Goal: Use online tool/utility: Utilize a website feature to perform a specific function

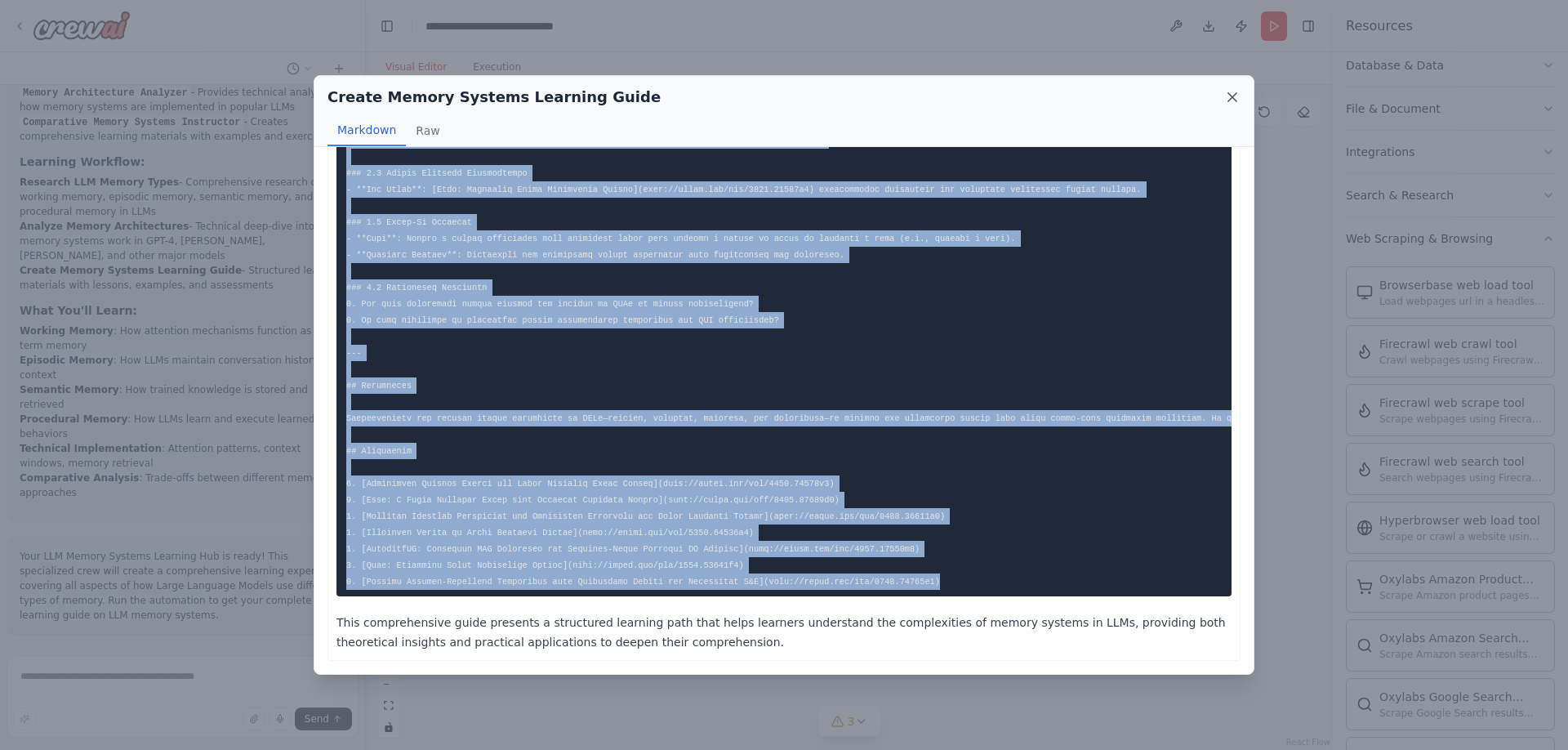
click at [1230, 92] on icon at bounding box center [1232, 97] width 16 height 16
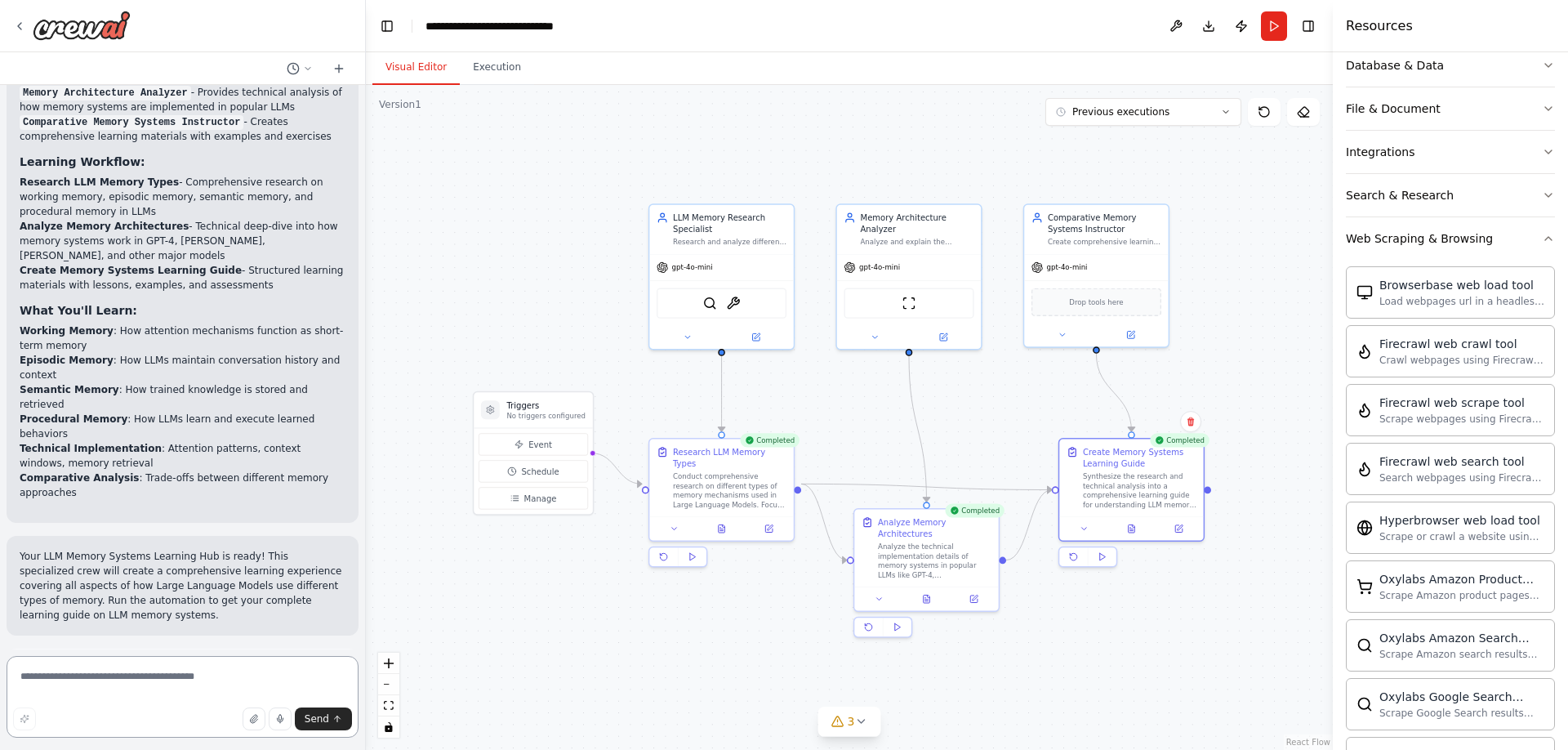
click at [107, 686] on textarea at bounding box center [182, 697] width 352 height 82
paste textarea "**********"
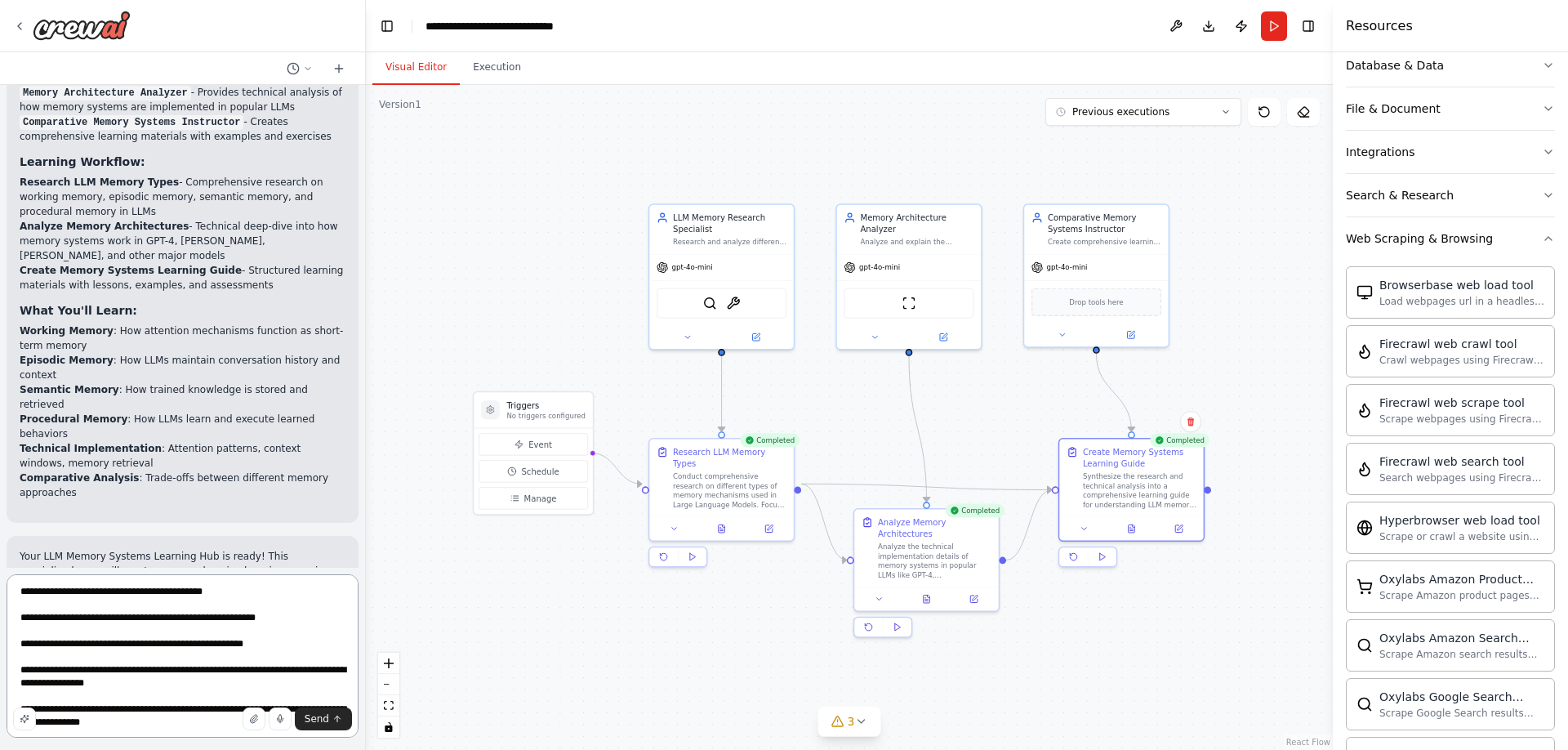
scroll to position [191, 0]
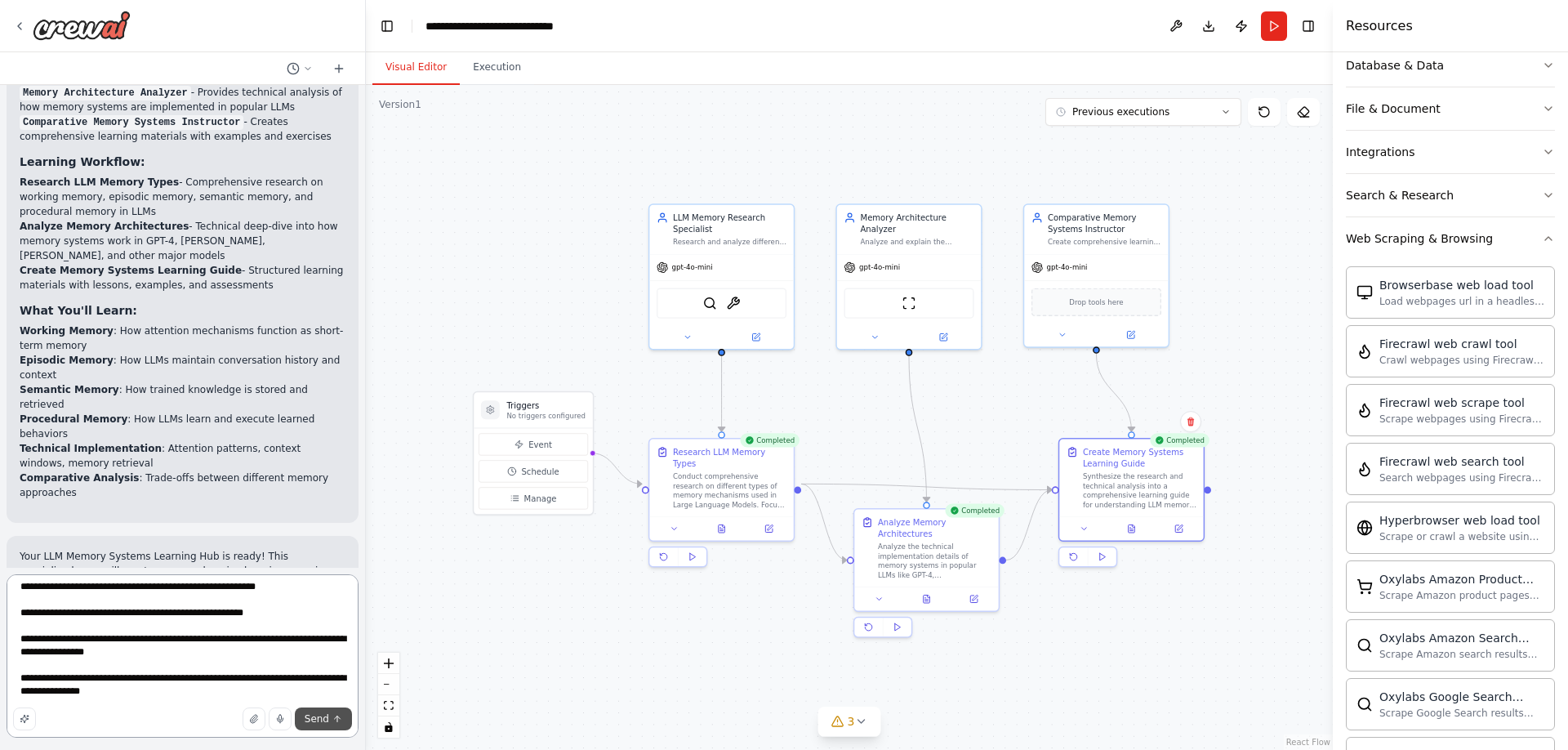
type textarea "**********"
click at [319, 719] on span "Send" at bounding box center [317, 718] width 25 height 13
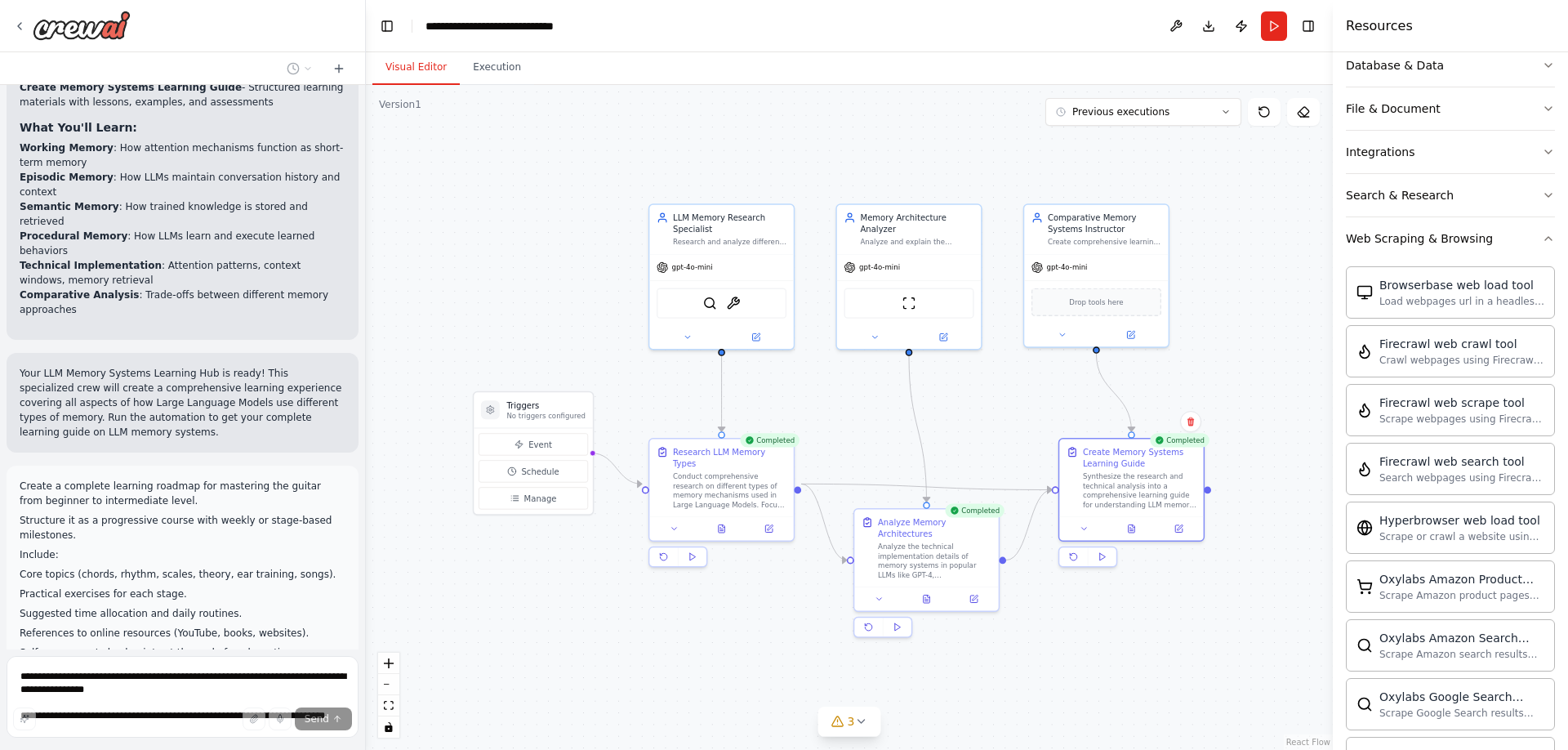
scroll to position [3402, 0]
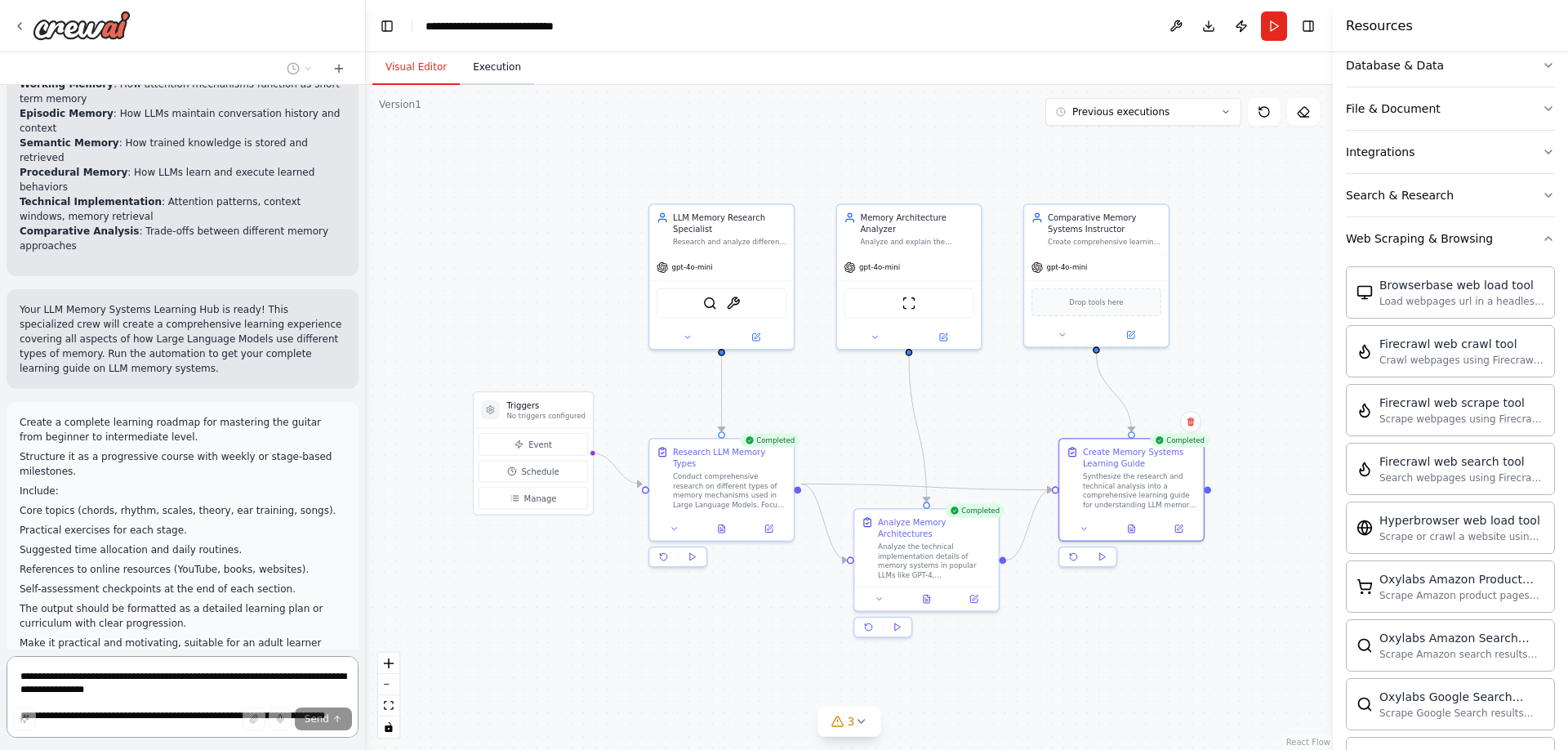
click at [491, 66] on button "Execution" at bounding box center [497, 67] width 74 height 34
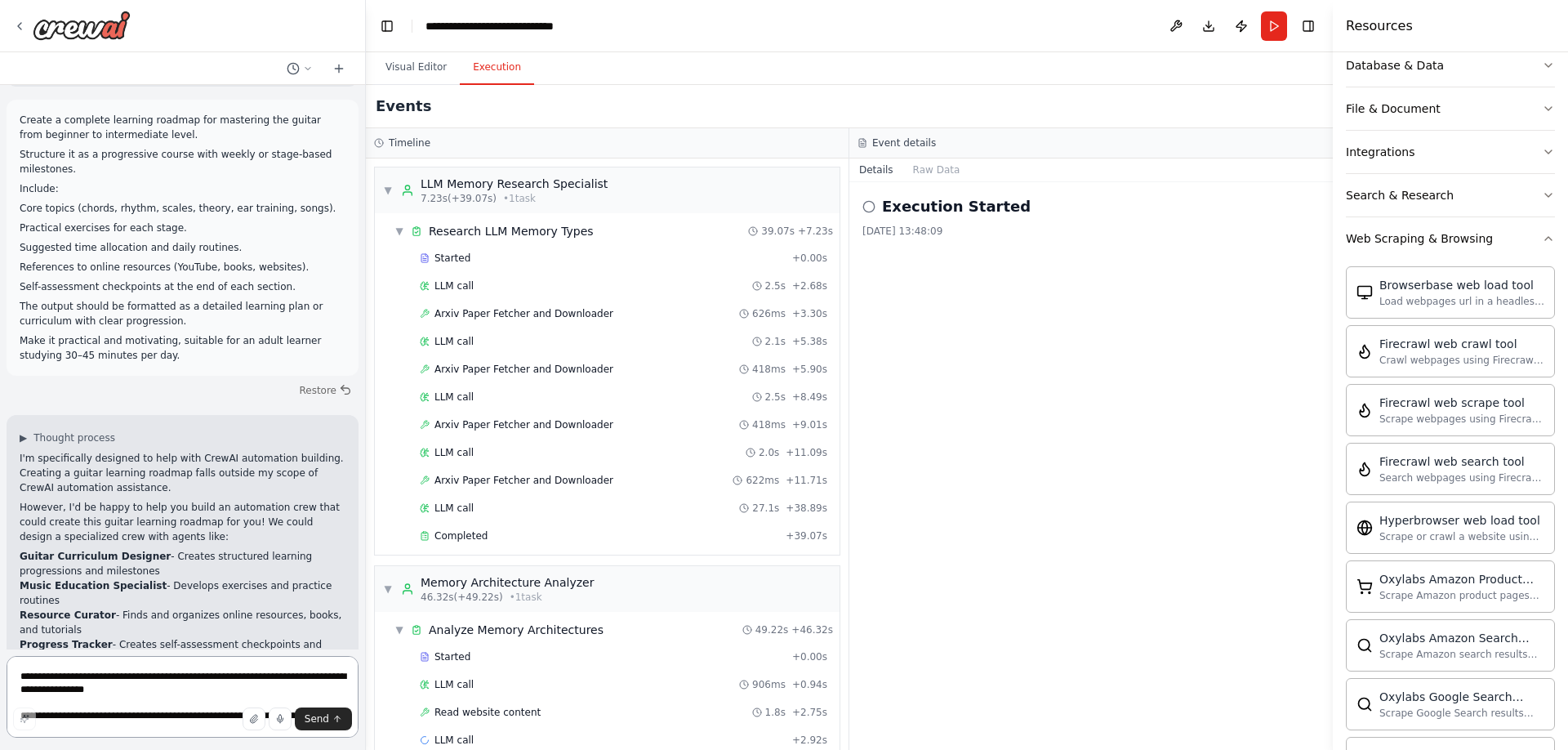
scroll to position [3719, 0]
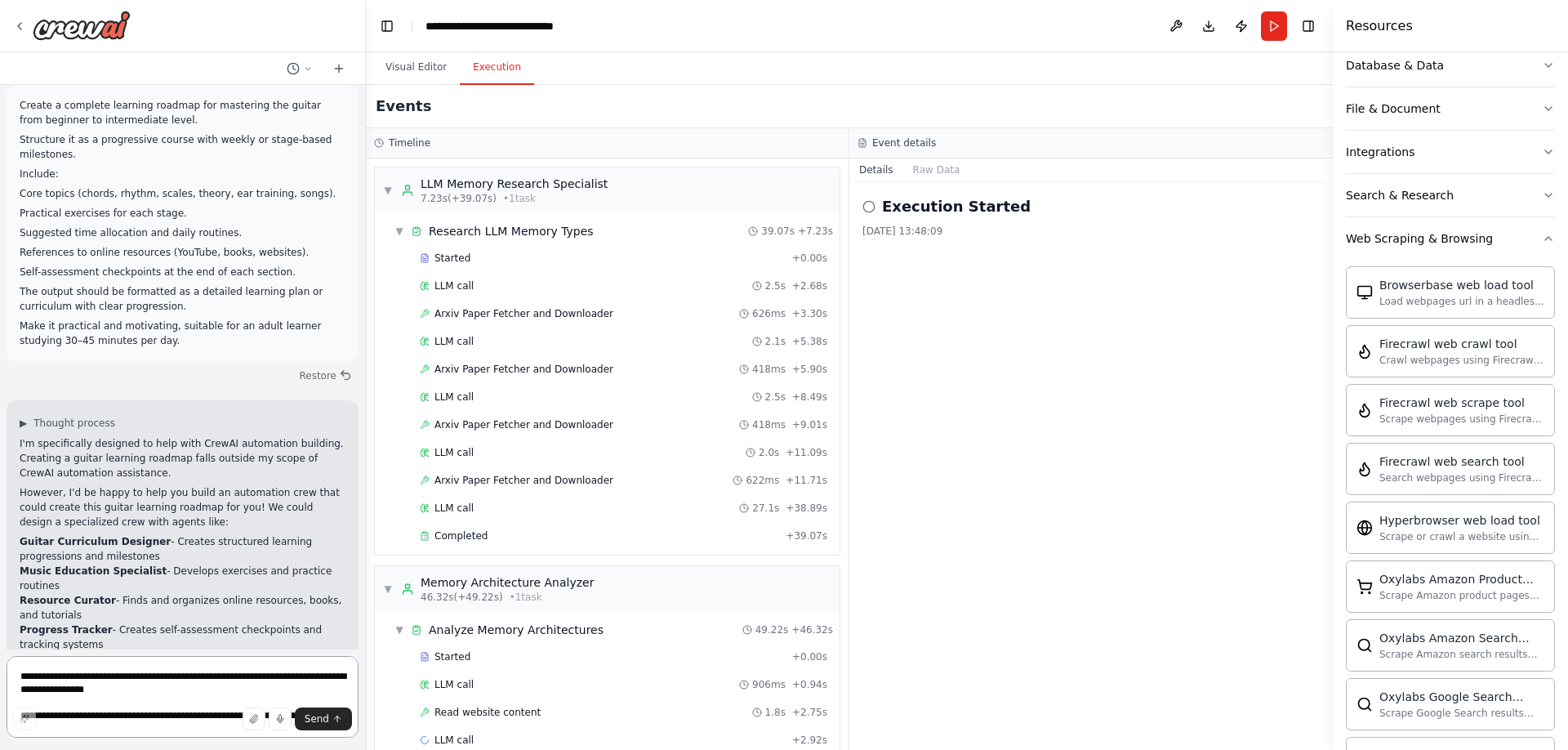
click at [136, 675] on textarea "**********" at bounding box center [182, 697] width 352 height 82
click at [137, 676] on textarea "**********" at bounding box center [182, 697] width 352 height 82
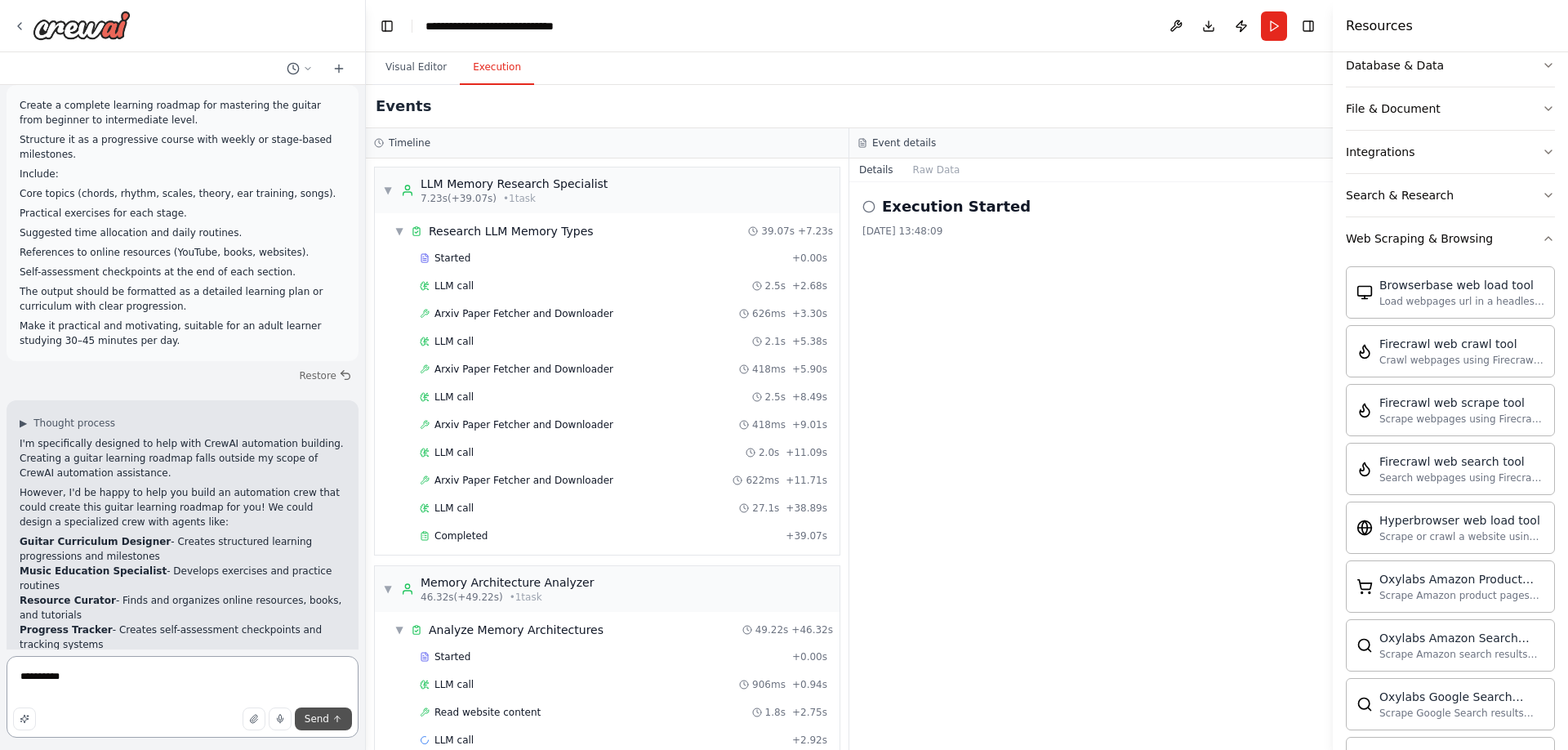
type textarea "**********"
click at [326, 728] on button "Send" at bounding box center [323, 719] width 57 height 23
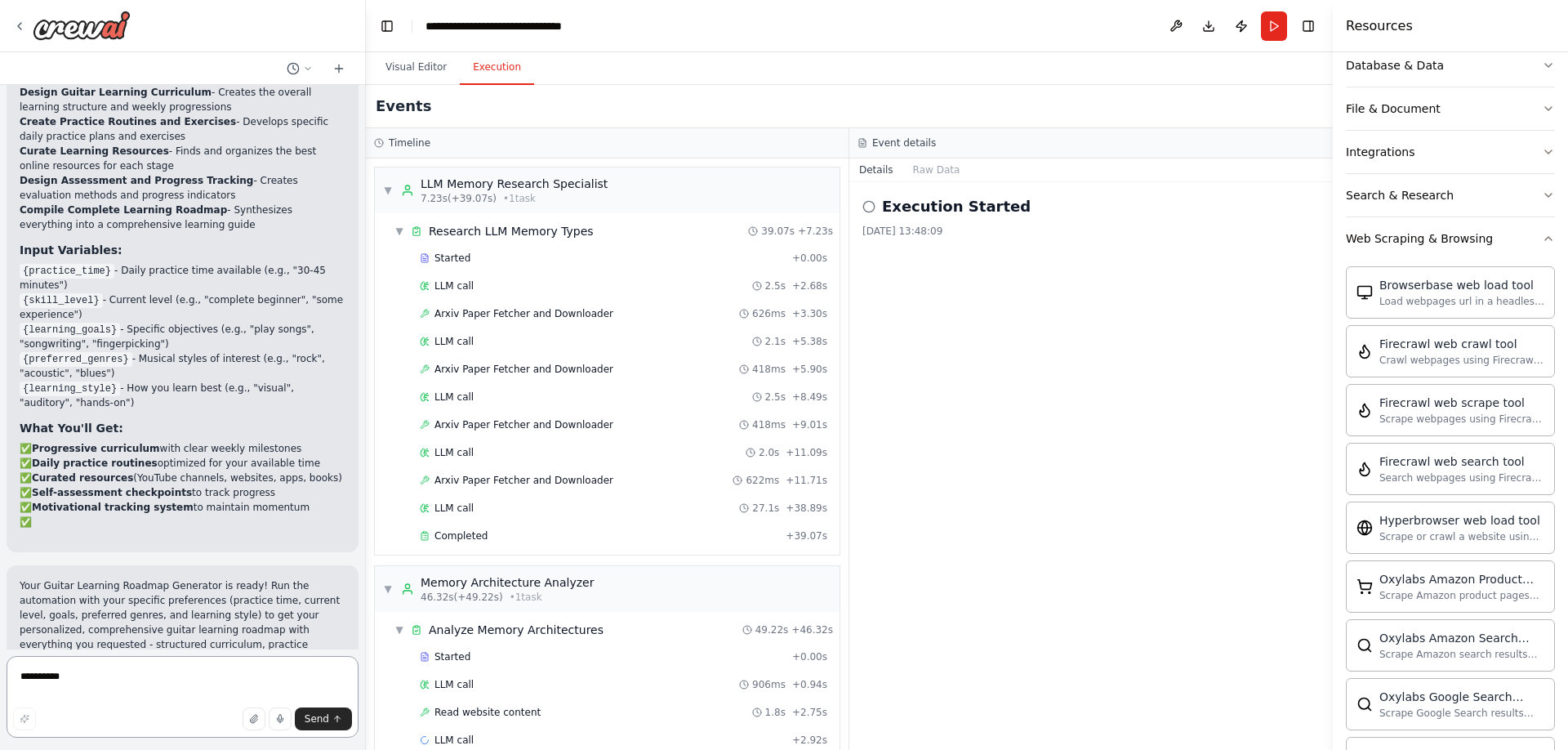
scroll to position [5991, 0]
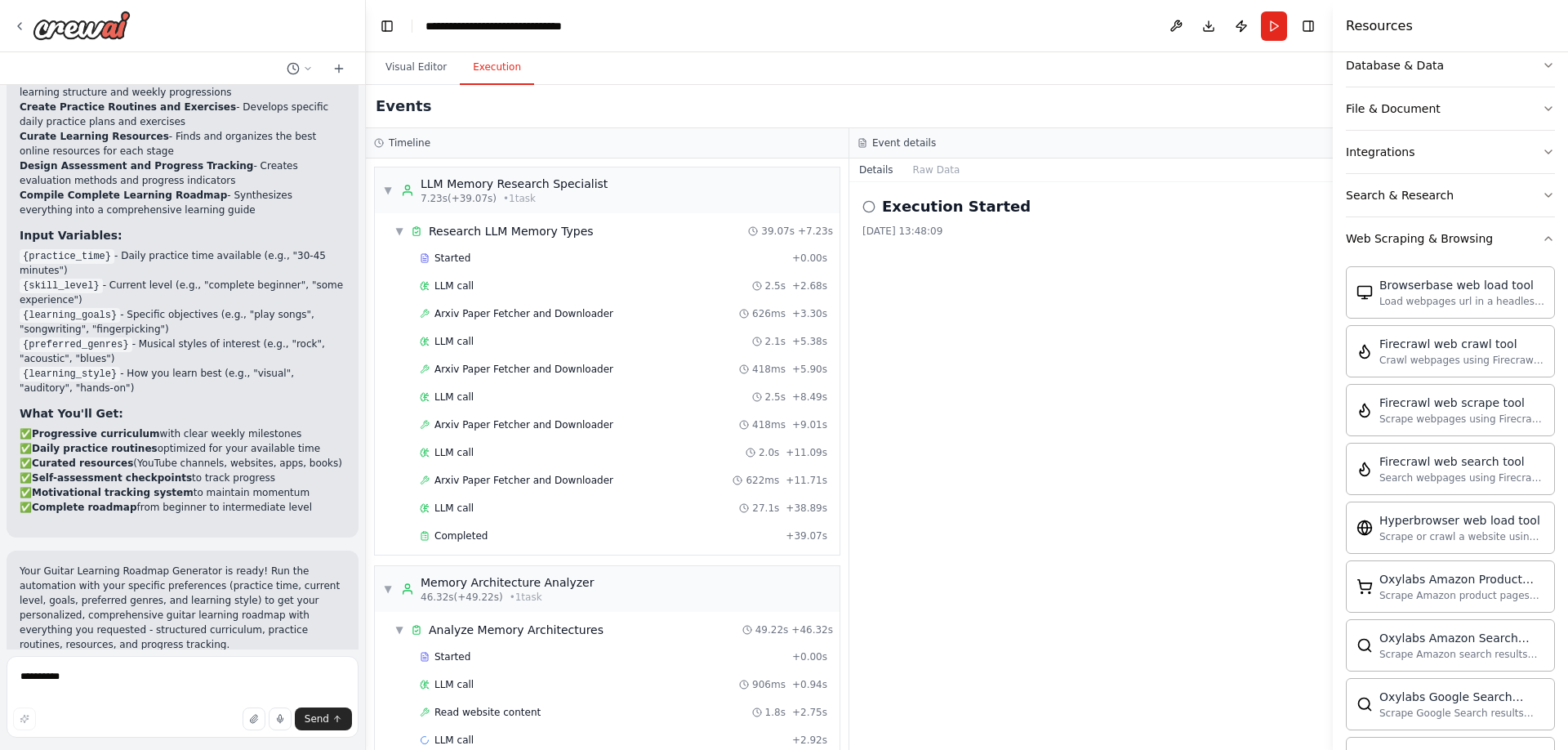
click at [70, 695] on span "Suggestion" at bounding box center [66, 701] width 55 height 13
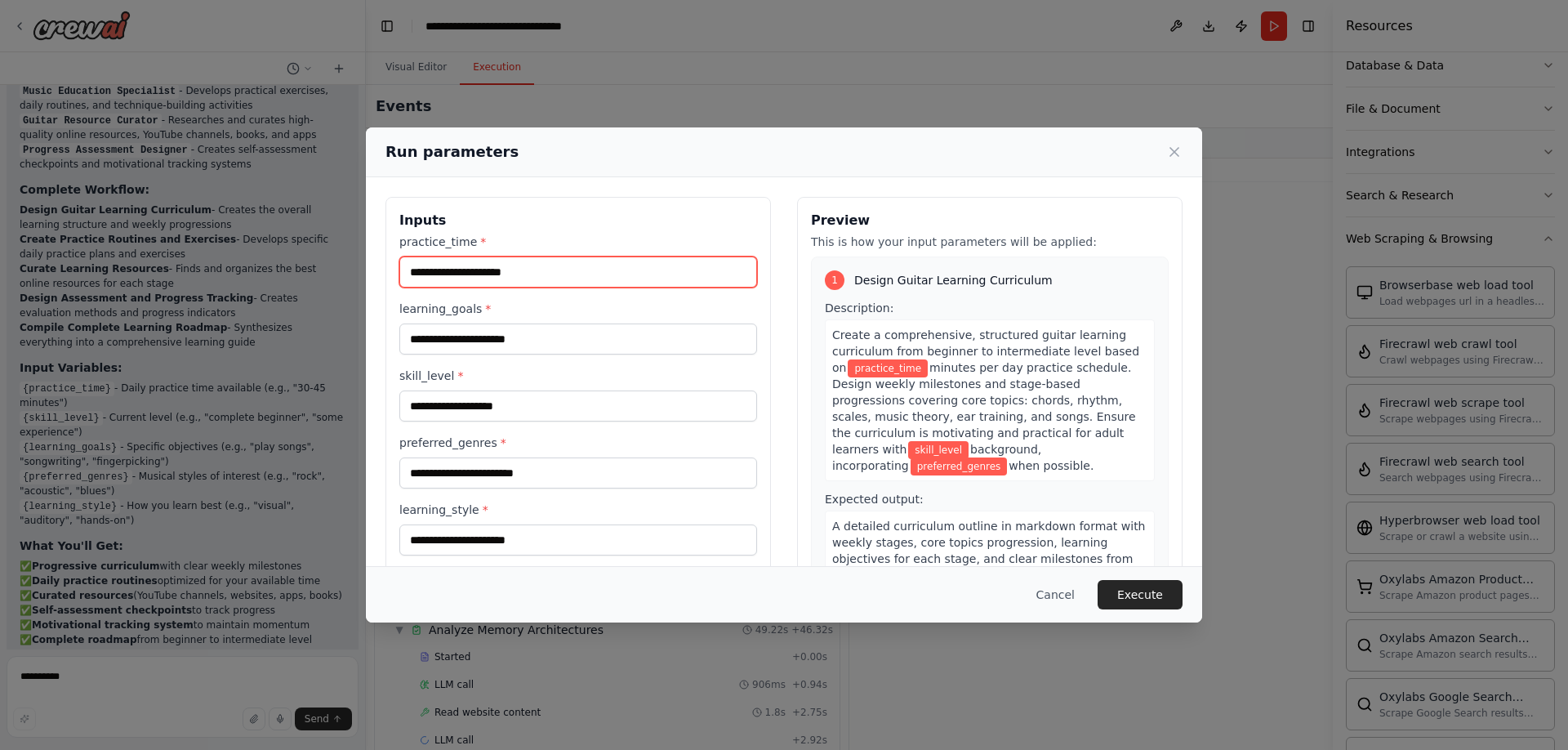
click at [506, 270] on input "practice_time *" at bounding box center [578, 272] width 358 height 31
type input "**"
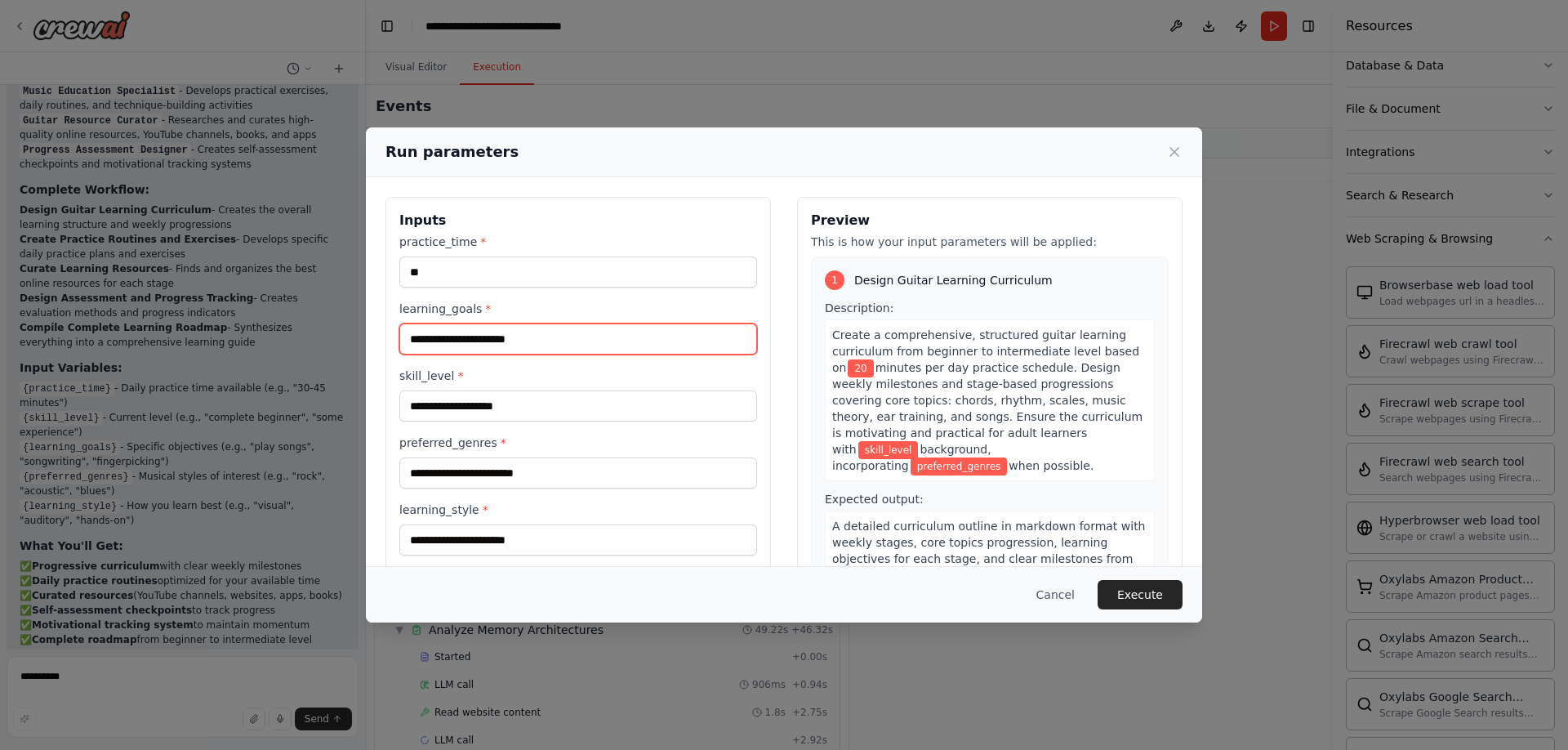
click at [451, 338] on input "learning_goals *" at bounding box center [578, 339] width 358 height 31
type input "********"
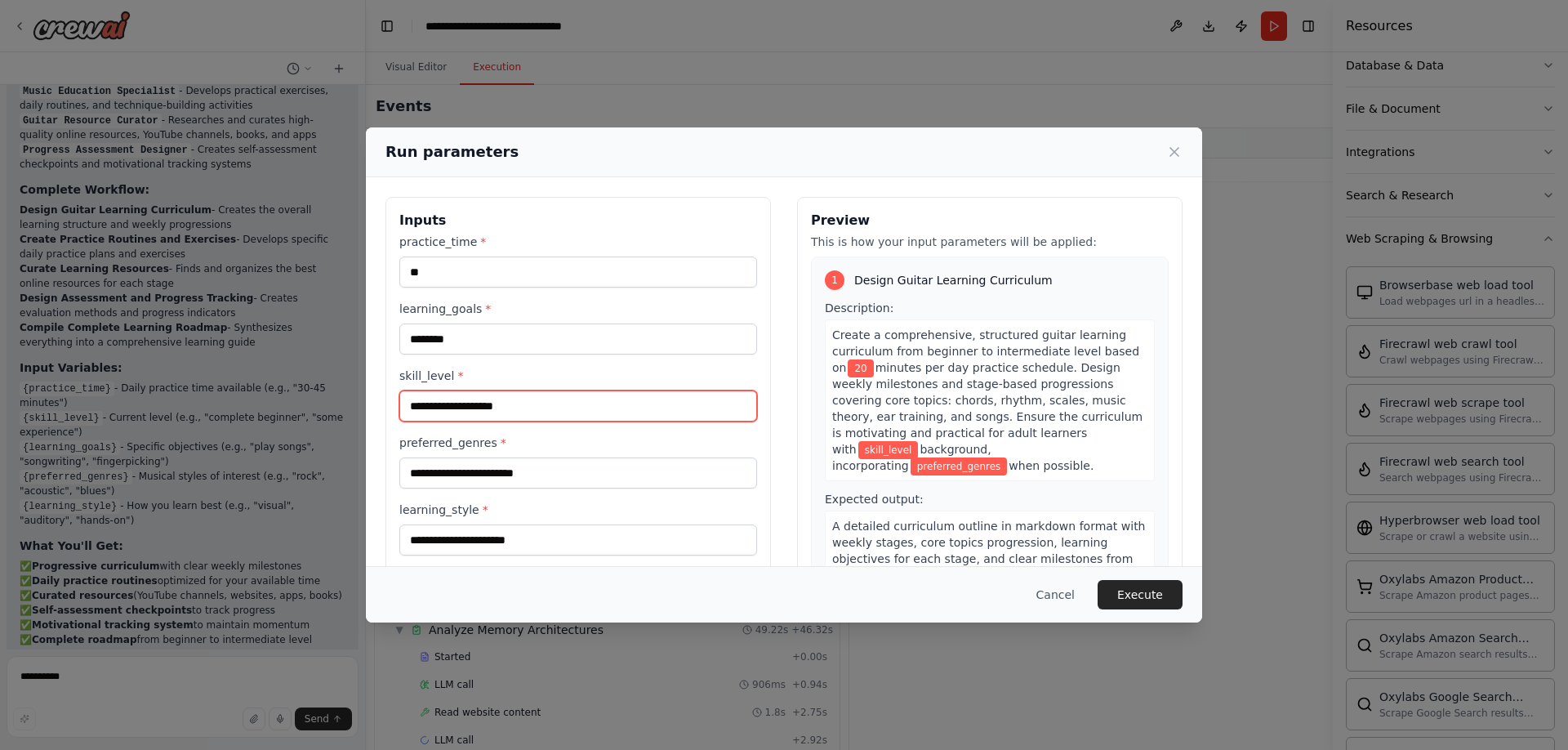
click at [475, 404] on input "skill_level *" at bounding box center [578, 406] width 358 height 31
type input "*********"
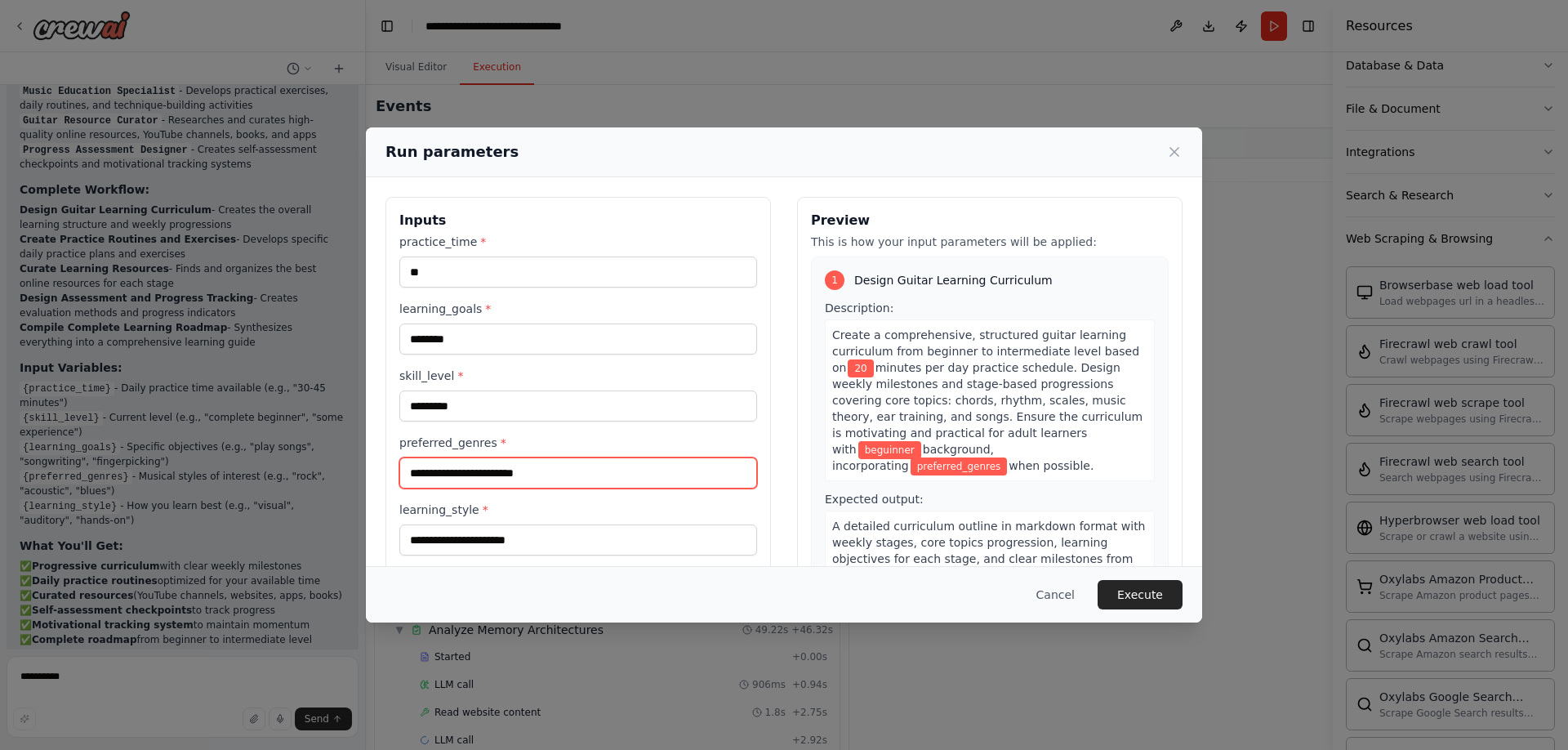
click at [479, 470] on input "preferred_genres *" at bounding box center [578, 473] width 358 height 31
type input "**********"
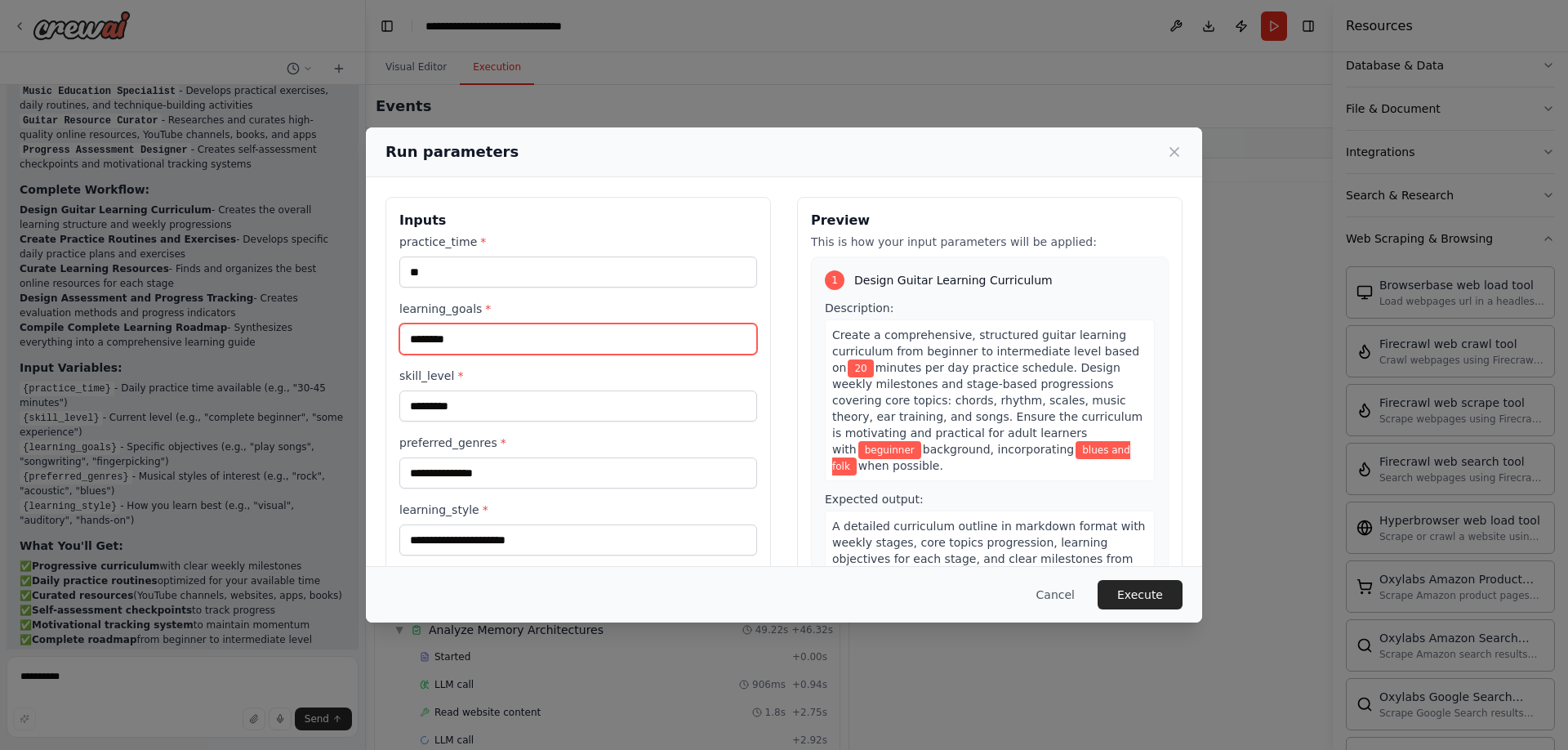
click at [554, 338] on input "********" at bounding box center [578, 339] width 358 height 31
drag, startPoint x: 554, startPoint y: 338, endPoint x: 412, endPoint y: 321, distance: 143.0
click at [412, 321] on div "learning_goals * ********" at bounding box center [578, 327] width 358 height 54
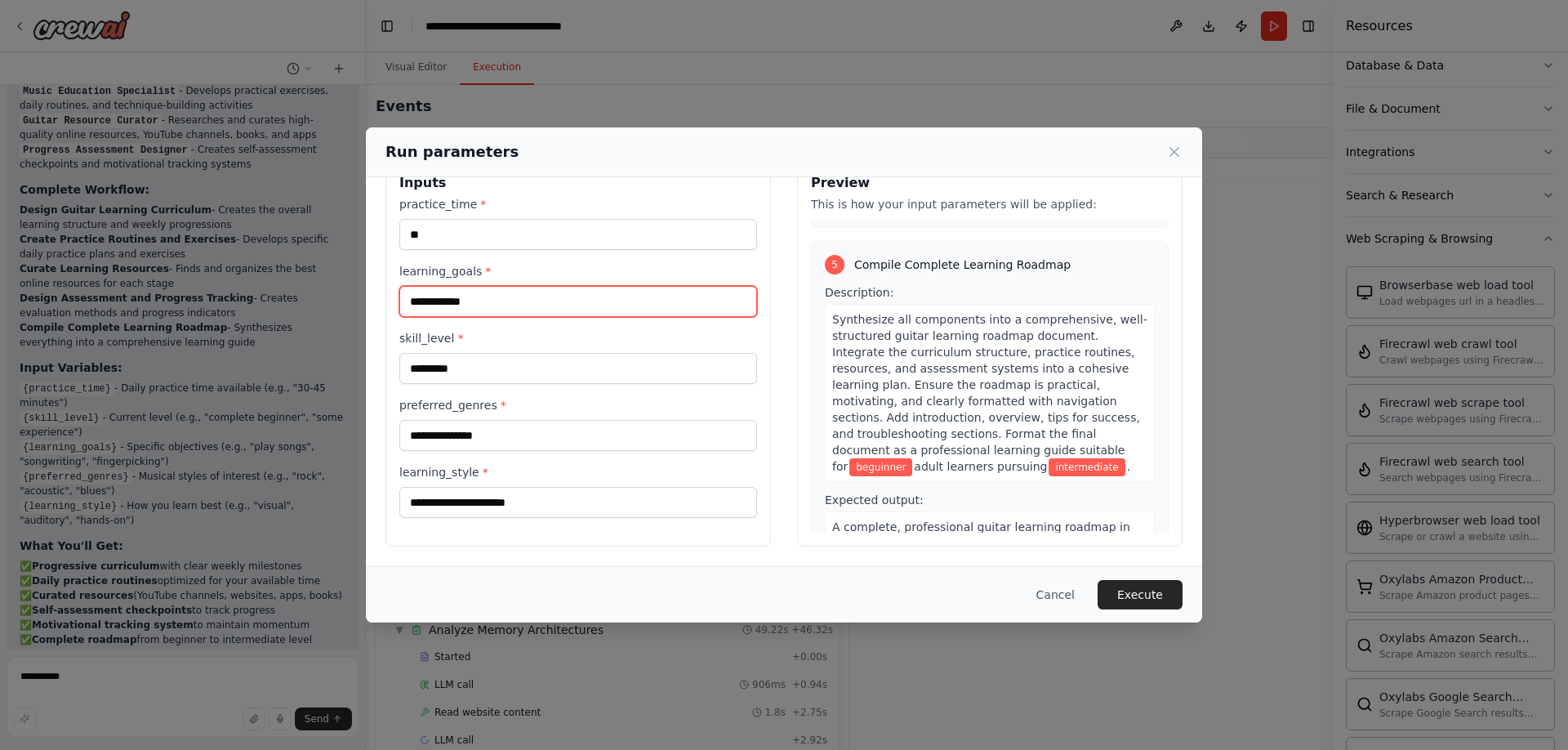
scroll to position [1480, 0]
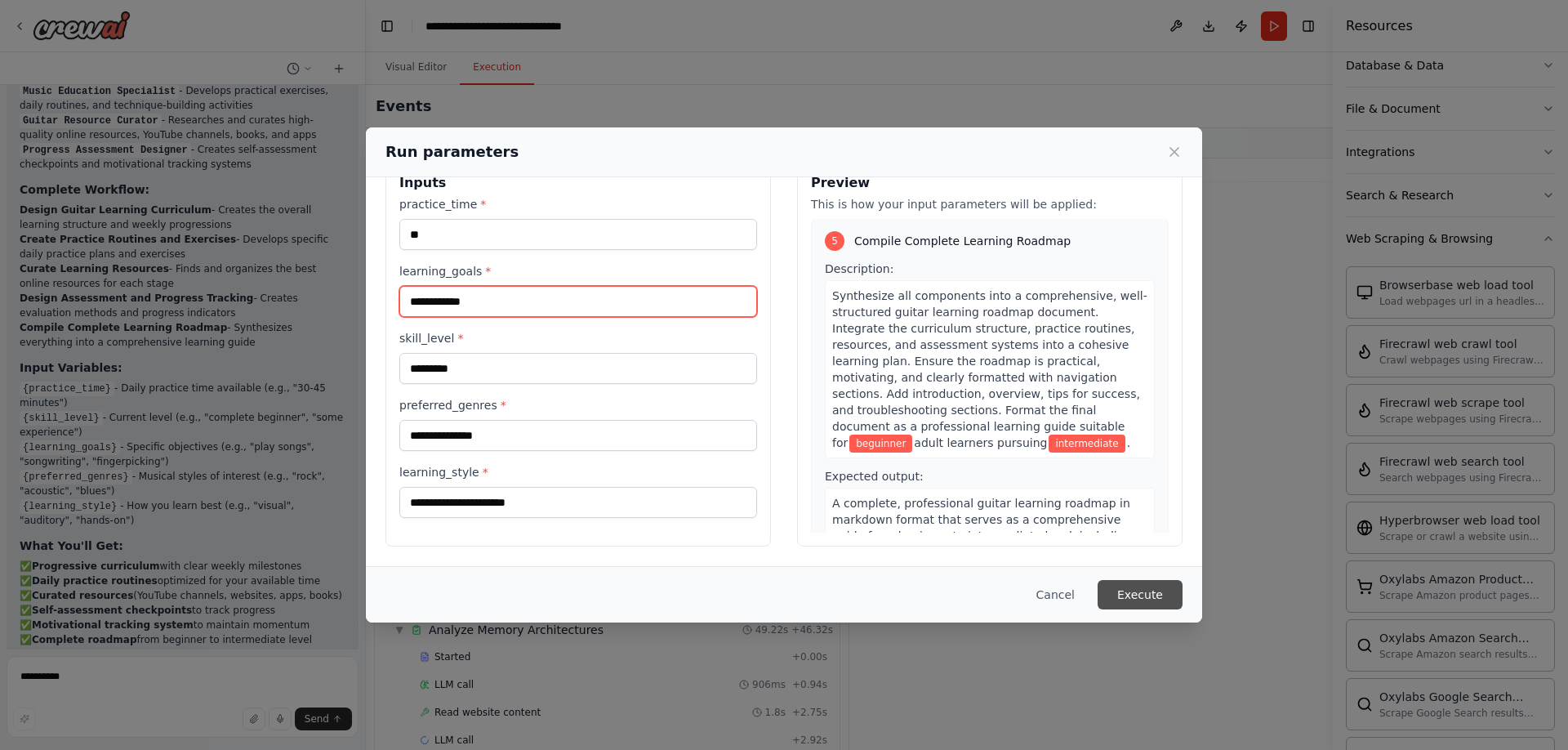
type input "**********"
click at [1134, 591] on button "Execute" at bounding box center [1140, 595] width 85 height 30
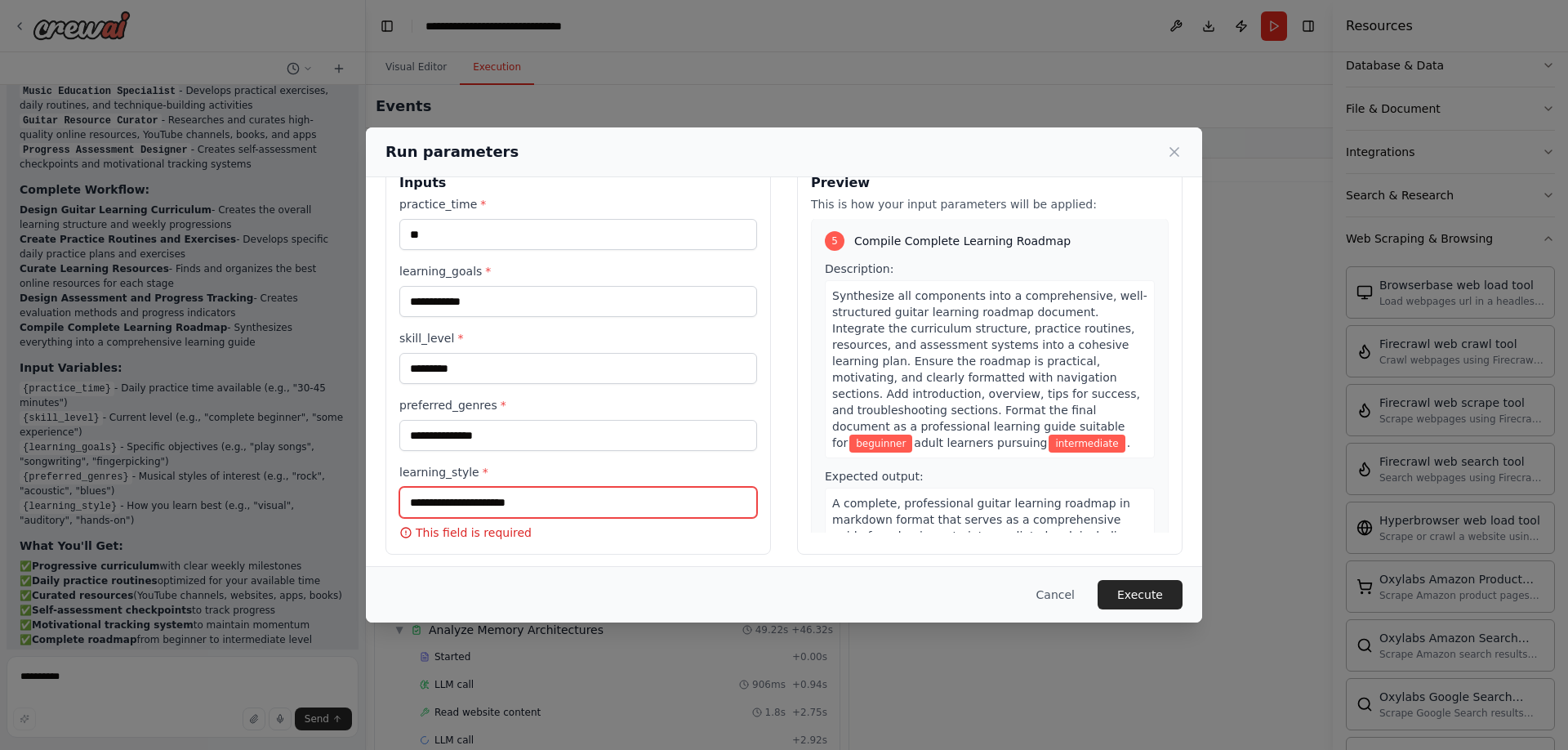
click at [553, 510] on input "learning_style *" at bounding box center [578, 503] width 358 height 31
click at [514, 505] on input "learning_style *" at bounding box center [578, 503] width 358 height 31
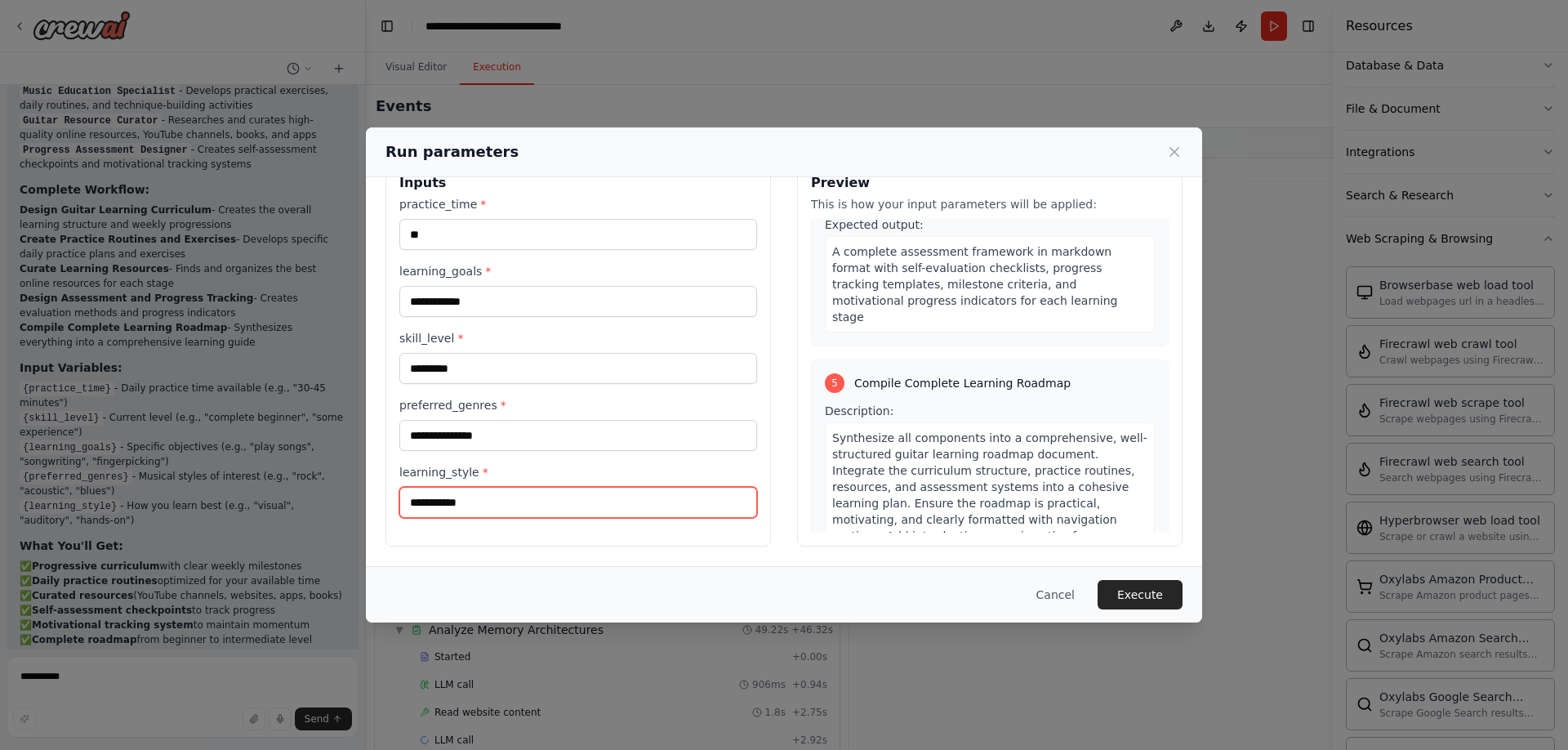
scroll to position [1373, 0]
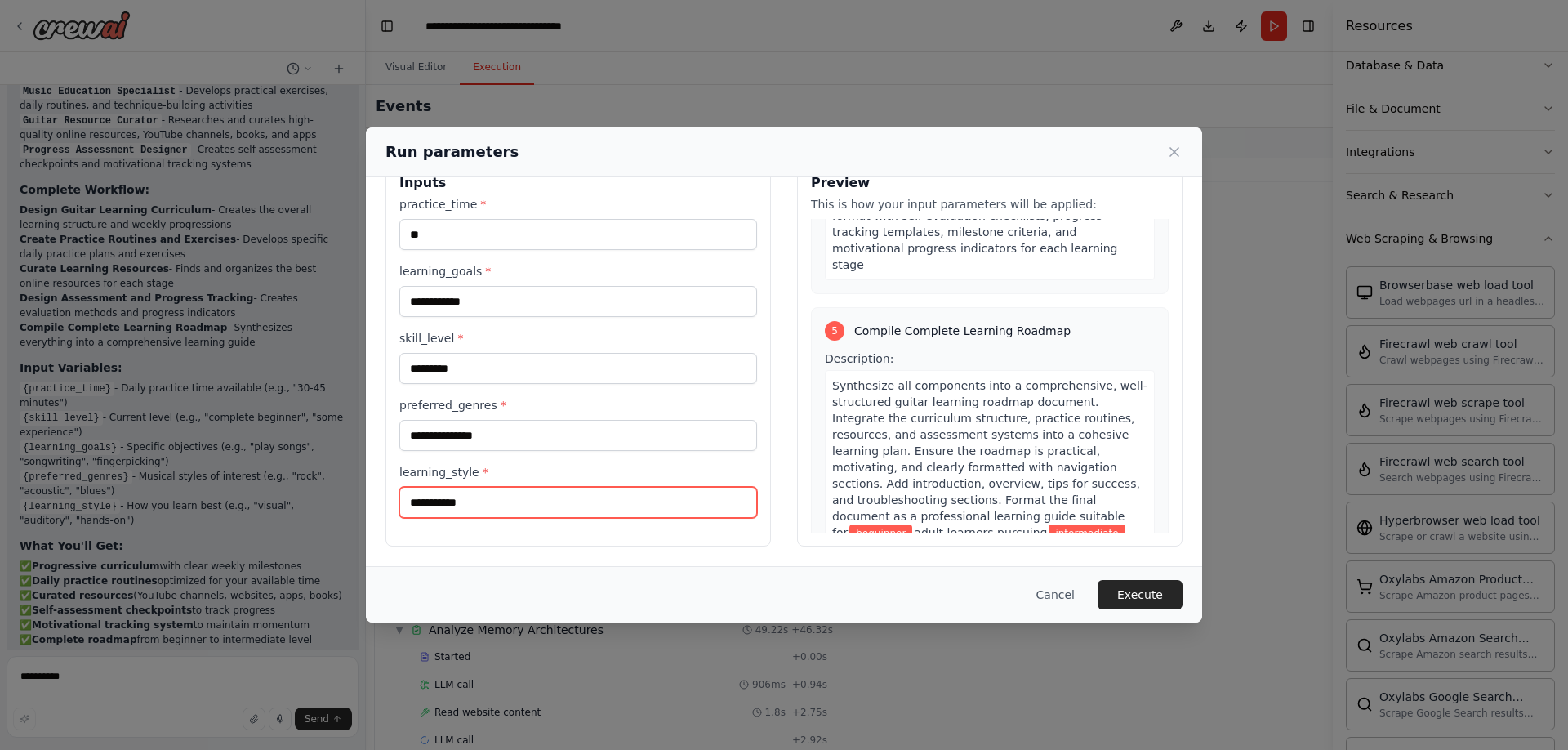
type input "**********"
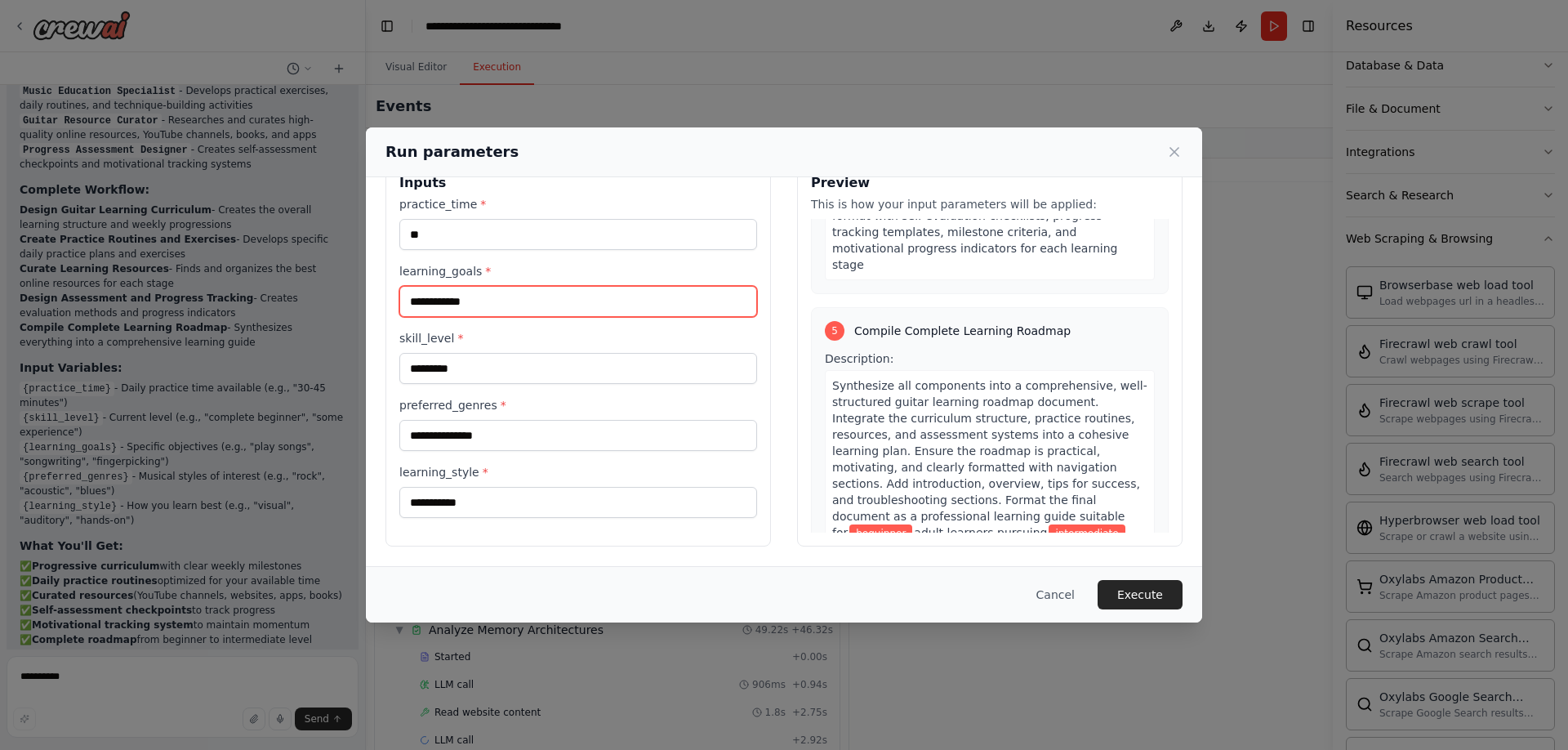
click at [531, 304] on input "**********" at bounding box center [578, 302] width 358 height 31
drag, startPoint x: 531, startPoint y: 304, endPoint x: 393, endPoint y: 305, distance: 138.0
click at [393, 305] on div "**********" at bounding box center [578, 353] width 386 height 388
click at [550, 300] on input "**********" at bounding box center [578, 302] width 358 height 31
type input "**********"
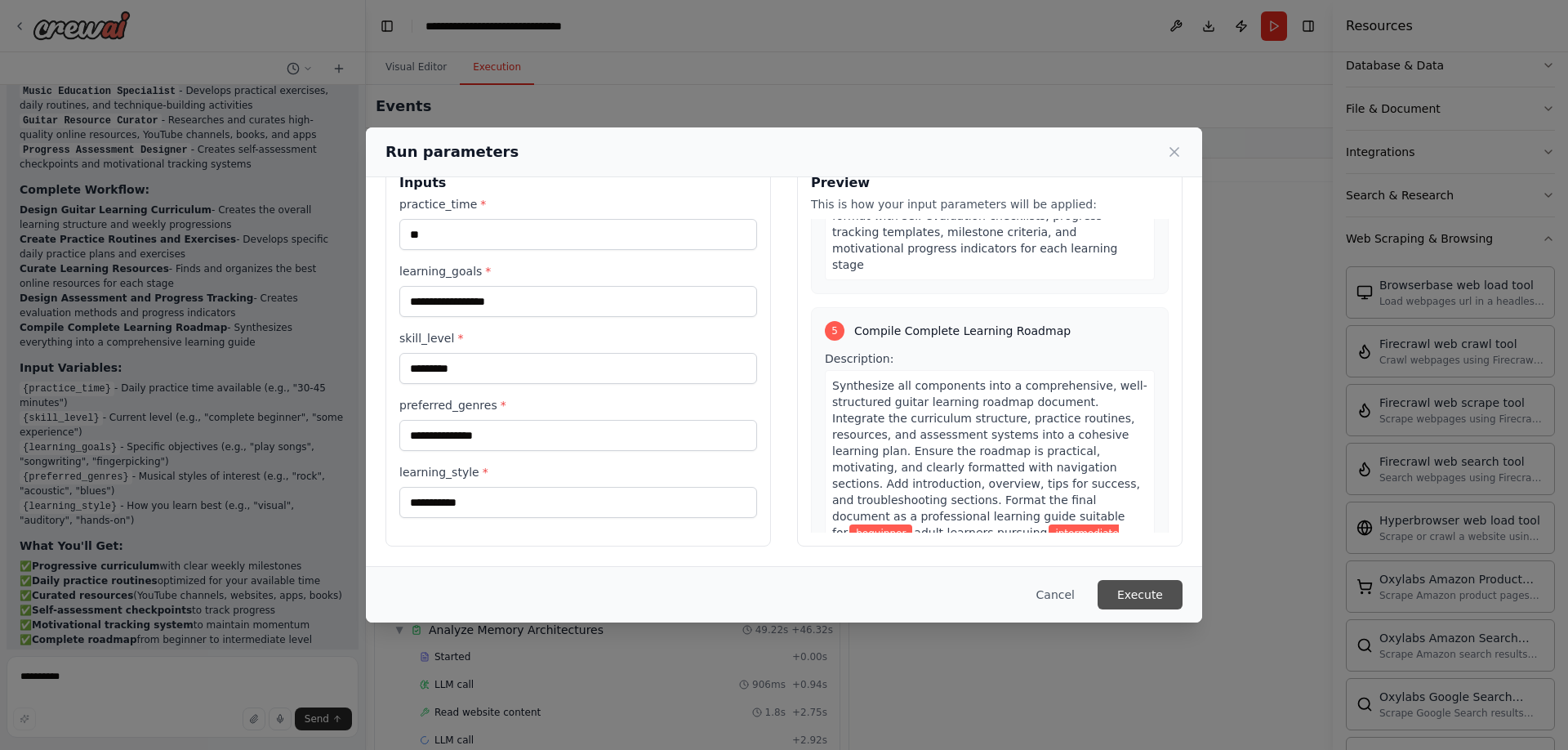
click at [1143, 591] on button "Execute" at bounding box center [1140, 595] width 85 height 30
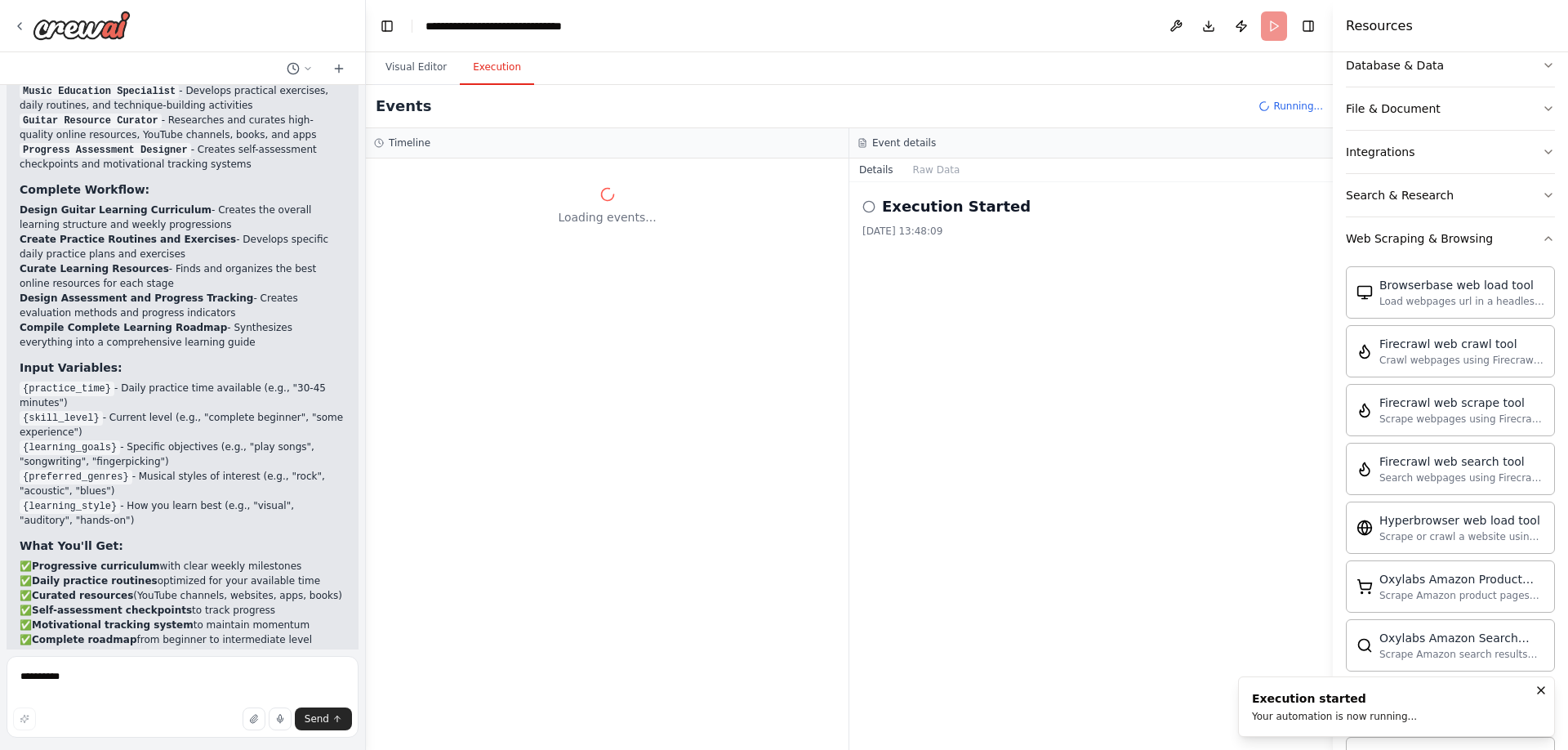
scroll to position [0, 0]
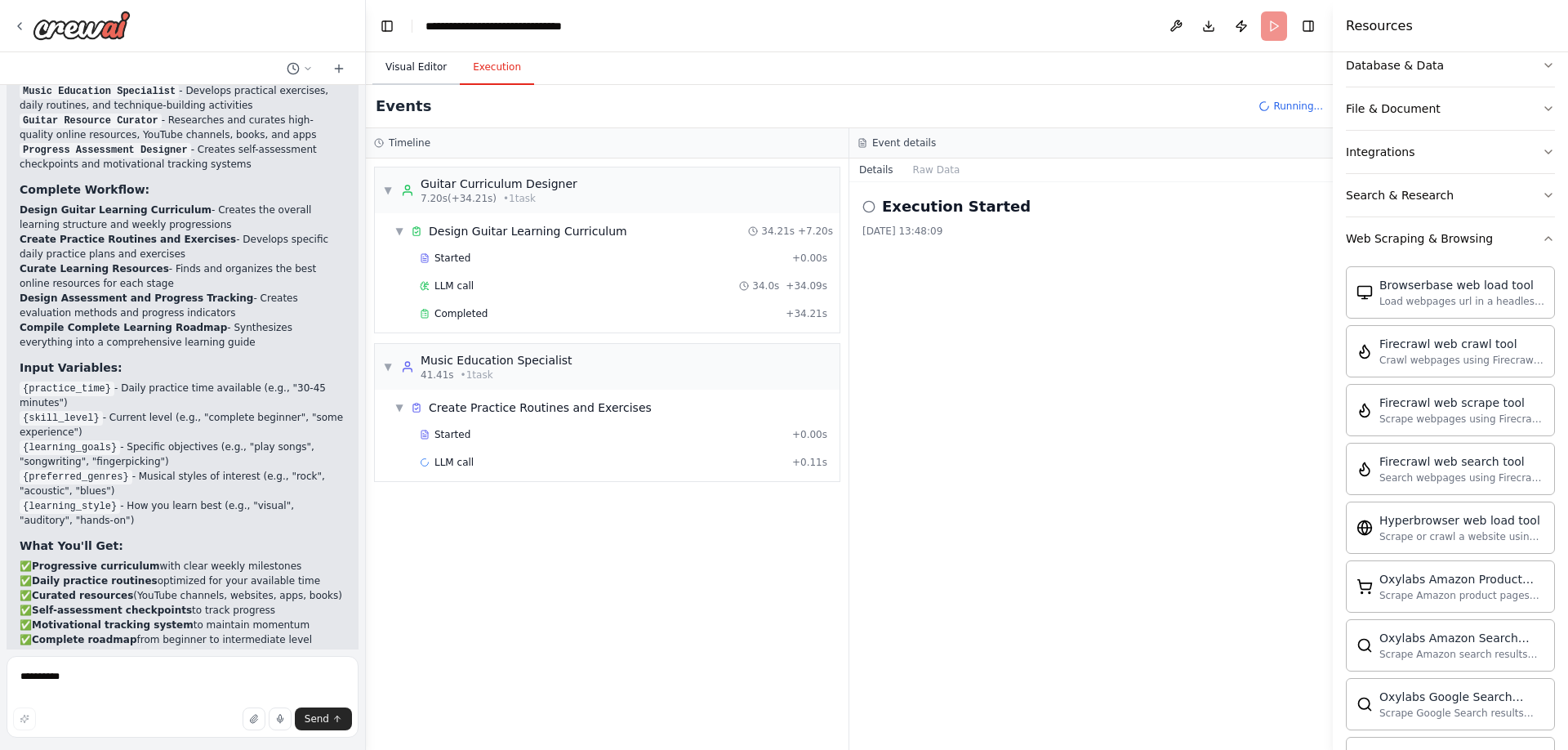
click at [393, 61] on button "Visual Editor" at bounding box center [416, 67] width 88 height 34
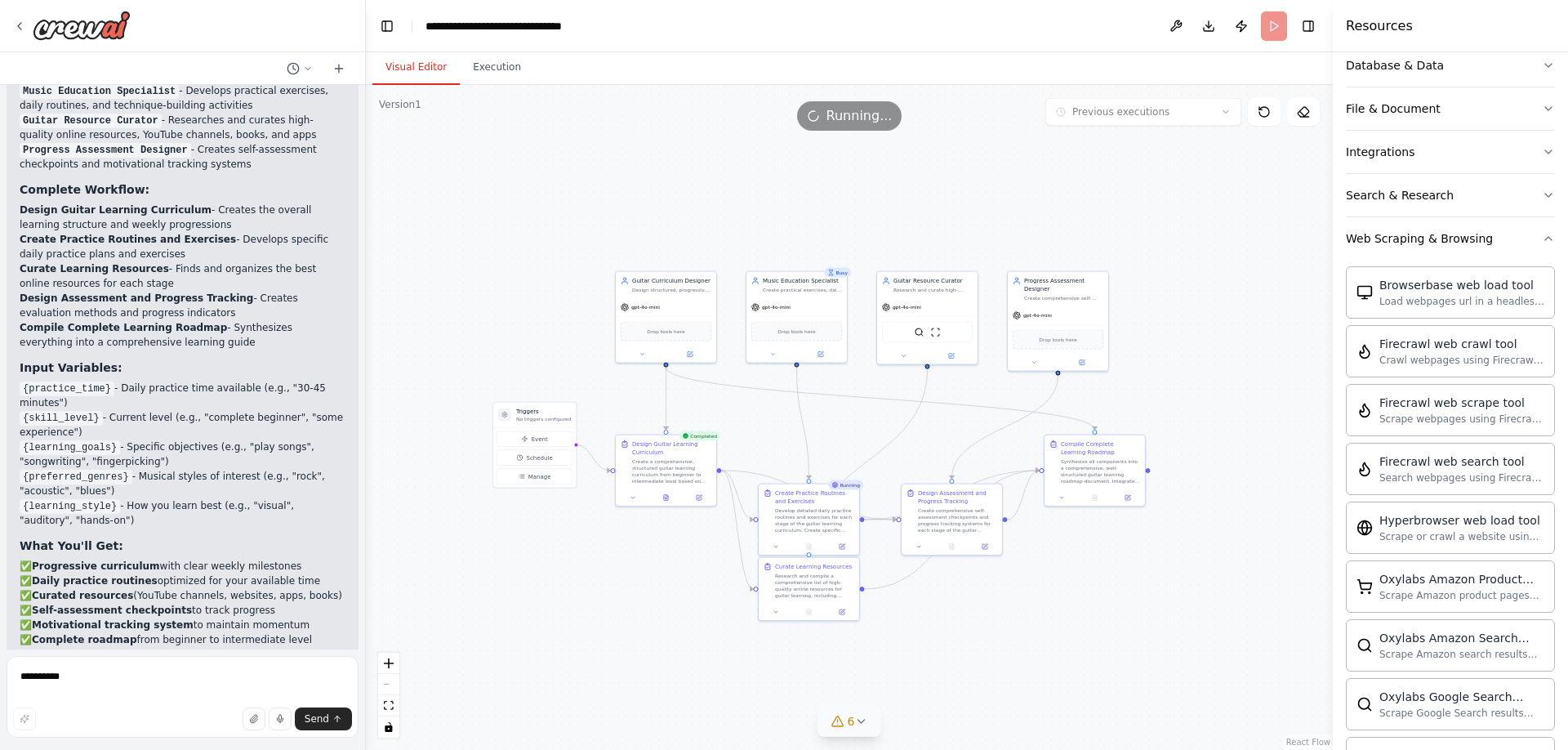
click at [866, 718] on icon at bounding box center [860, 721] width 13 height 13
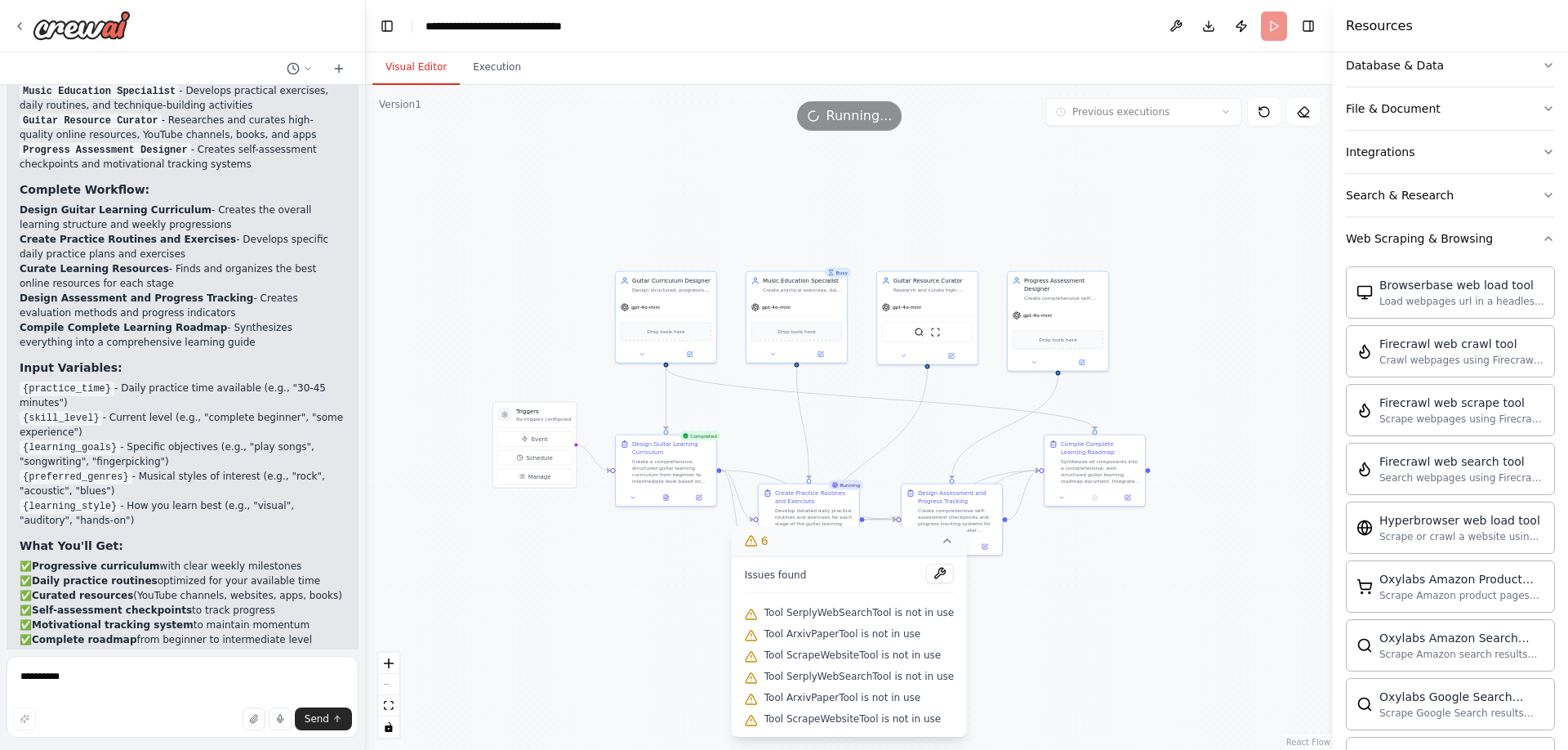
click at [640, 679] on div ".deletable-edge-delete-btn { width: 20px; height: 20px; border: 0px solid #ffff…" at bounding box center [850, 418] width 968 height 666
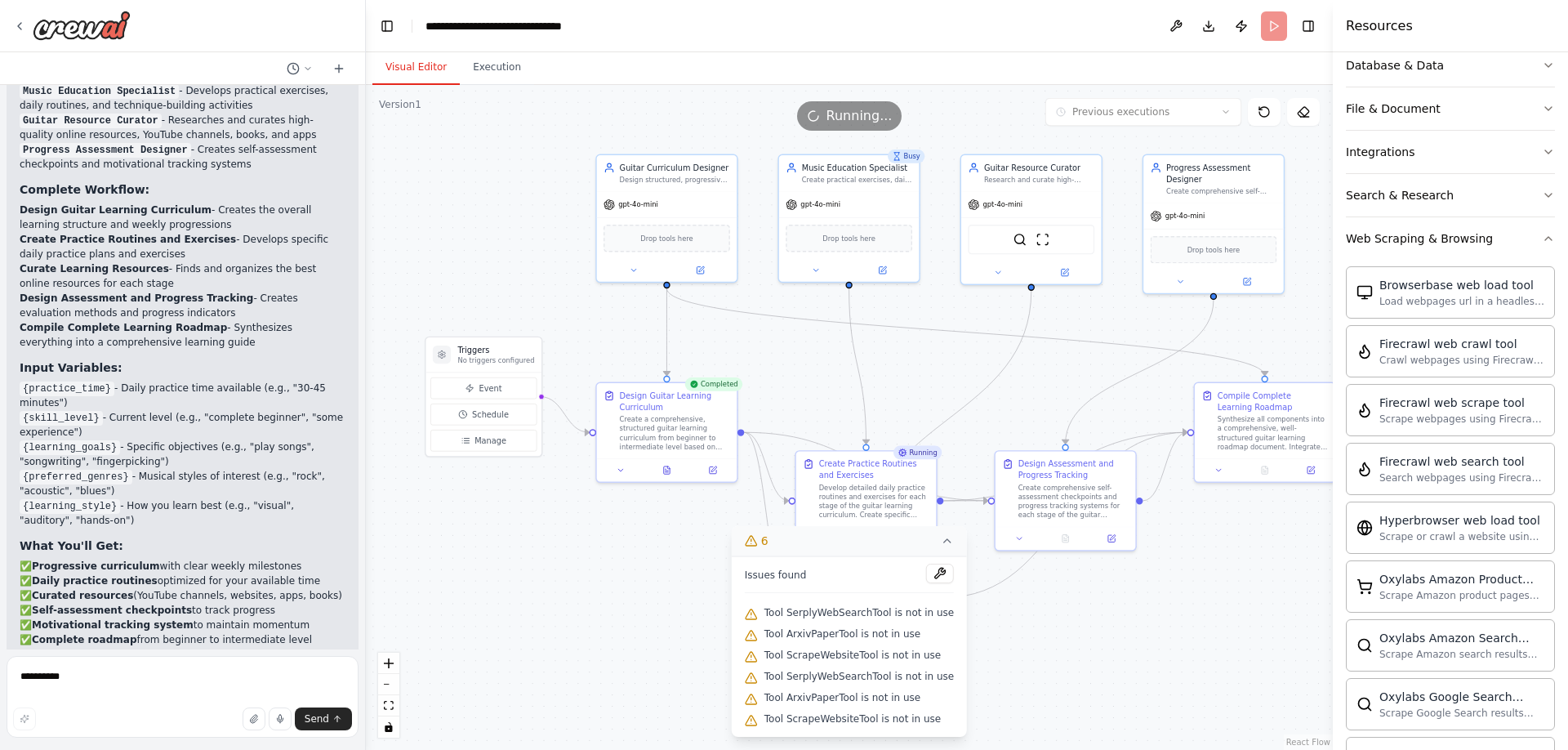
click at [664, 568] on div ".deletable-edge-delete-btn { width: 20px; height: 20px; border: 0px solid #ffff…" at bounding box center [850, 418] width 968 height 666
click at [945, 543] on icon at bounding box center [947, 540] width 13 height 13
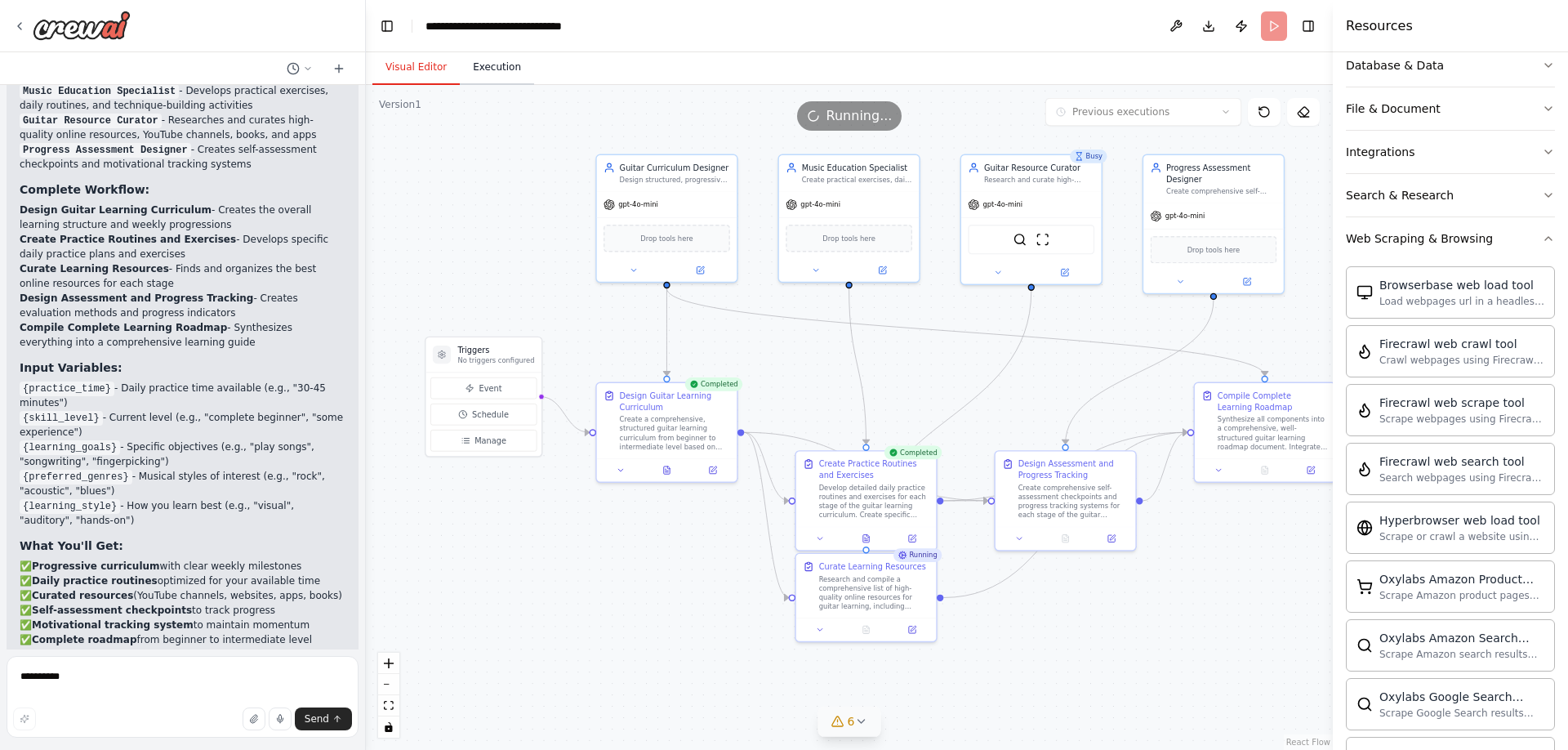
click at [494, 78] on button "Execution" at bounding box center [497, 67] width 74 height 34
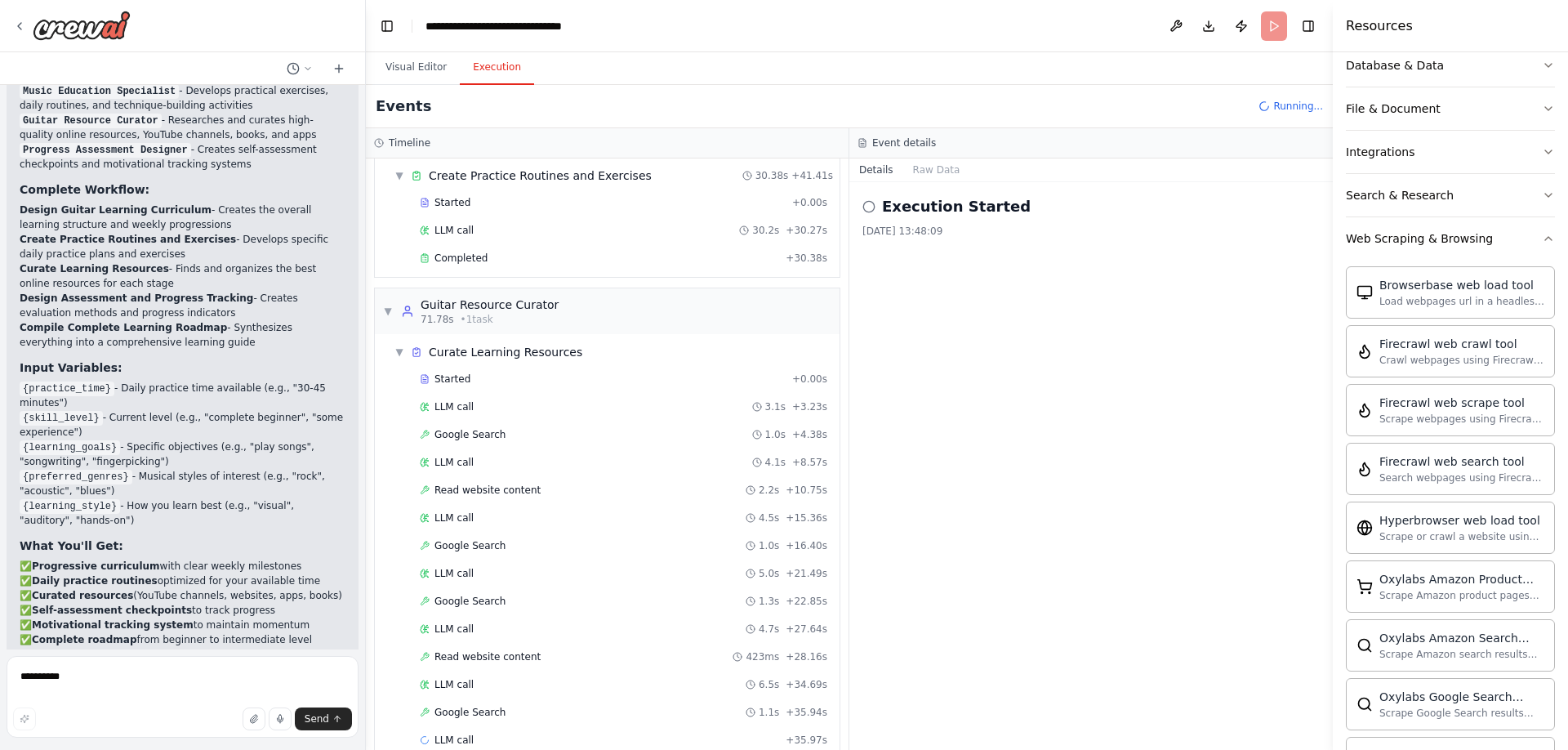
scroll to position [260, 0]
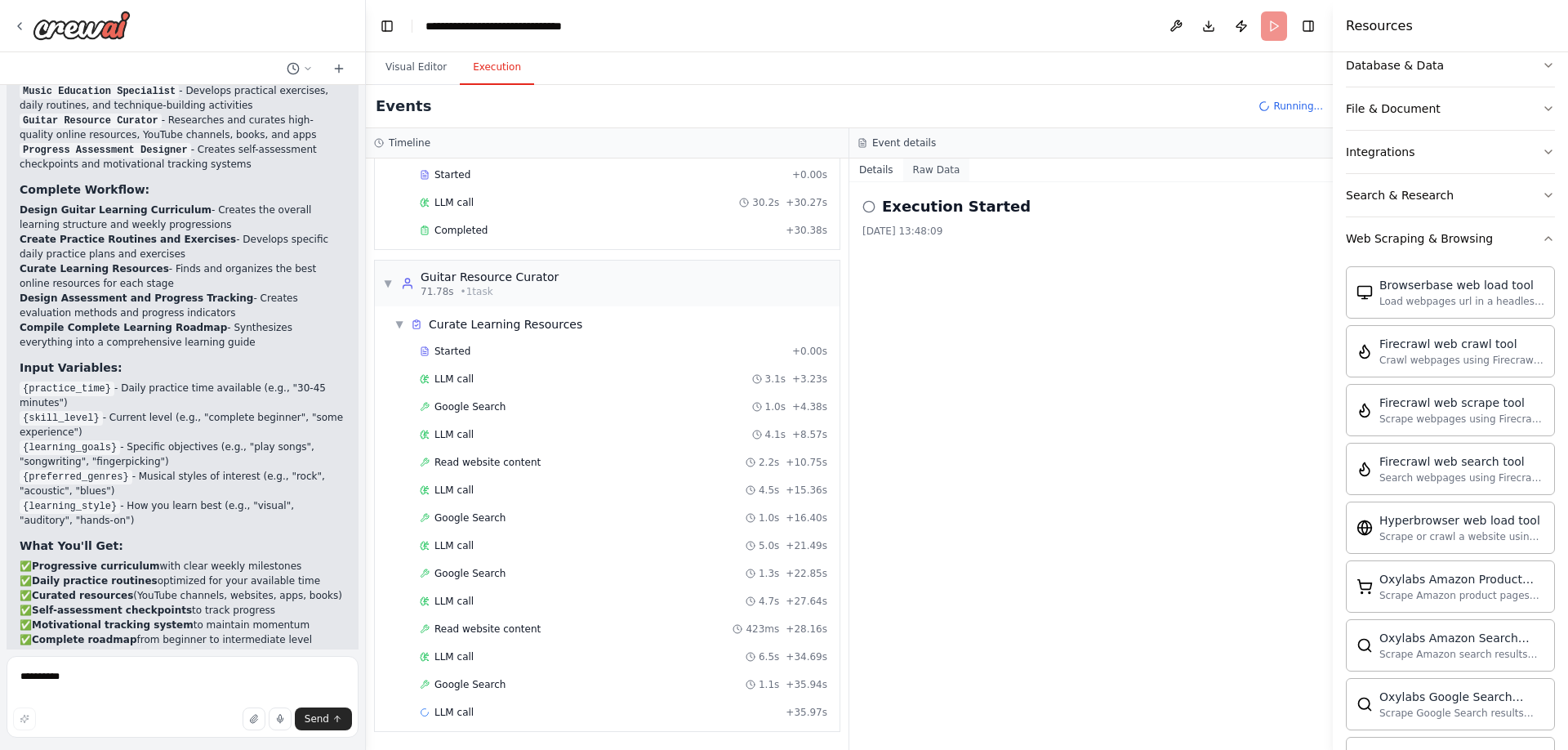
click at [929, 168] on button "Raw Data" at bounding box center [937, 170] width 67 height 23
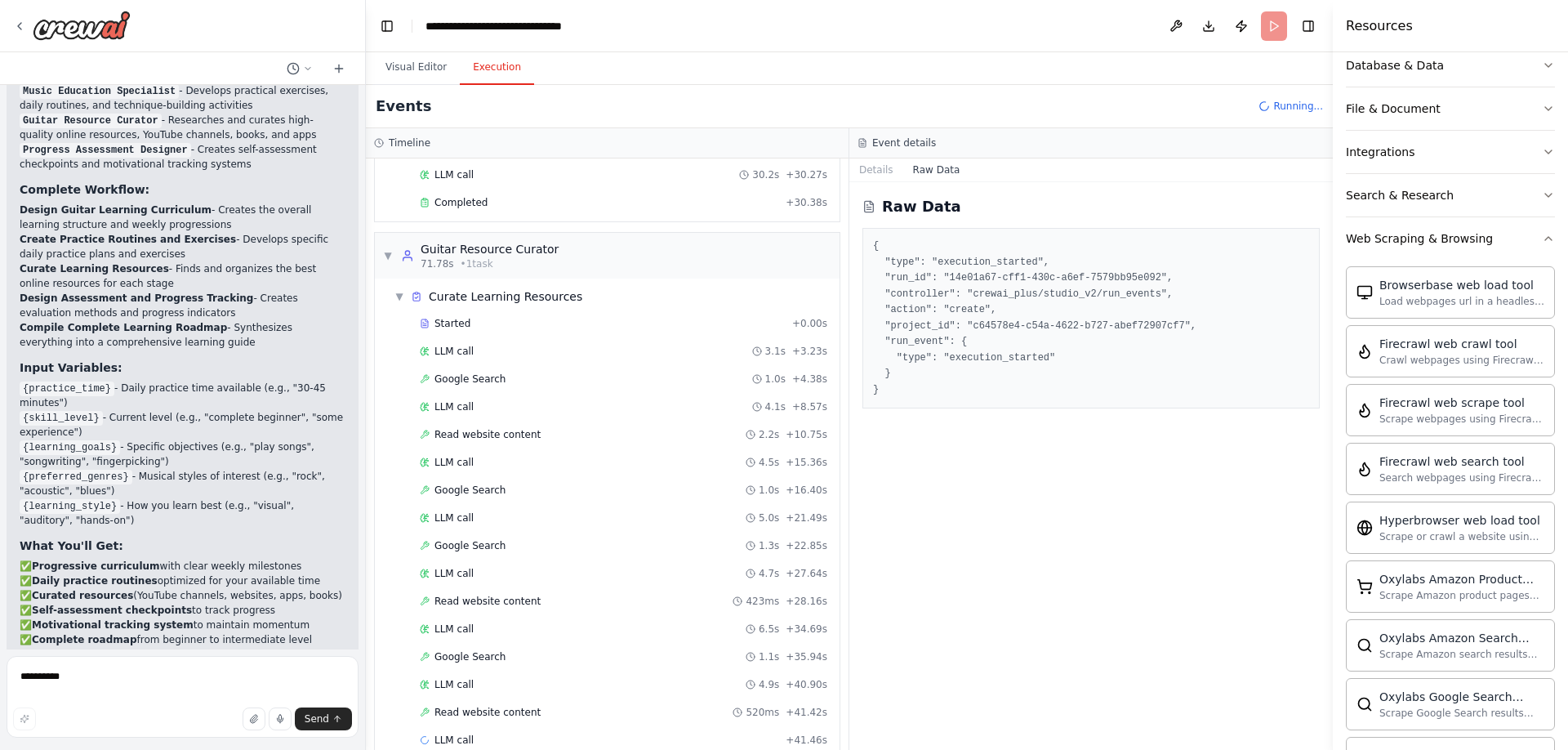
scroll to position [315, 0]
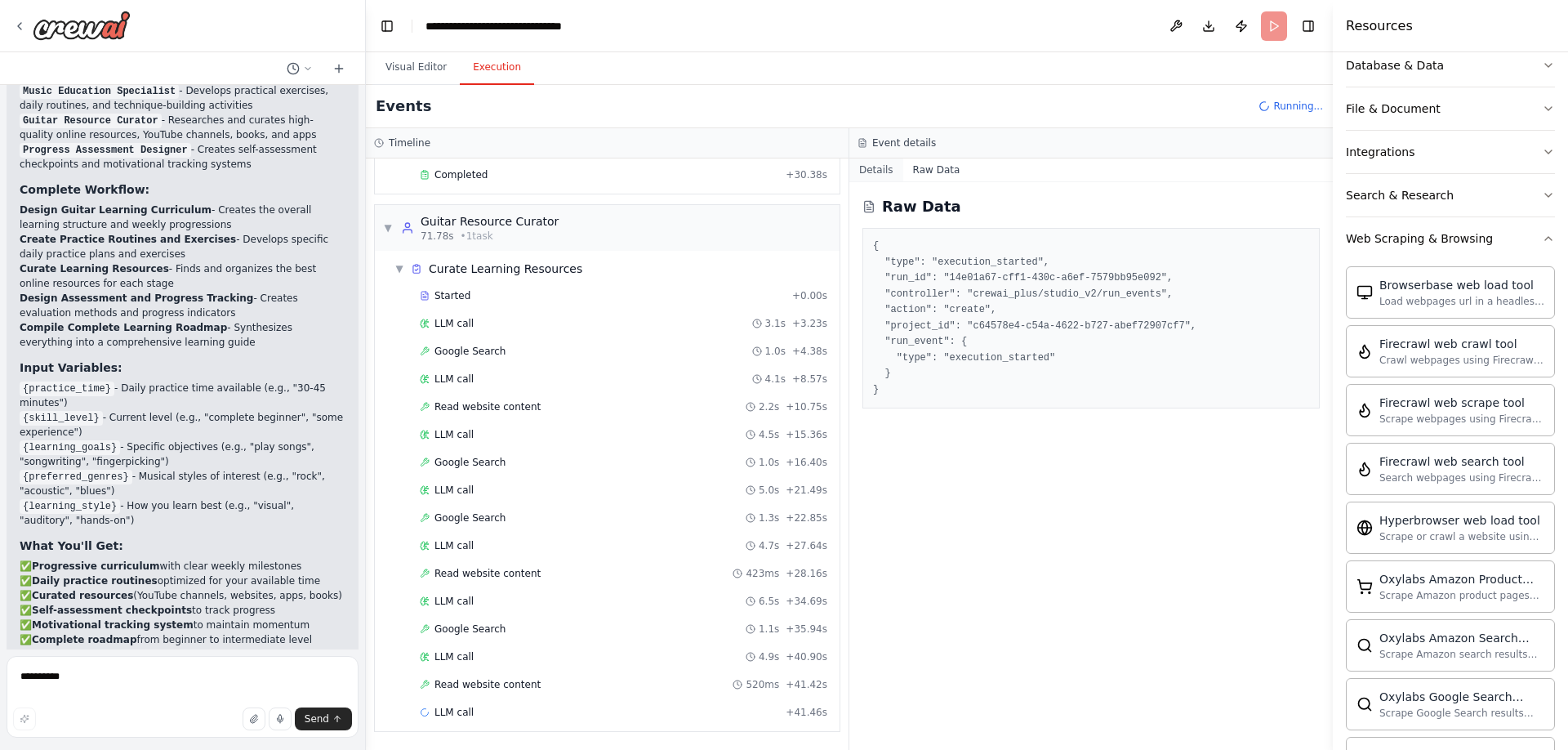
click at [879, 166] on button "Details" at bounding box center [876, 170] width 54 height 23
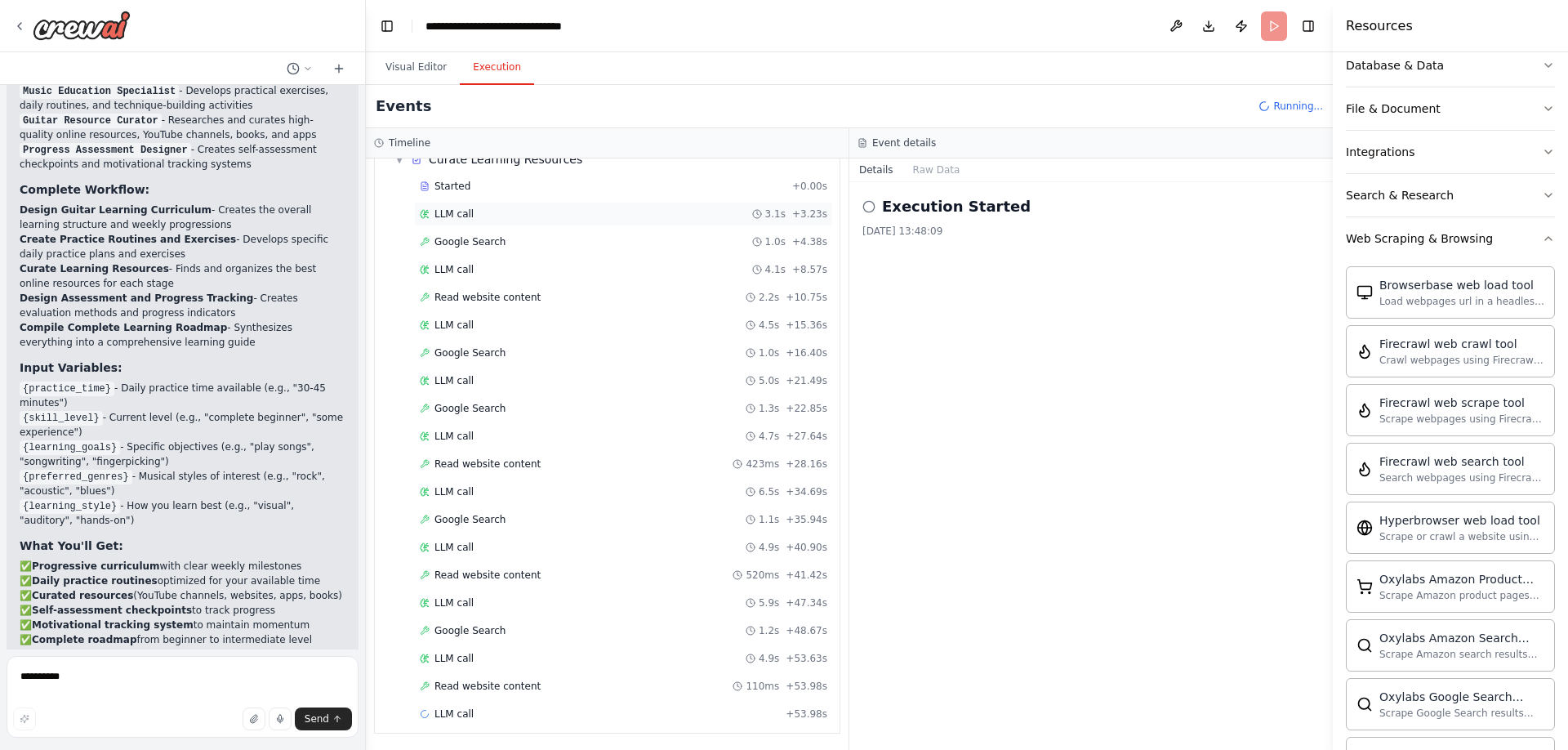
scroll to position [427, 0]
click at [412, 69] on button "Visual Editor" at bounding box center [416, 67] width 88 height 34
click at [487, 65] on button "Execution" at bounding box center [497, 67] width 74 height 34
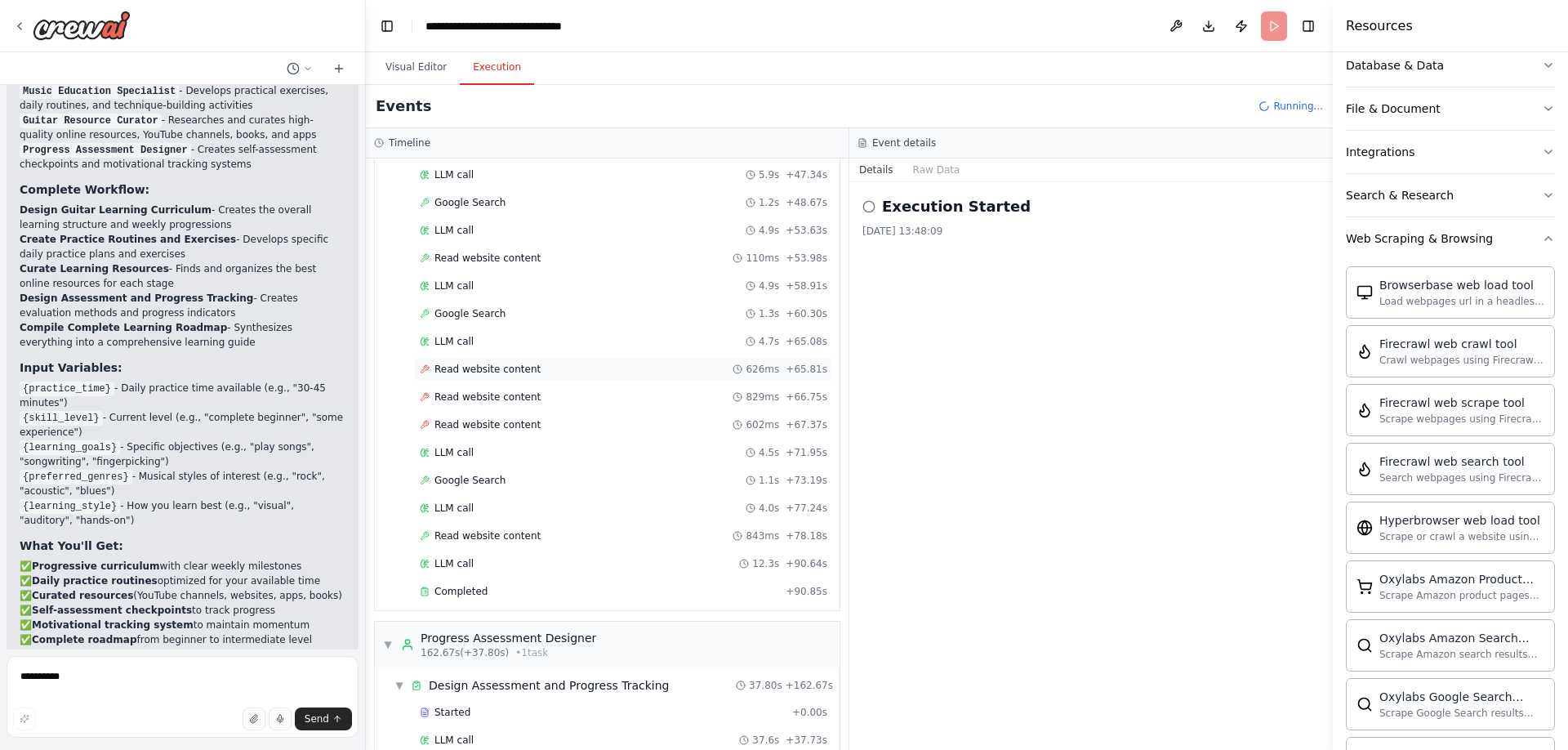
scroll to position [994, 0]
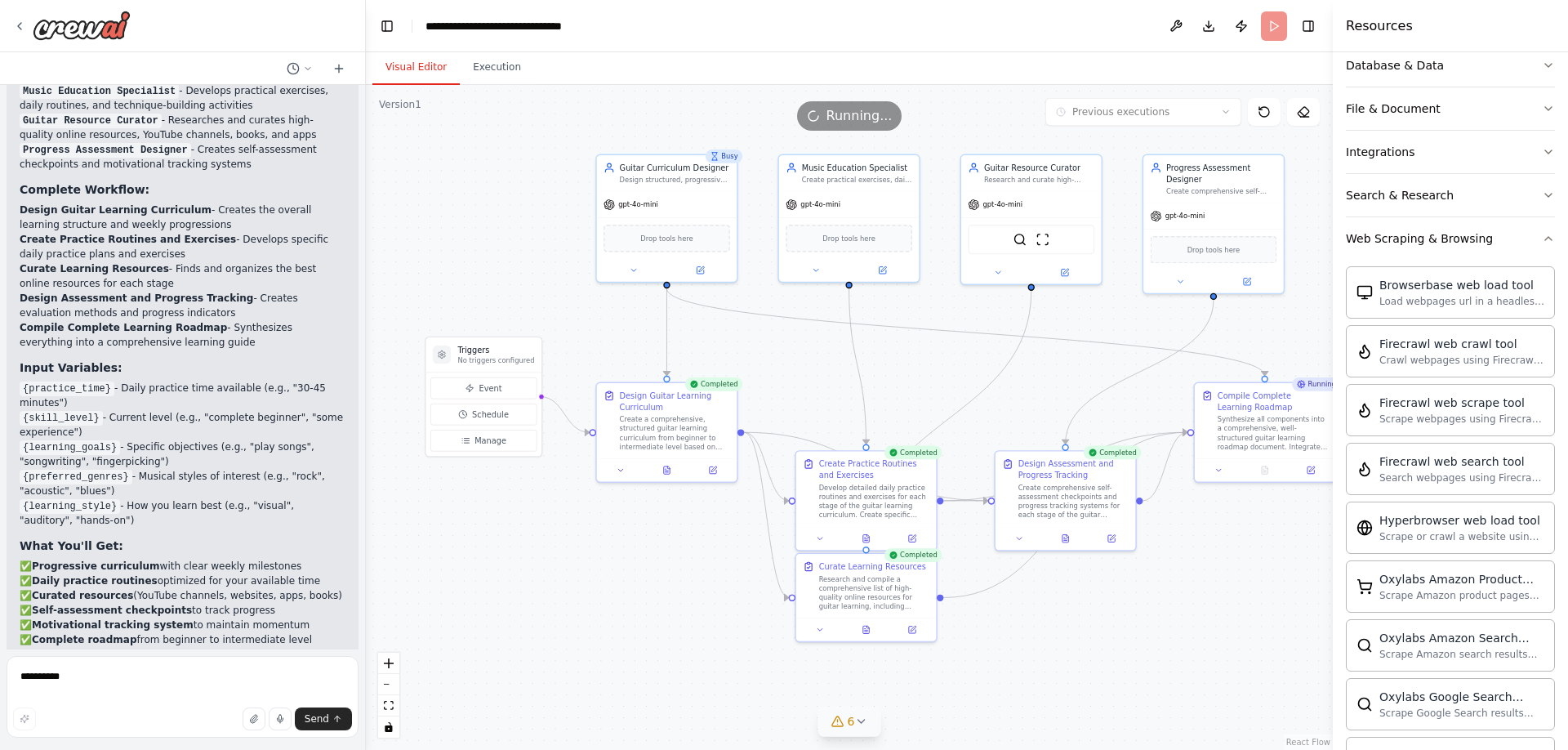
click at [420, 70] on button "Visual Editor" at bounding box center [416, 67] width 88 height 34
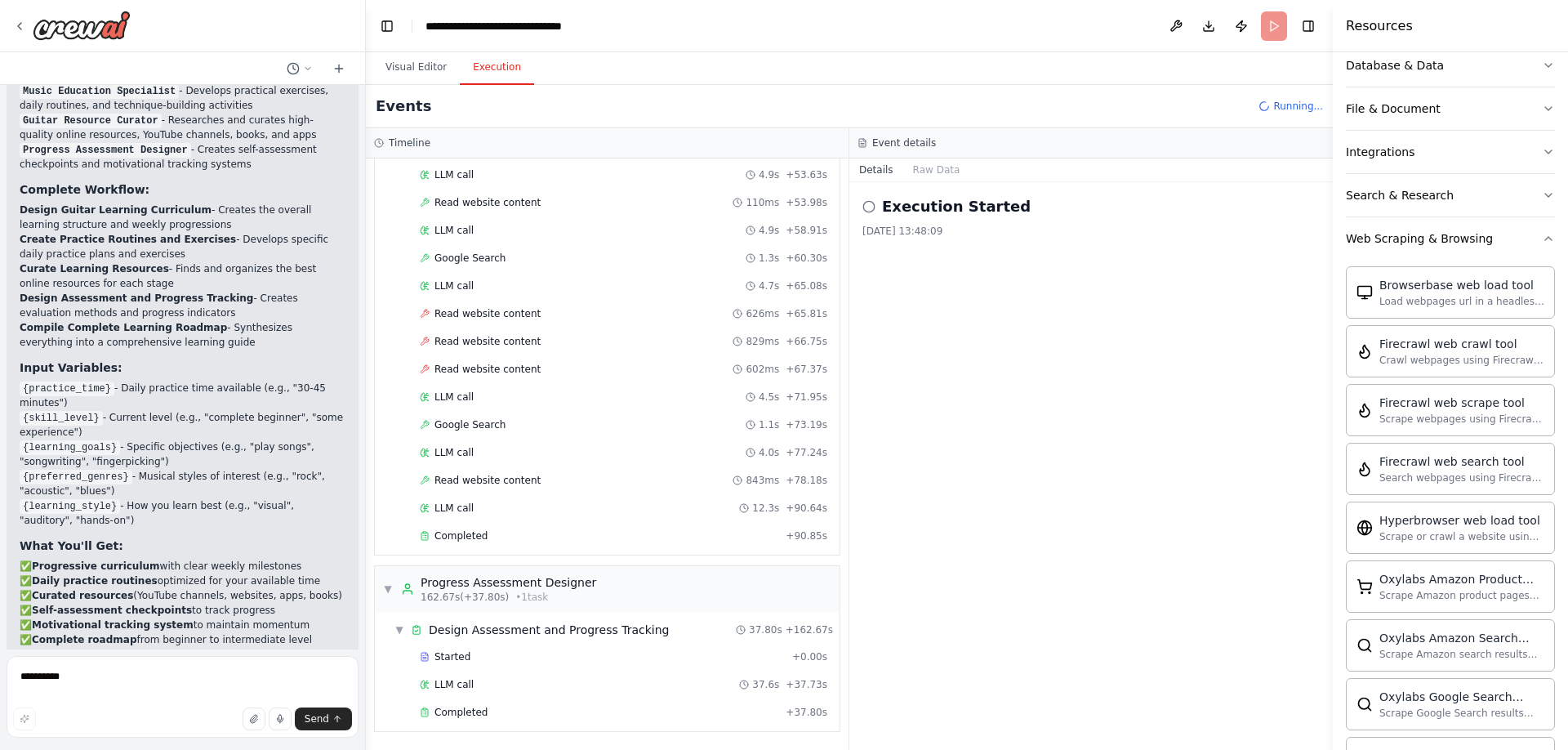
click at [489, 70] on button "Execution" at bounding box center [497, 67] width 74 height 34
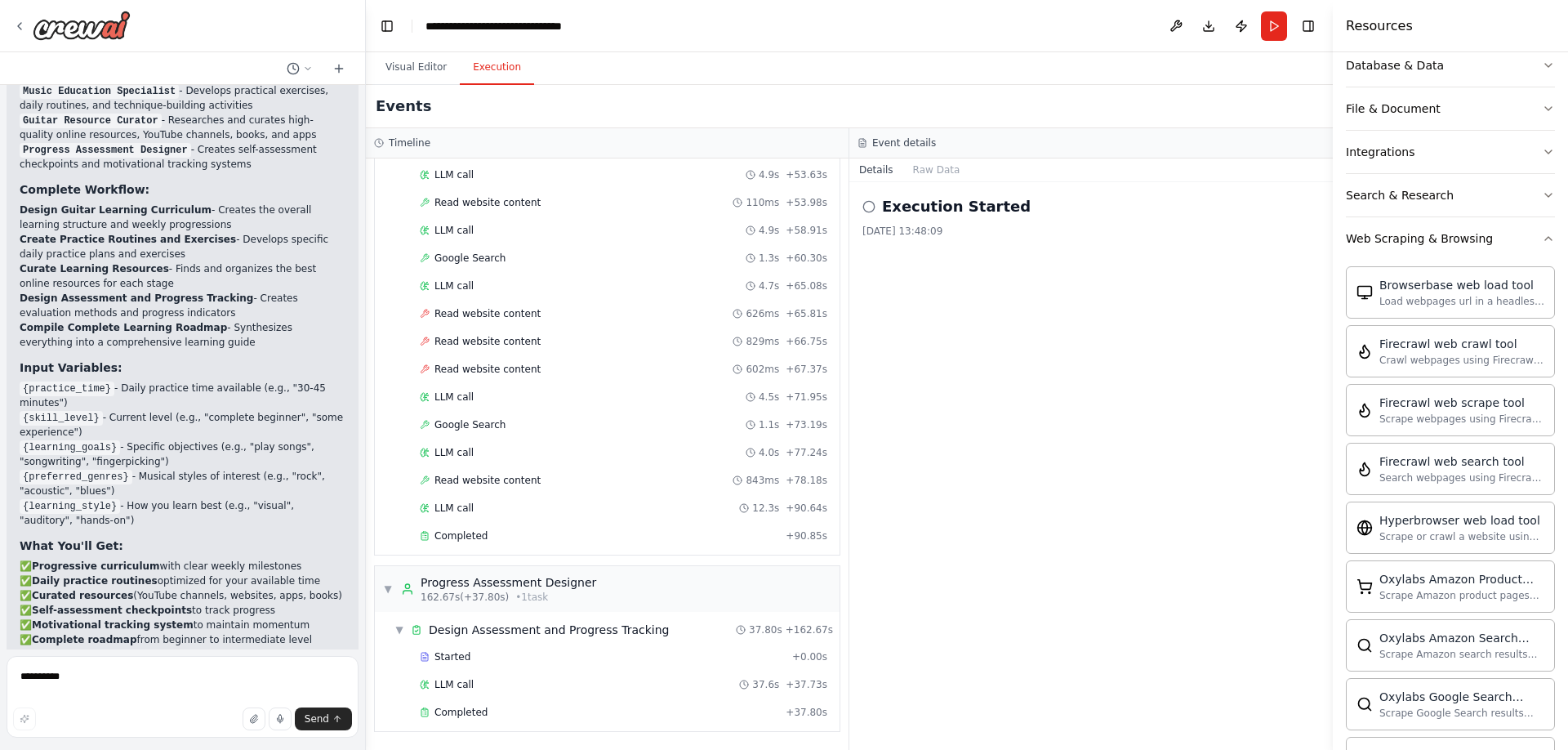
scroll to position [5923, 0]
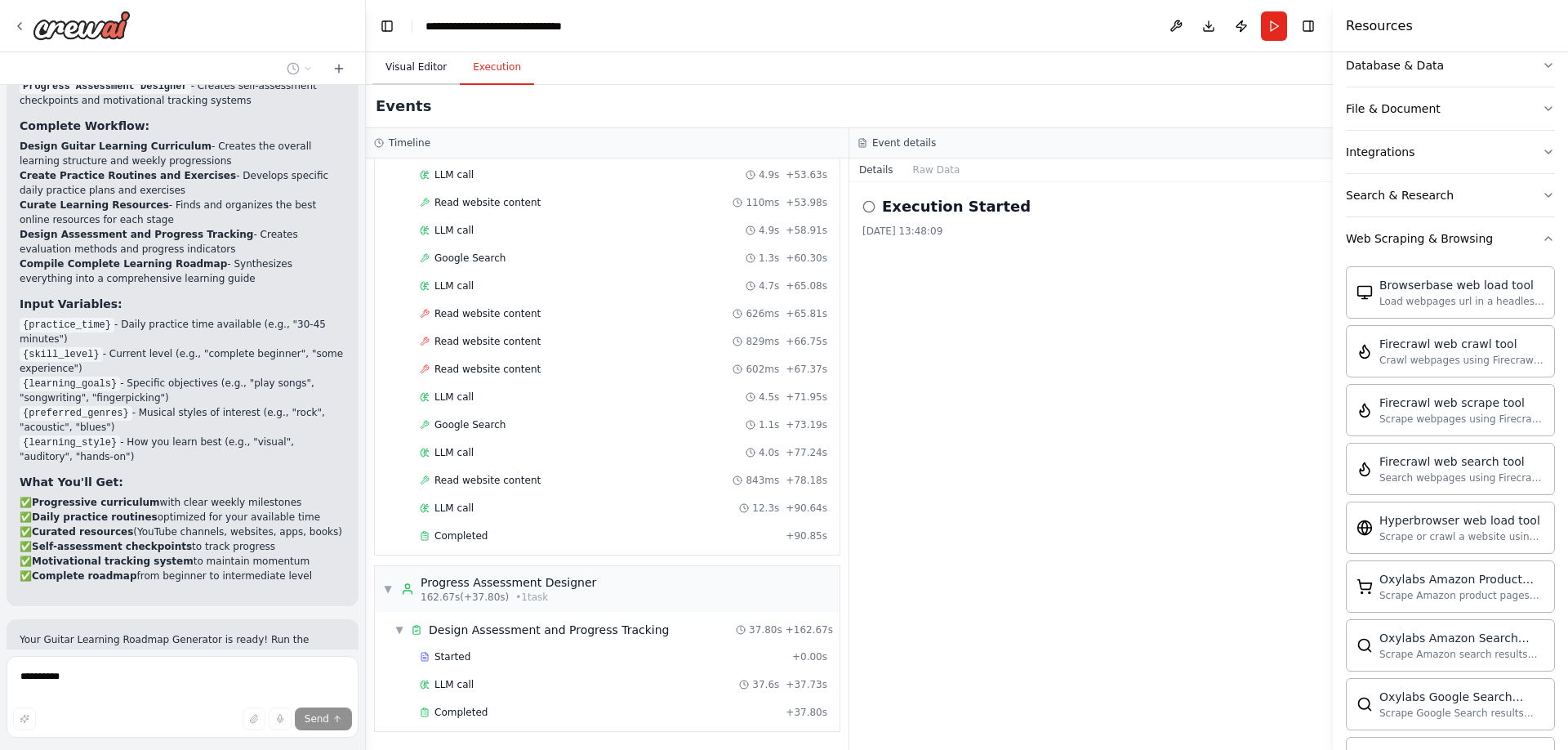
click at [425, 70] on button "Visual Editor" at bounding box center [416, 67] width 88 height 34
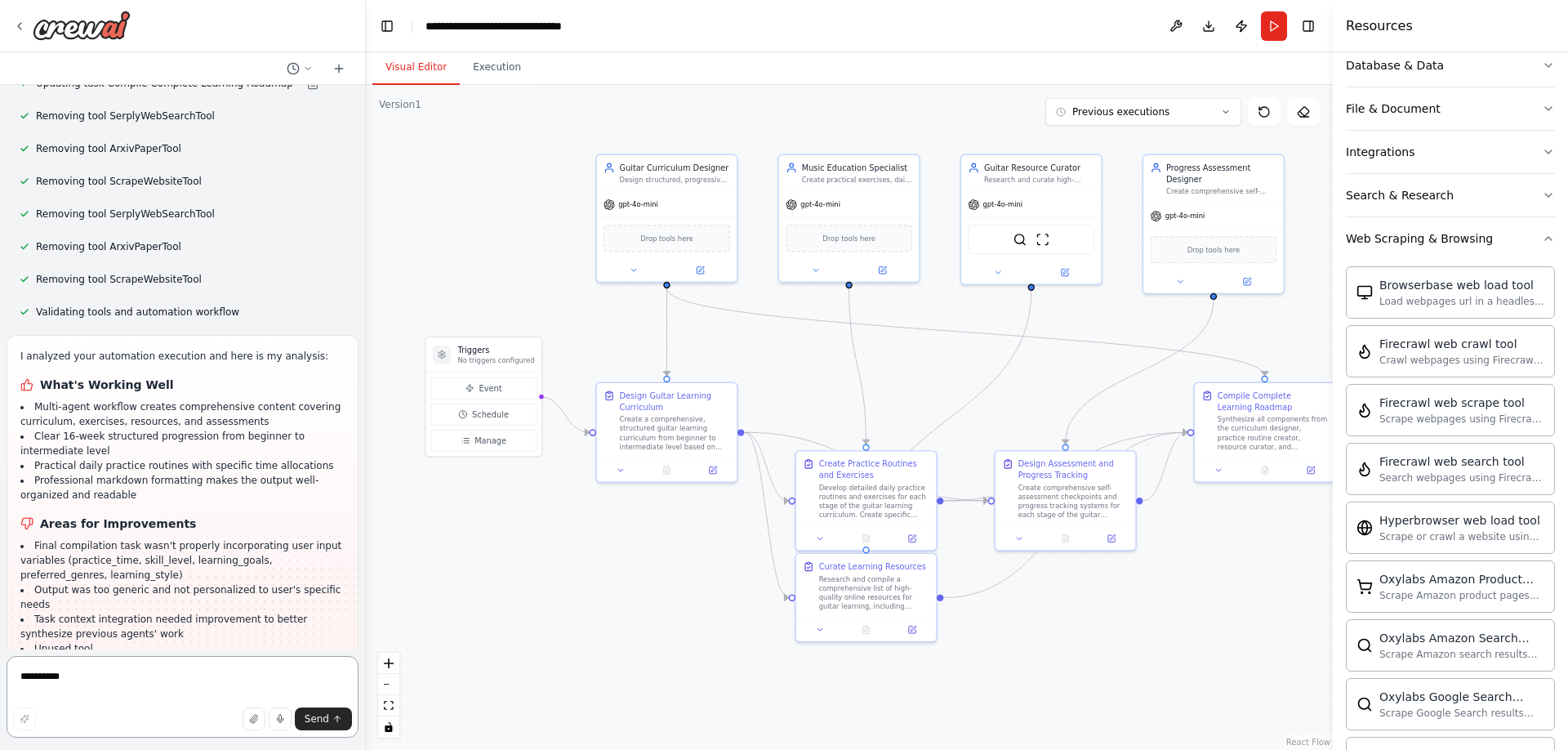
scroll to position [6805, 0]
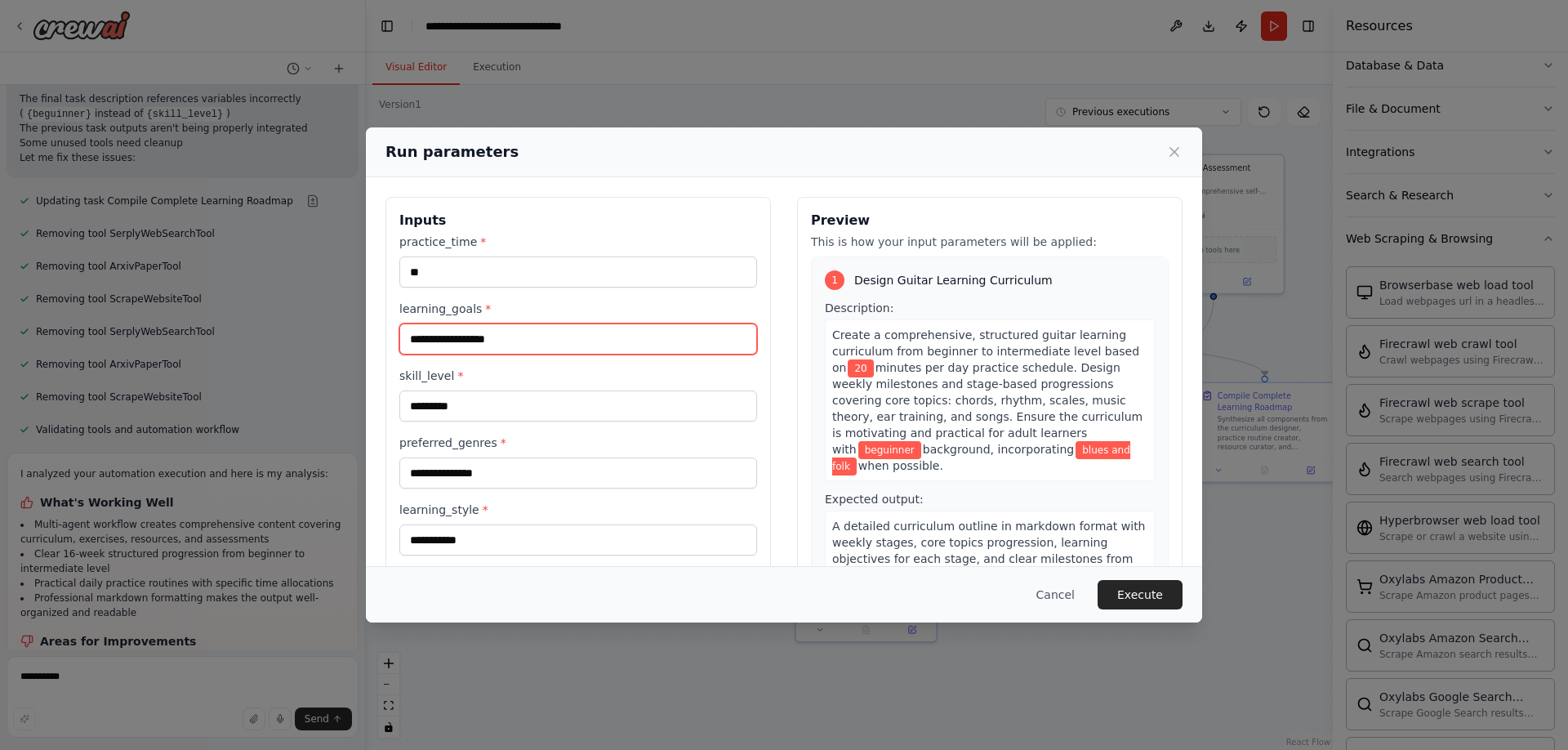
click at [527, 337] on input "**********" at bounding box center [578, 339] width 358 height 31
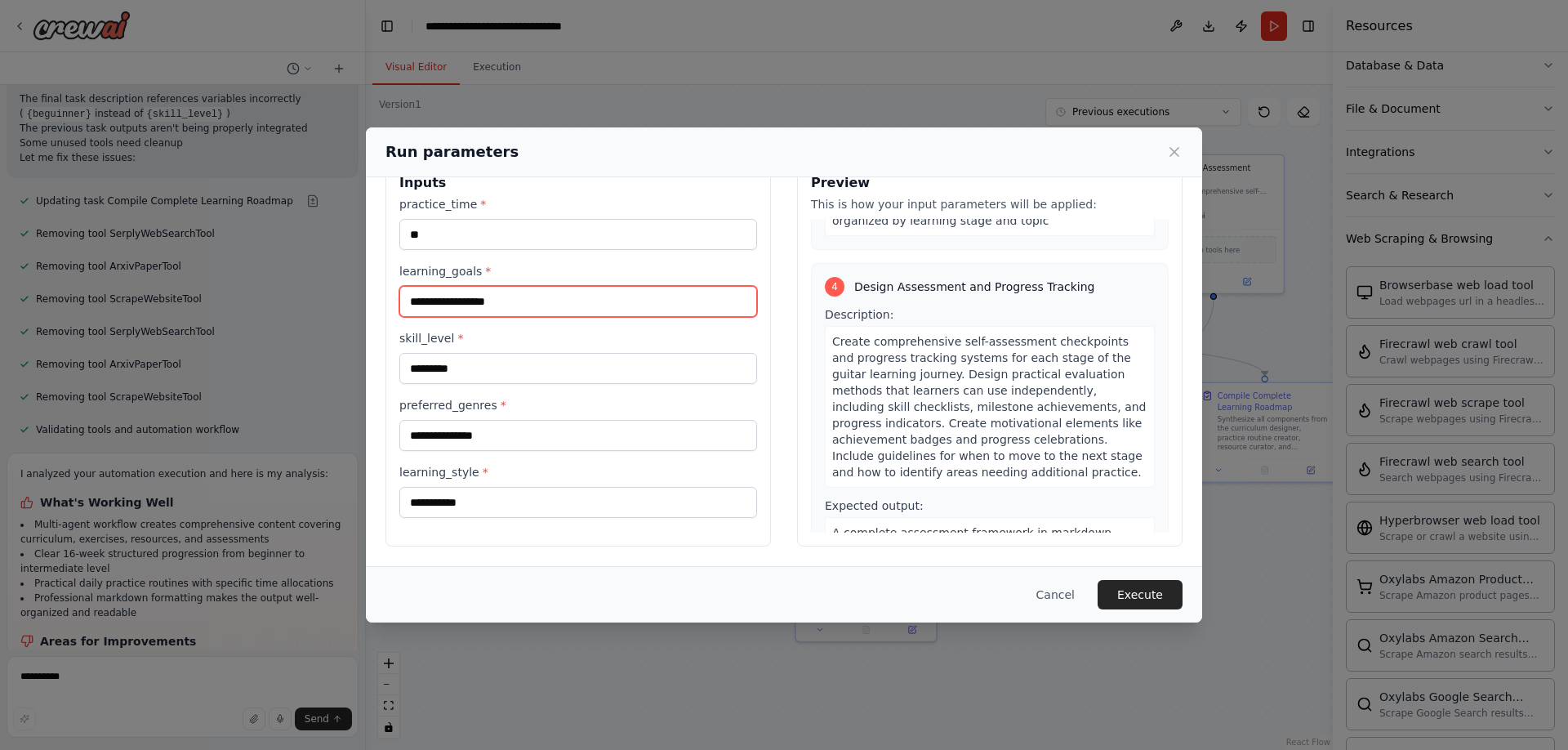
scroll to position [1022, 0]
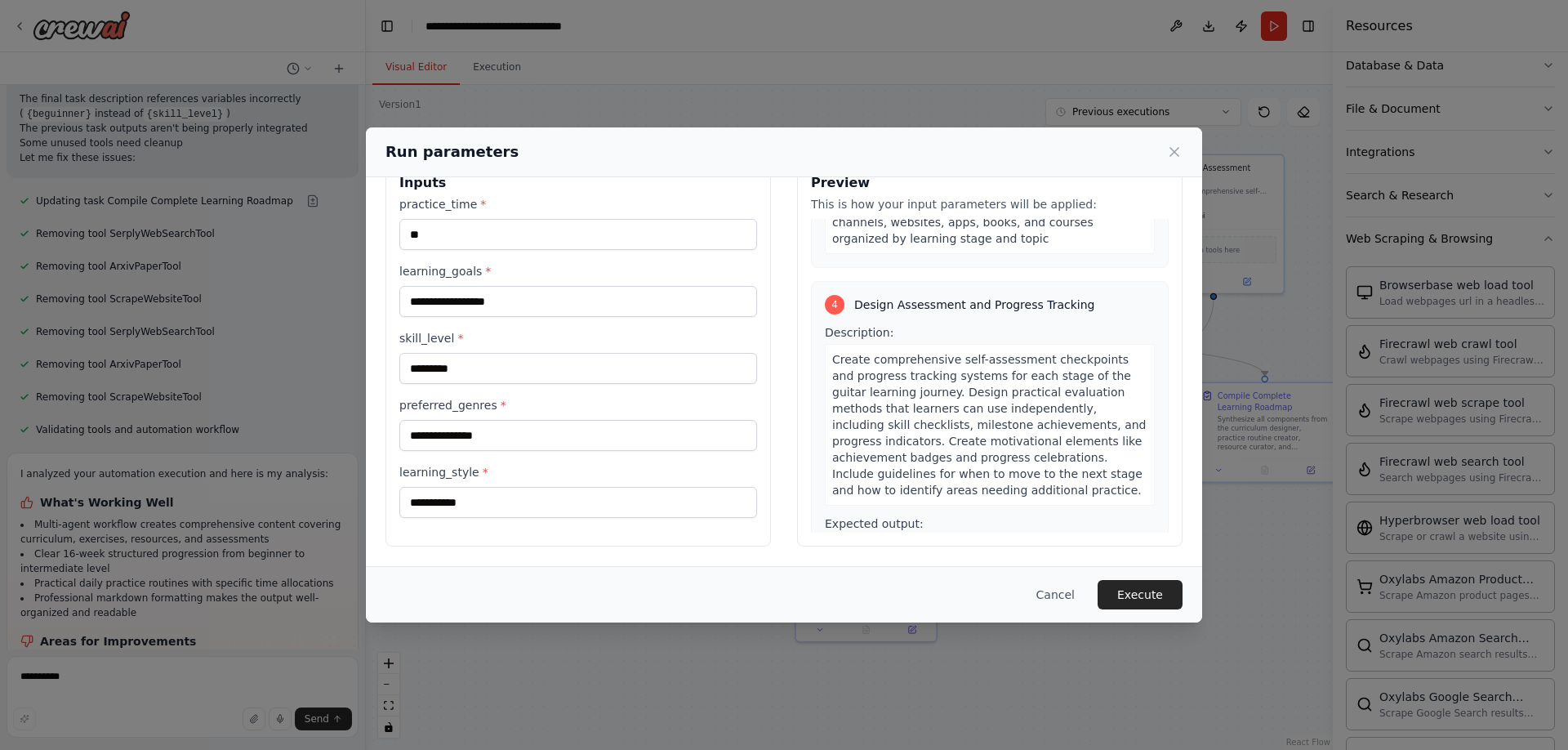
click at [485, 269] on span "*" at bounding box center [488, 271] width 6 height 13
click at [482, 286] on input "**********" at bounding box center [578, 302] width 358 height 31
click at [273, 240] on div "**********" at bounding box center [784, 375] width 1568 height 750
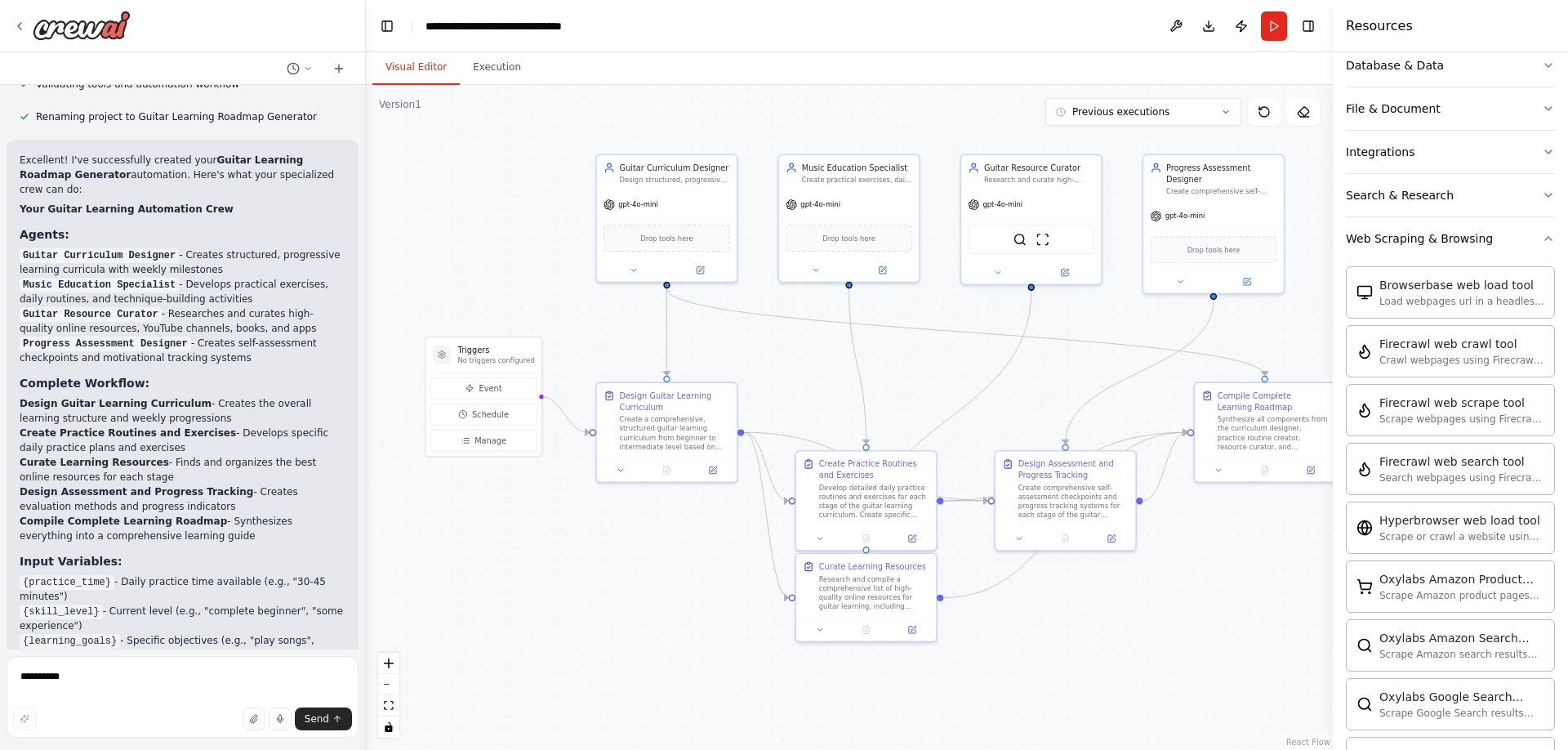
scroll to position [5790, 0]
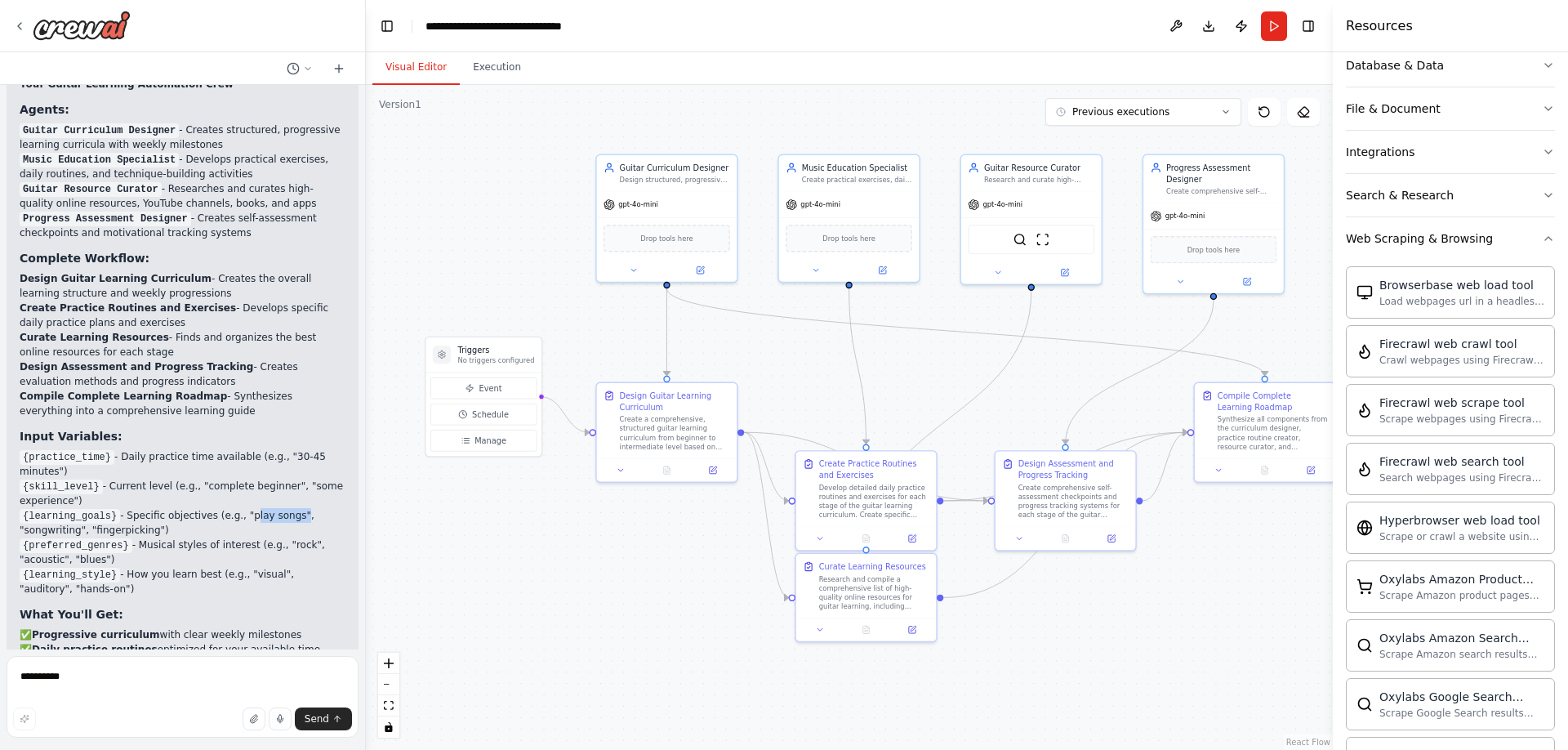
drag, startPoint x: 239, startPoint y: 356, endPoint x: 283, endPoint y: 356, distance: 44.0
click at [283, 509] on li "{learning_goals} - Specific objectives (e.g., "play songs", "songwriting", "fin…" at bounding box center [182, 523] width 326 height 30
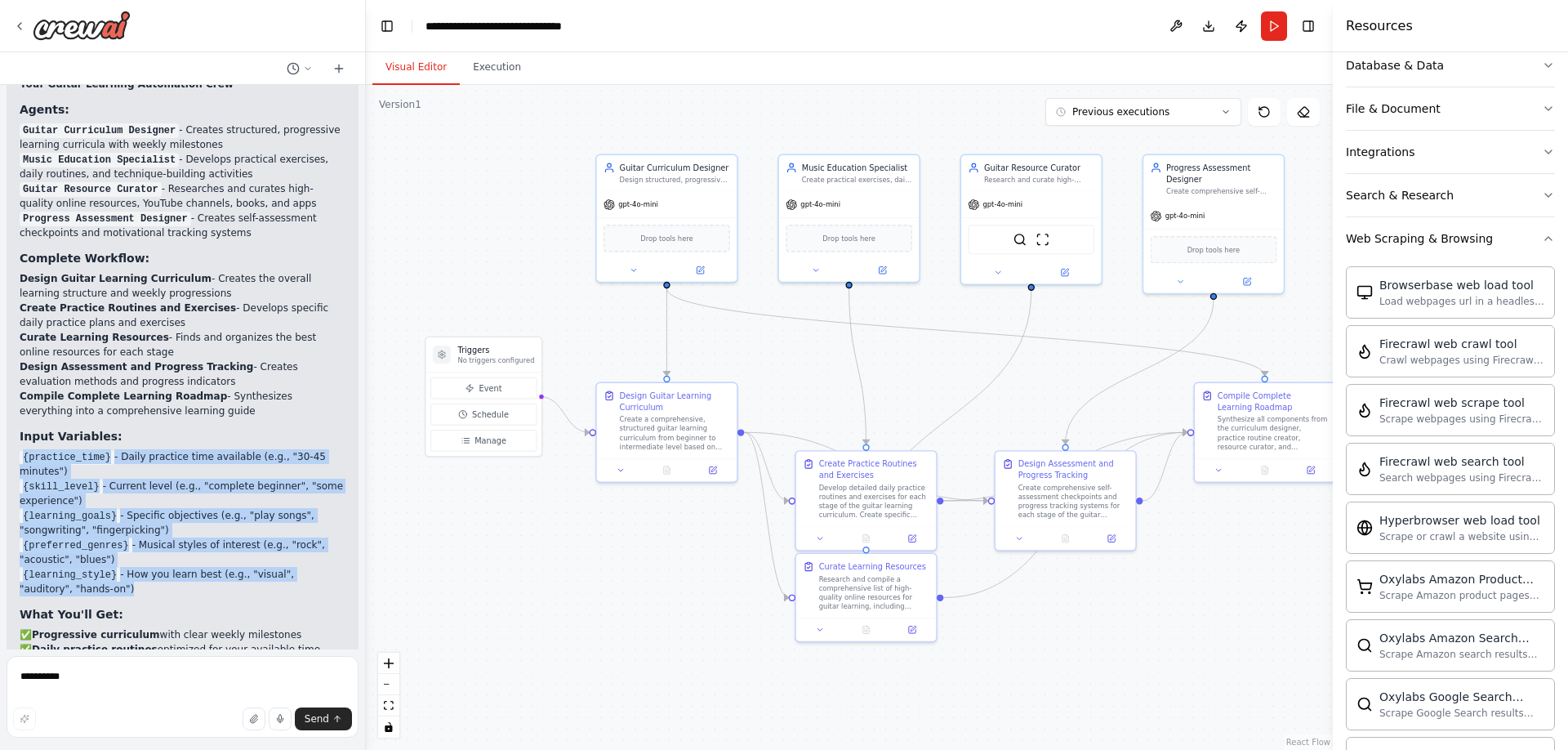
drag, startPoint x: 22, startPoint y: 296, endPoint x: 106, endPoint y: 436, distance: 163.3
click at [106, 436] on div "Excellent! I've successfully created your Guitar Learning Roadmap Generator aut…" at bounding box center [182, 372] width 326 height 689
copy div "{practice_time} - Daily practice time available (e.g., "30-45 minutes") {skill_…"
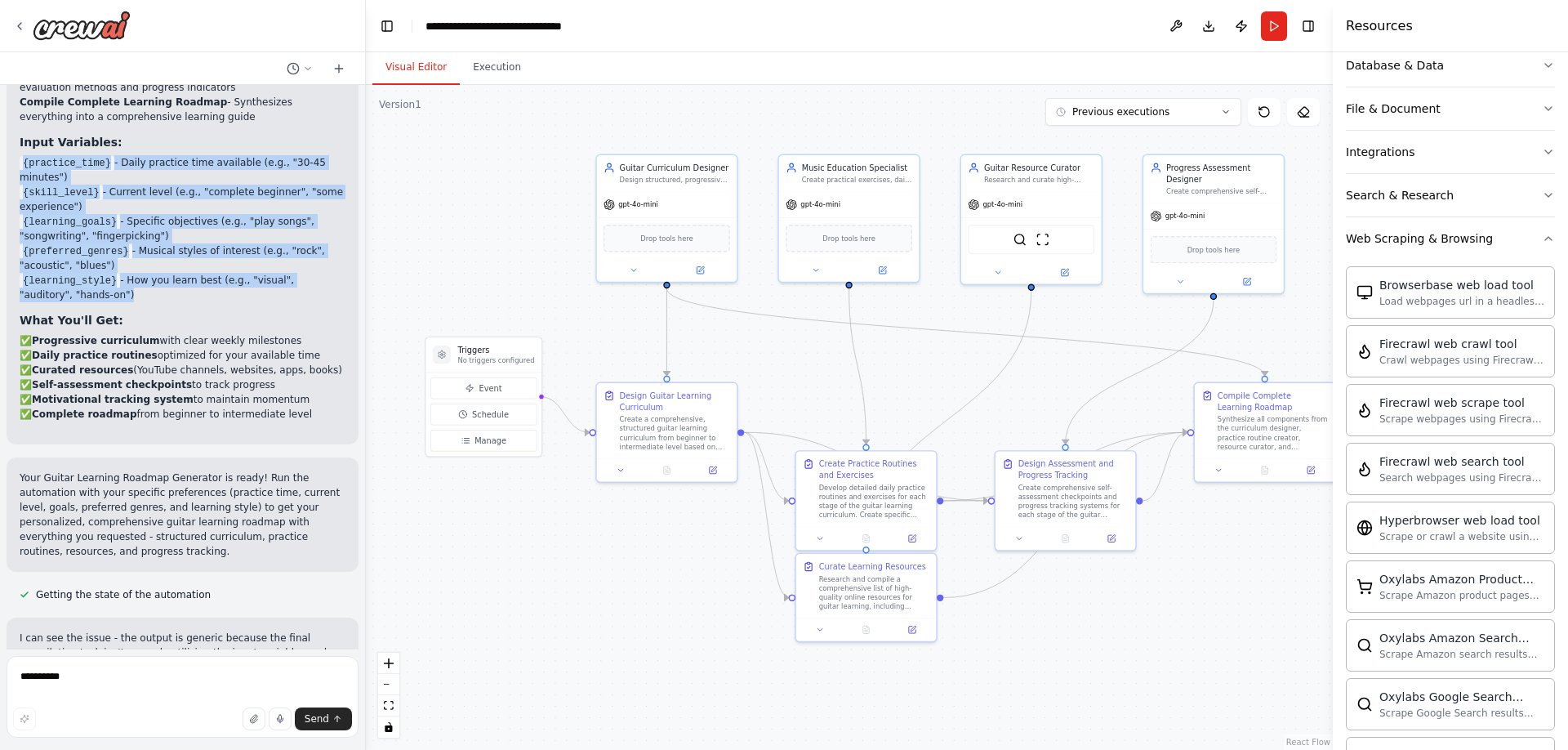
scroll to position [6673, 0]
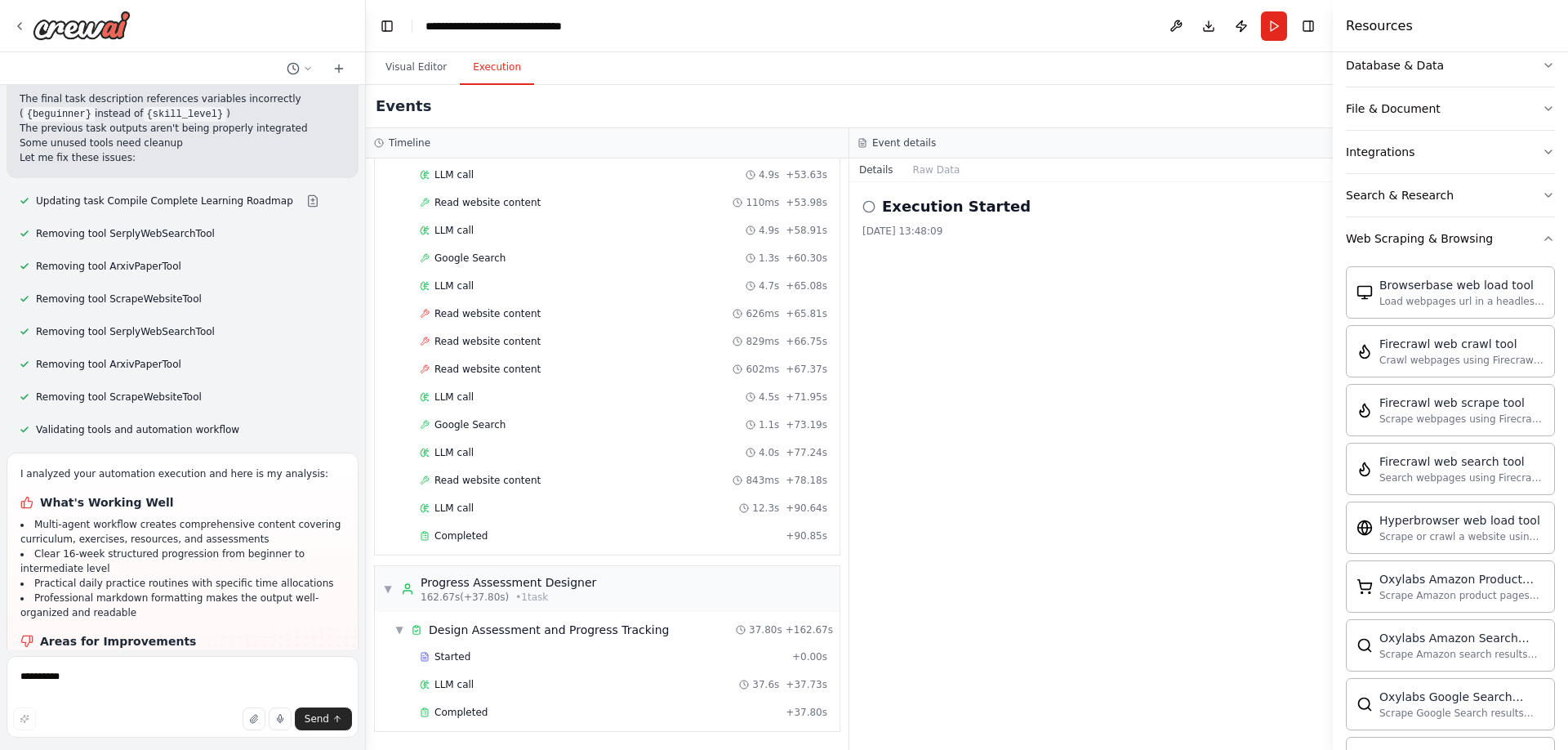
click at [495, 69] on button "Execution" at bounding box center [497, 67] width 74 height 34
click at [221, 517] on li "Multi-agent workflow creates comprehensive content covering curriculum, exercis…" at bounding box center [182, 532] width 325 height 30
click at [184, 656] on li "Final compilation task wasn't properly incorporating user input variables (prac…" at bounding box center [182, 678] width 325 height 44
click at [137, 701] on li "Output was too generic and not personalized to user's specific needs" at bounding box center [182, 715] width 325 height 30
click at [327, 723] on span "Send" at bounding box center [317, 718] width 25 height 13
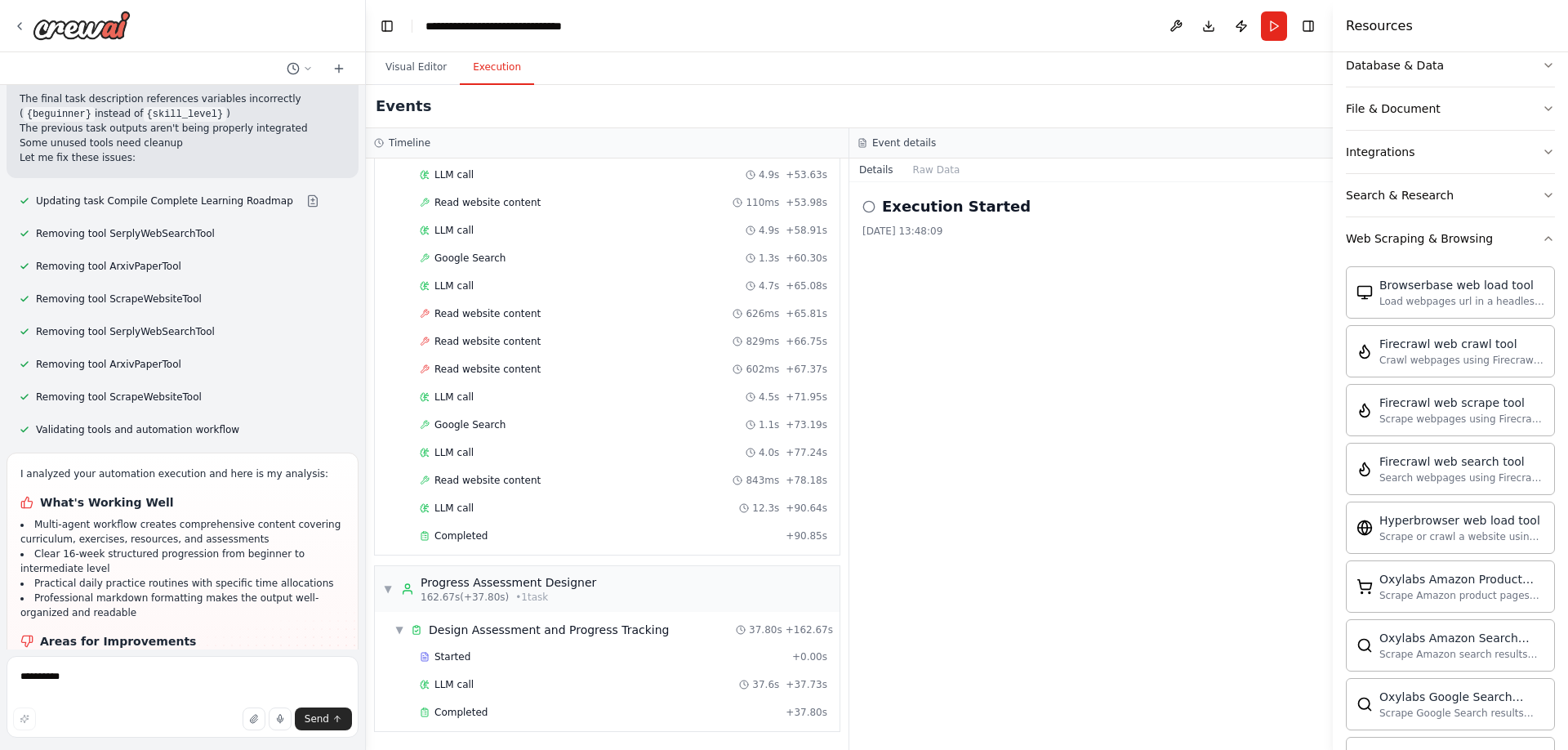
click at [226, 626] on div "I analyzed your automation execution and here is my analysis: What's Working We…" at bounding box center [182, 632] width 352 height 360
click at [134, 656] on li "Final compilation task wasn't properly incorporating user input variables (prac…" at bounding box center [182, 678] width 325 height 44
click at [420, 69] on button "Visual Editor" at bounding box center [416, 67] width 88 height 34
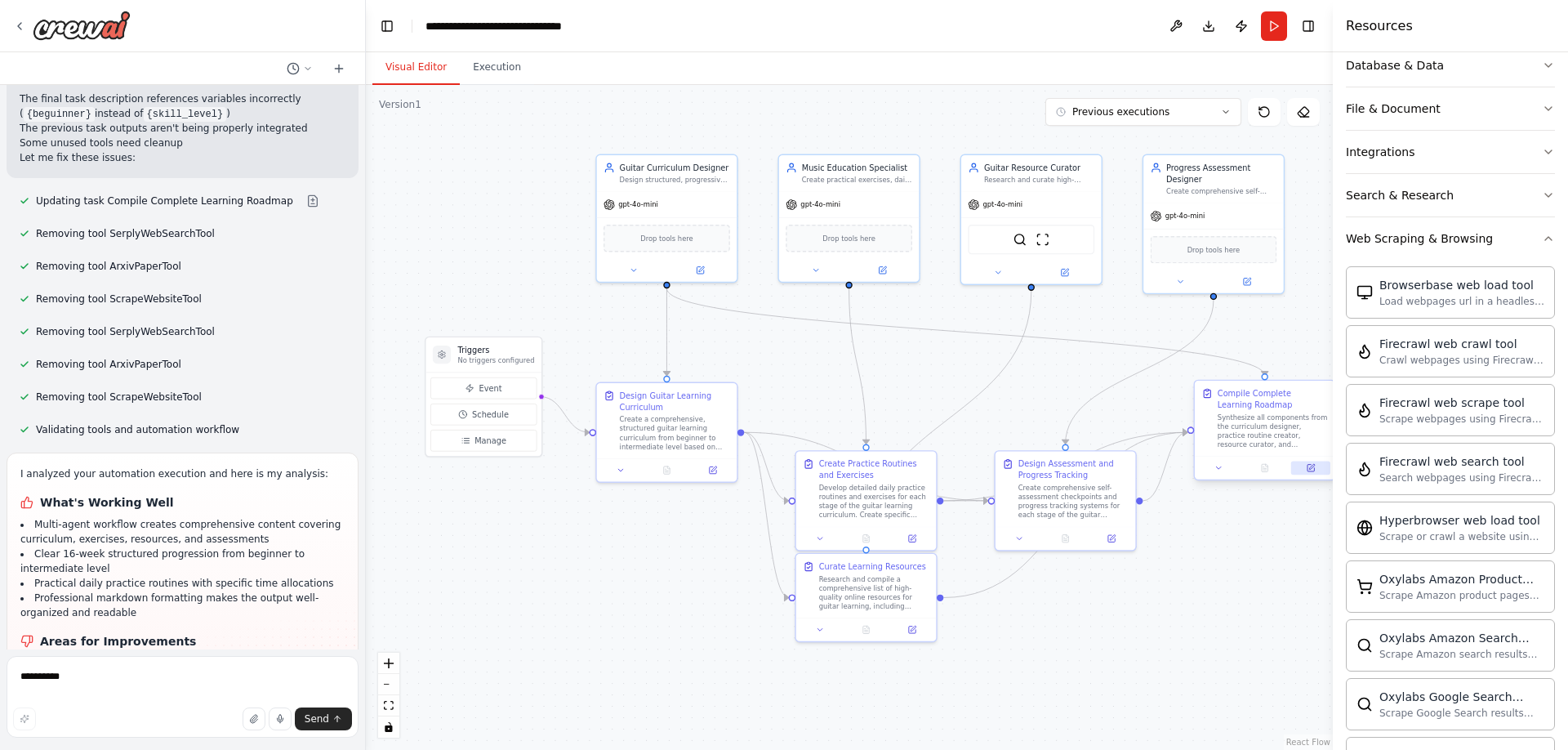
click at [1315, 465] on icon at bounding box center [1312, 467] width 6 height 6
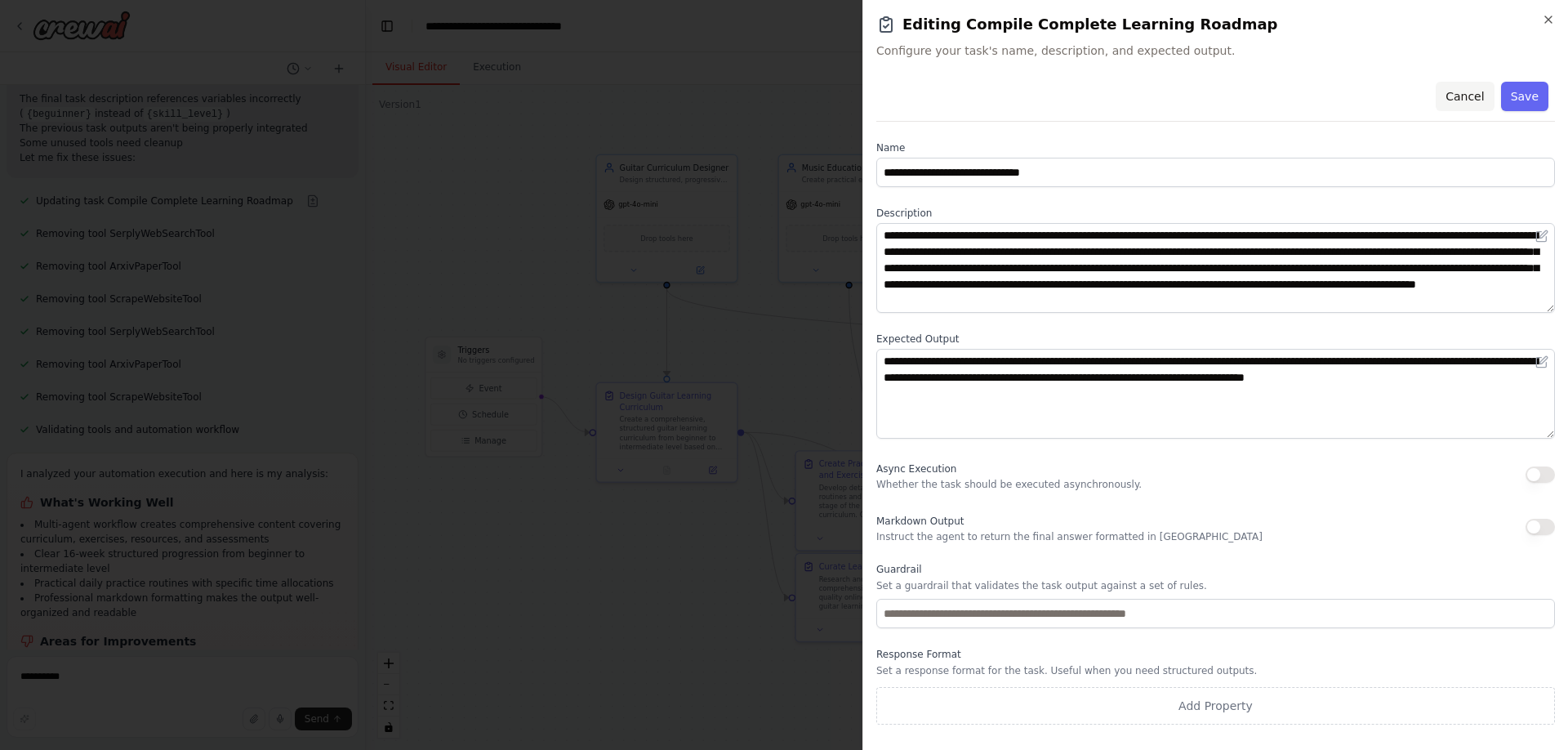
click at [1467, 94] on button "Cancel" at bounding box center [1465, 96] width 58 height 30
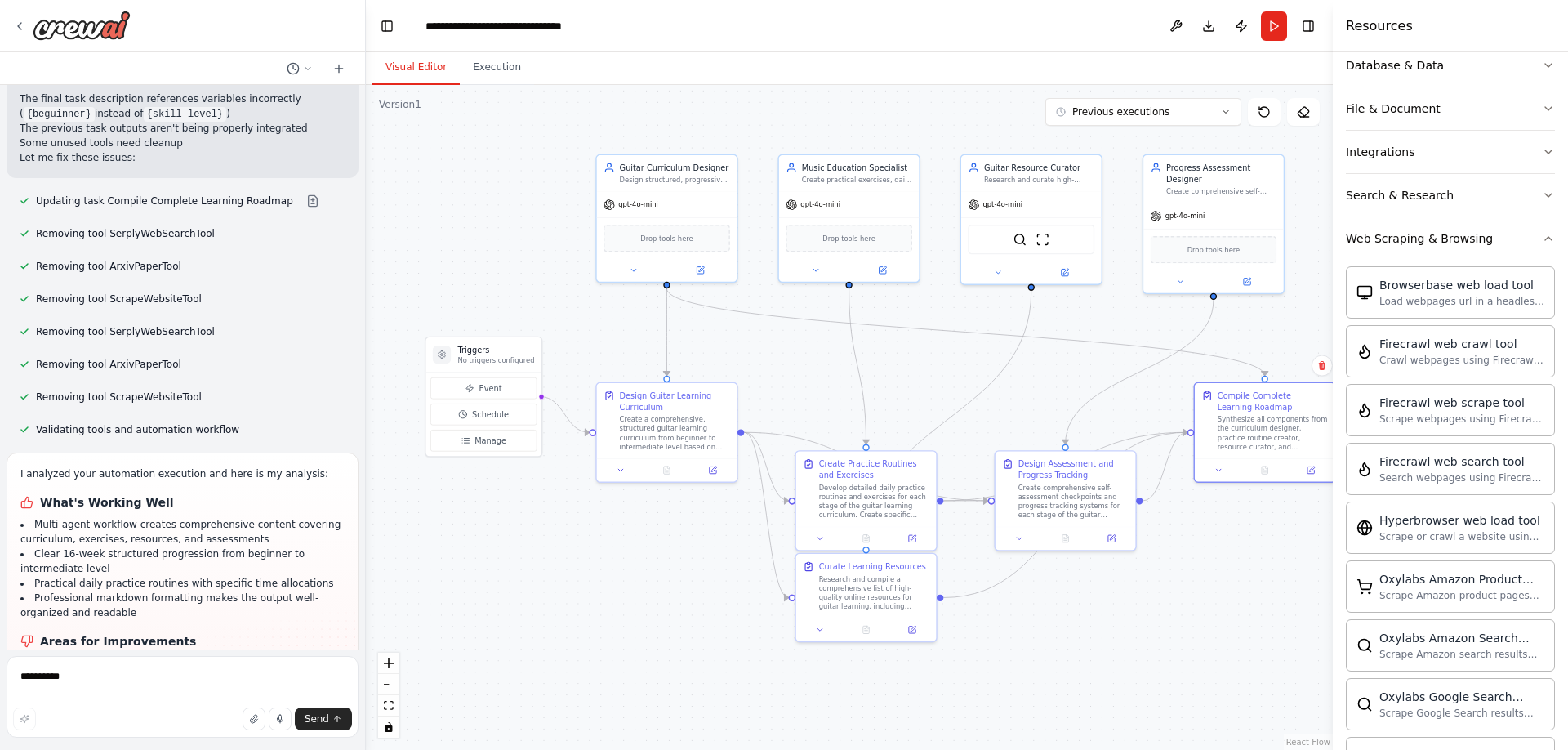
click at [127, 673] on textarea "**********" at bounding box center [182, 697] width 352 height 82
type textarea "**********"
click at [322, 725] on span "Send" at bounding box center [317, 718] width 25 height 13
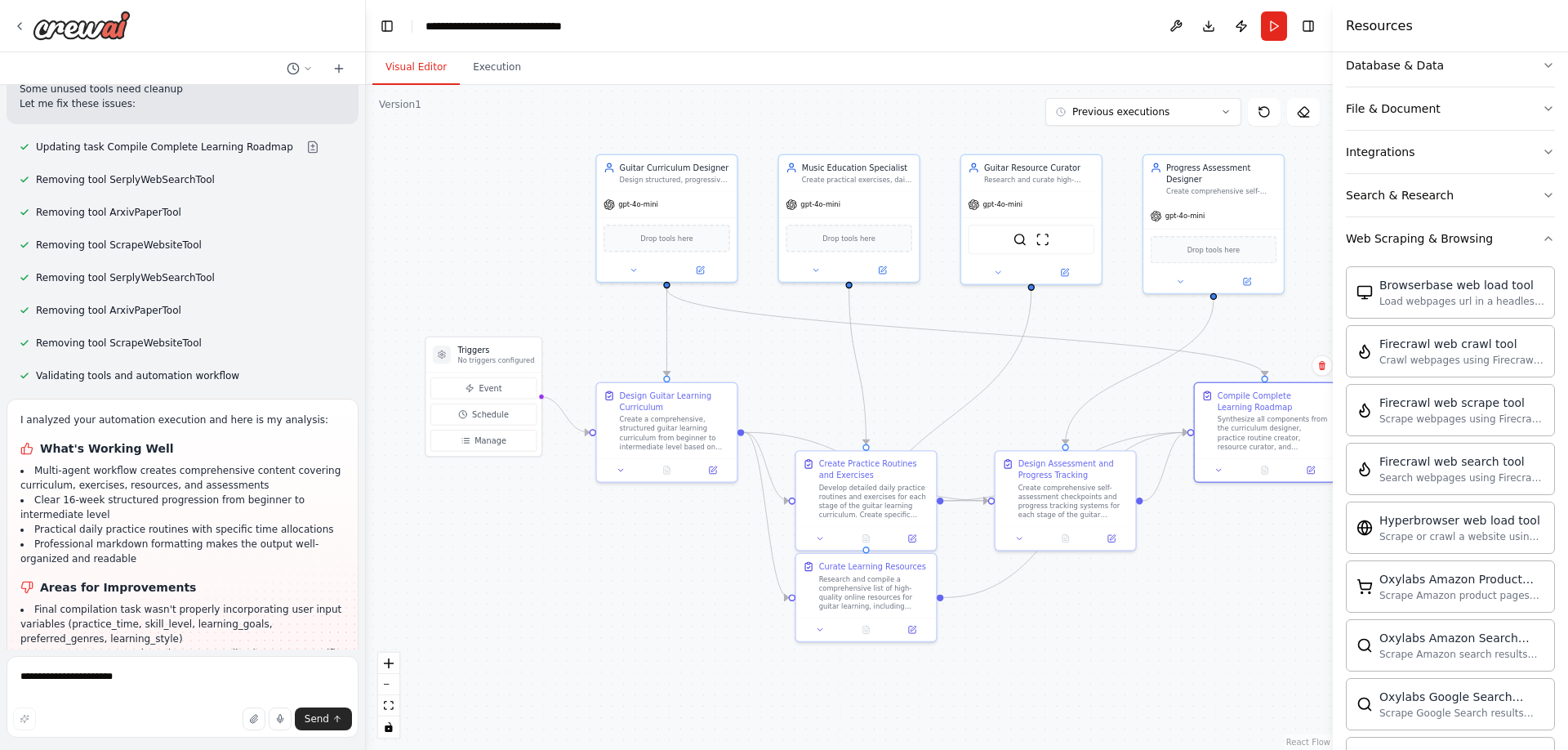
scroll to position [6753, 0]
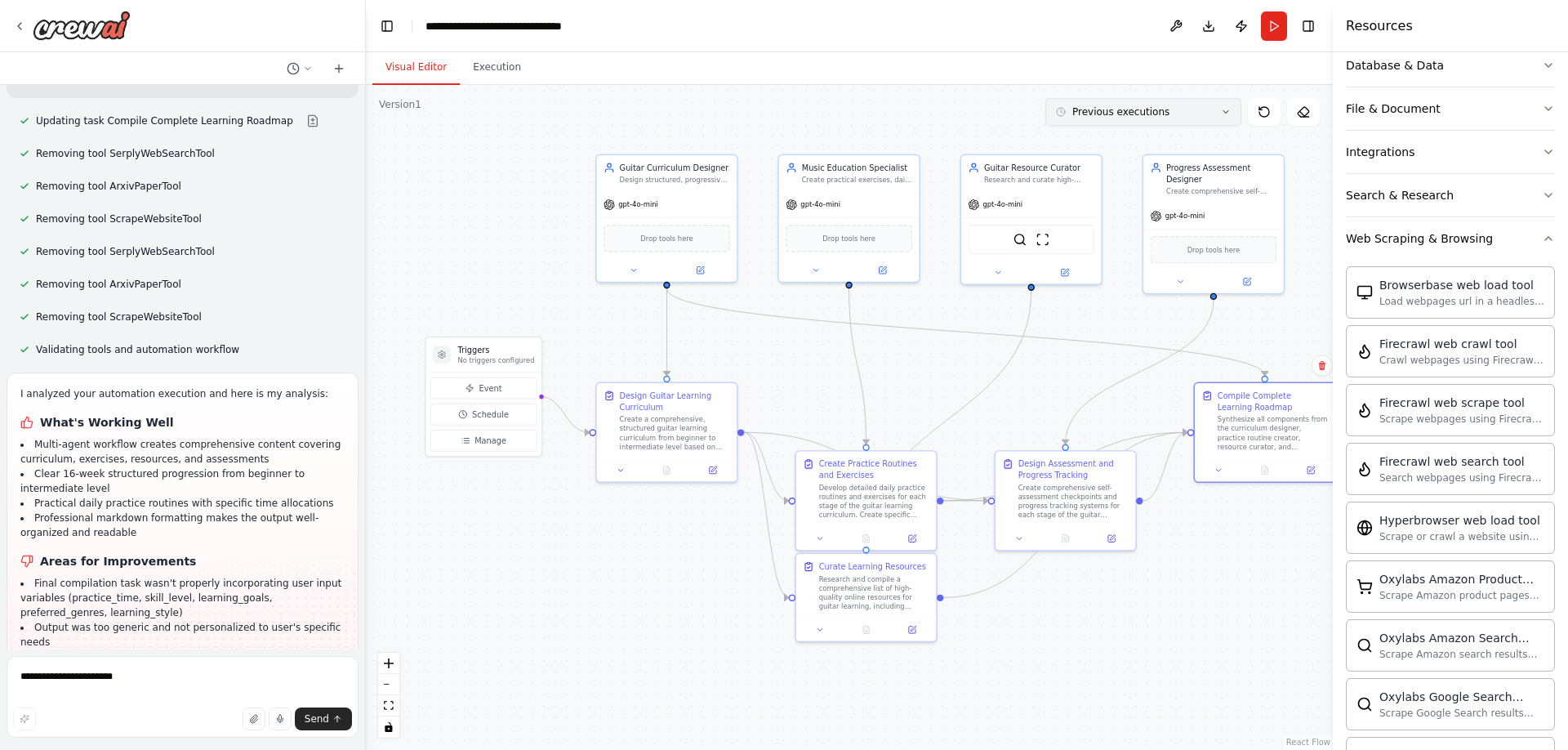
click at [1228, 111] on icon at bounding box center [1226, 112] width 5 height 3
click at [1196, 135] on button "7m ago" at bounding box center [1144, 143] width 196 height 27
click at [1267, 112] on icon at bounding box center [1264, 112] width 13 height 13
click at [933, 120] on div ".deletable-edge-delete-btn { width: 20px; height: 20px; border: 0px solid #ffff…" at bounding box center [850, 418] width 968 height 666
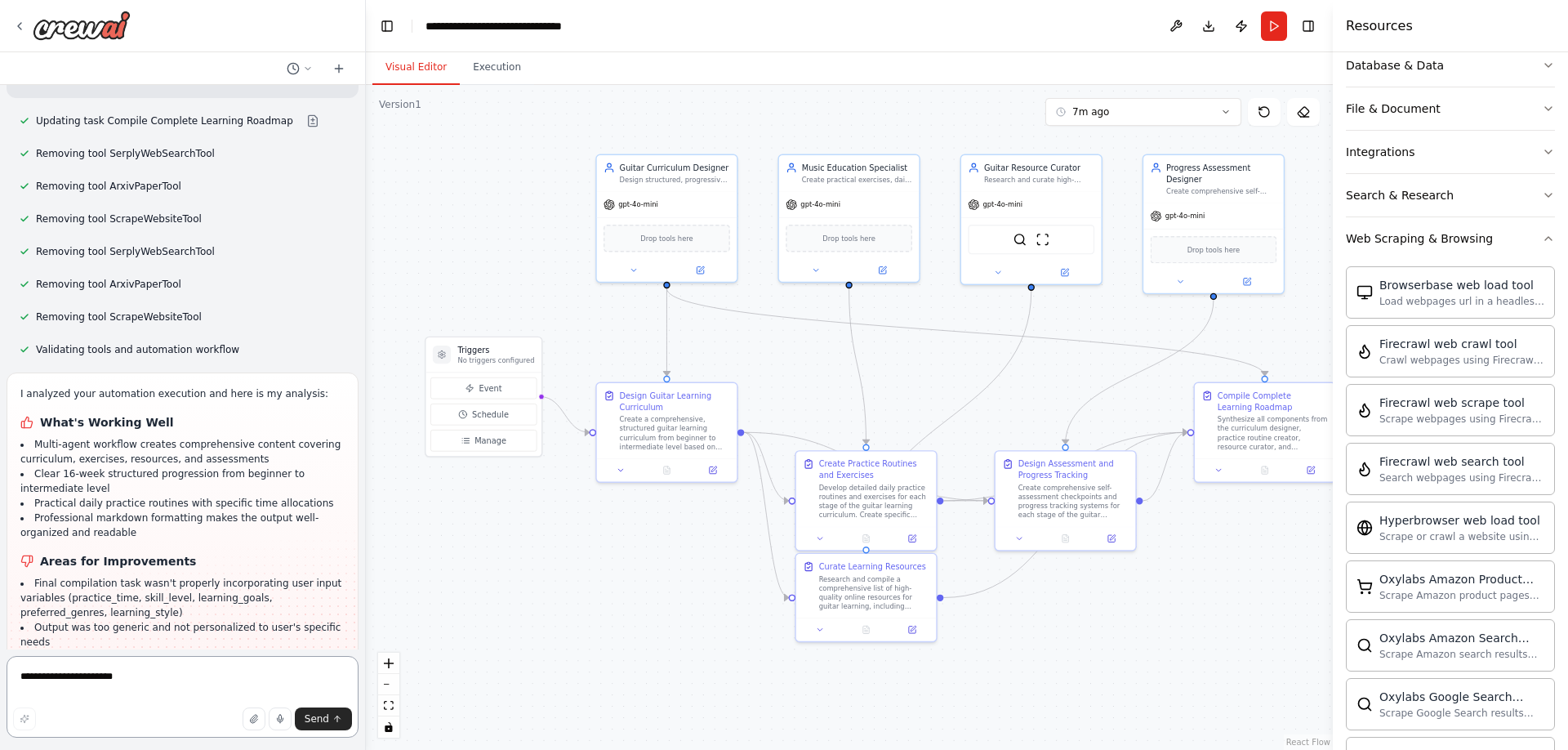
click at [146, 677] on textarea "**********" at bounding box center [182, 697] width 352 height 82
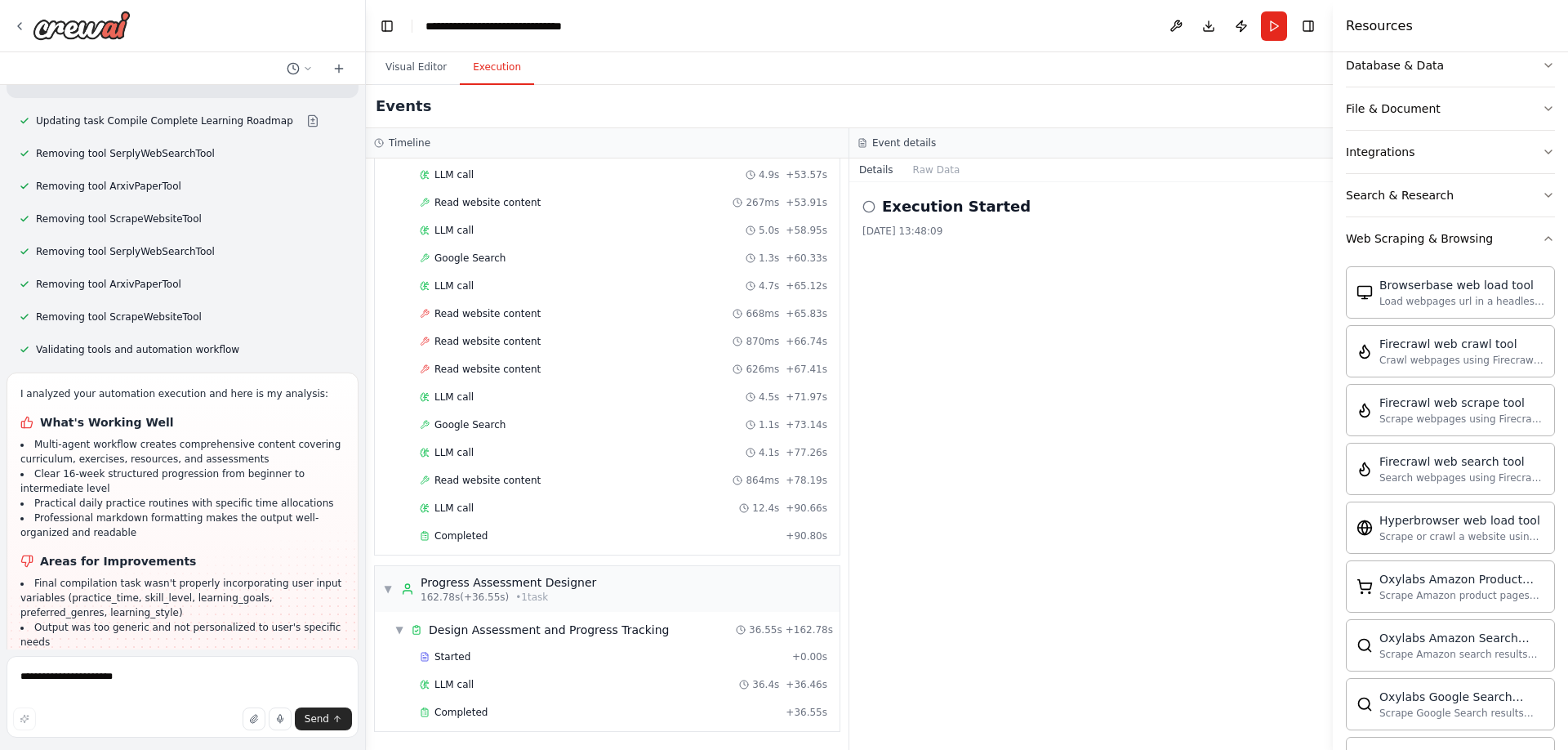
click at [500, 61] on button "Execution" at bounding box center [497, 67] width 74 height 34
click at [431, 66] on button "Visual Editor" at bounding box center [416, 67] width 88 height 34
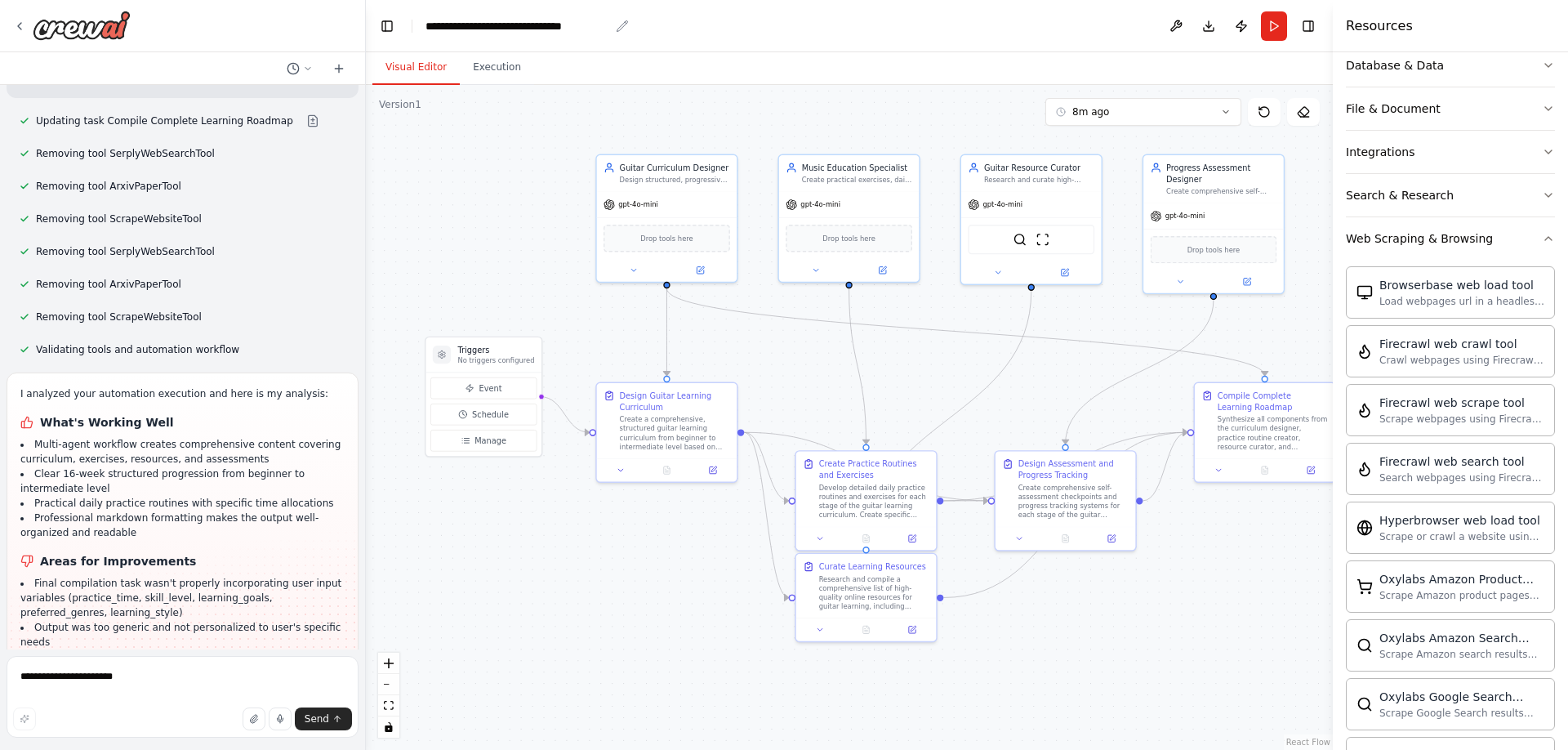
click at [518, 18] on div "**********" at bounding box center [518, 26] width 184 height 16
click at [1275, 24] on button "Run" at bounding box center [1274, 26] width 26 height 30
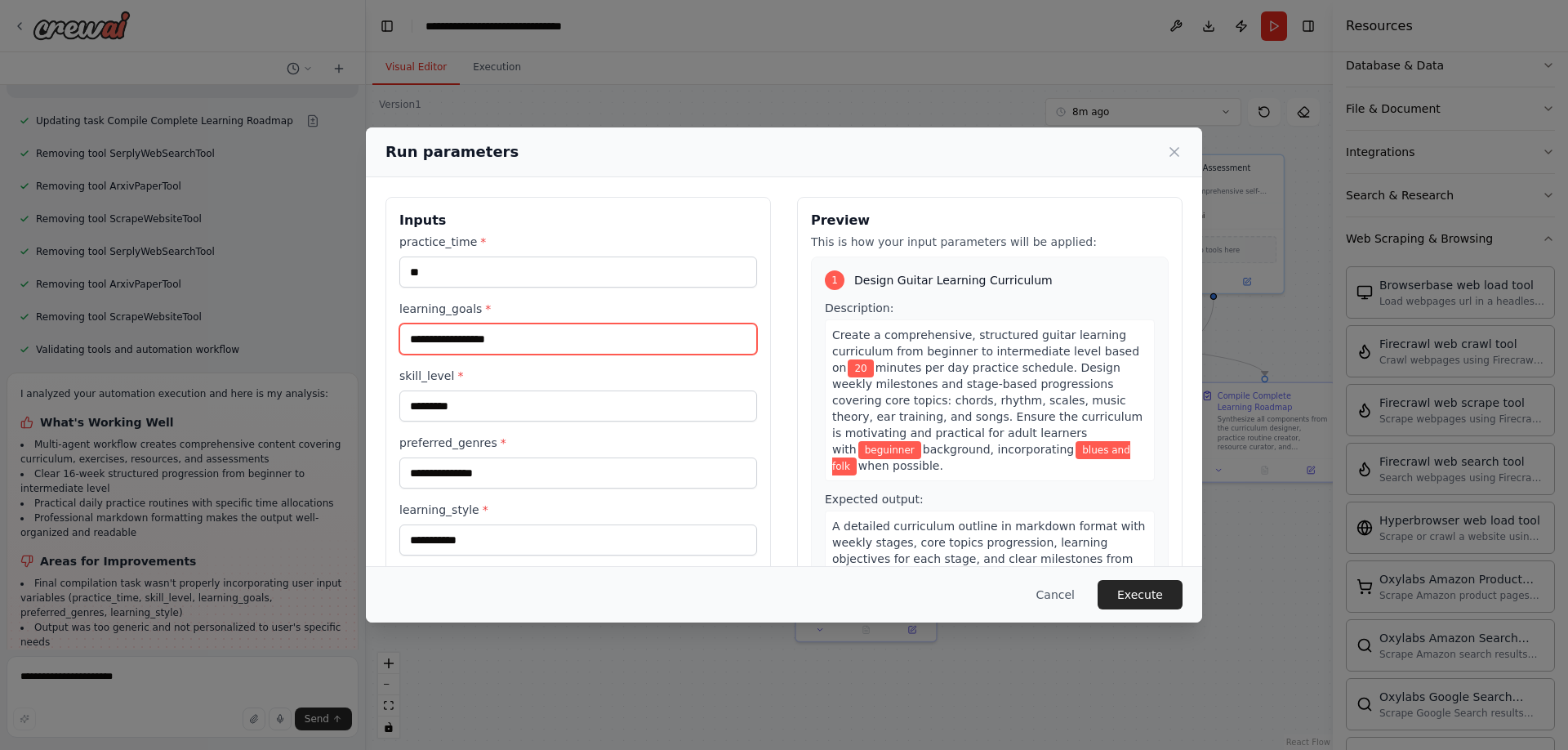
click at [508, 337] on input "**********" at bounding box center [578, 339] width 358 height 31
drag, startPoint x: 519, startPoint y: 339, endPoint x: 371, endPoint y: 331, distance: 148.2
click at [371, 331] on div "**********" at bounding box center [784, 390] width 836 height 427
type input "**********"
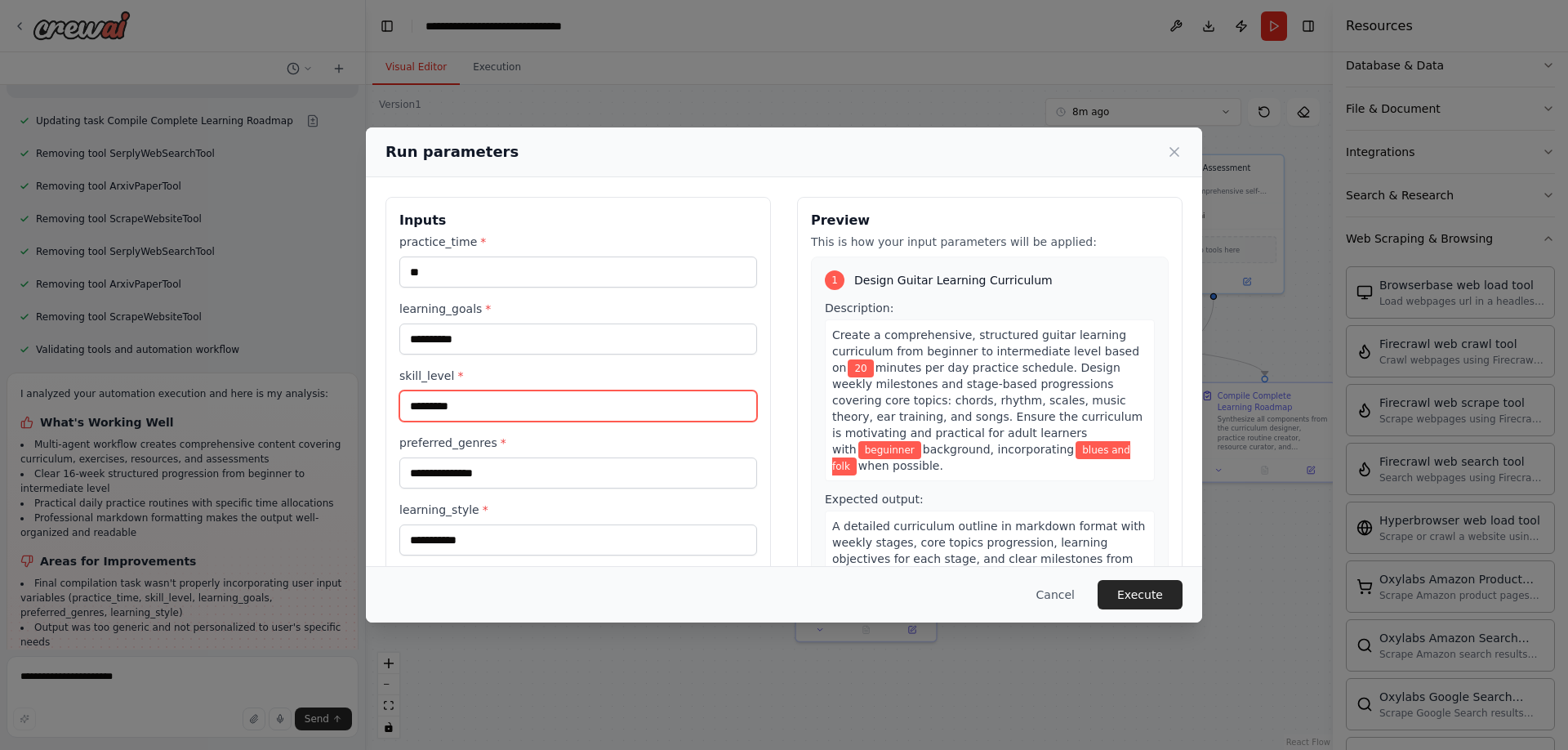
click at [494, 410] on input "*********" at bounding box center [578, 406] width 358 height 31
drag, startPoint x: 493, startPoint y: 410, endPoint x: 359, endPoint y: 392, distance: 135.2
click at [359, 392] on div "**********" at bounding box center [784, 375] width 1568 height 750
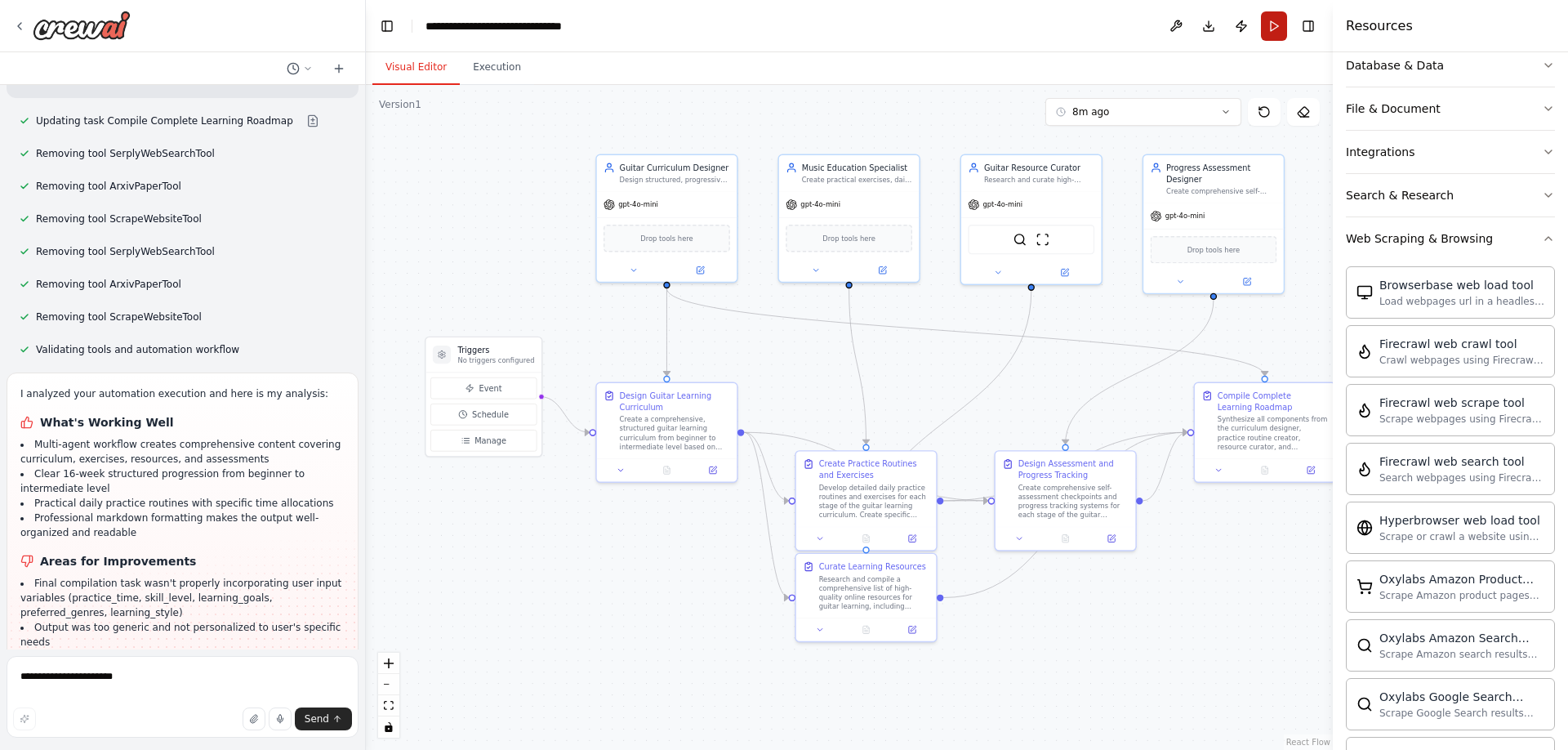
click at [1277, 23] on button "Run" at bounding box center [1274, 26] width 26 height 30
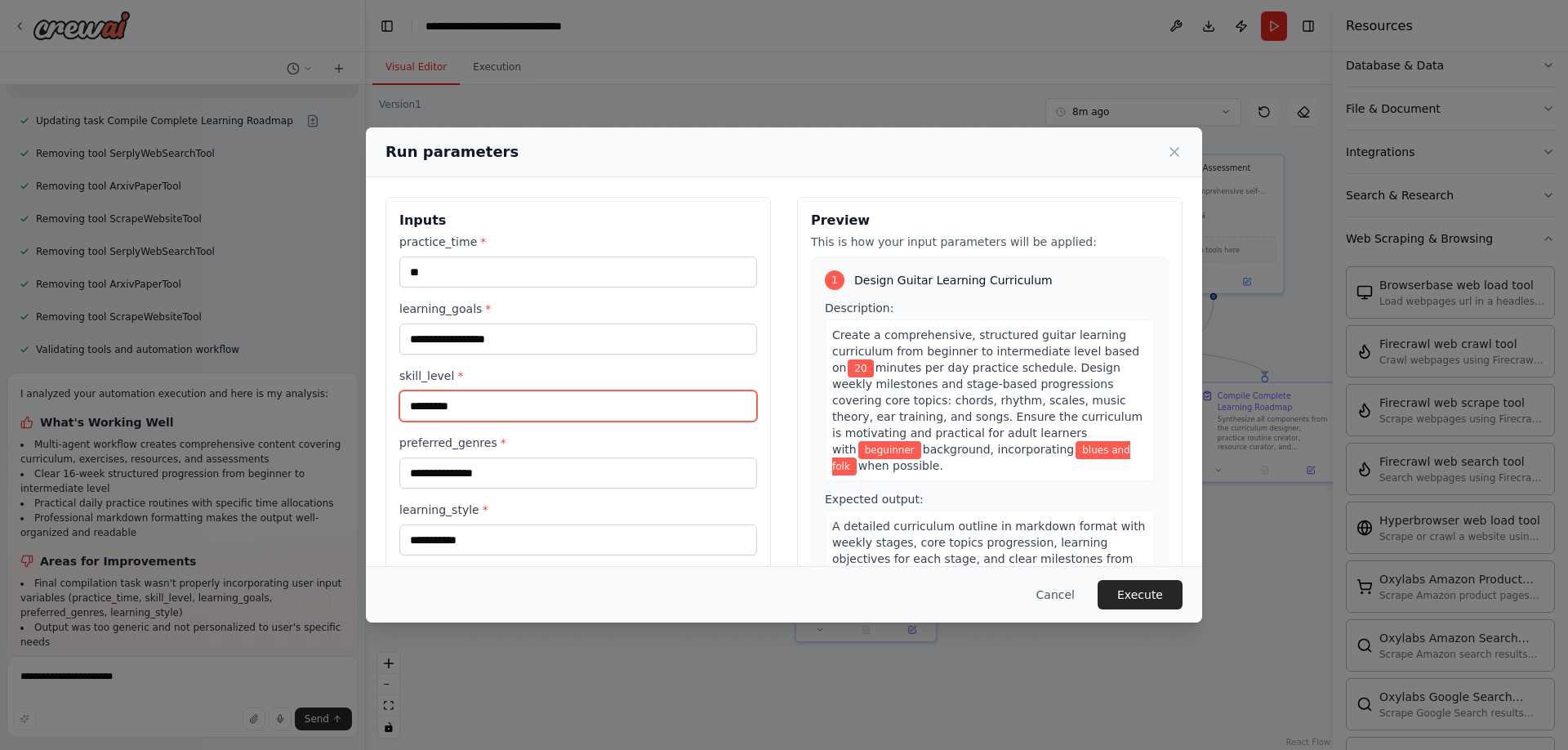
click at [527, 408] on input "*********" at bounding box center [578, 406] width 358 height 31
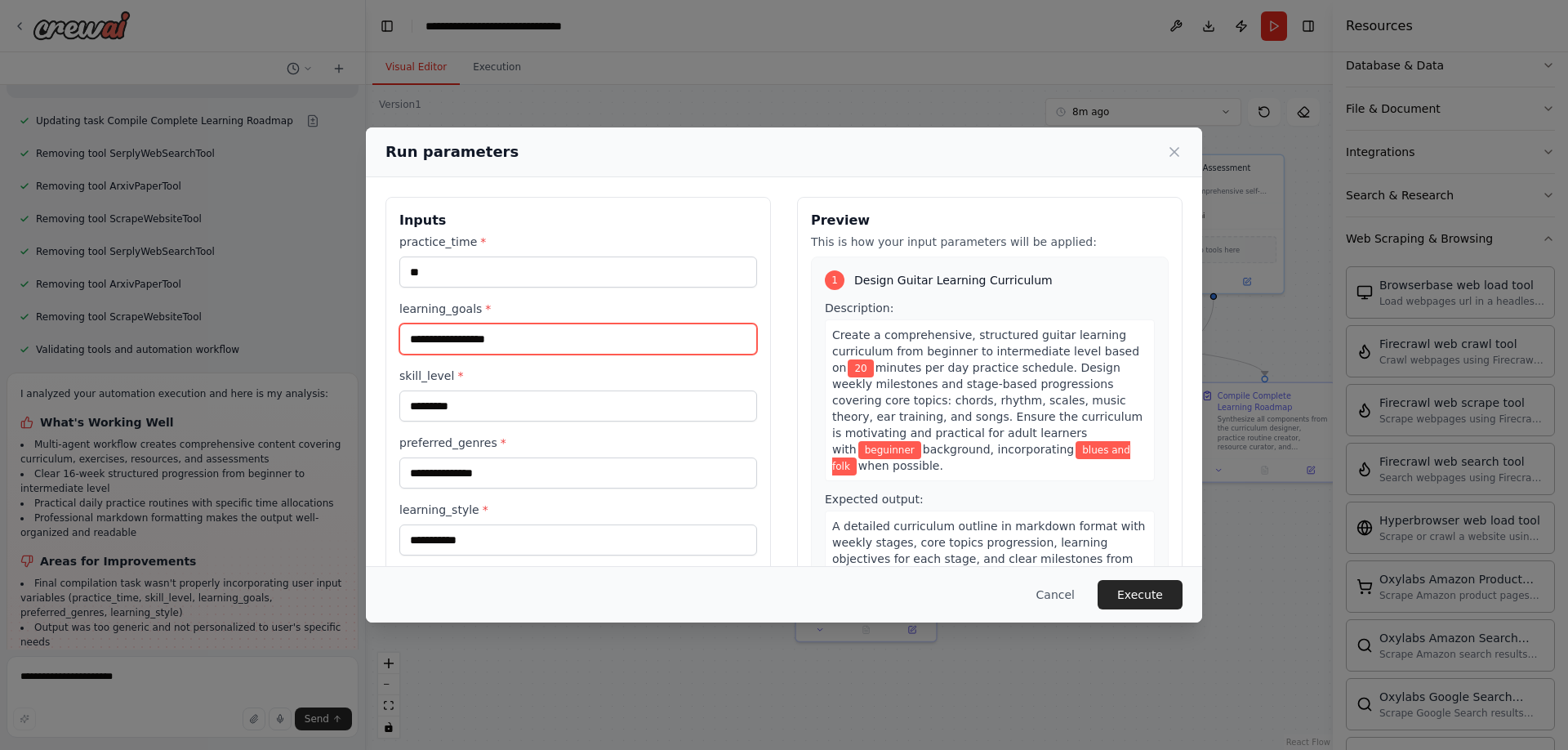
drag, startPoint x: 520, startPoint y: 338, endPoint x: 340, endPoint y: 328, distance: 180.3
click at [340, 328] on div "**********" at bounding box center [784, 375] width 1568 height 750
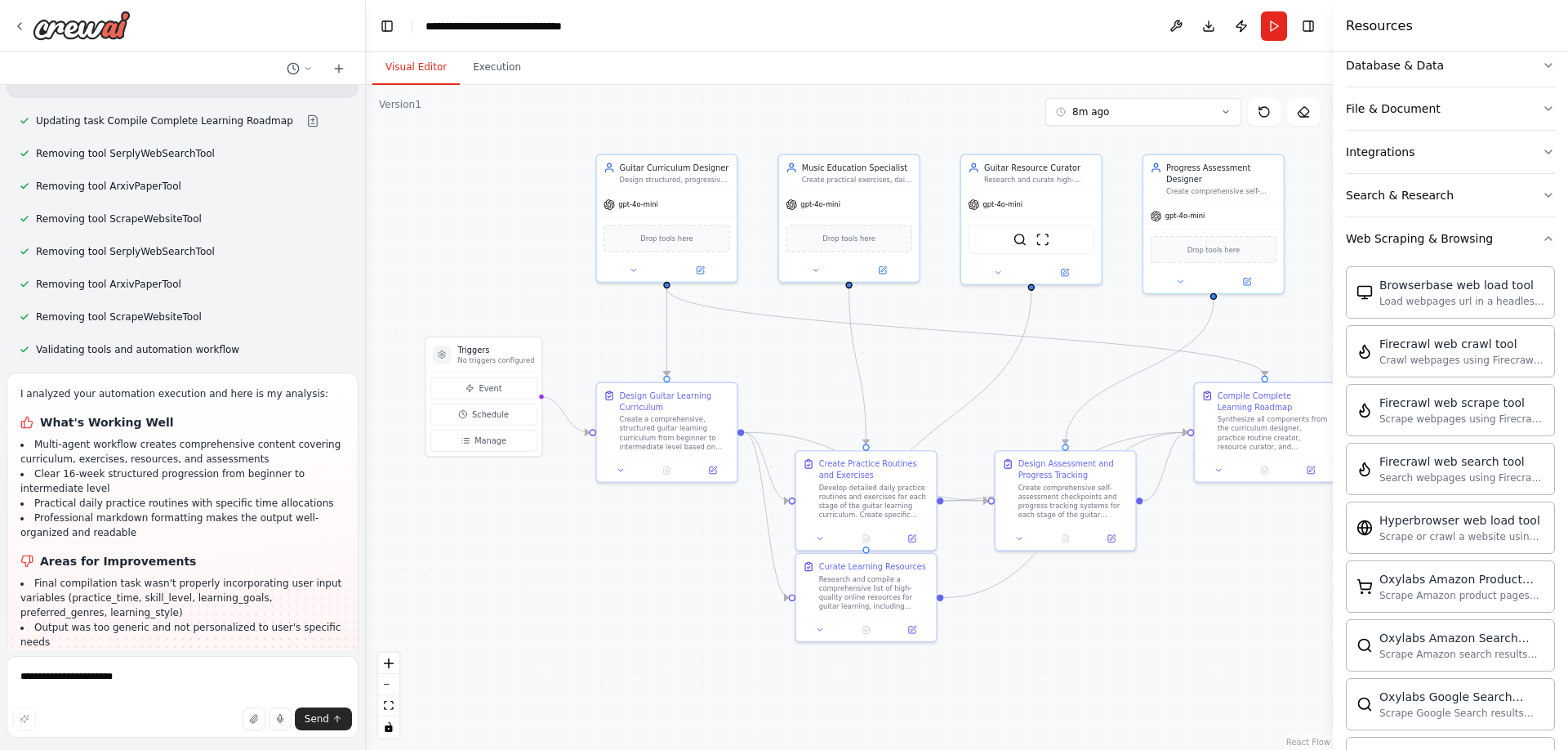
click at [641, 676] on div ".deletable-edge-delete-btn { width: 20px; height: 20px; border: 0px solid #ffff…" at bounding box center [850, 418] width 968 height 666
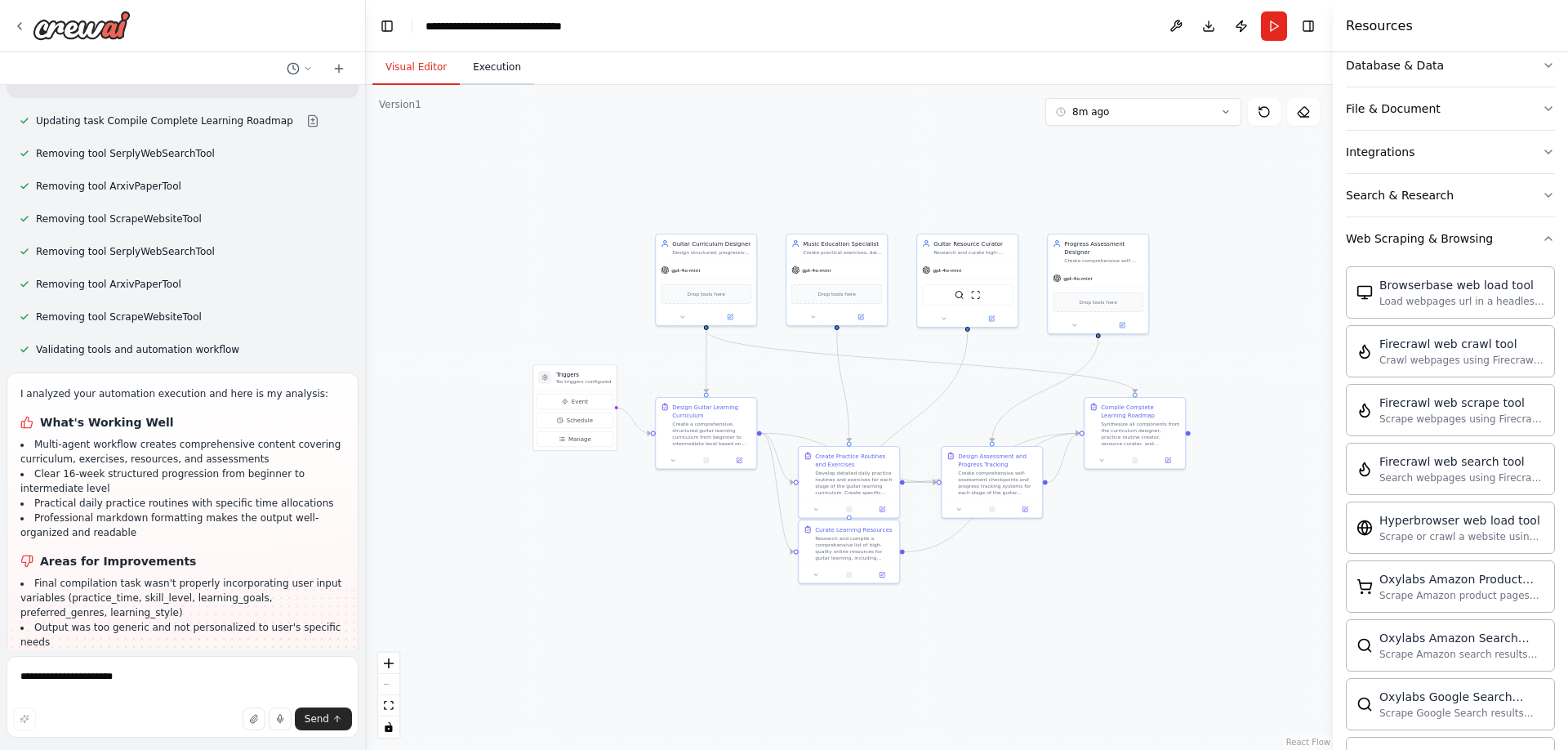
click at [483, 58] on button "Execution" at bounding box center [497, 67] width 74 height 34
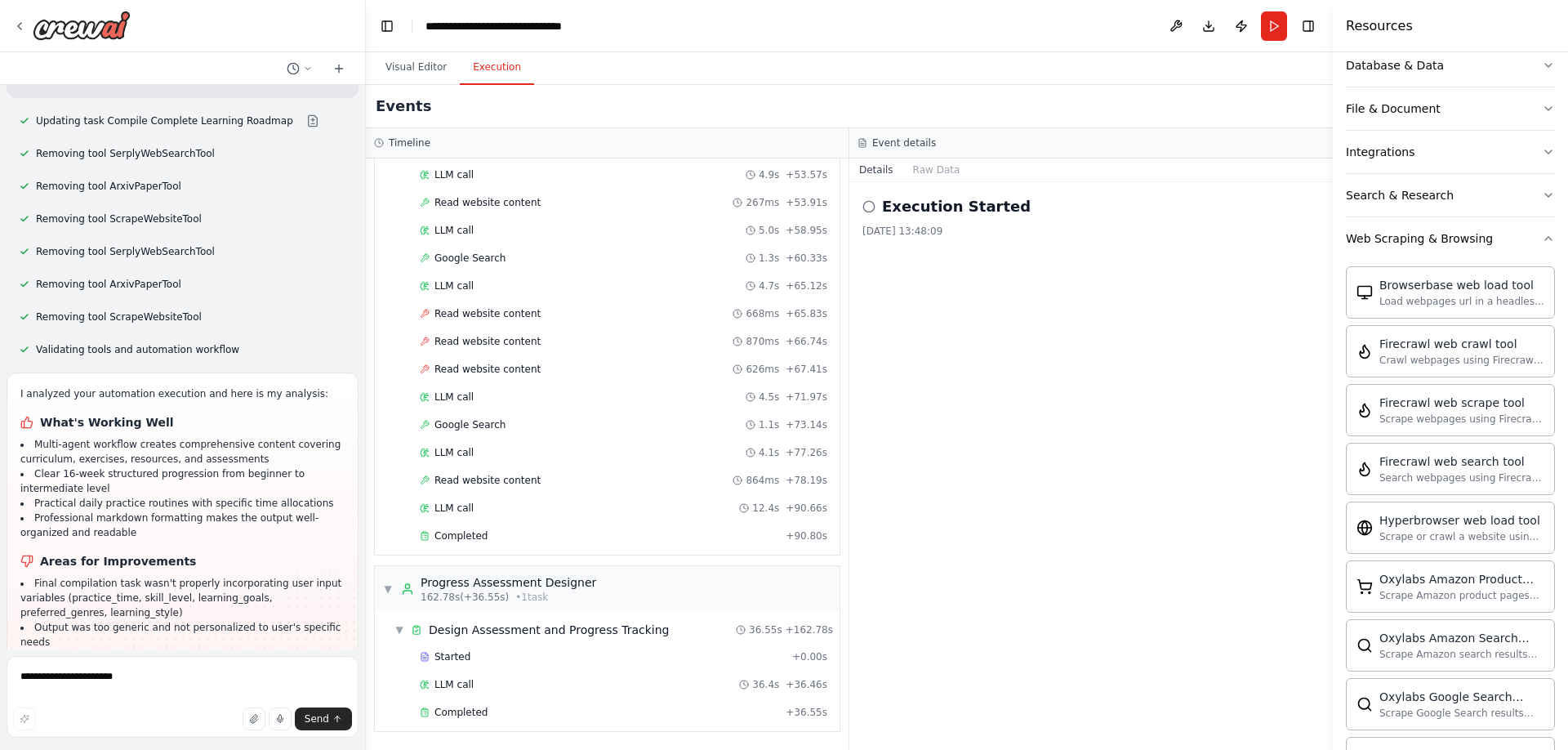
click at [963, 257] on div "Execution Started [DATE] 13:48:09" at bounding box center [1091, 466] width 484 height 568
click at [1274, 23] on button "Run" at bounding box center [1274, 26] width 26 height 30
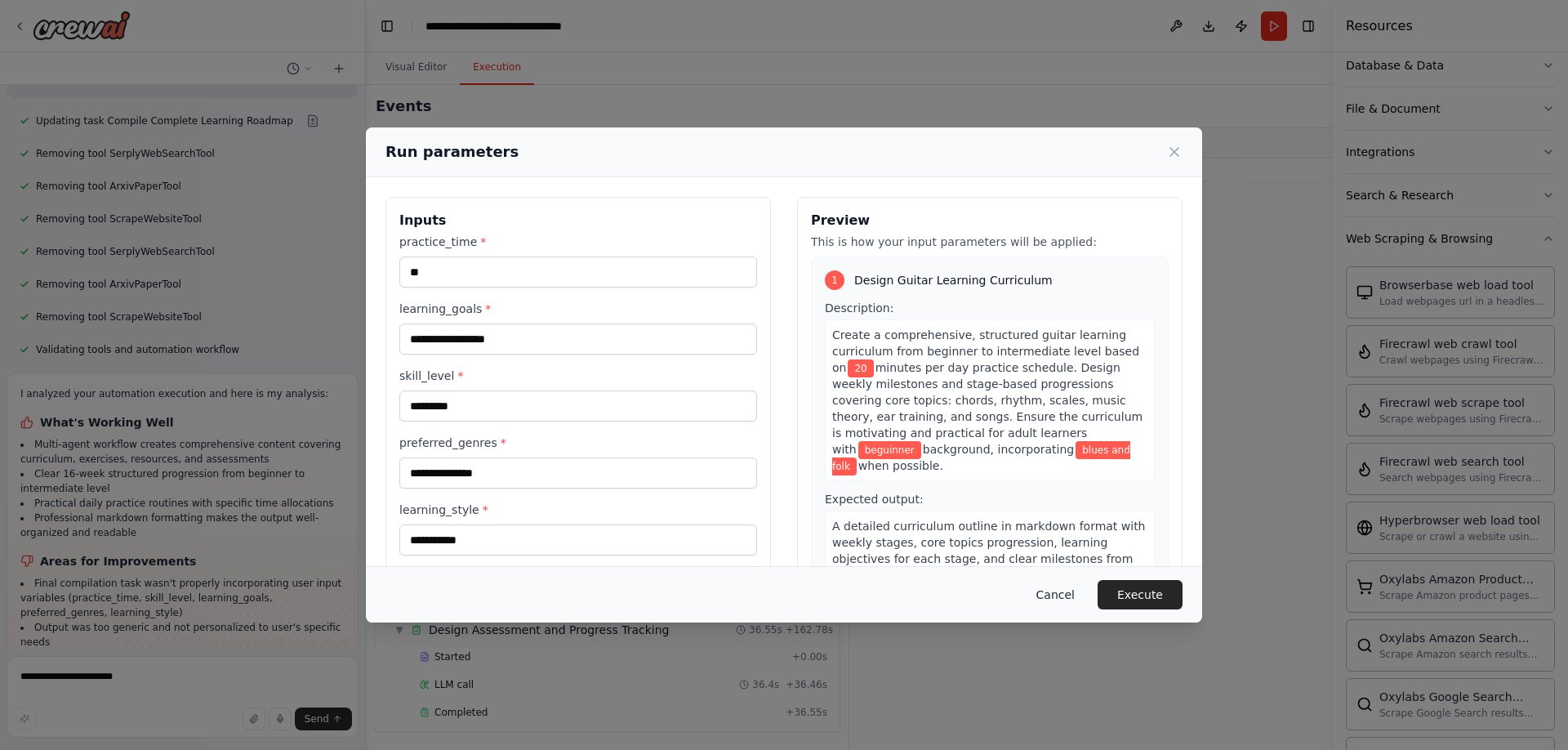
click at [1054, 589] on button "Cancel" at bounding box center [1056, 595] width 65 height 30
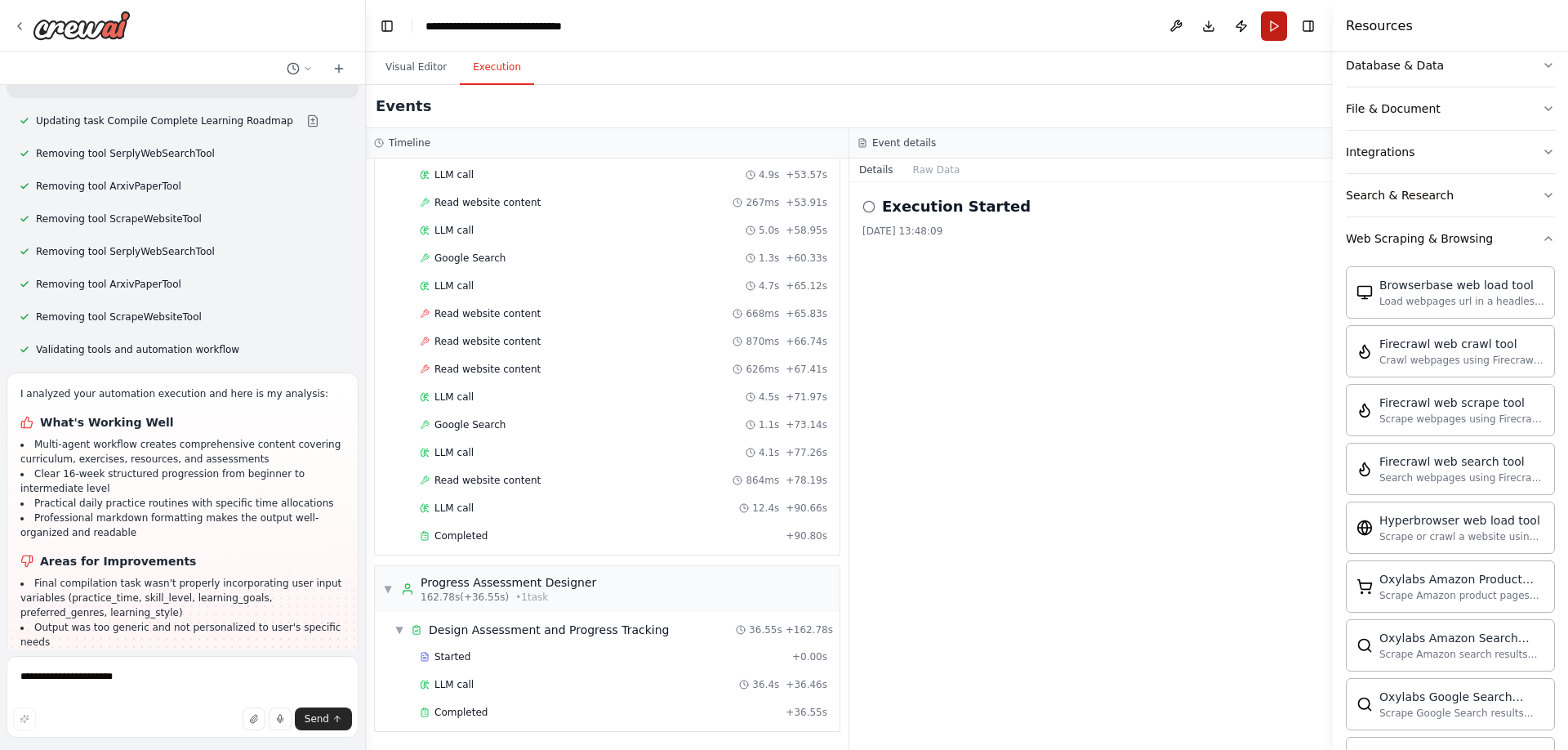
click at [1268, 30] on button "Run" at bounding box center [1274, 26] width 26 height 30
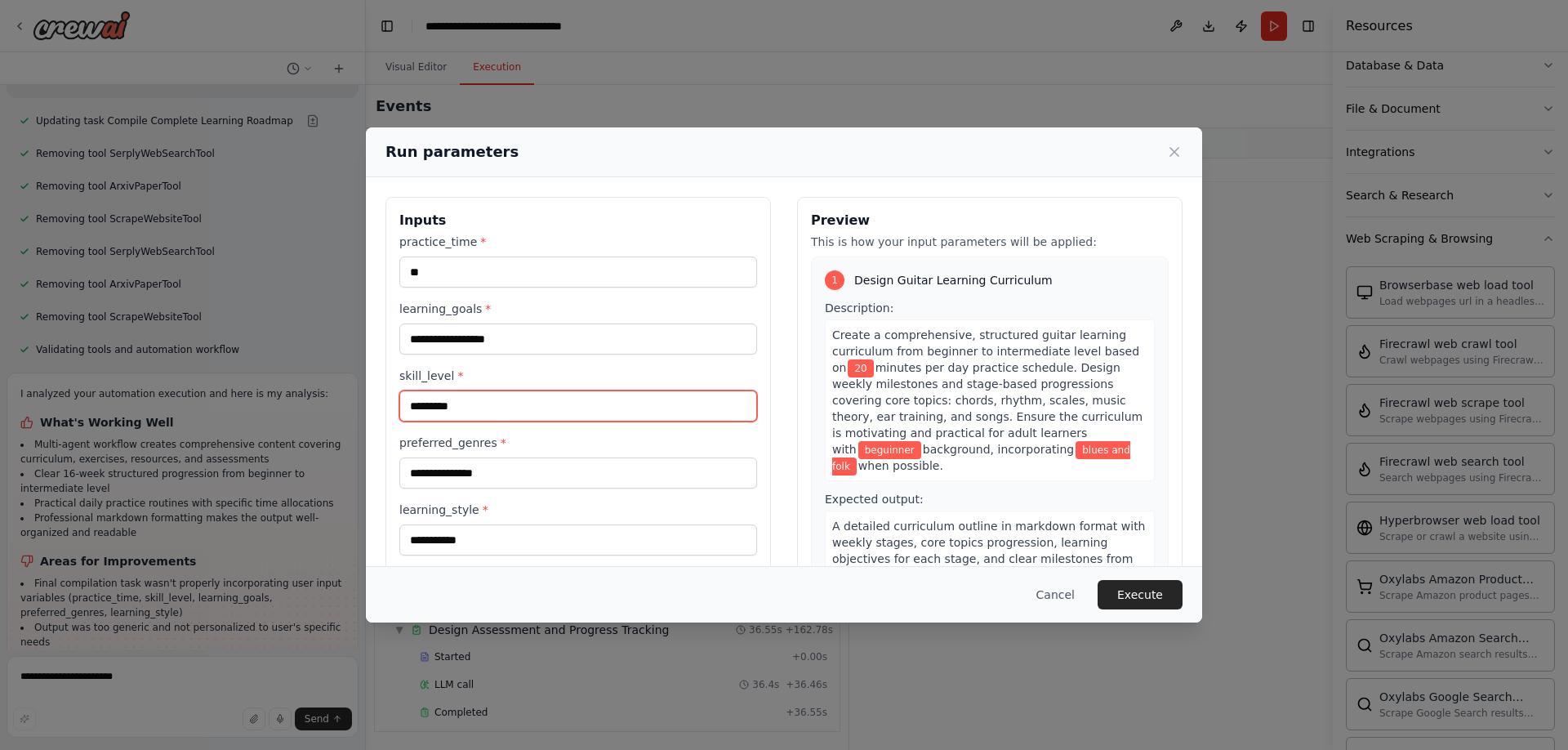
click at [537, 405] on input "*********" at bounding box center [578, 406] width 358 height 31
drag, startPoint x: 537, startPoint y: 405, endPoint x: 341, endPoint y: 406, distance: 196.0
click at [341, 406] on div "**********" at bounding box center [784, 375] width 1568 height 750
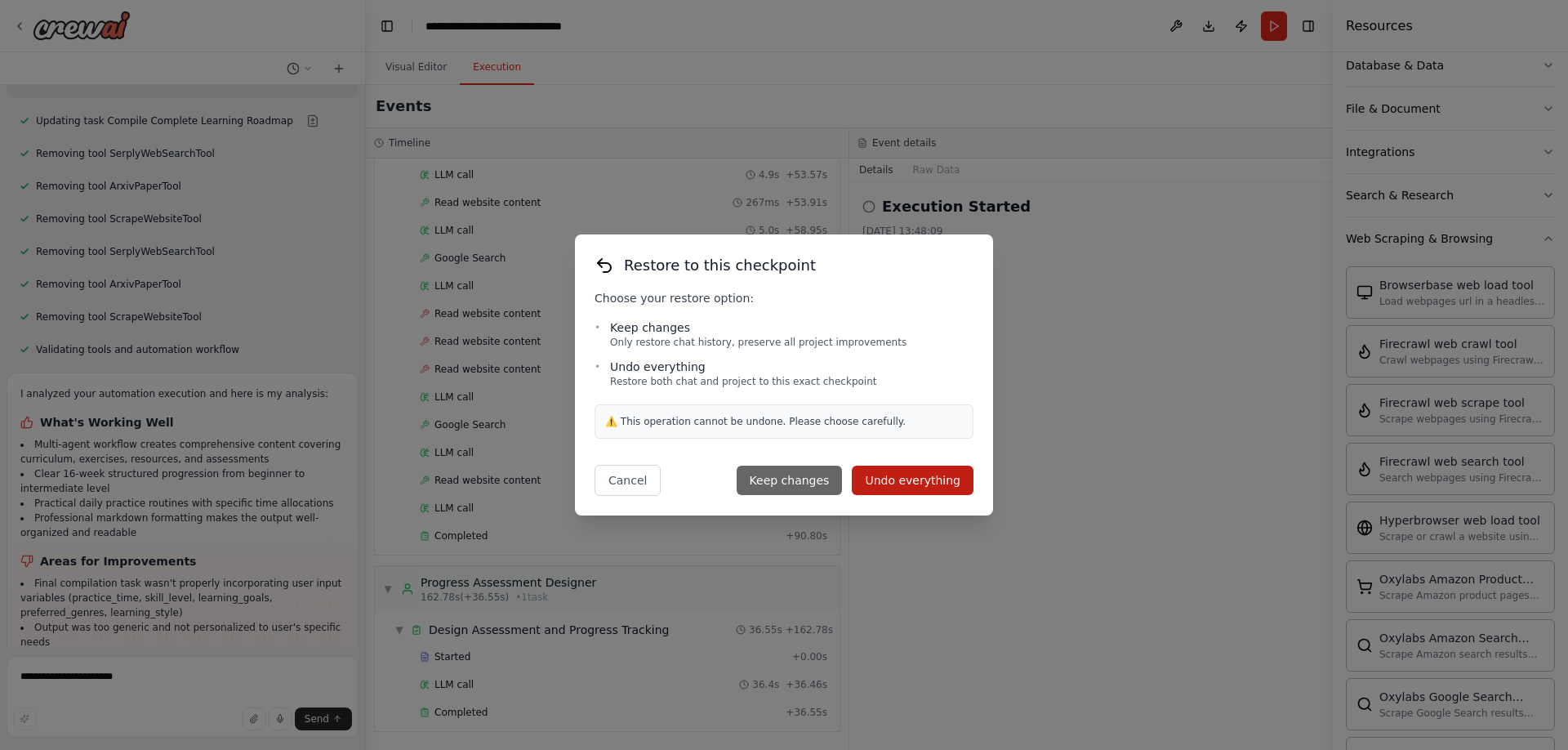
click at [810, 481] on button "Keep changes" at bounding box center [790, 481] width 106 height 30
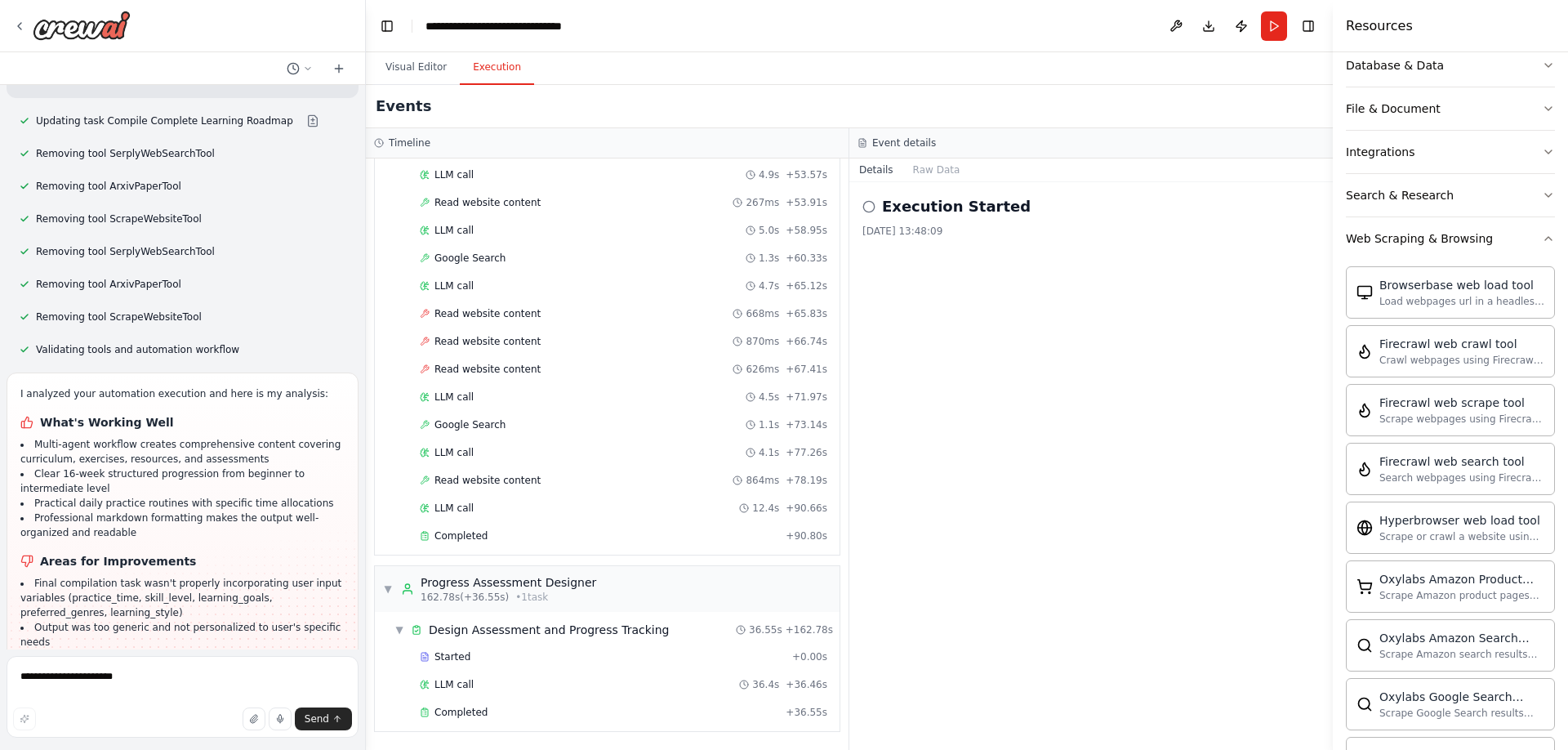
scroll to position [6673, 0]
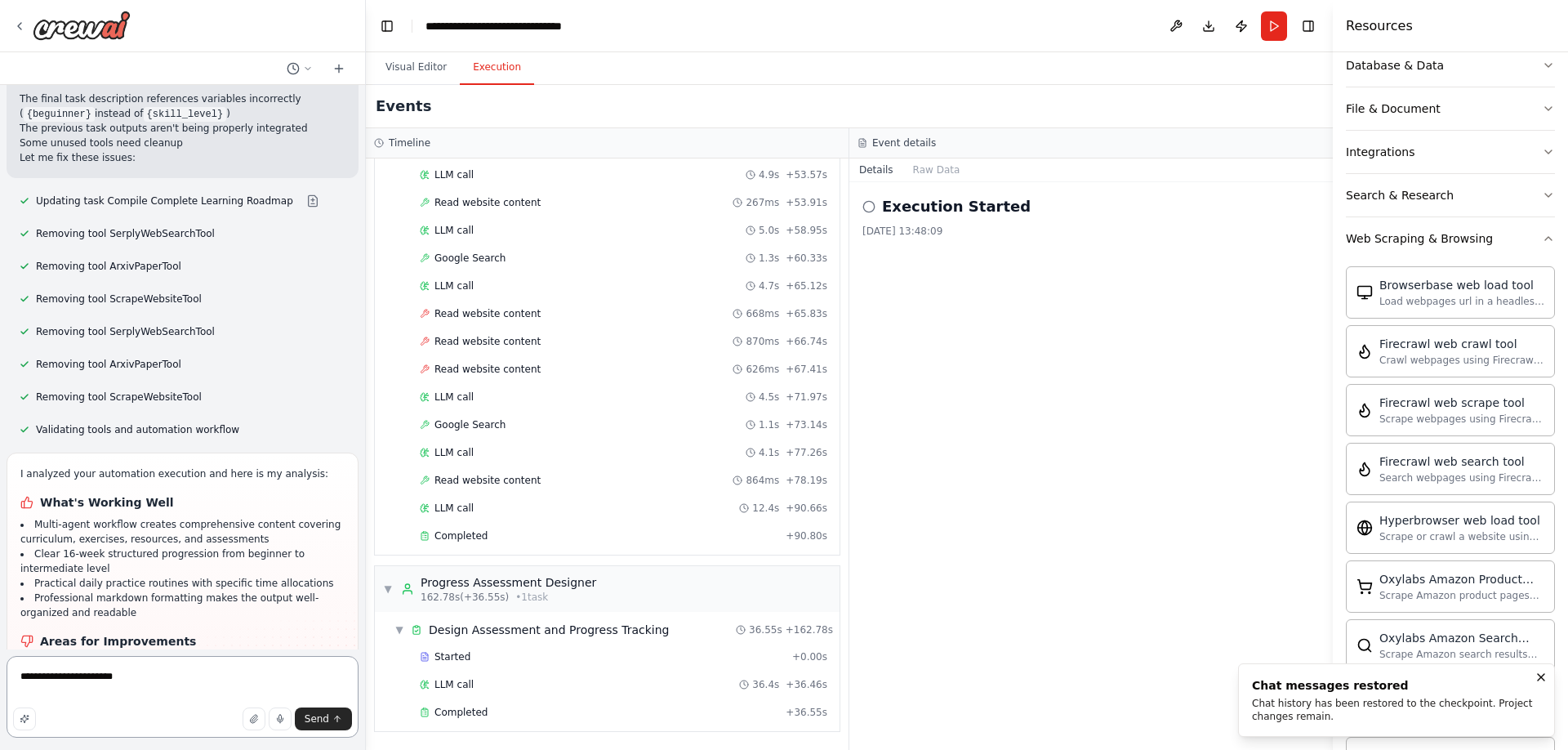
click at [134, 684] on textarea "**********" at bounding box center [182, 697] width 352 height 82
click at [1272, 24] on button "Run" at bounding box center [1274, 26] width 26 height 30
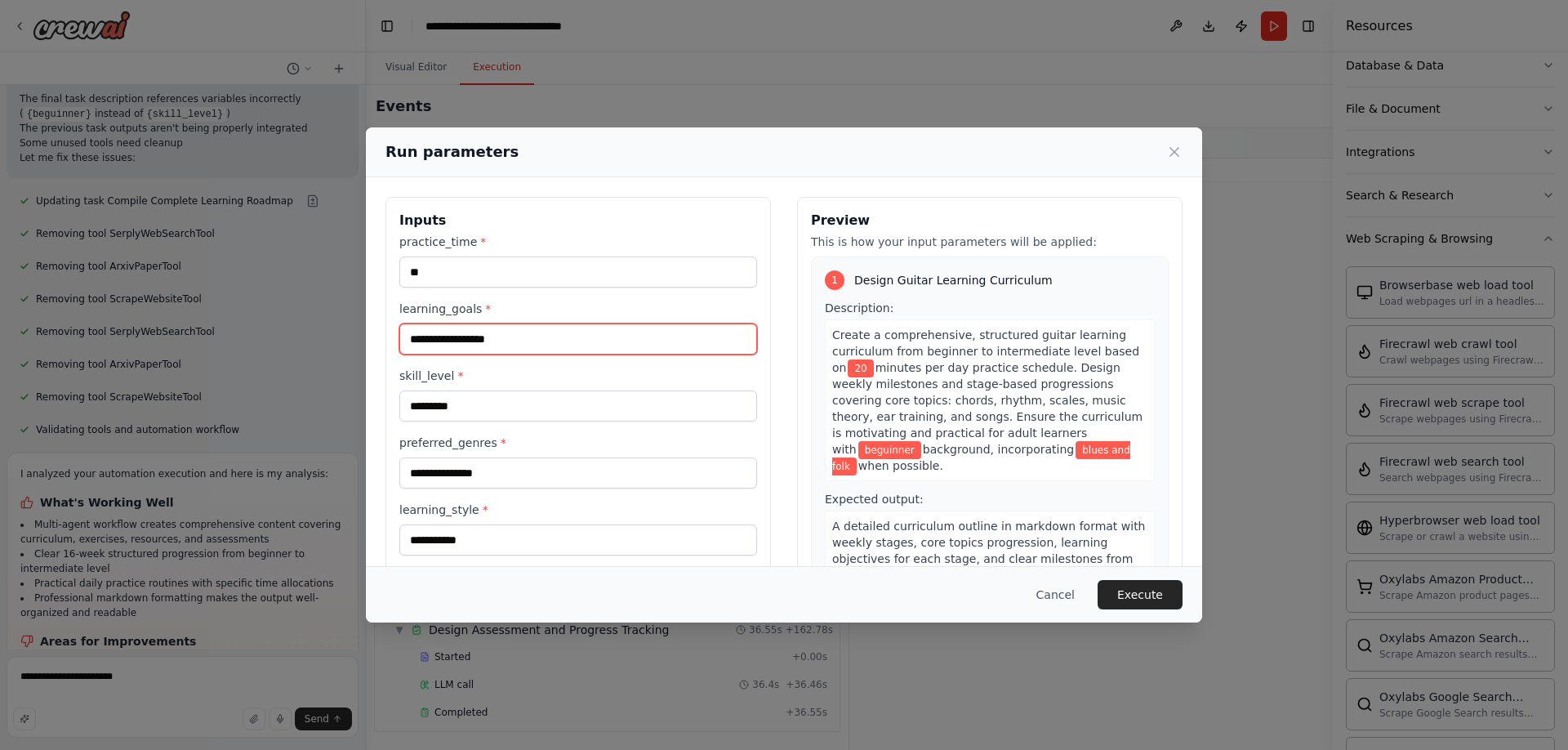
click at [541, 342] on input "**********" at bounding box center [578, 339] width 358 height 31
drag, startPoint x: 531, startPoint y: 343, endPoint x: 311, endPoint y: 330, distance: 220.4
click at [311, 330] on div "**********" at bounding box center [784, 375] width 1568 height 750
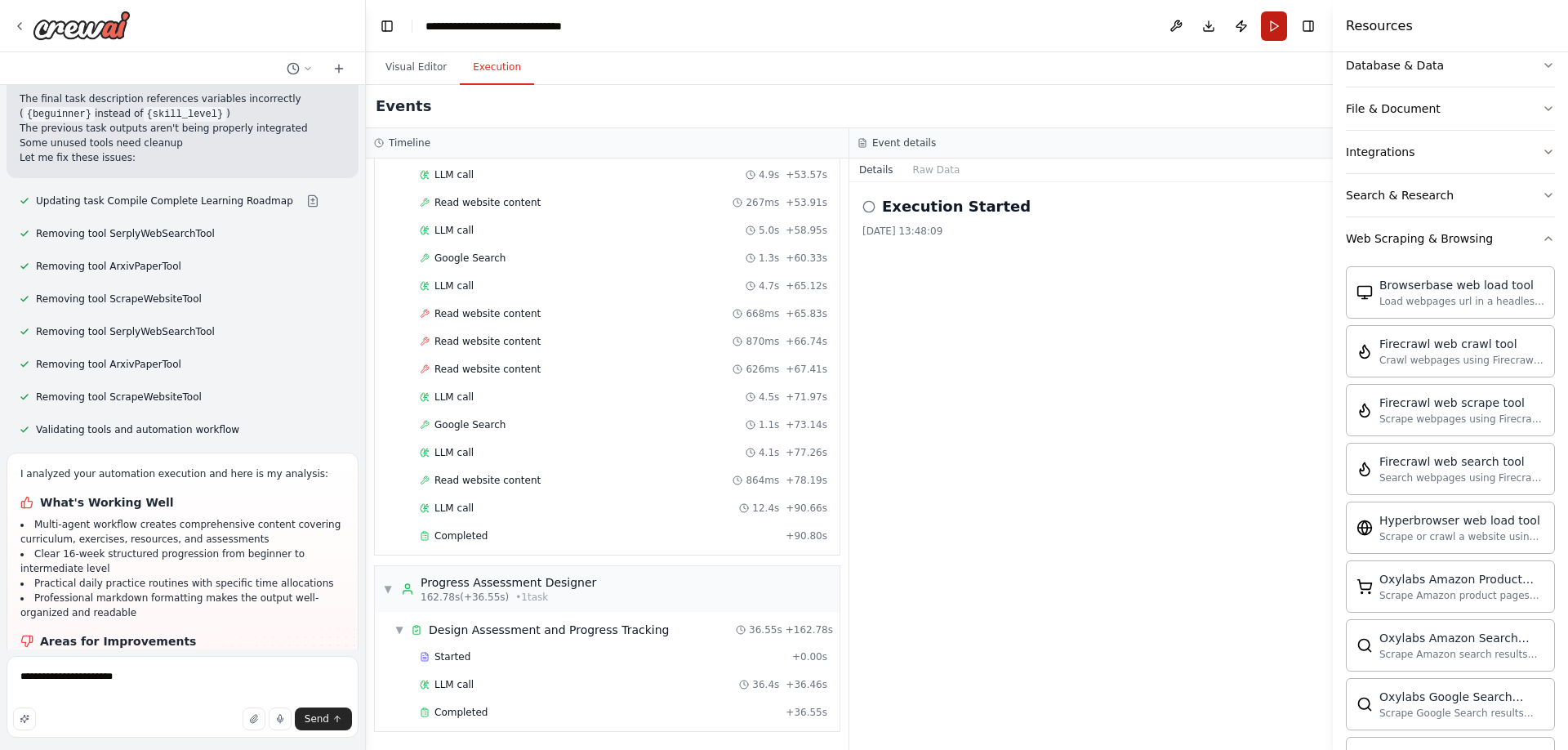
click at [1271, 26] on button "Run" at bounding box center [1274, 26] width 26 height 30
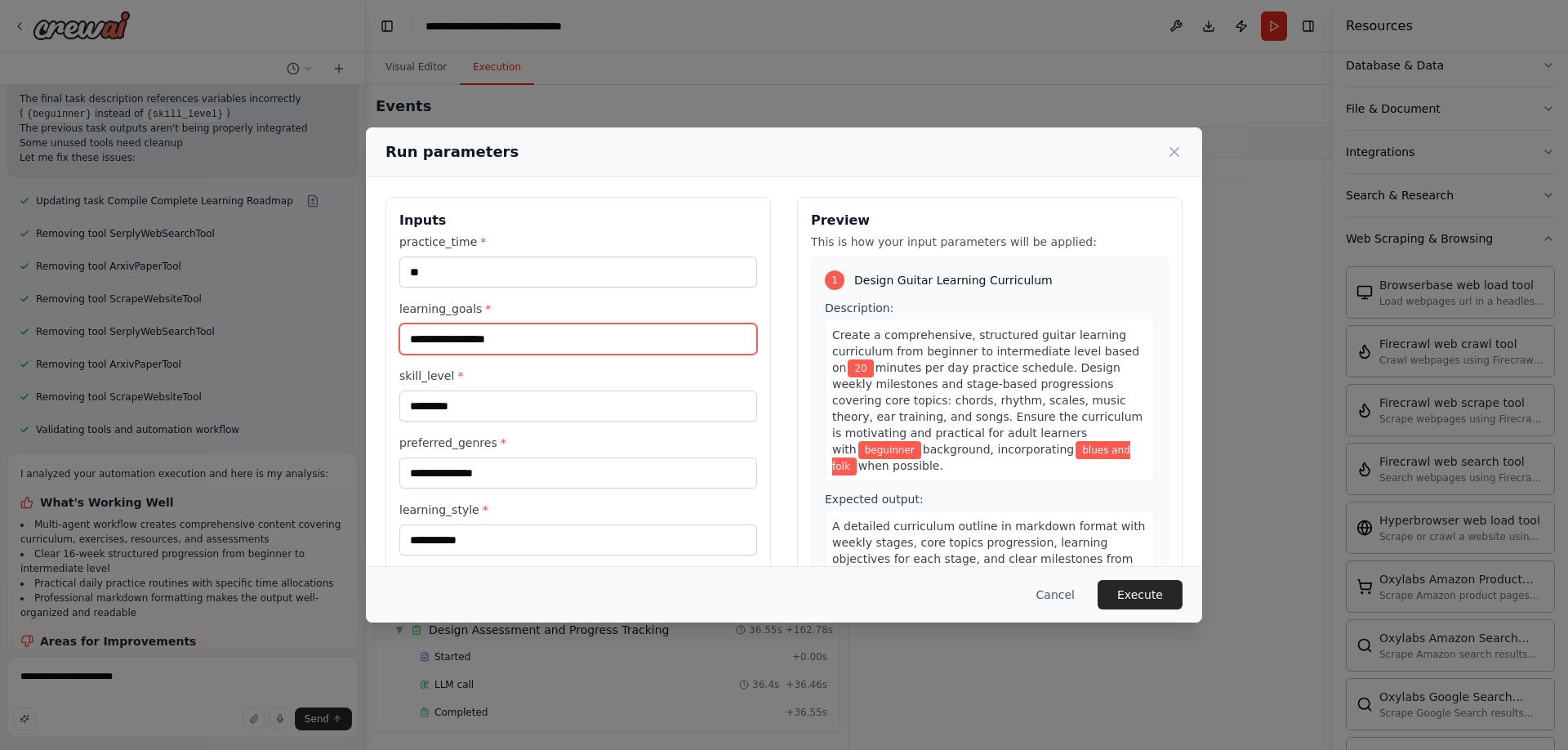
click at [549, 338] on input "**********" at bounding box center [578, 339] width 358 height 31
type input "*"
type input "**********"
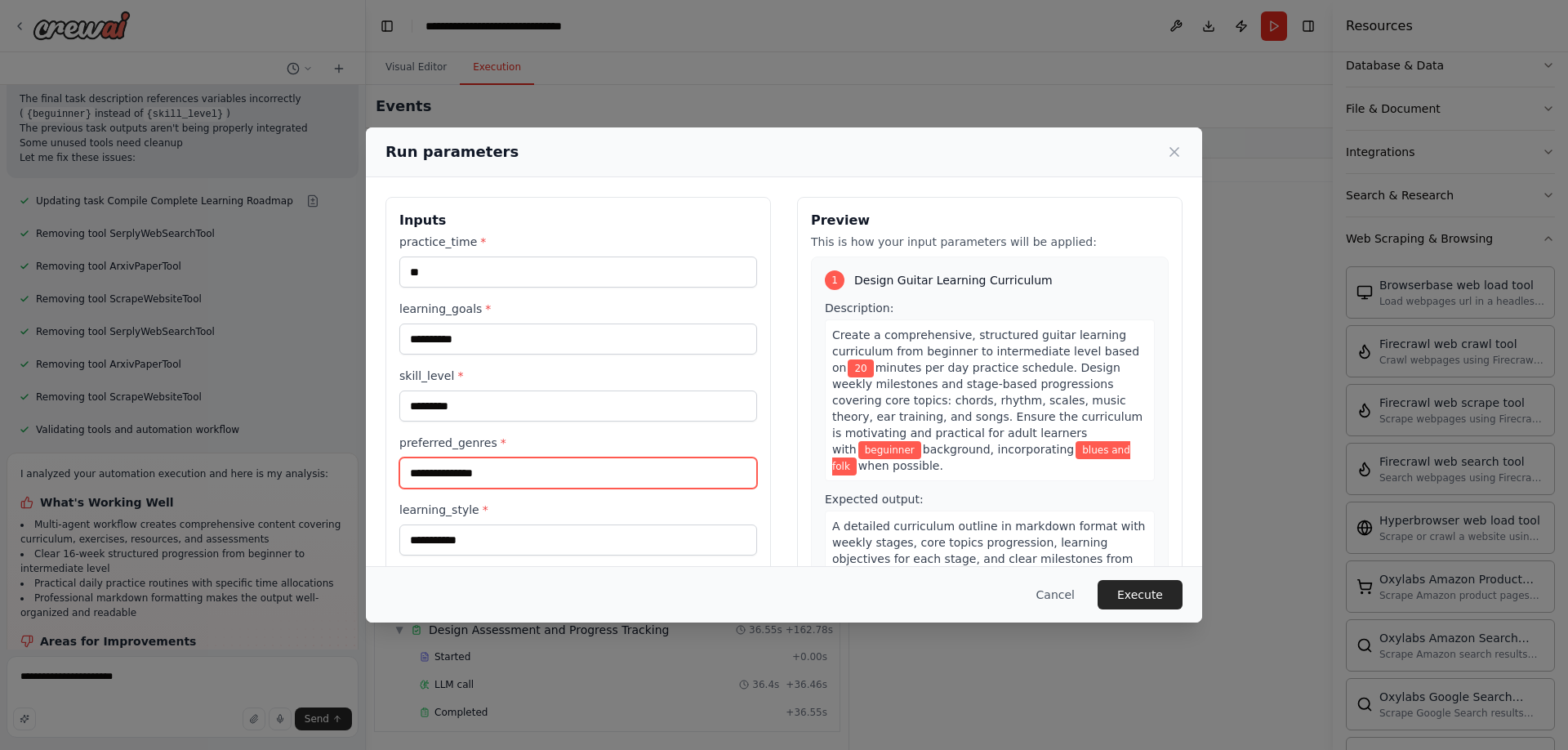
click at [501, 476] on input "**********" at bounding box center [578, 473] width 358 height 31
type input "*****"
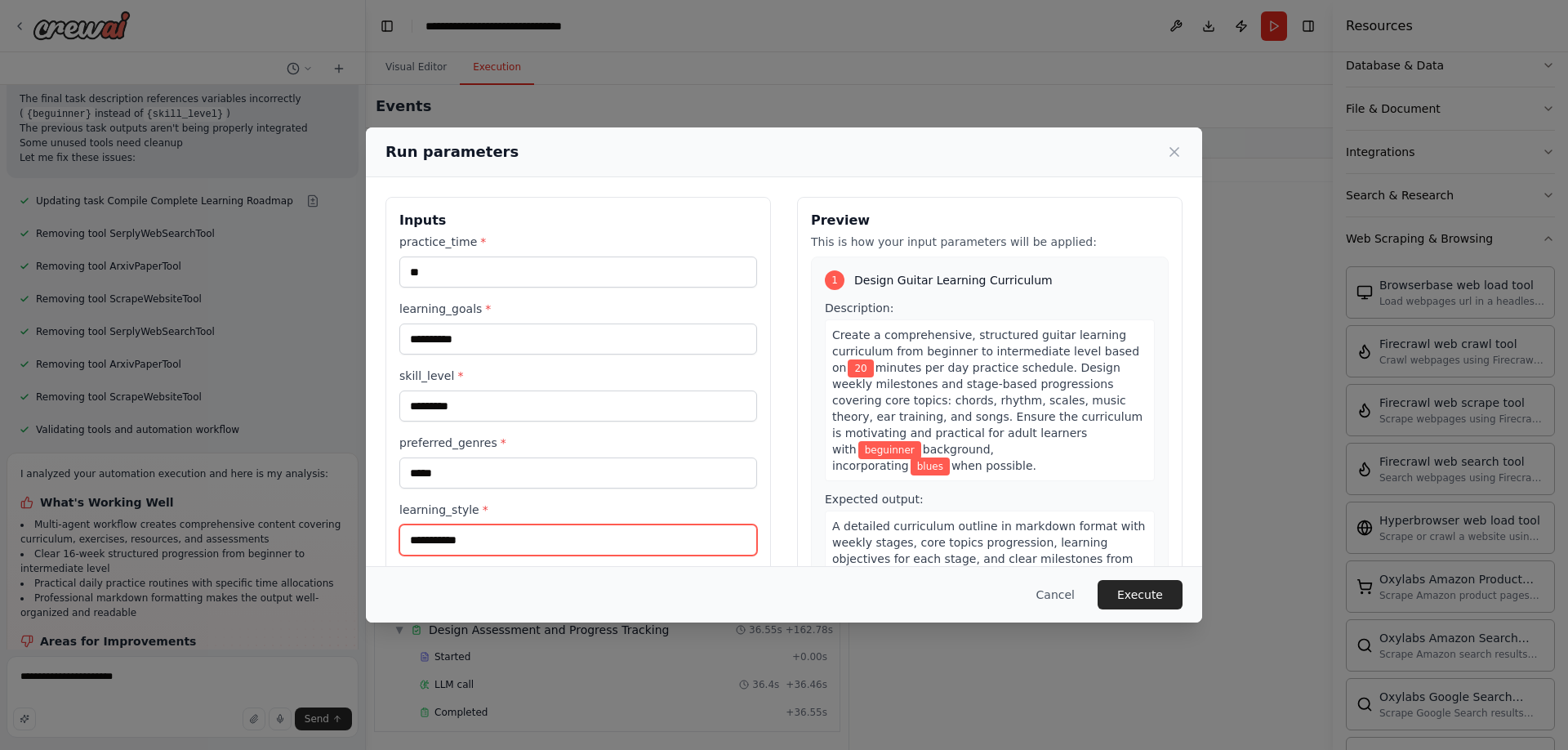
drag, startPoint x: 482, startPoint y: 539, endPoint x: 406, endPoint y: 534, distance: 76.2
click at [406, 534] on input "**********" at bounding box center [578, 540] width 358 height 31
type input "********"
click at [1149, 591] on button "Execute" at bounding box center [1140, 595] width 85 height 30
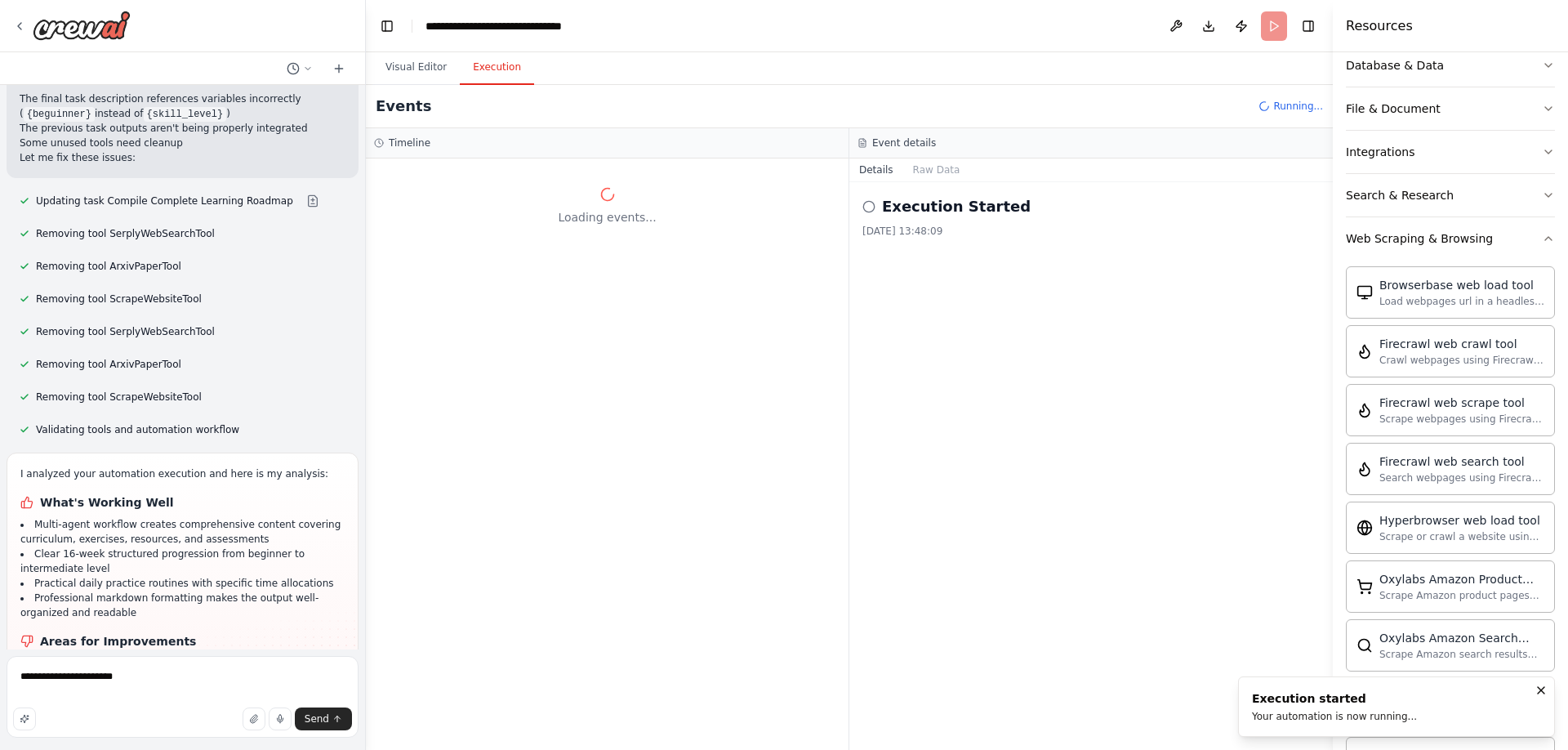
scroll to position [0, 0]
click at [491, 72] on button "Execution" at bounding box center [497, 67] width 74 height 34
click at [416, 70] on button "Visual Editor" at bounding box center [416, 67] width 88 height 34
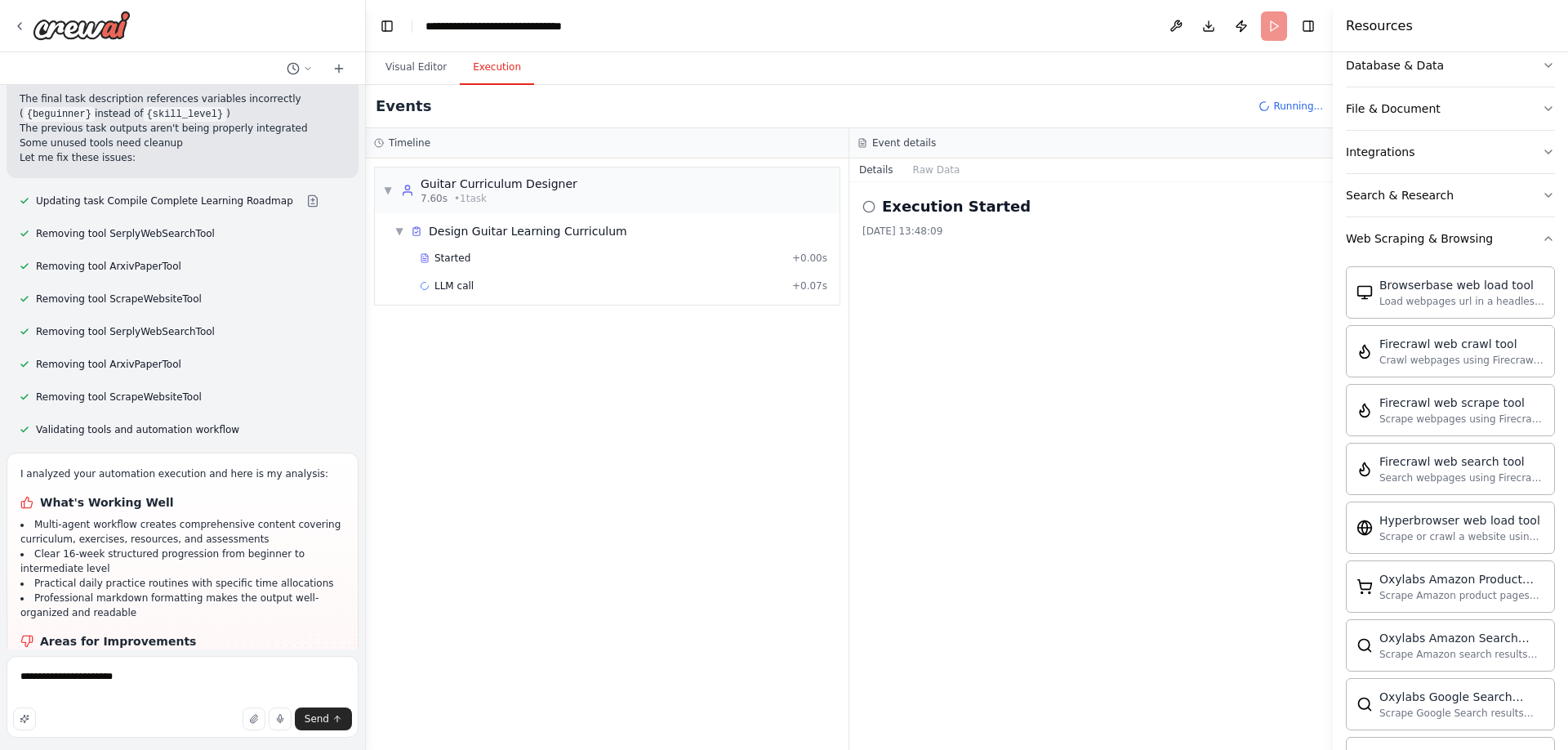
click at [489, 63] on button "Execution" at bounding box center [497, 67] width 74 height 34
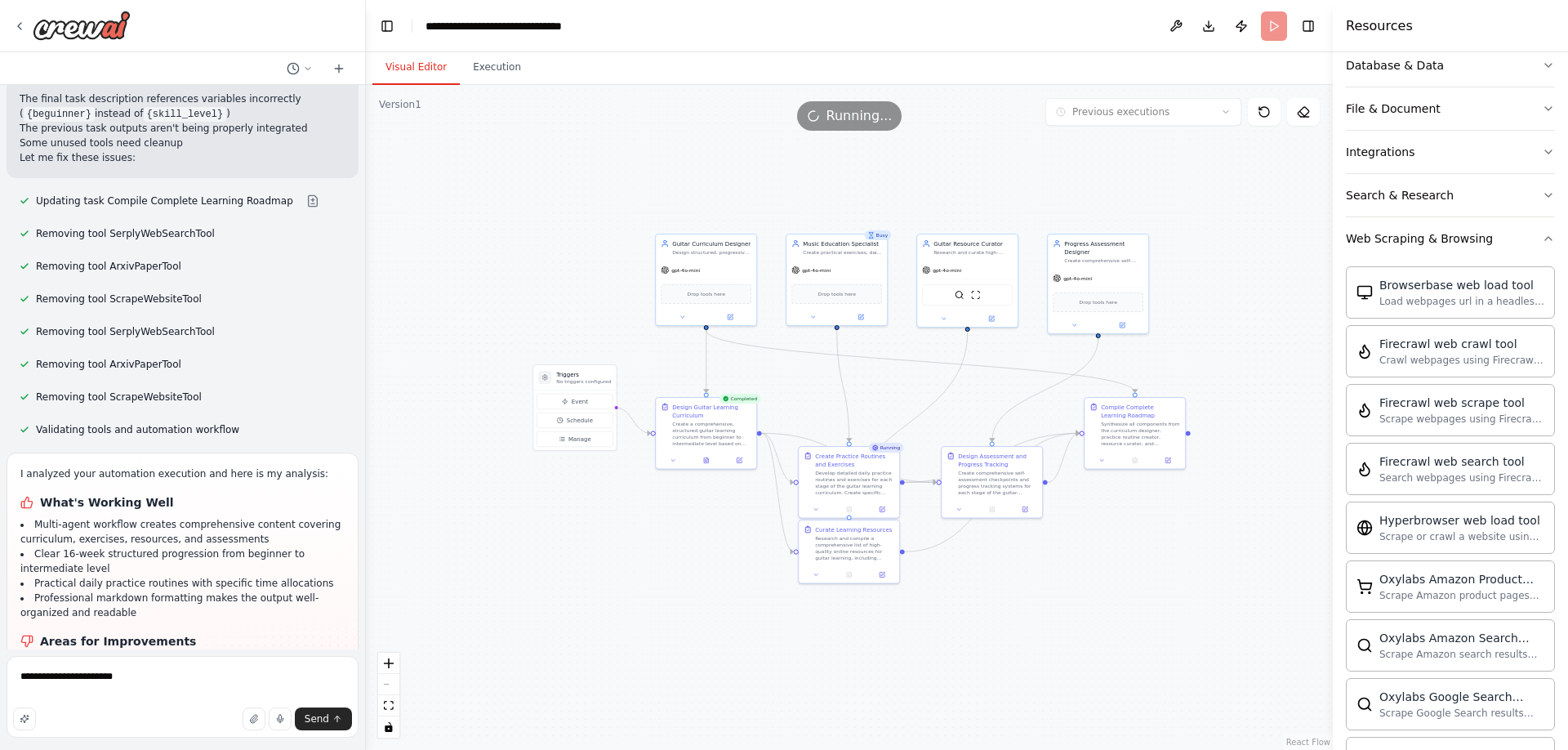
click at [420, 66] on button "Visual Editor" at bounding box center [416, 67] width 88 height 34
click at [708, 460] on icon at bounding box center [706, 460] width 3 height 0
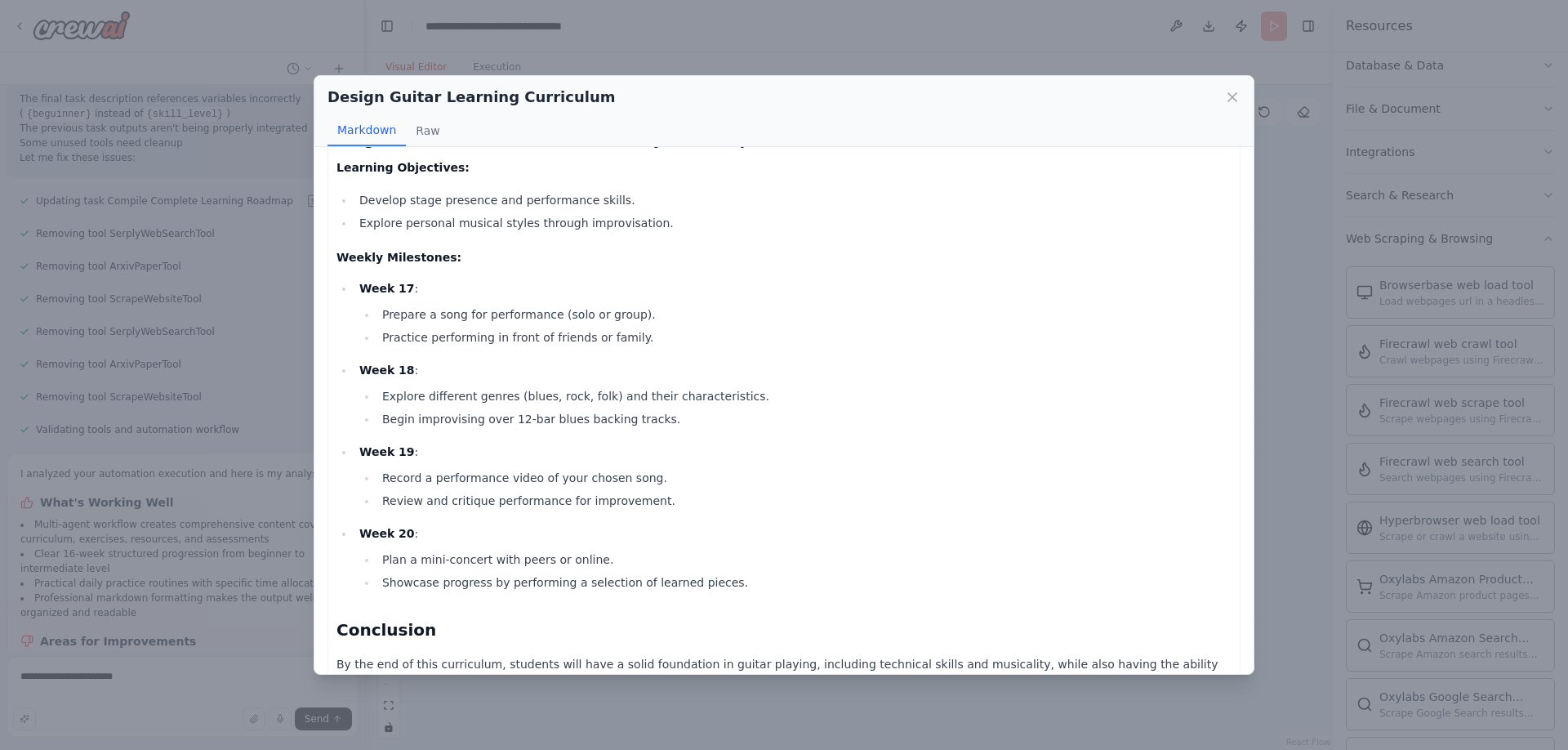
scroll to position [2286, 0]
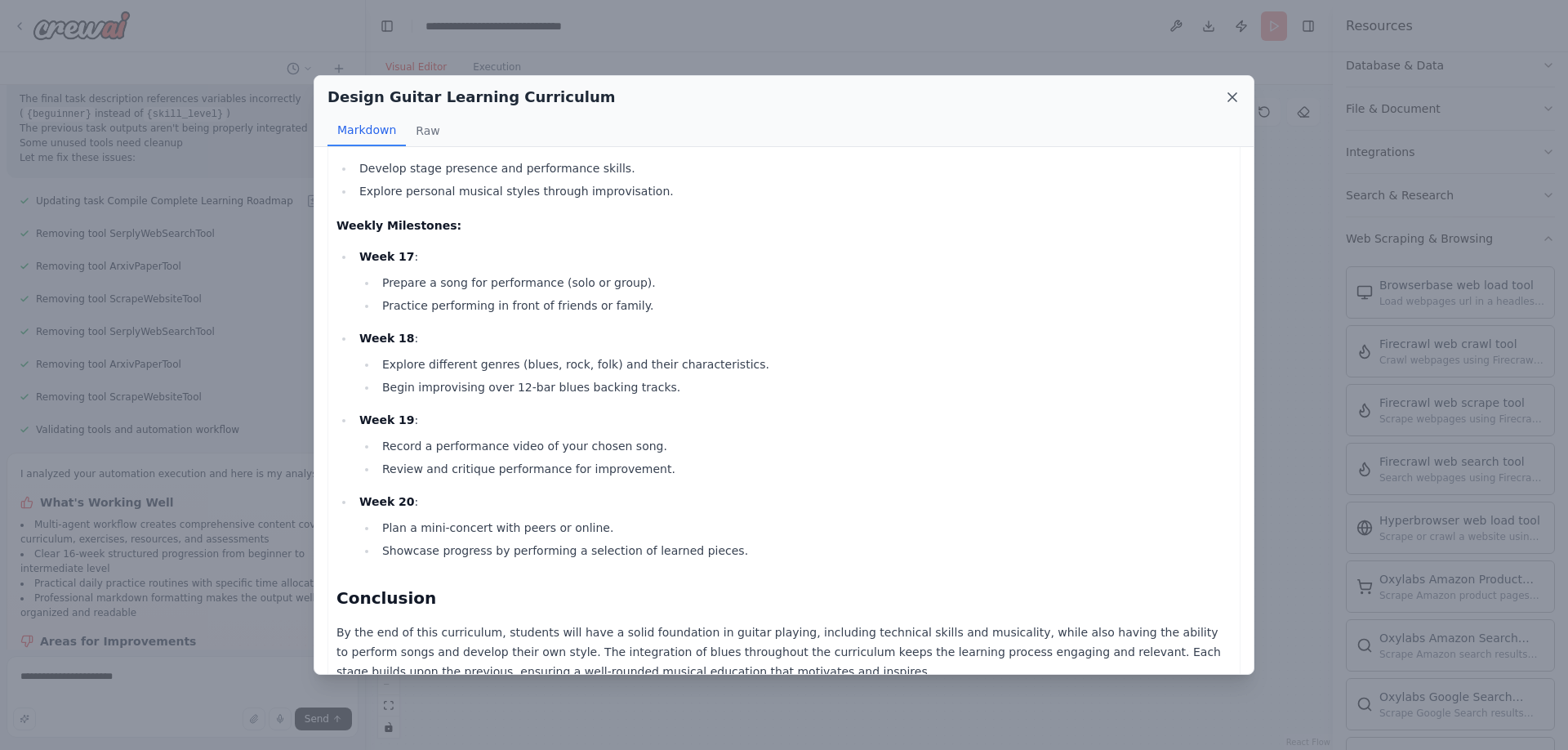
click at [1231, 95] on icon at bounding box center [1232, 97] width 9 height 9
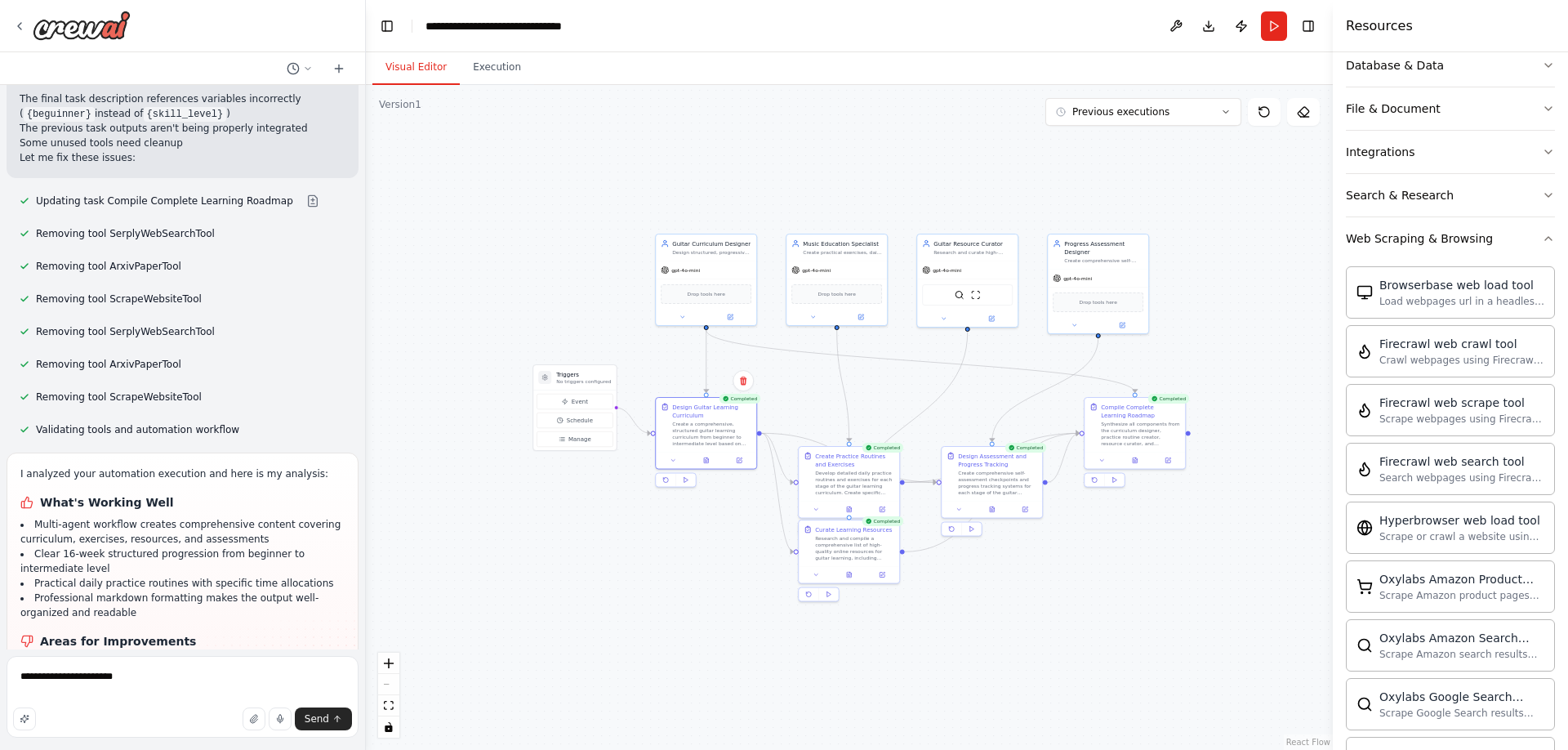
scroll to position [6805, 0]
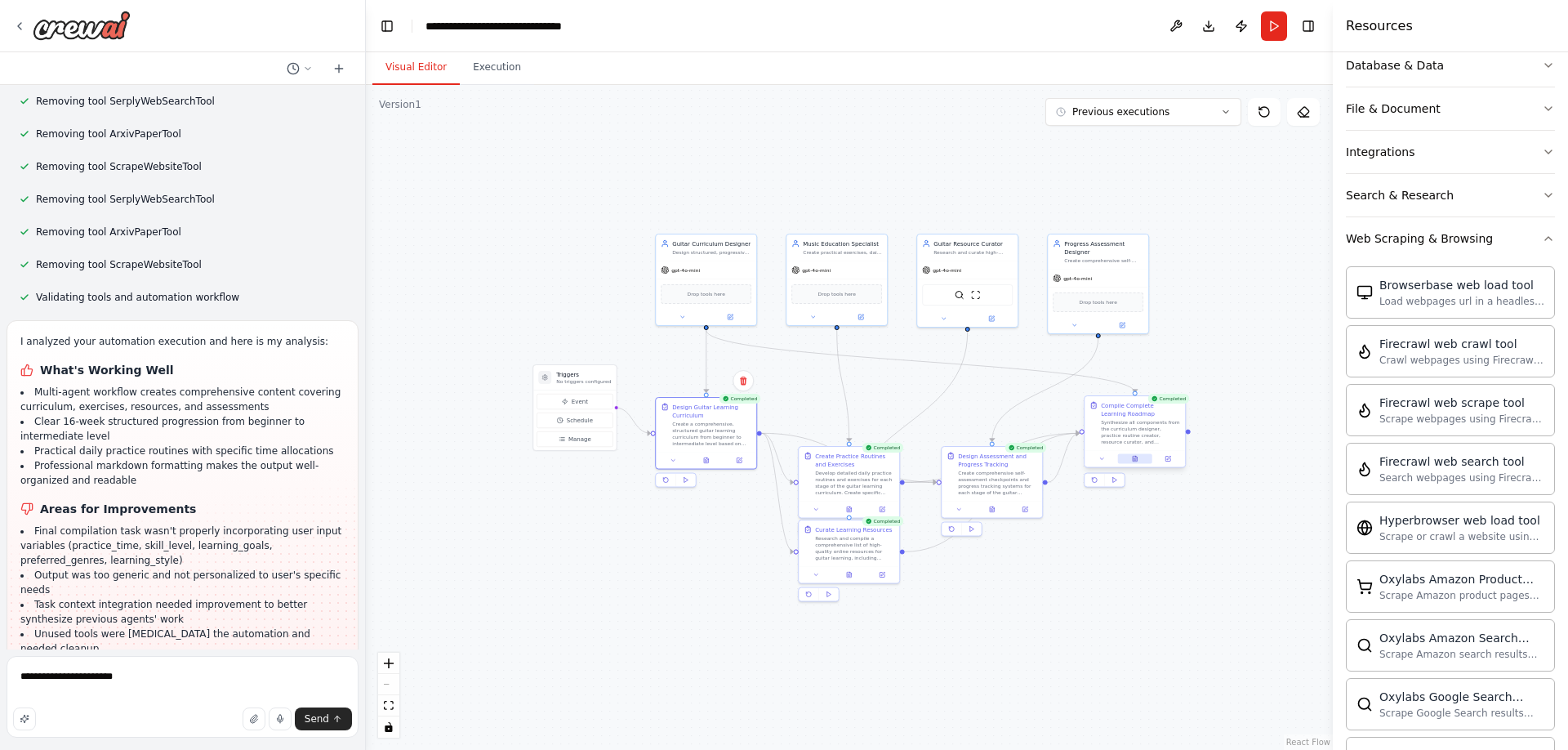
click at [1133, 454] on button at bounding box center [1135, 459] width 34 height 10
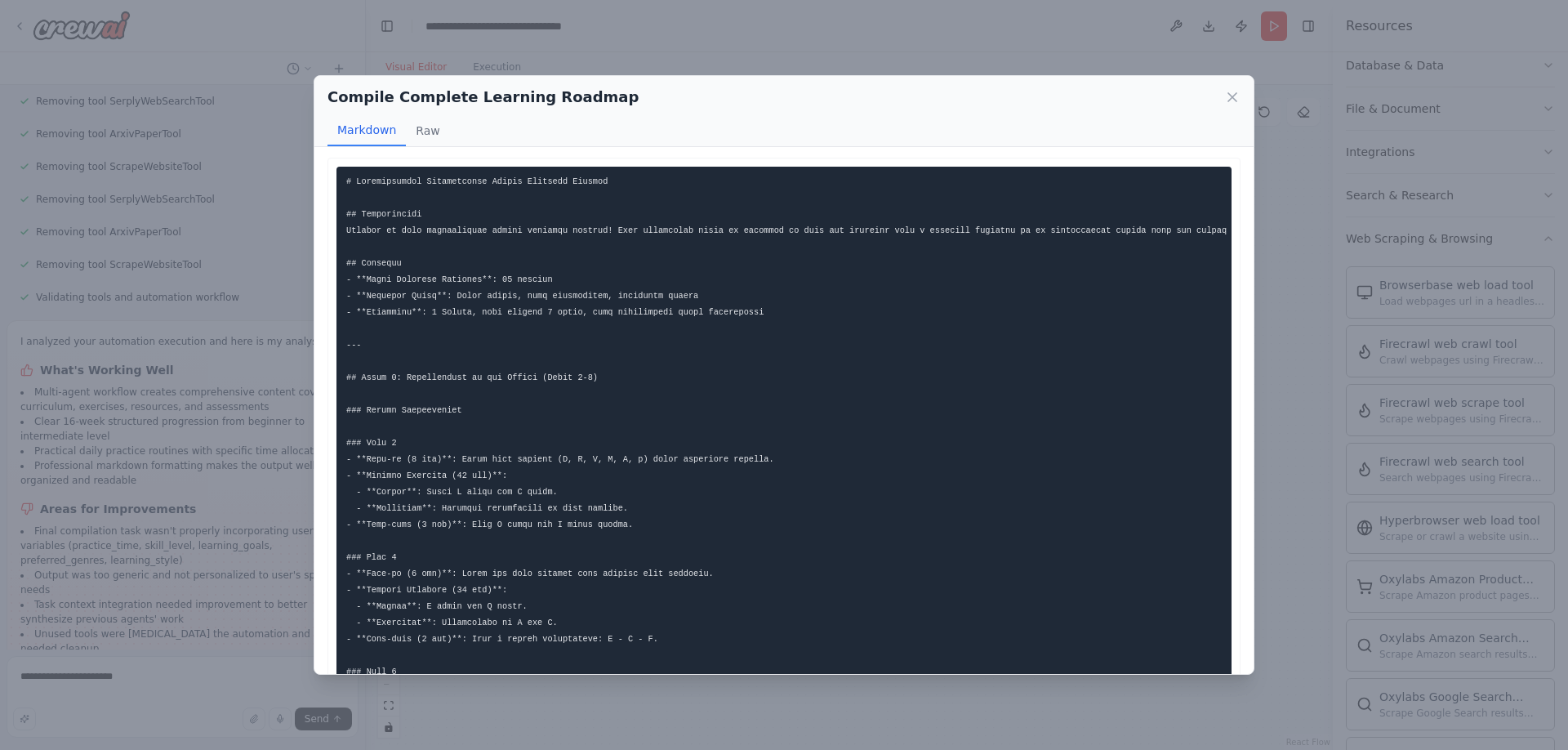
scroll to position [0, 0]
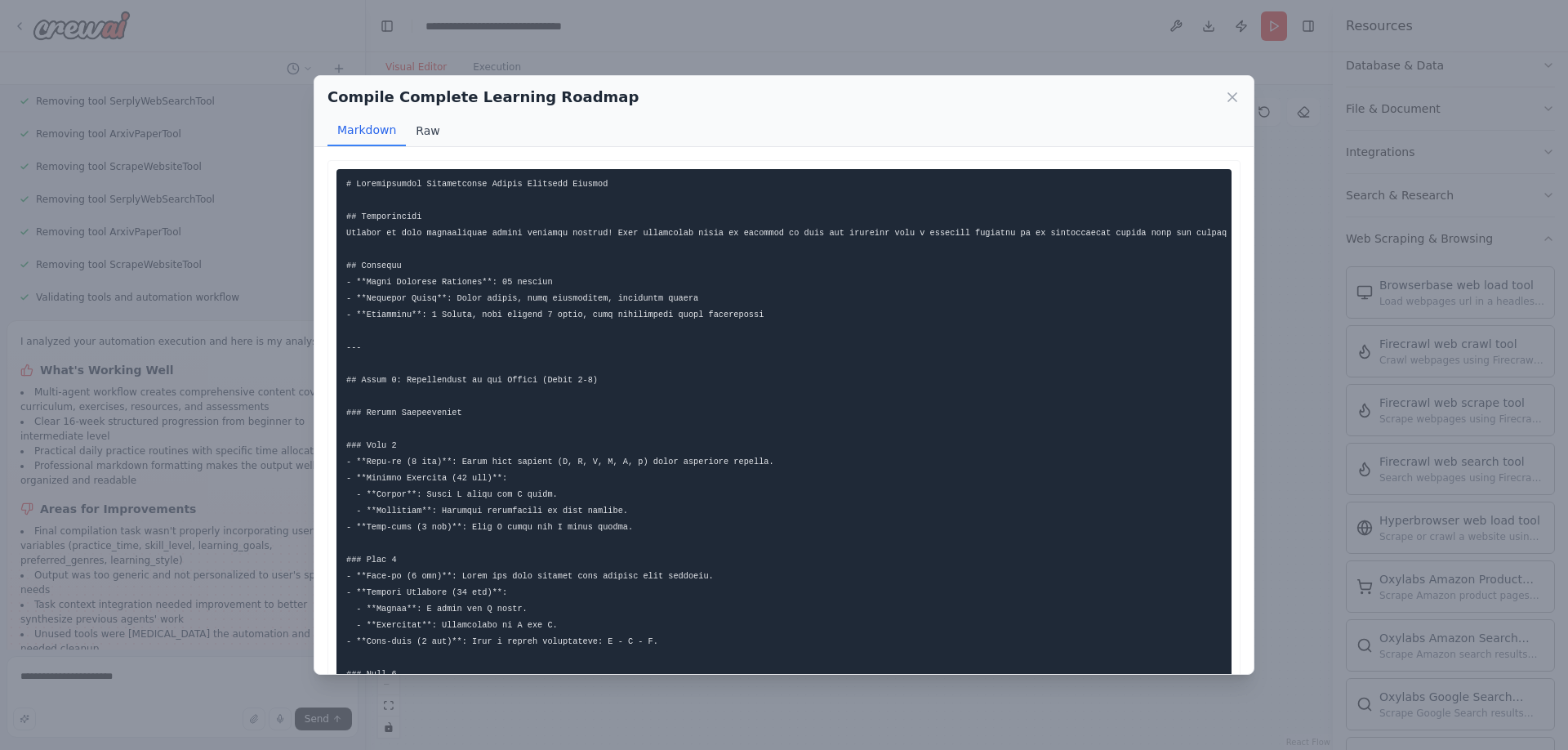
click at [428, 124] on button "Raw" at bounding box center [428, 130] width 43 height 31
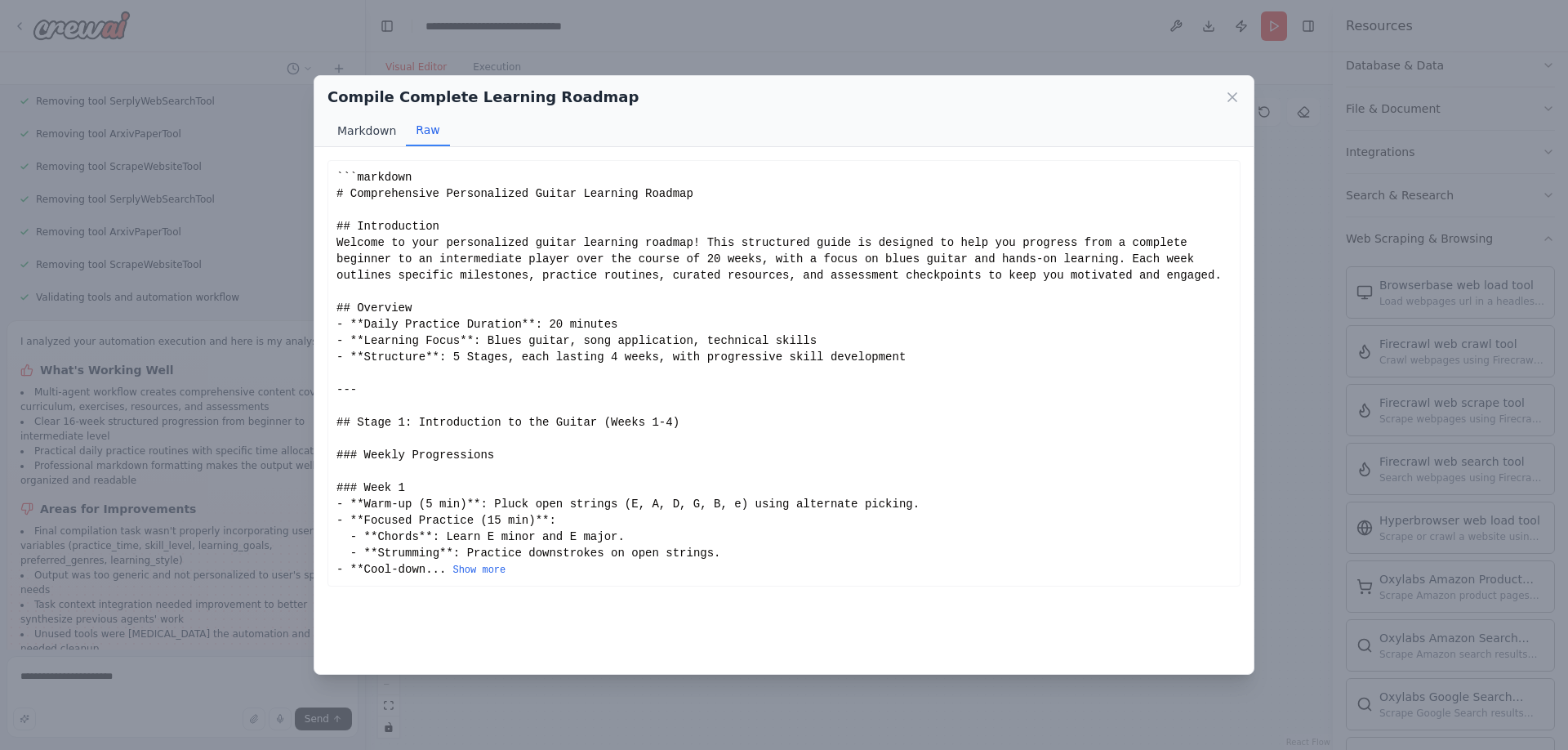
click at [360, 136] on button "Markdown" at bounding box center [367, 130] width 78 height 31
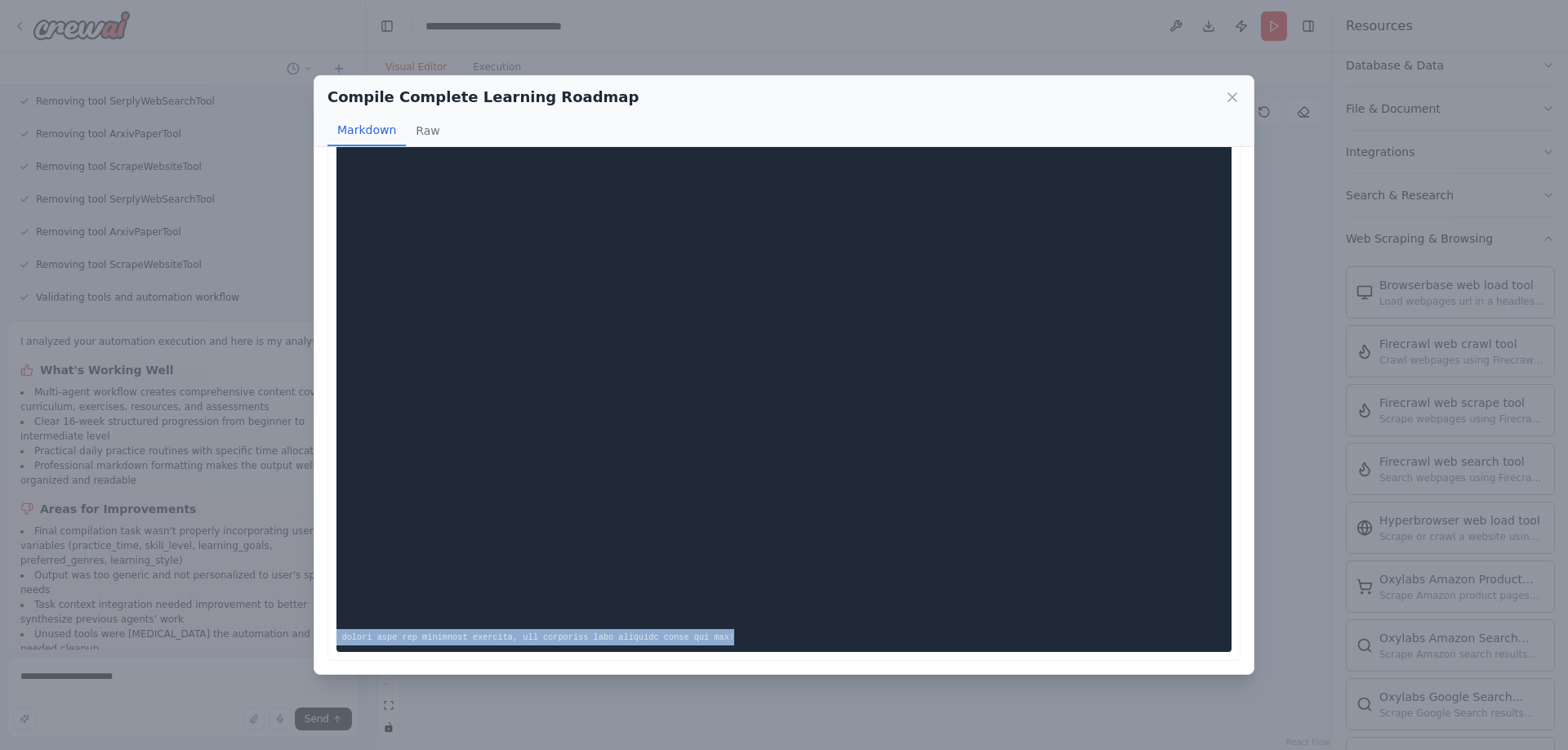
scroll to position [0, 1048]
drag, startPoint x: 347, startPoint y: 183, endPoint x: 1246, endPoint y: 629, distance: 1003.6
click at [1246, 629] on div "```markdown # Comprehensive Personalized Guitar Learning Roadmap ## Introductio…" at bounding box center [784, 411] width 939 height 528
copy code "# Comprehensive Personalized Guitar Learning Roadmap ## Introduction Welcome to…"
click at [801, 33] on div "Compile Complete Learning Roadmap Markdown Raw ... Show more Not valid JSON" at bounding box center [784, 375] width 1568 height 750
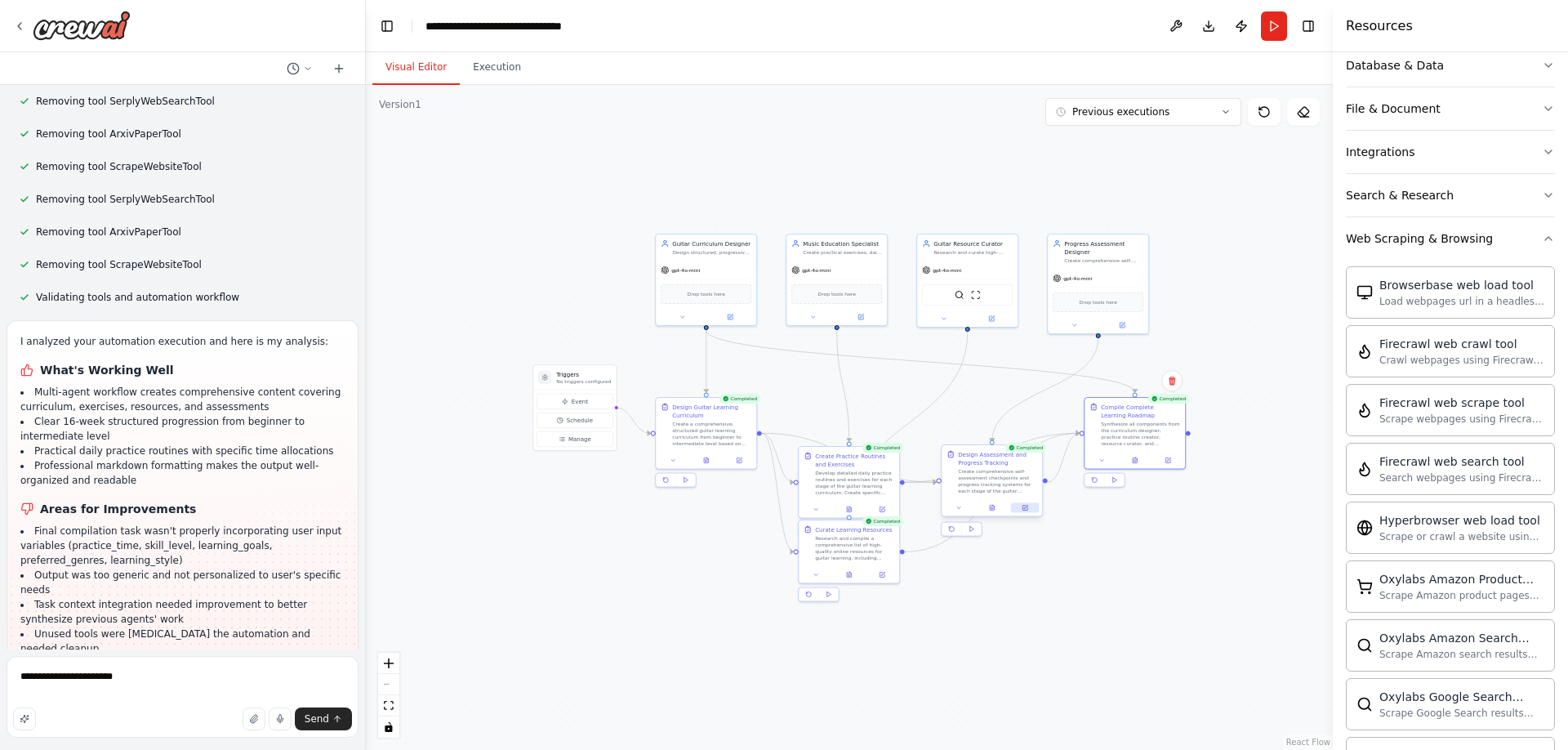
click at [1024, 511] on icon at bounding box center [1025, 509] width 7 height 7
click at [959, 506] on icon at bounding box center [959, 509] width 7 height 7
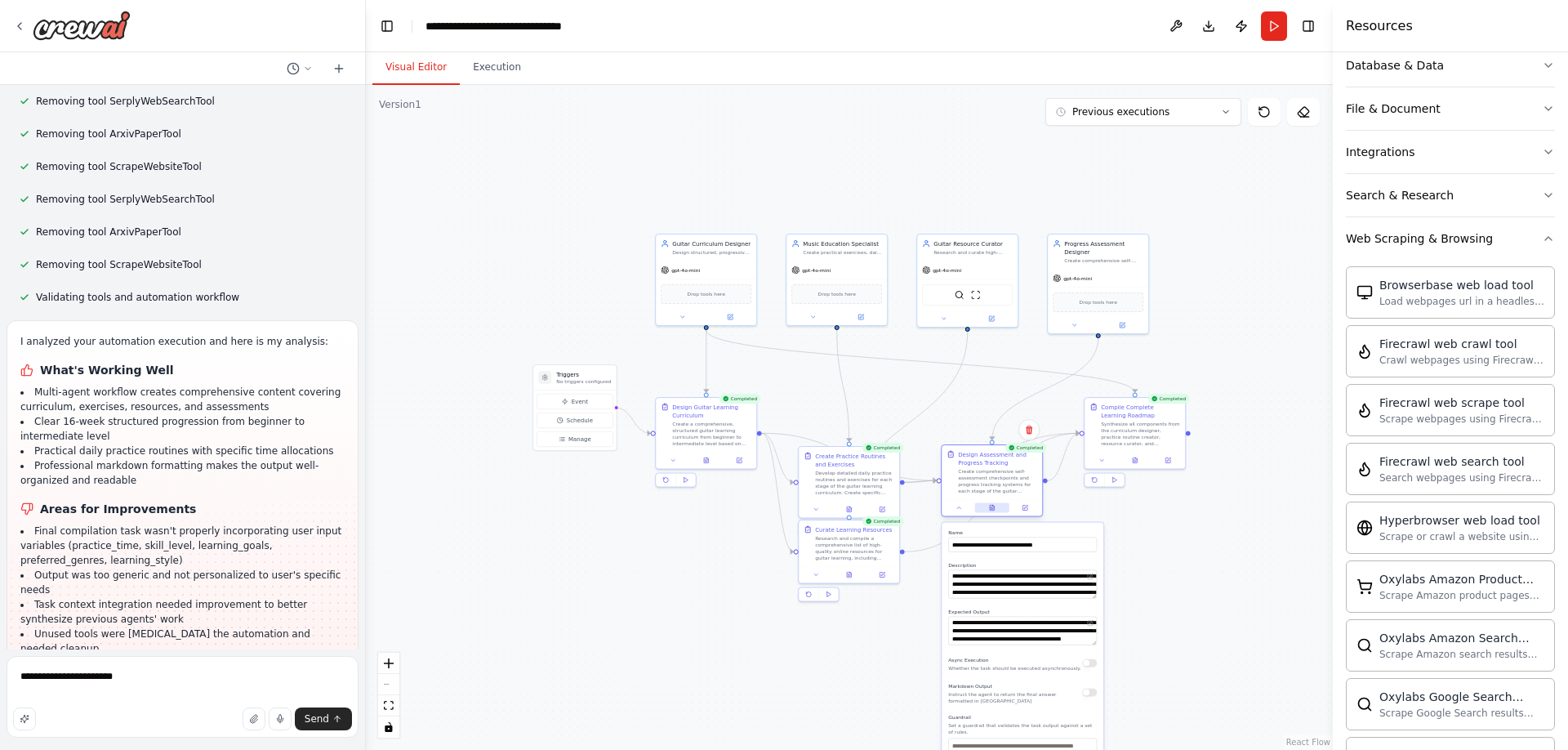
click at [993, 504] on button at bounding box center [992, 509] width 34 height 10
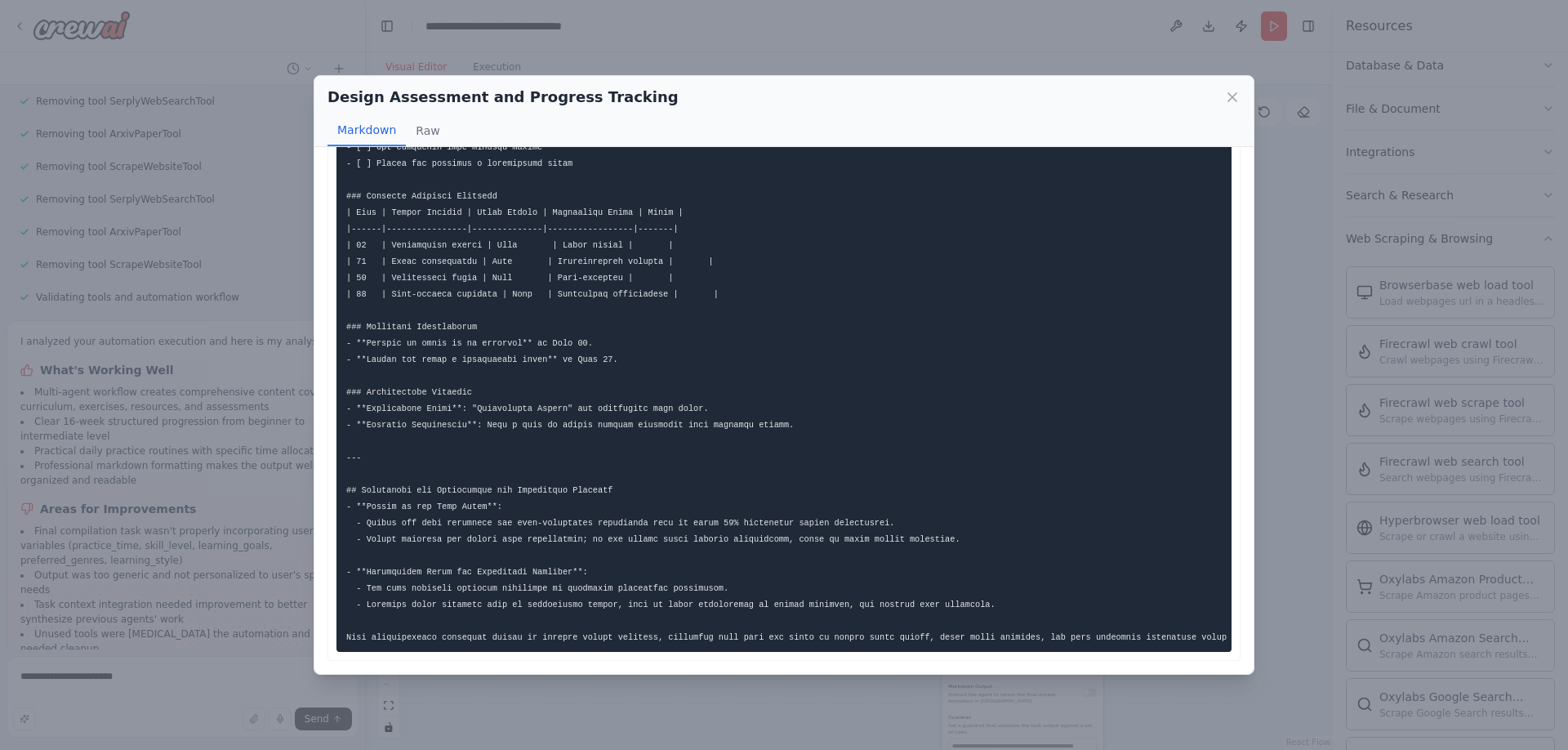
scroll to position [1962, 0]
click at [1232, 98] on icon at bounding box center [1232, 97] width 16 height 16
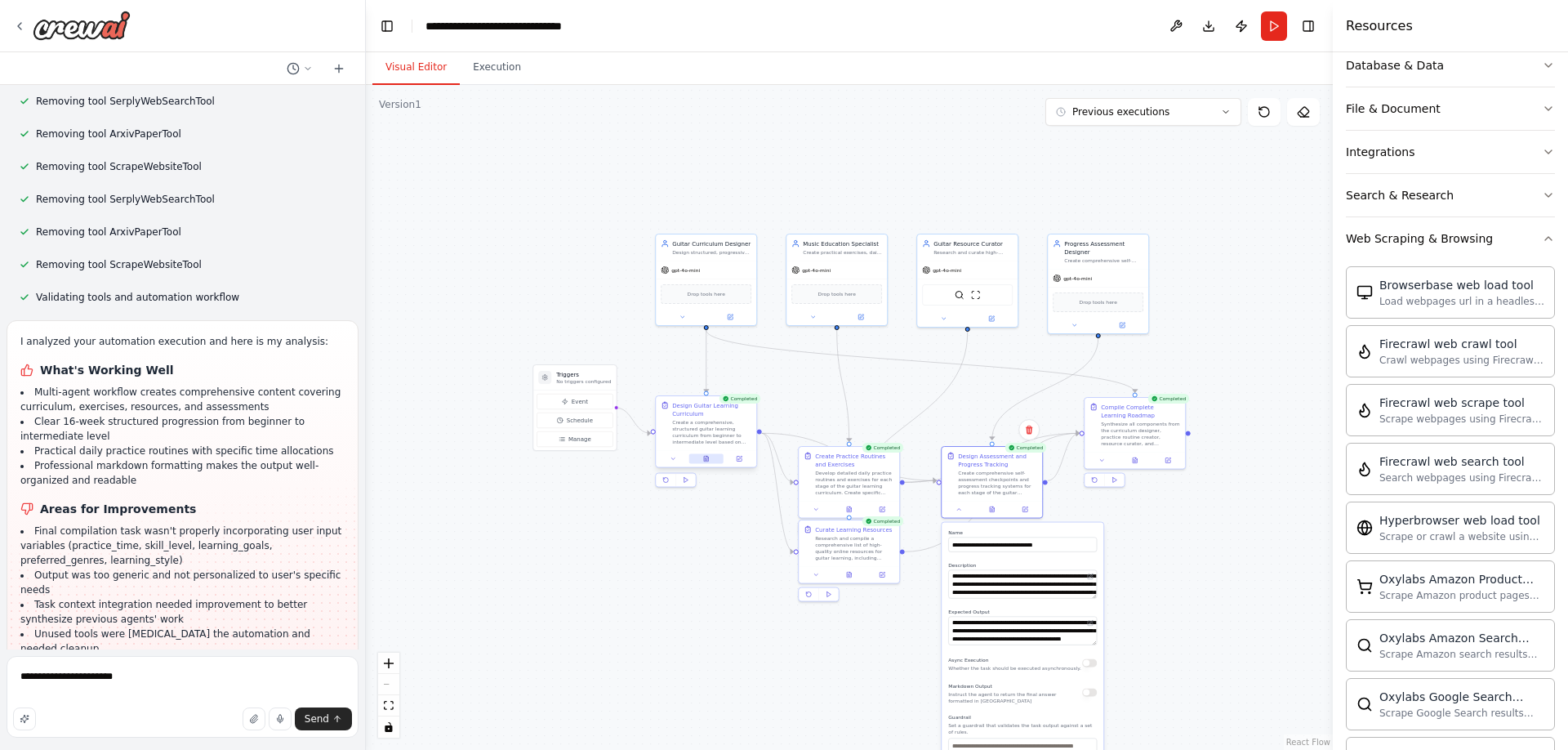
click at [709, 458] on icon at bounding box center [707, 459] width 7 height 7
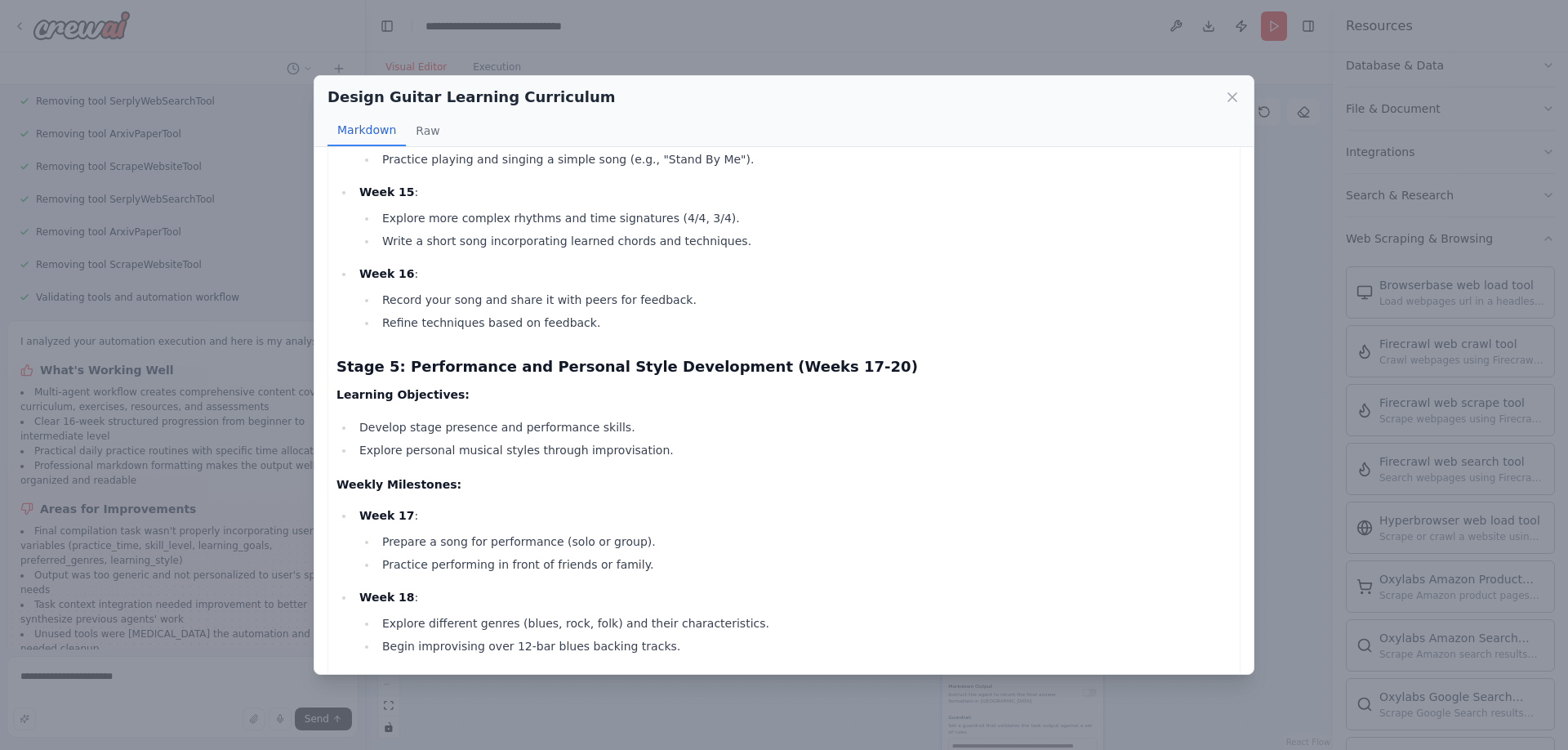
scroll to position [2286, 0]
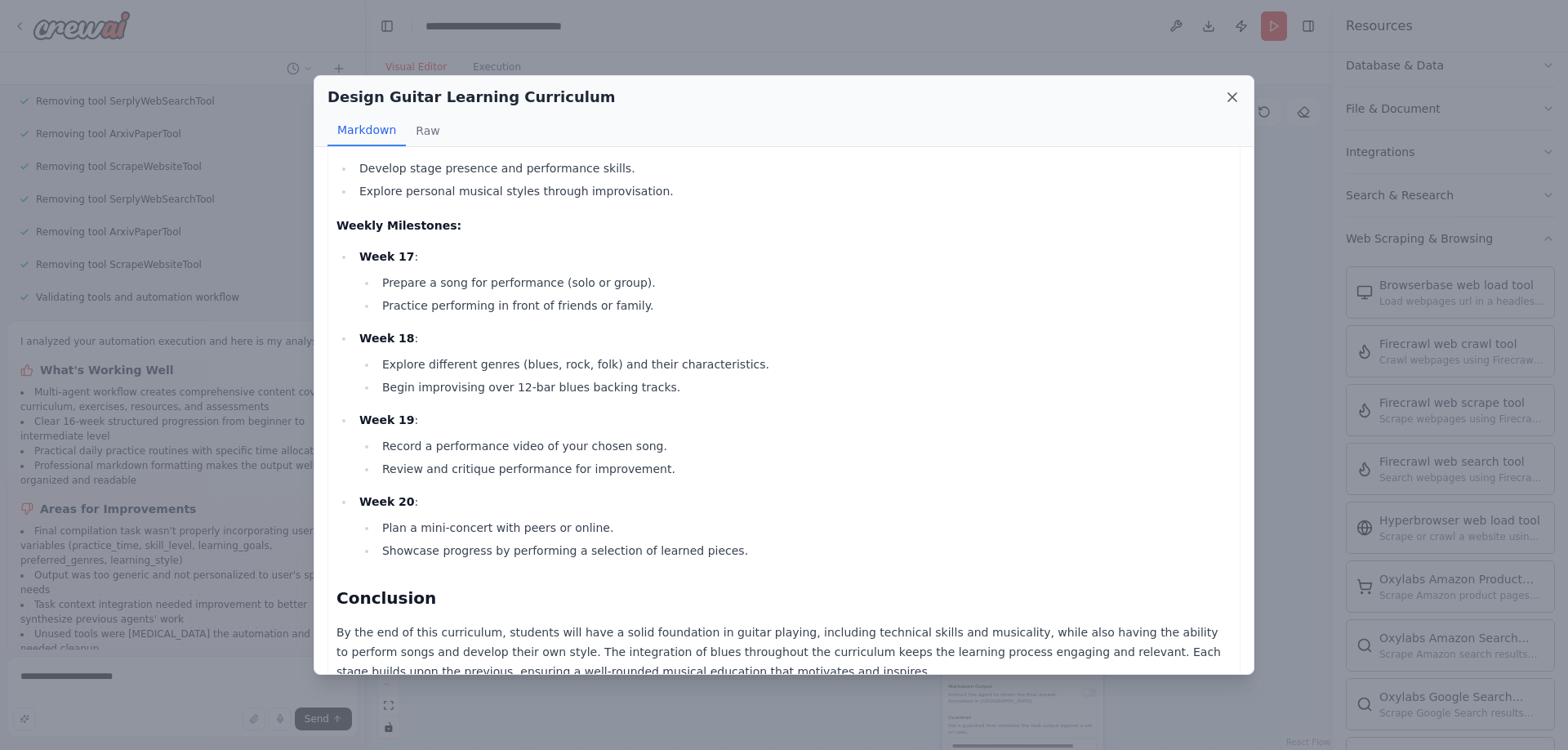
click at [1228, 94] on icon at bounding box center [1232, 97] width 16 height 16
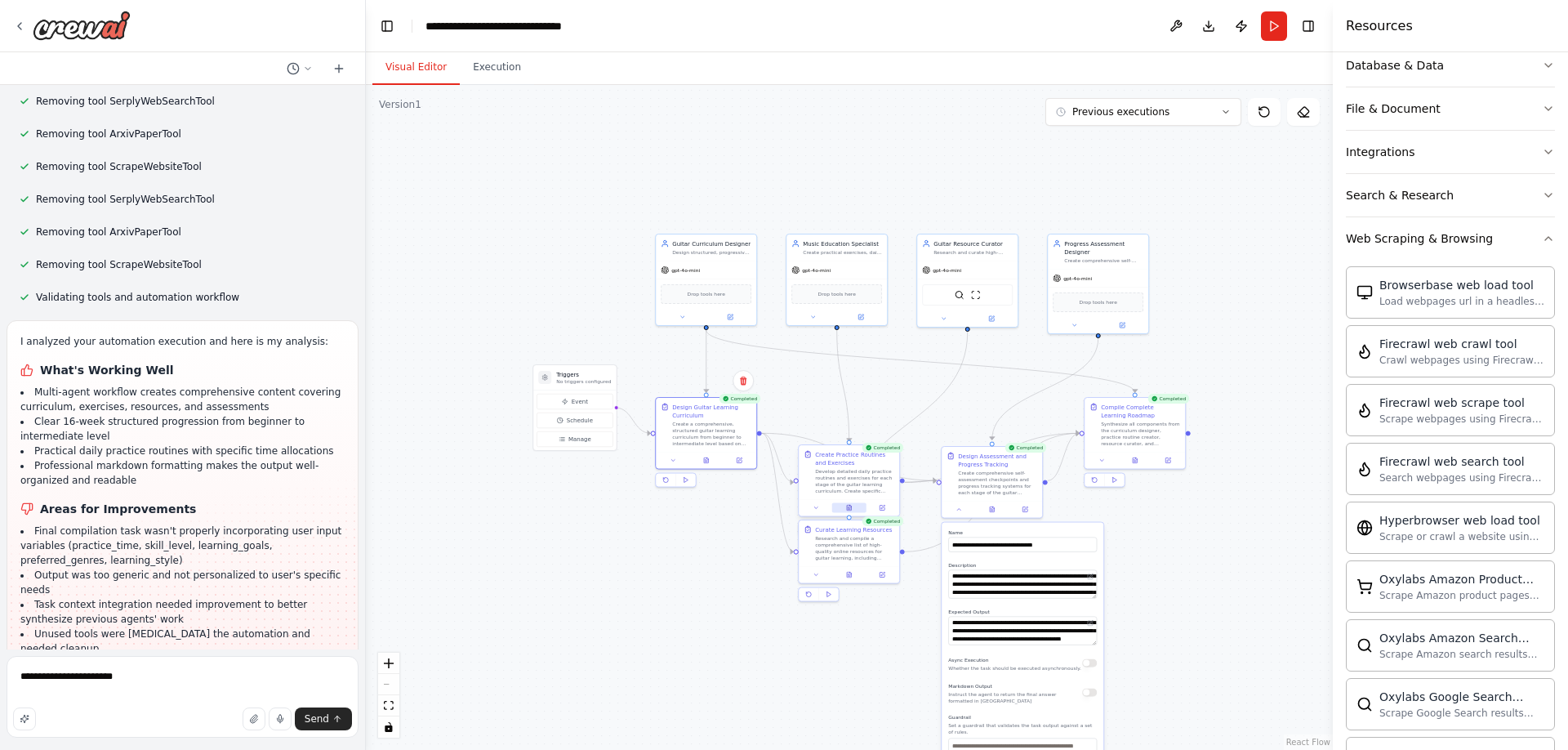
click at [848, 506] on icon at bounding box center [849, 508] width 4 height 6
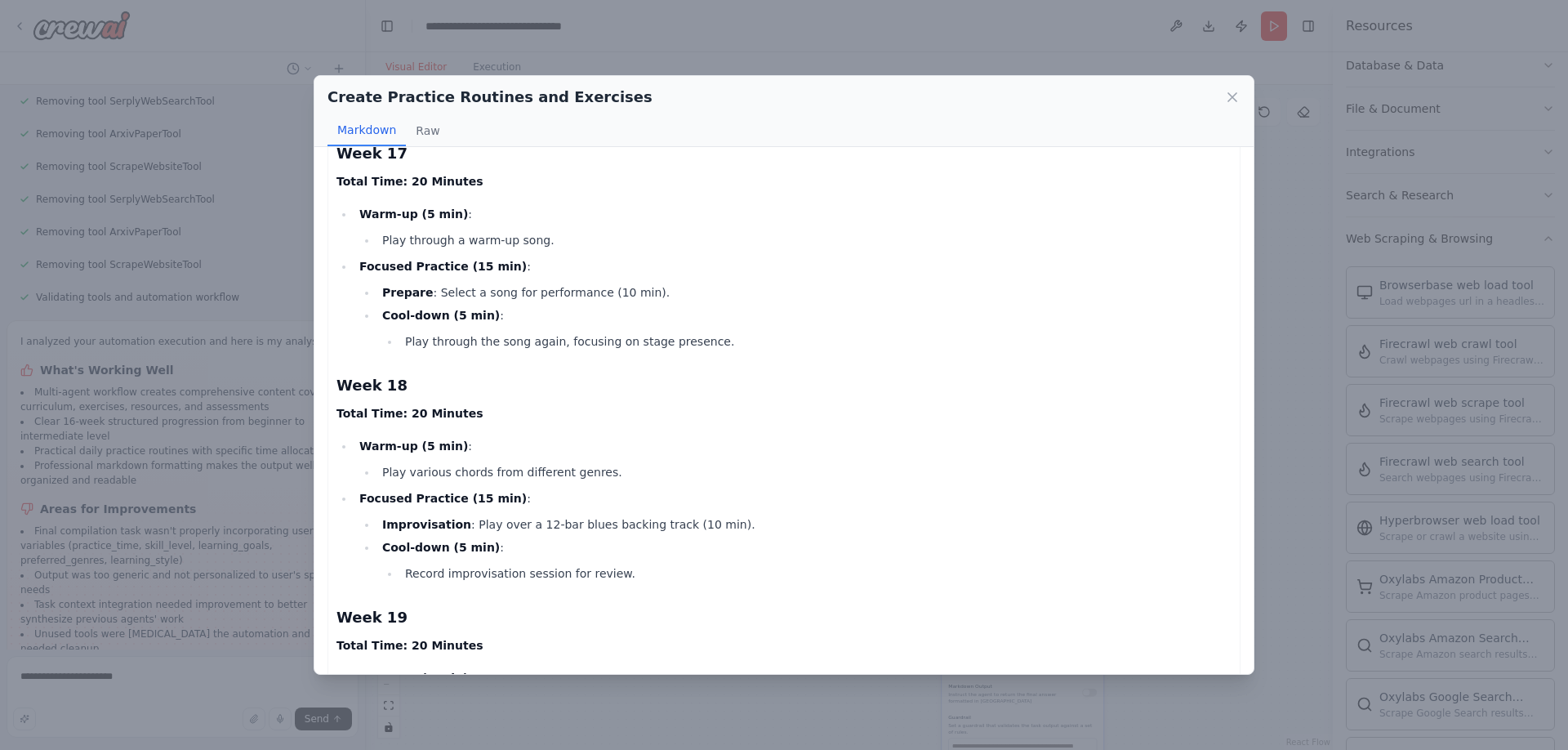
scroll to position [4708, 0]
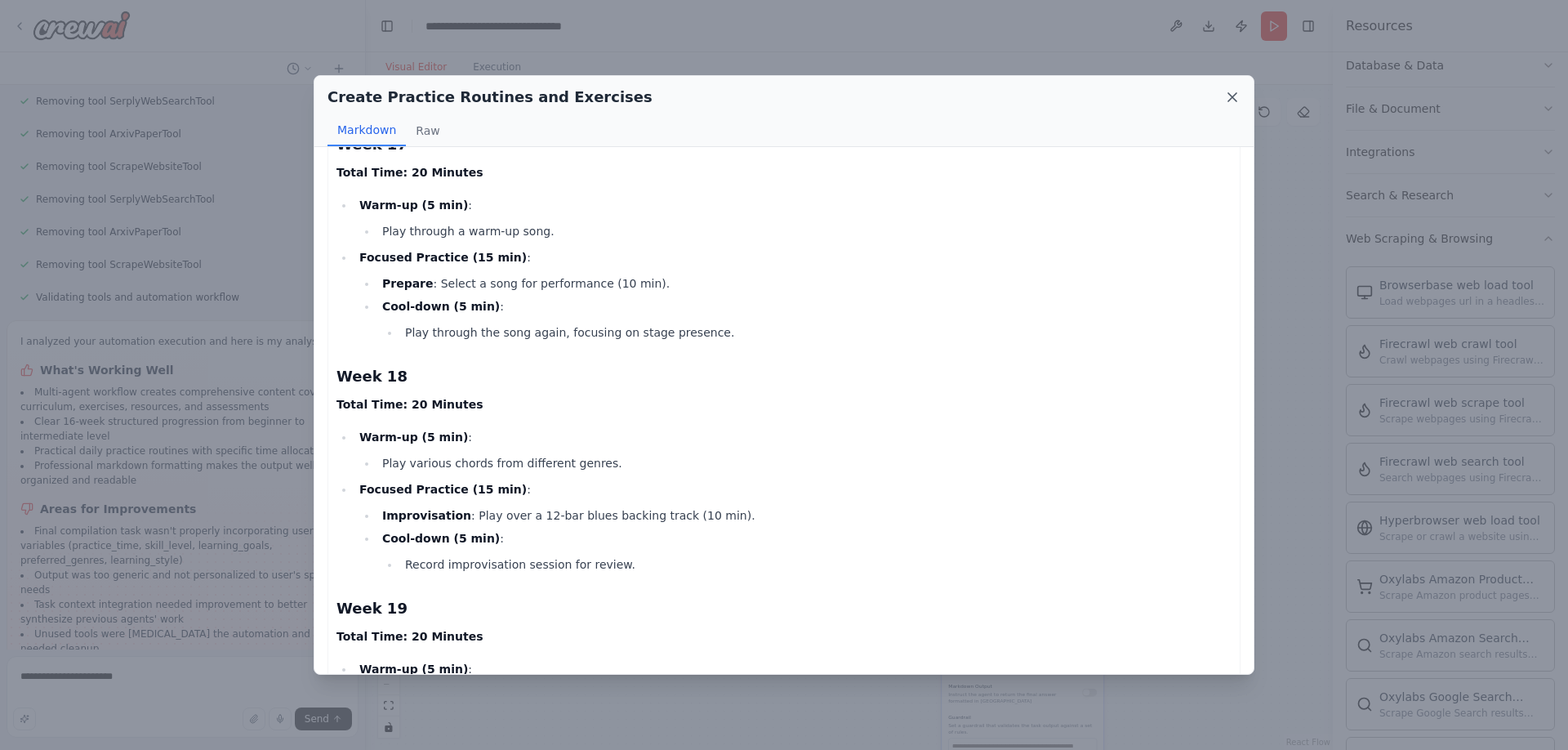
click at [1238, 89] on icon at bounding box center [1232, 97] width 16 height 16
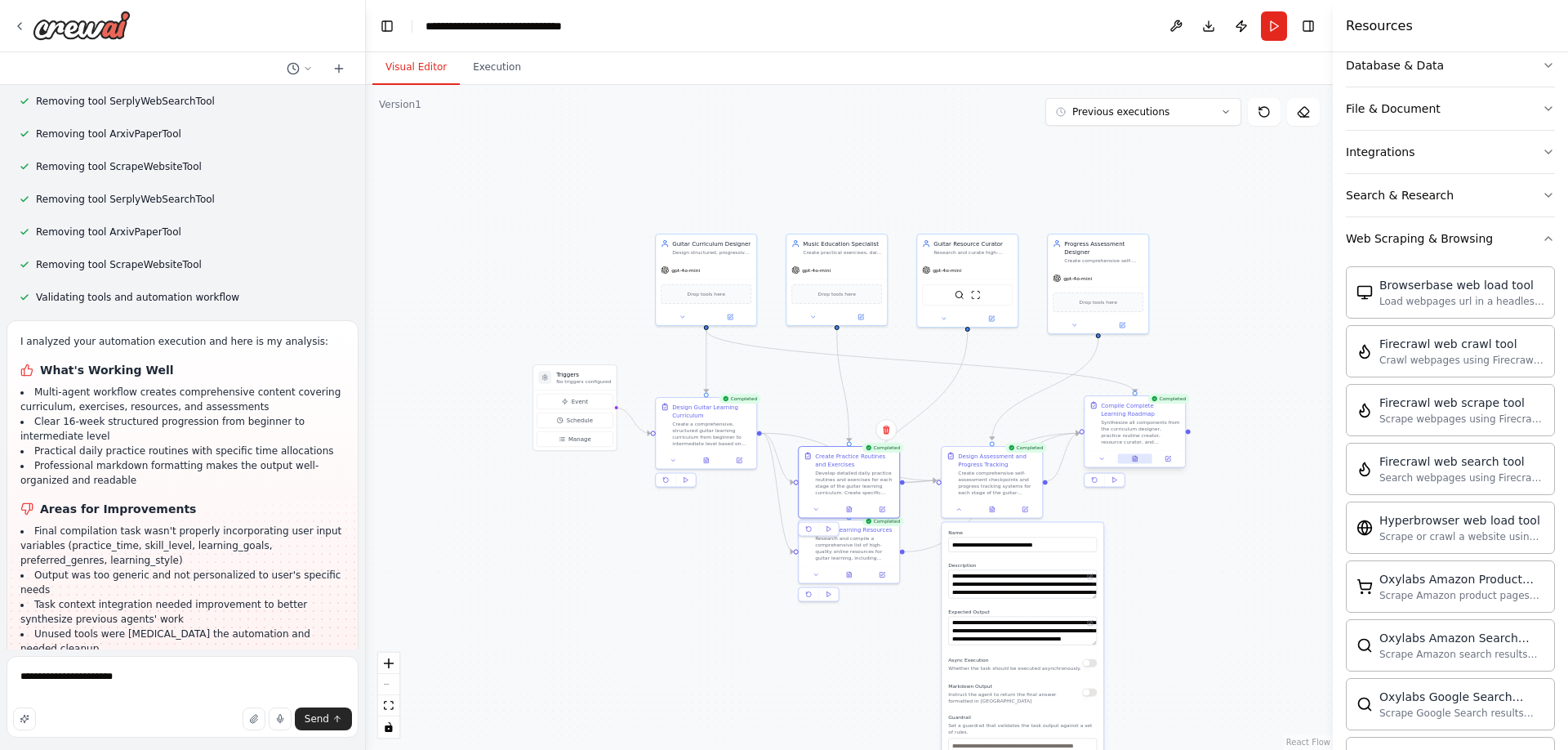
click at [1139, 456] on button at bounding box center [1135, 459] width 34 height 10
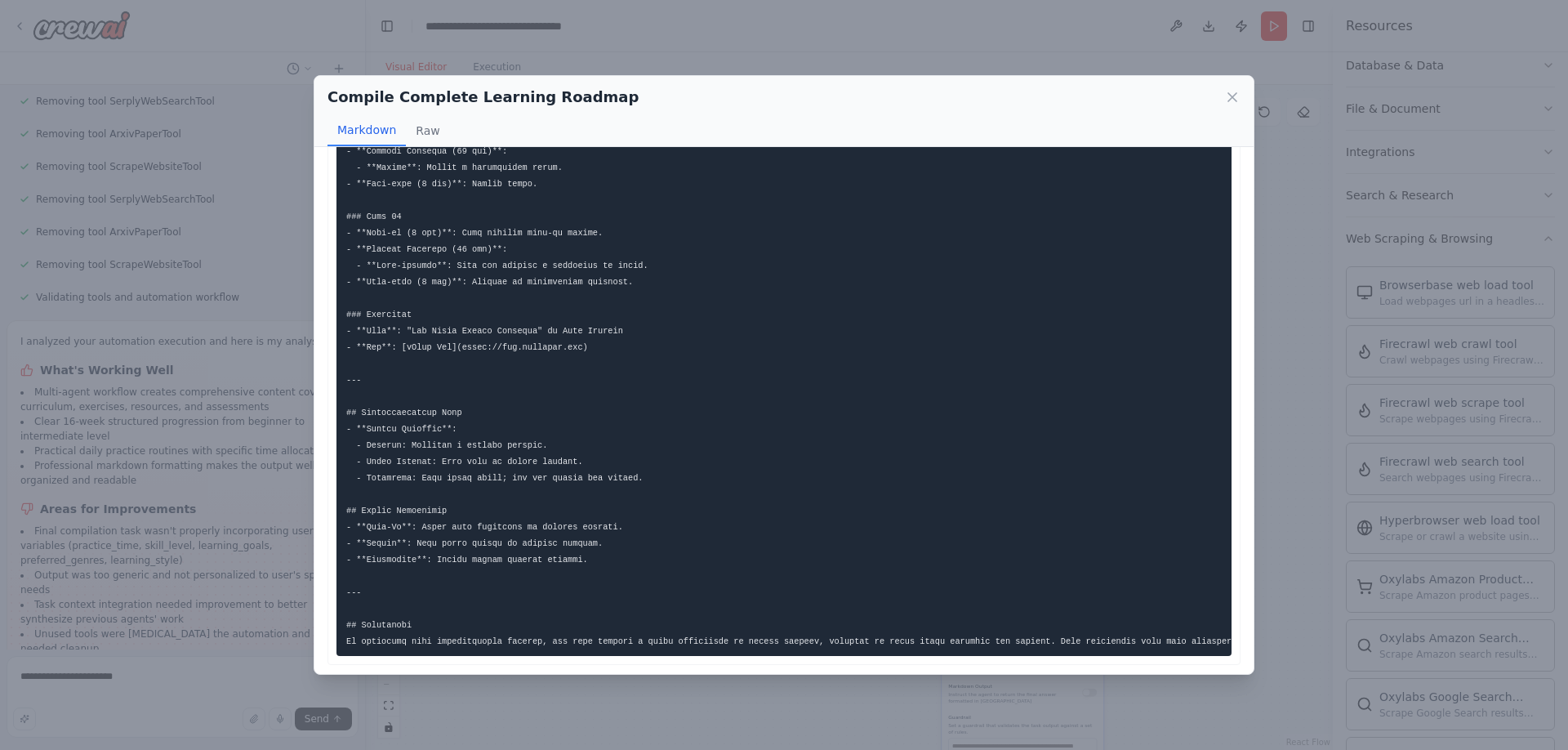
scroll to position [2845, 0]
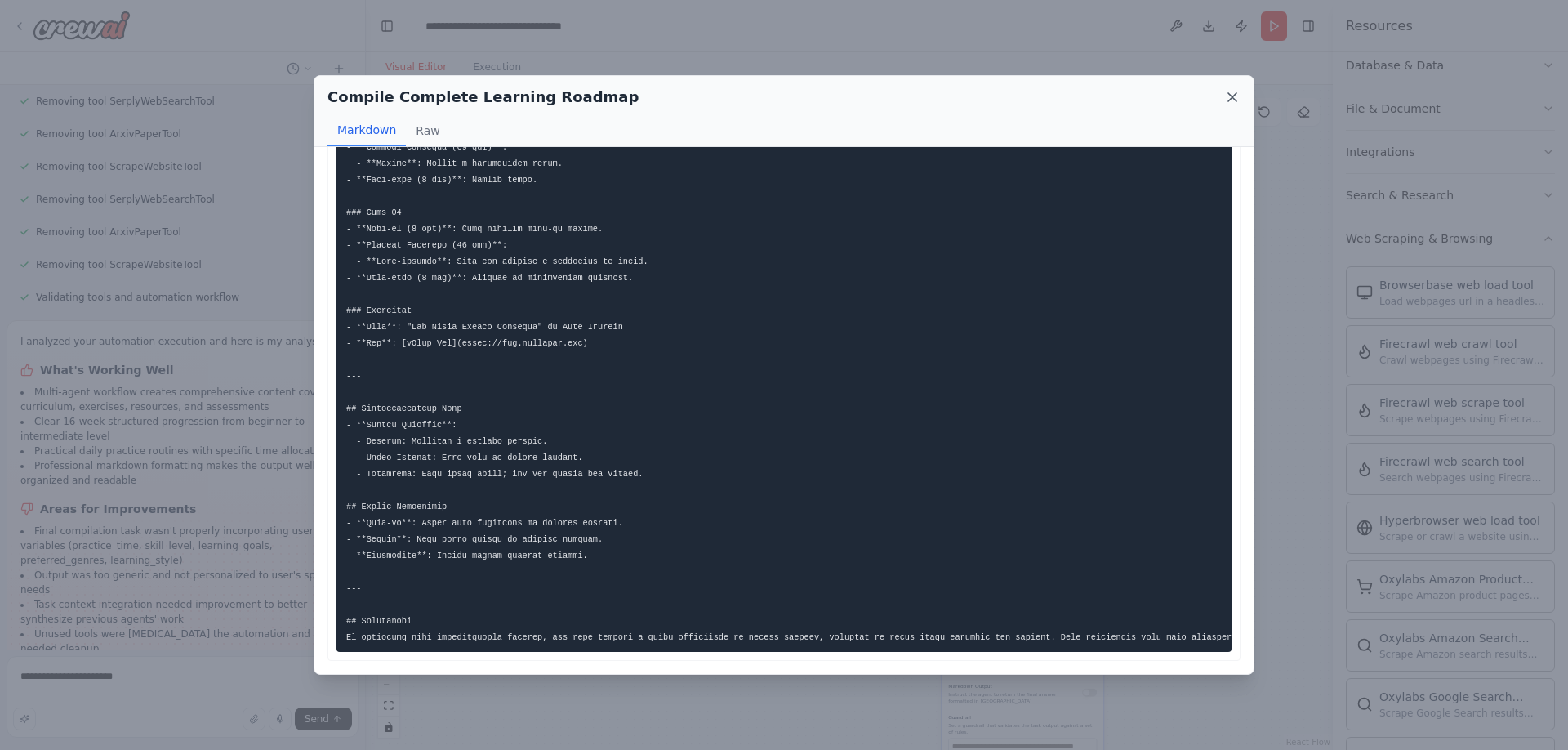
click at [1240, 93] on icon at bounding box center [1232, 97] width 16 height 16
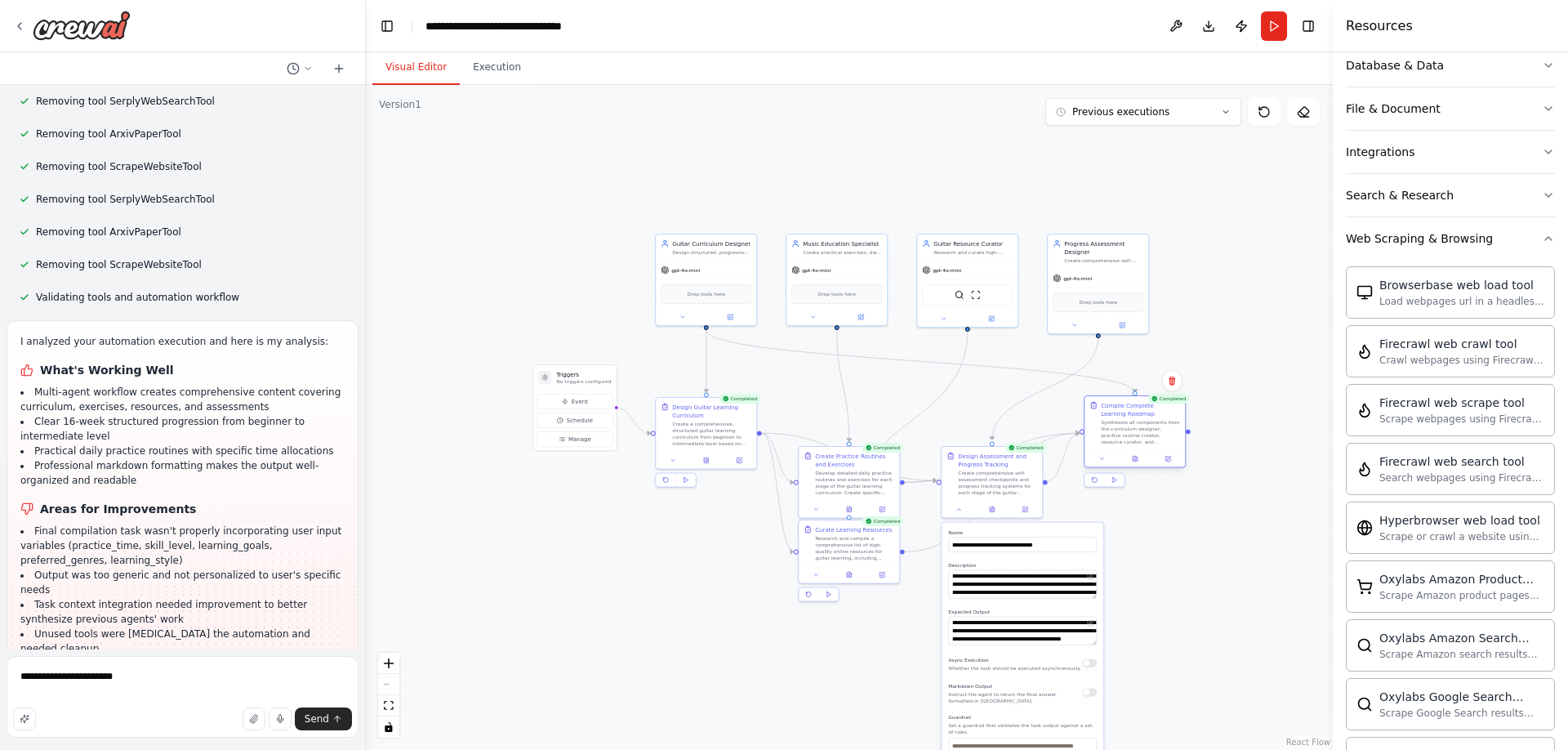
click at [1155, 418] on div "Compile Complete Learning Roadmap" at bounding box center [1140, 409] width 79 height 16
click at [1153, 539] on div ".deletable-edge-delete-btn { width: 20px; height: 20px; border: 0px solid #ffff…" at bounding box center [850, 418] width 968 height 666
click at [1421, 112] on div "File & Document" at bounding box center [1393, 108] width 95 height 16
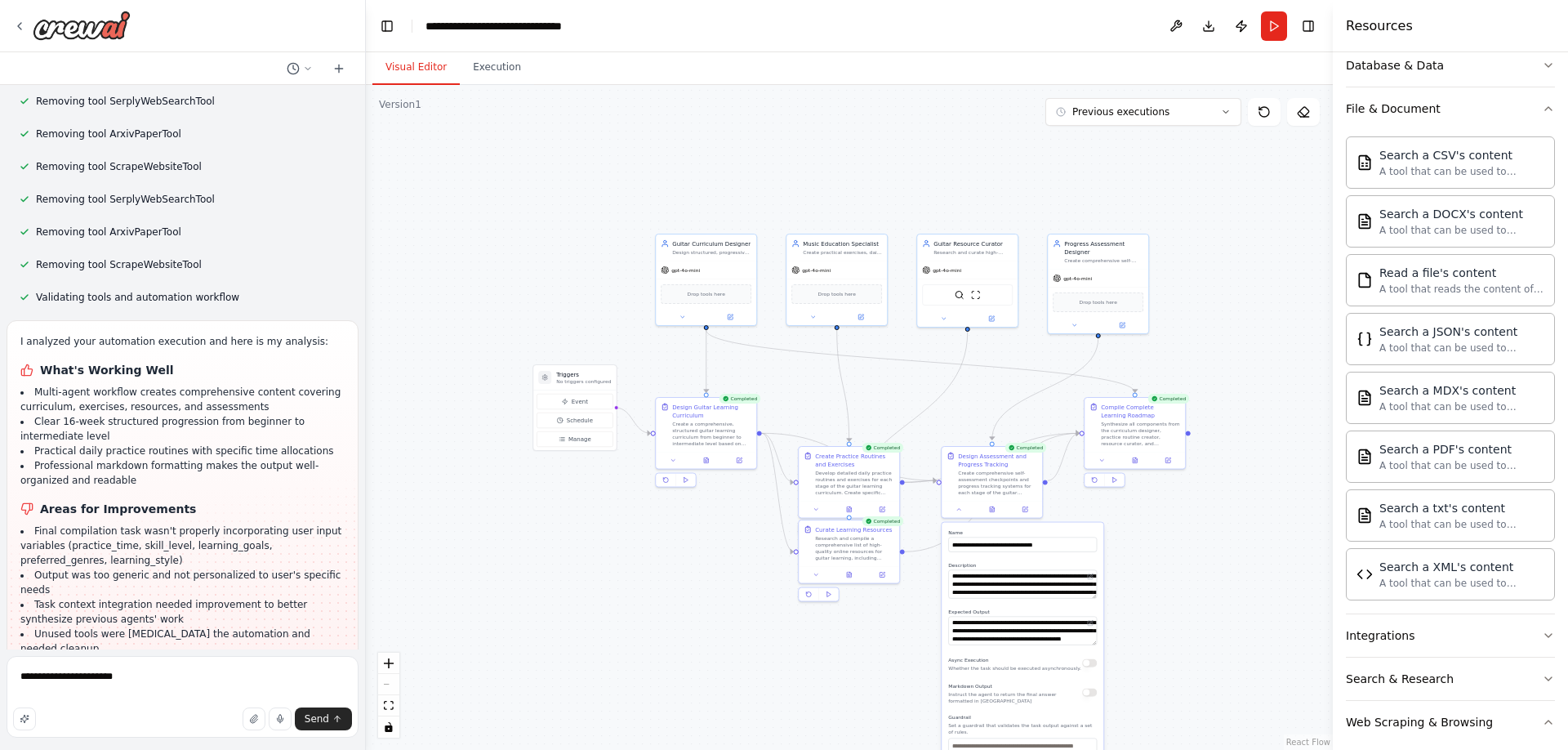
click at [1296, 220] on div ".deletable-edge-delete-btn { width: 20px; height: 20px; border: 0px solid #ffff…" at bounding box center [850, 418] width 968 height 666
click at [1542, 106] on icon "button" at bounding box center [1548, 108] width 13 height 13
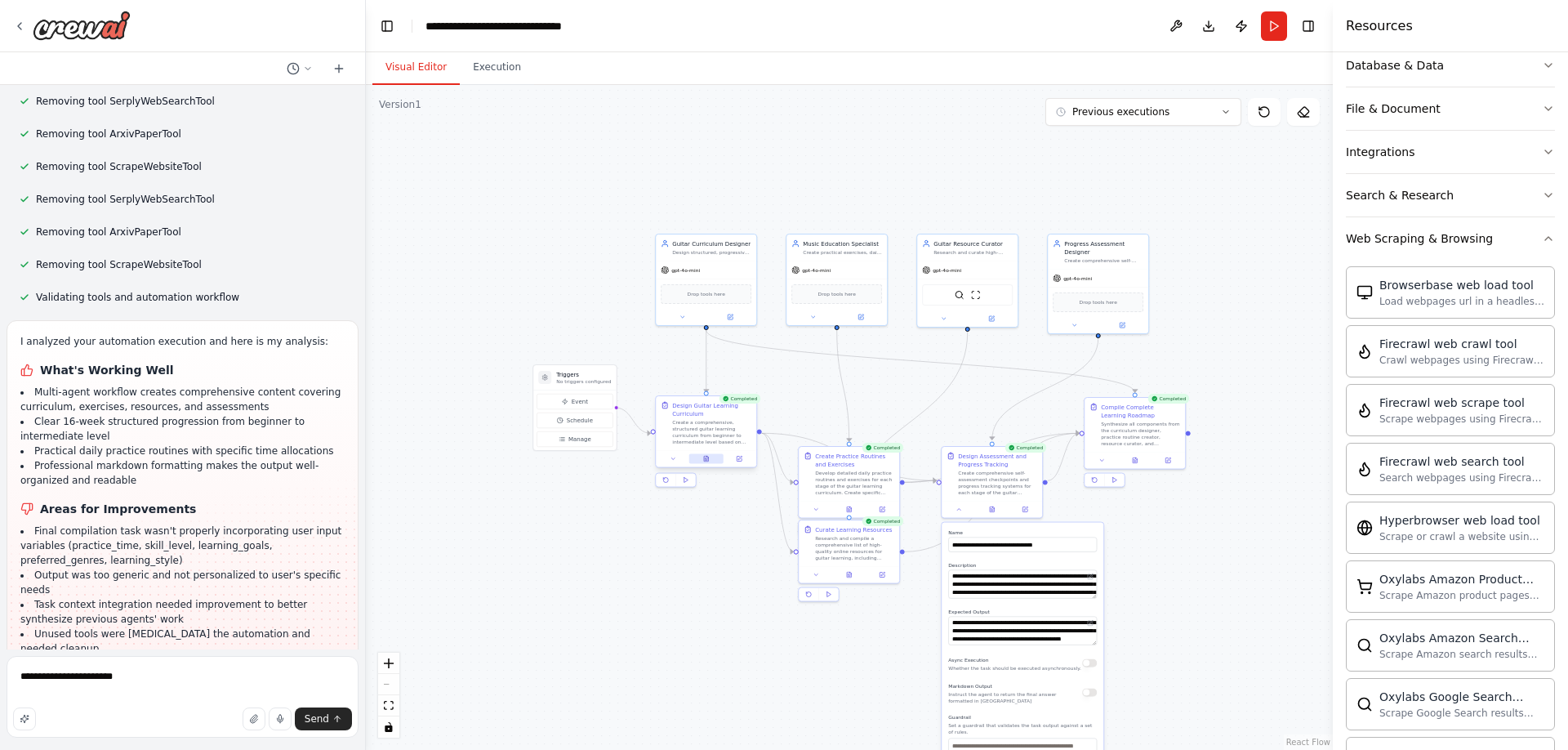
click at [709, 463] on button at bounding box center [706, 459] width 34 height 10
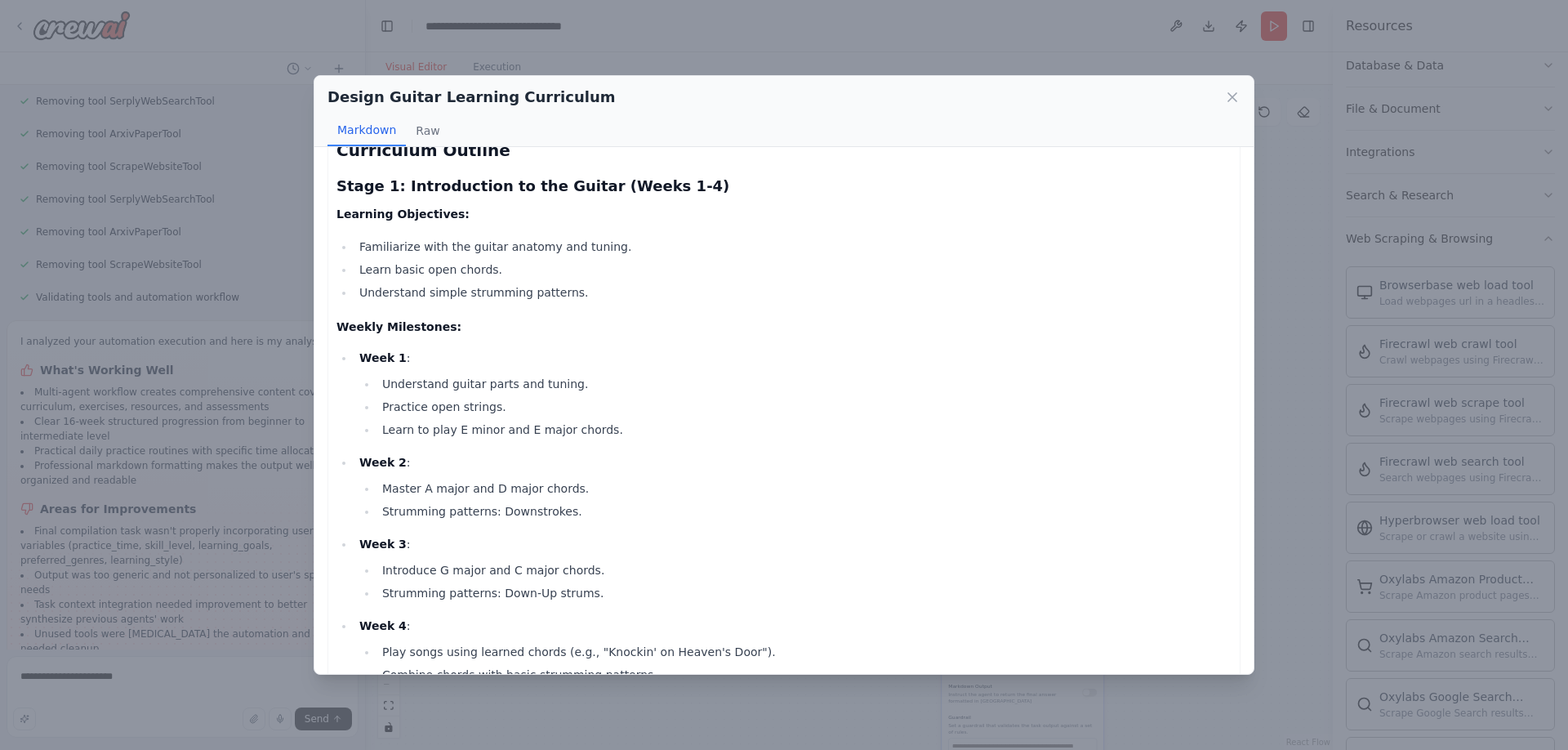
scroll to position [0, 0]
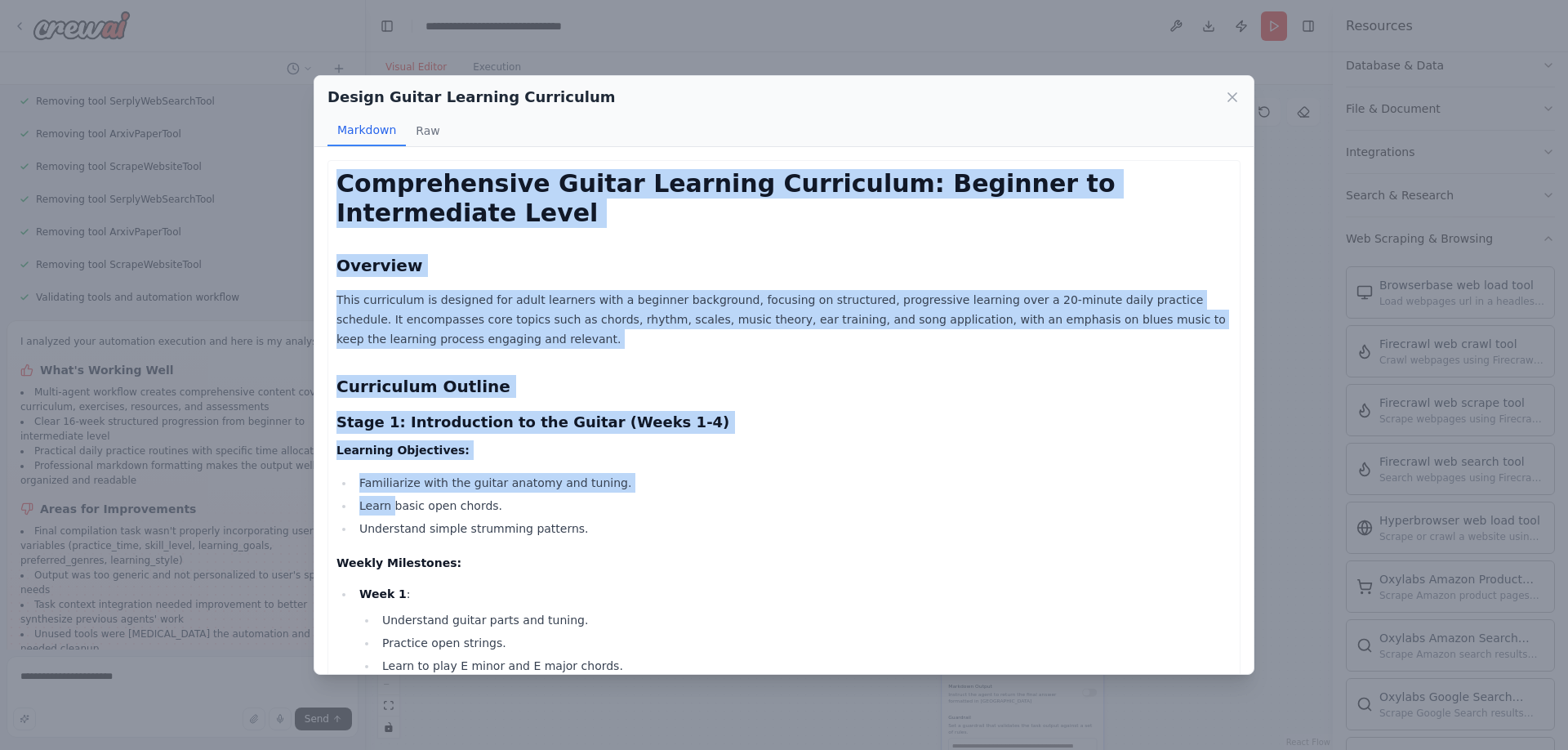
drag, startPoint x: 342, startPoint y: 181, endPoint x: 392, endPoint y: 476, distance: 299.2
click at [421, 132] on button "Raw" at bounding box center [428, 130] width 43 height 31
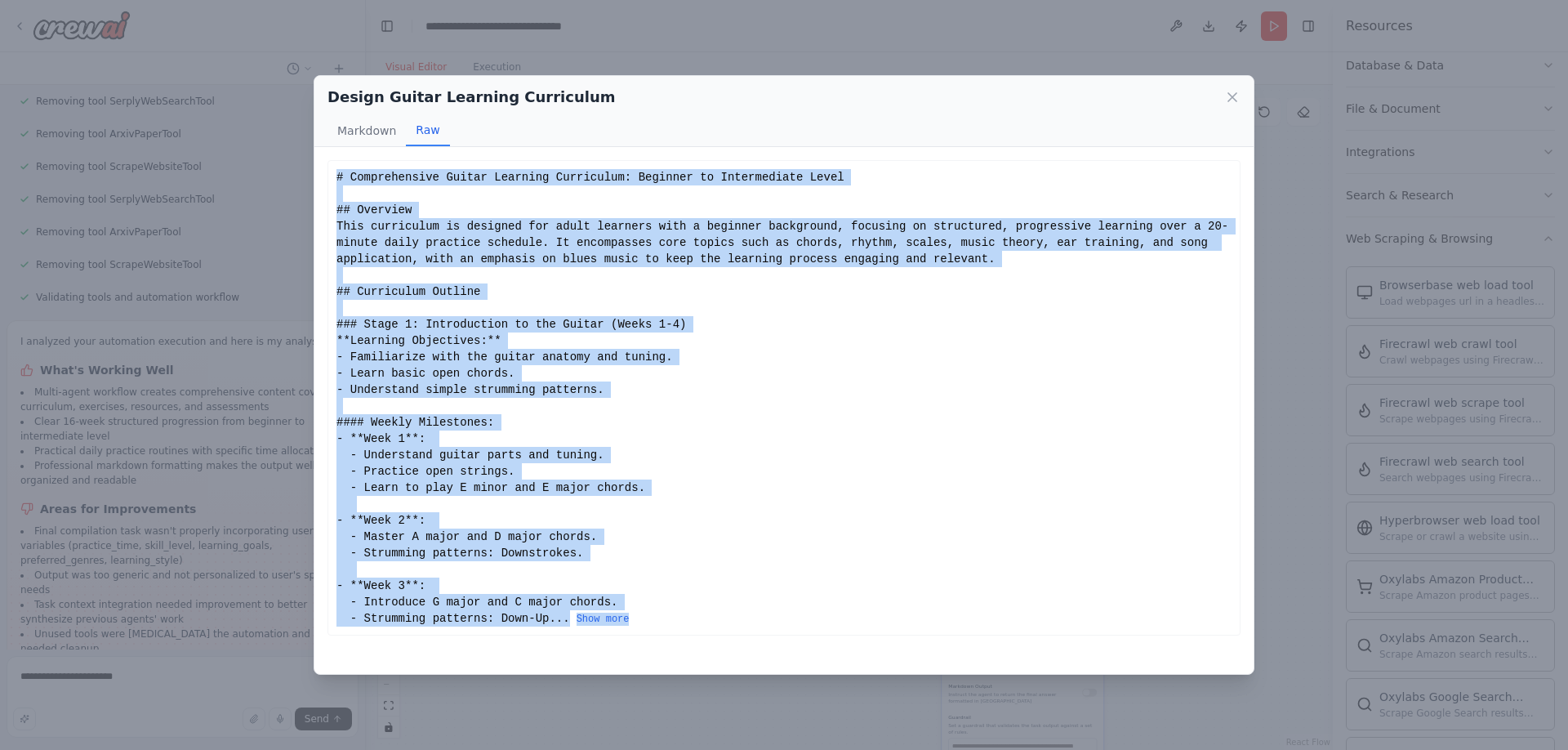
drag, startPoint x: 338, startPoint y: 174, endPoint x: 503, endPoint y: 648, distance: 501.9
click at [503, 648] on div "Comprehensive Guitar Learning Curriculum: Beginner to Intermediate Level Overvi…" at bounding box center [784, 411] width 939 height 528
click at [595, 615] on button "Show more" at bounding box center [603, 619] width 53 height 13
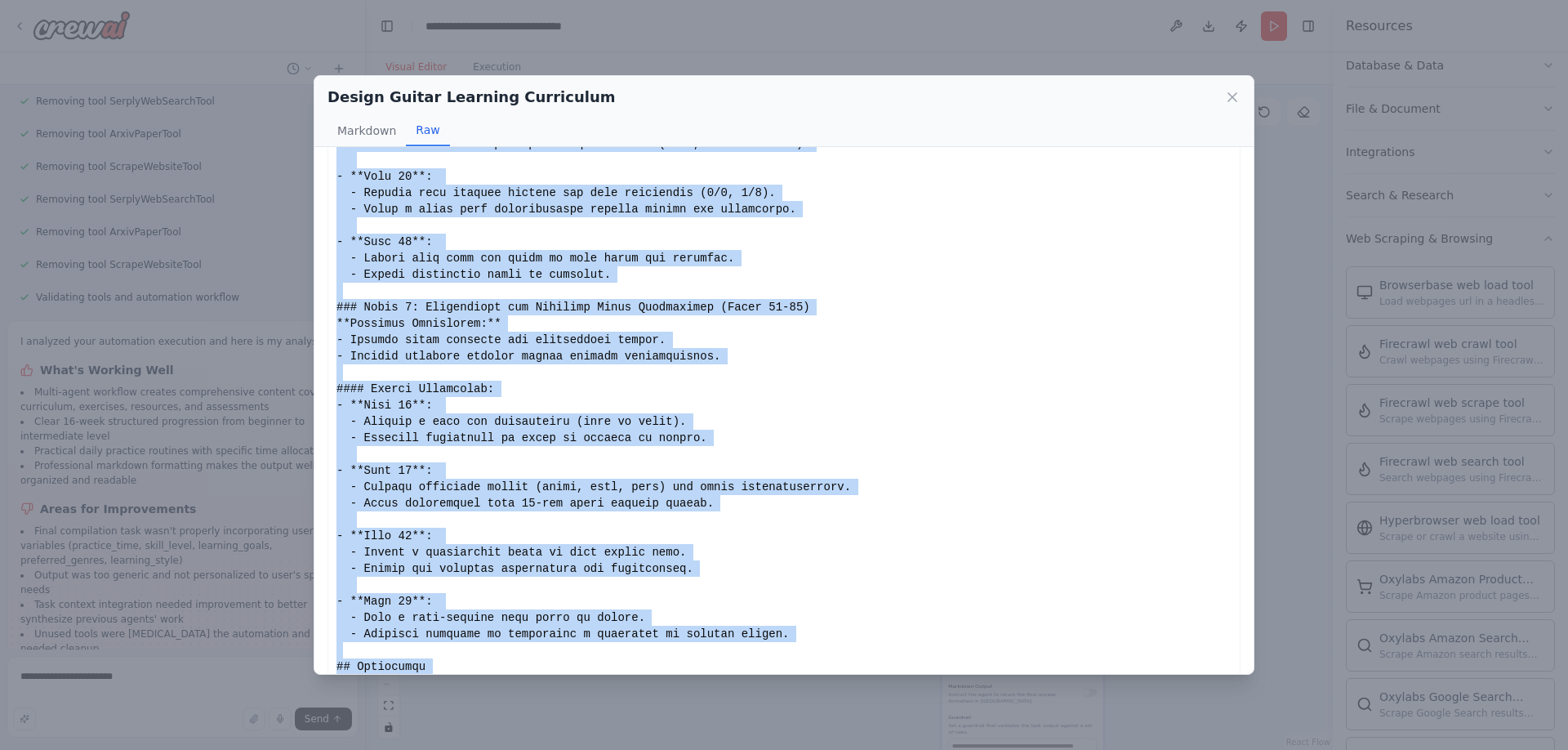
scroll to position [1561, 0]
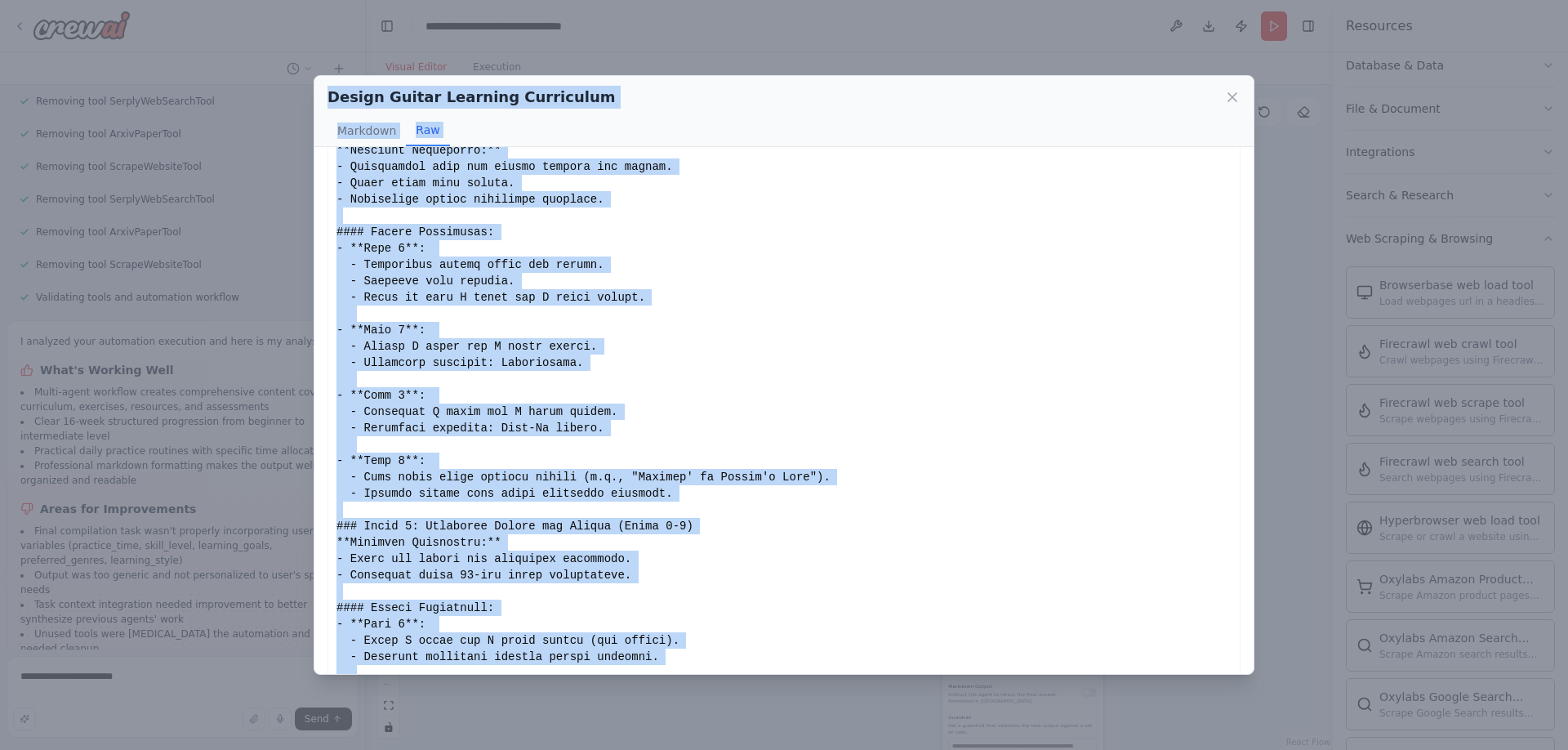
scroll to position [0, 0]
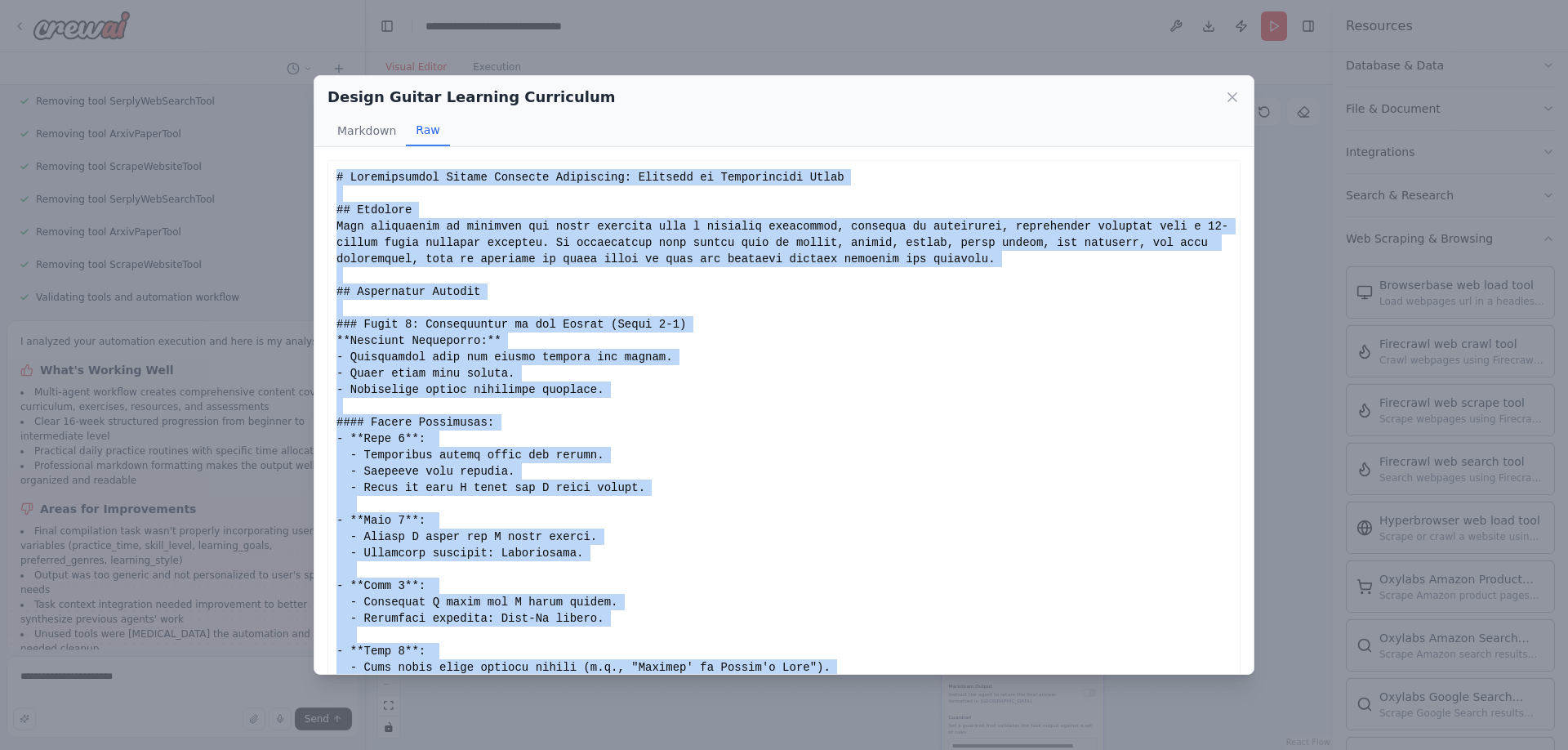
drag, startPoint x: 650, startPoint y: 643, endPoint x: 337, endPoint y: 181, distance: 558.0
copy div "# Comprehensive Guitar Learning Curriculum: Beginner to Intermediate Level ## O…"
click at [1233, 98] on icon at bounding box center [1232, 97] width 9 height 9
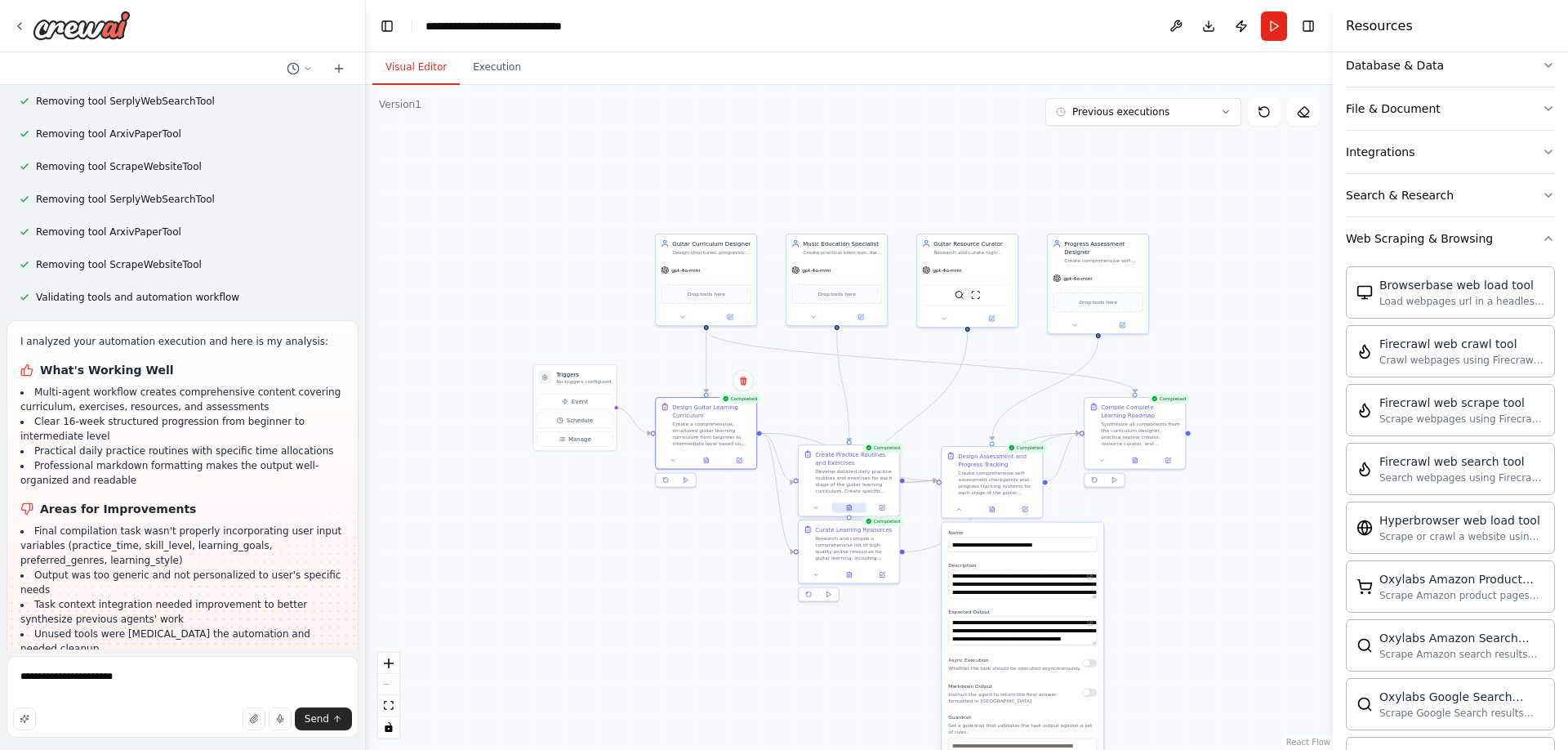
click at [850, 505] on icon at bounding box center [850, 509] width 7 height 7
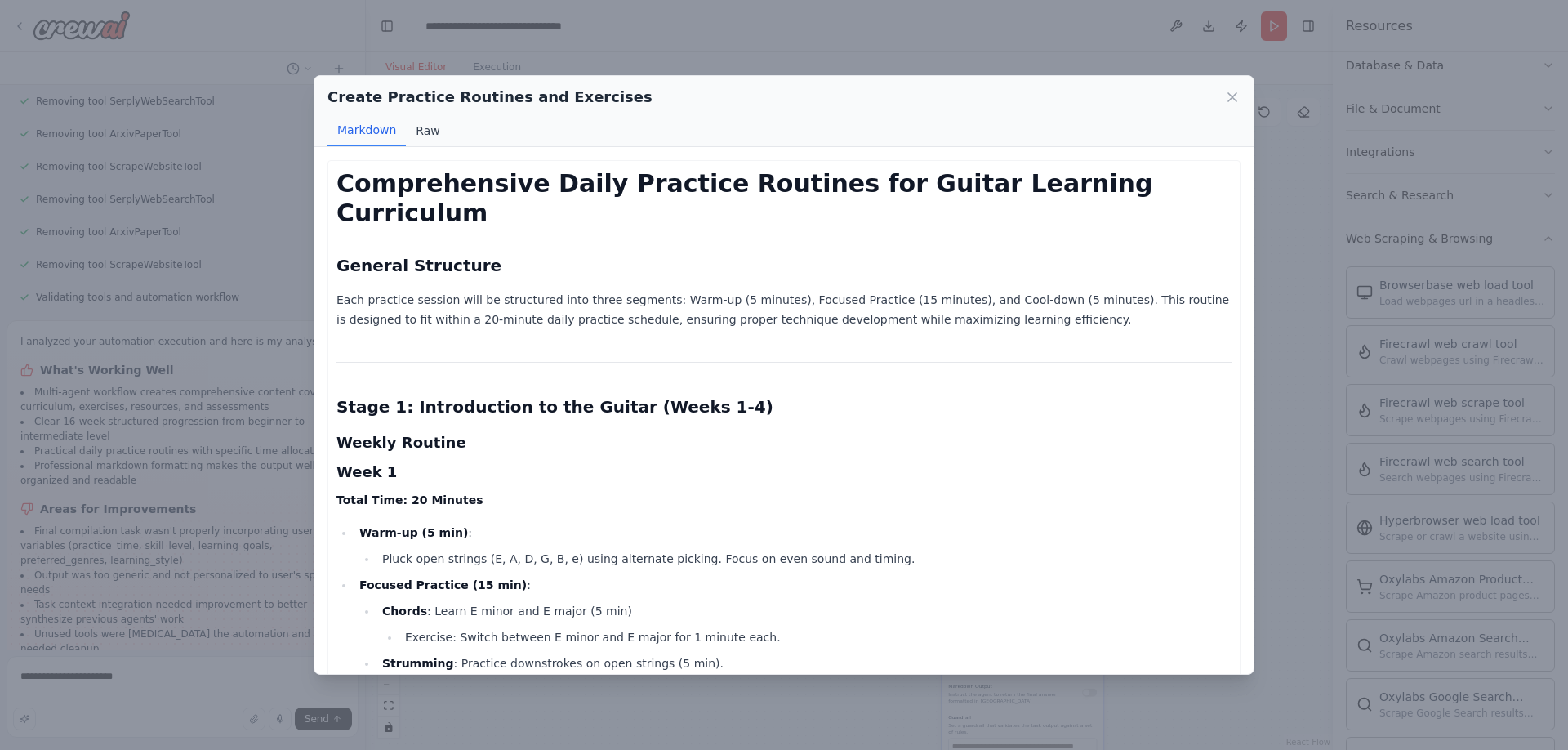
click at [415, 135] on button "Raw" at bounding box center [428, 130] width 43 height 31
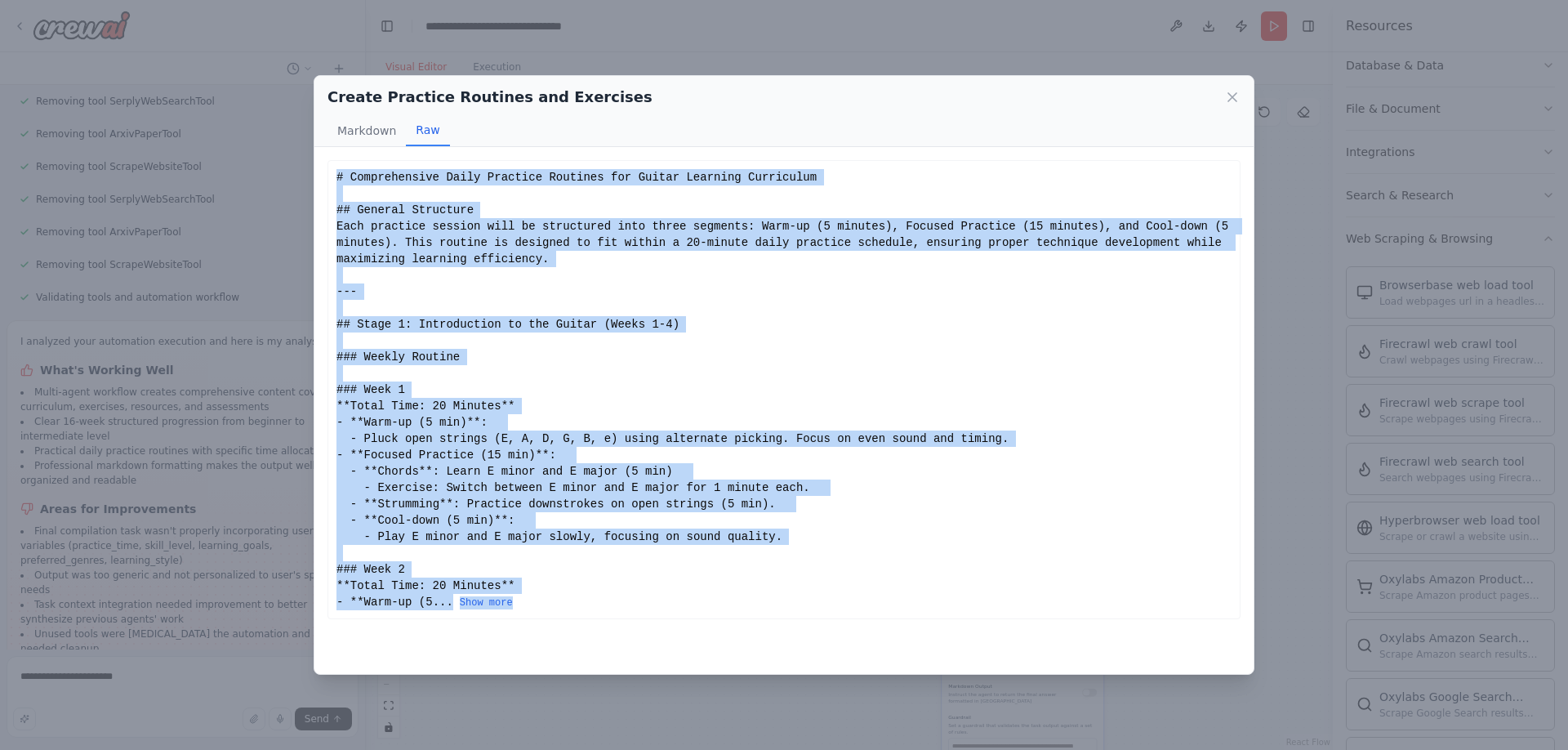
drag, startPoint x: 337, startPoint y: 176, endPoint x: 422, endPoint y: 653, distance: 484.5
click at [422, 653] on div "Comprehensive Daily Practice Routines for Guitar Learning Curriculum General St…" at bounding box center [784, 411] width 939 height 528
click at [411, 245] on div "# Comprehensive Daily Practice Routines for Guitar Learning Curriculum ## Gener…" at bounding box center [784, 390] width 895 height 441
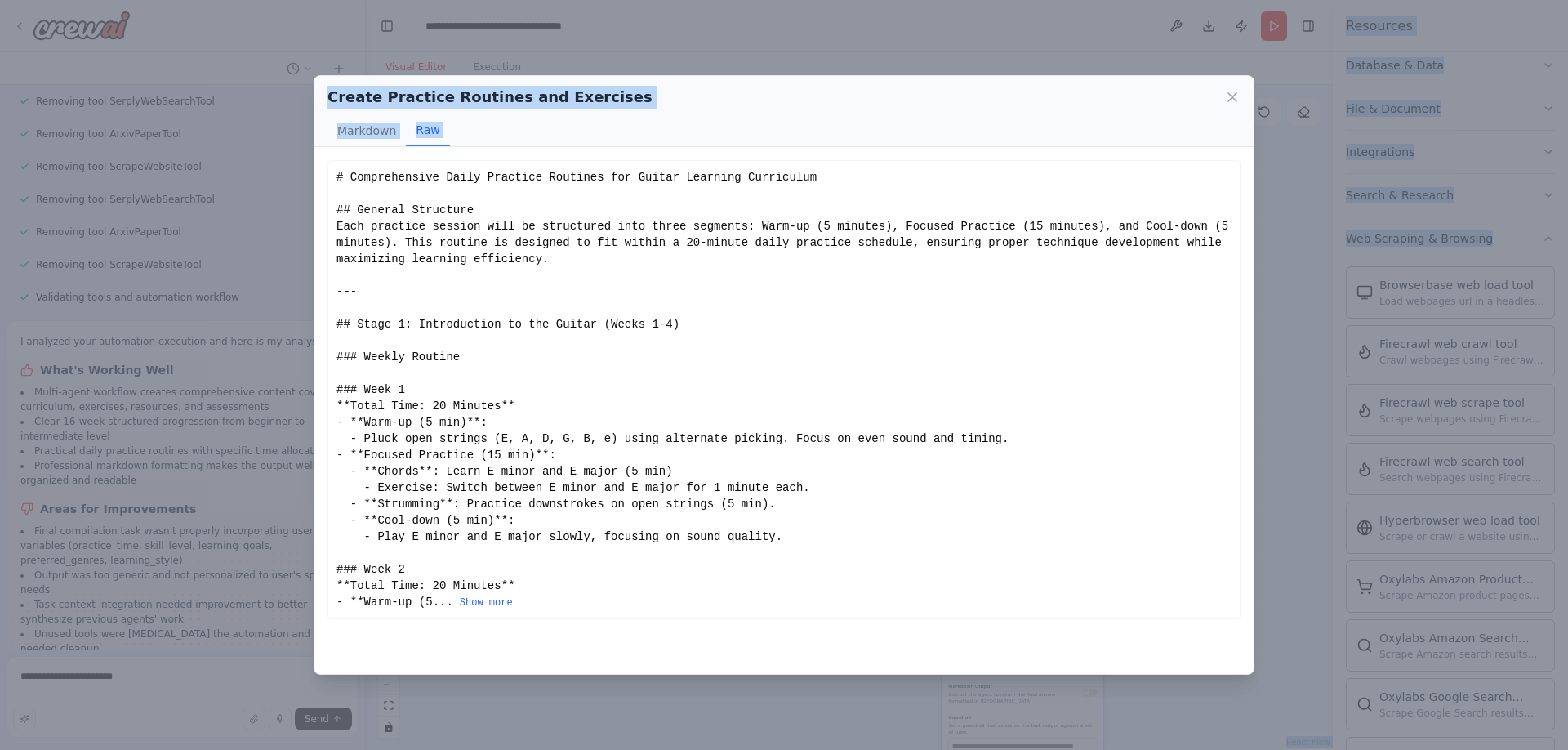
drag, startPoint x: 339, startPoint y: 176, endPoint x: 495, endPoint y: 750, distance: 594.8
click at [495, 749] on html "Build a crew that curates personalized learning resources, tracks your progress…" at bounding box center [784, 375] width 1568 height 750
click at [494, 605] on button "Show more" at bounding box center [486, 603] width 53 height 13
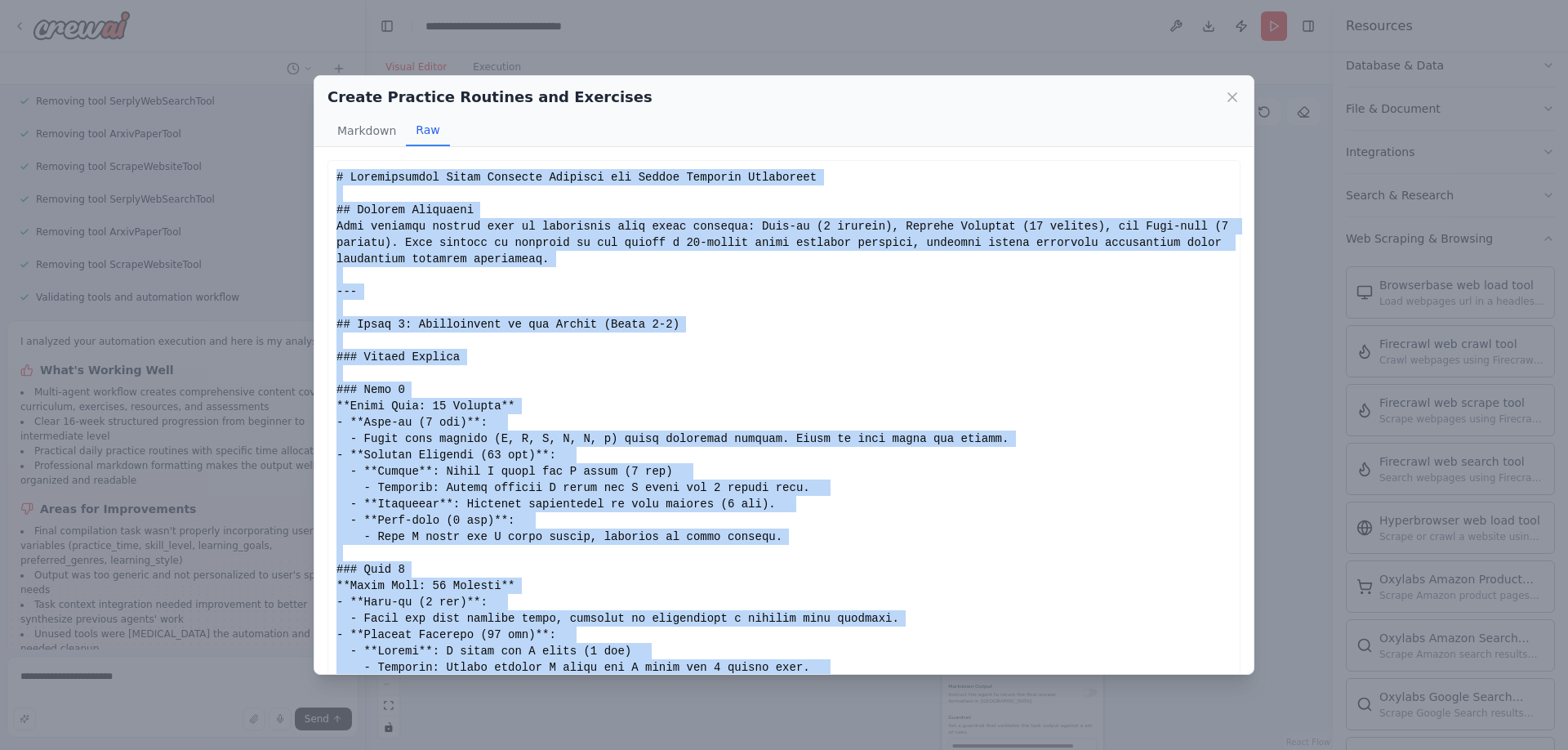
drag, startPoint x: 767, startPoint y: 644, endPoint x: 267, endPoint y: 182, distance: 680.8
click at [267, 182] on div "Create Practice Routines and Exercises Markdown Raw Comprehensive Daily Practic…" at bounding box center [784, 375] width 1568 height 750
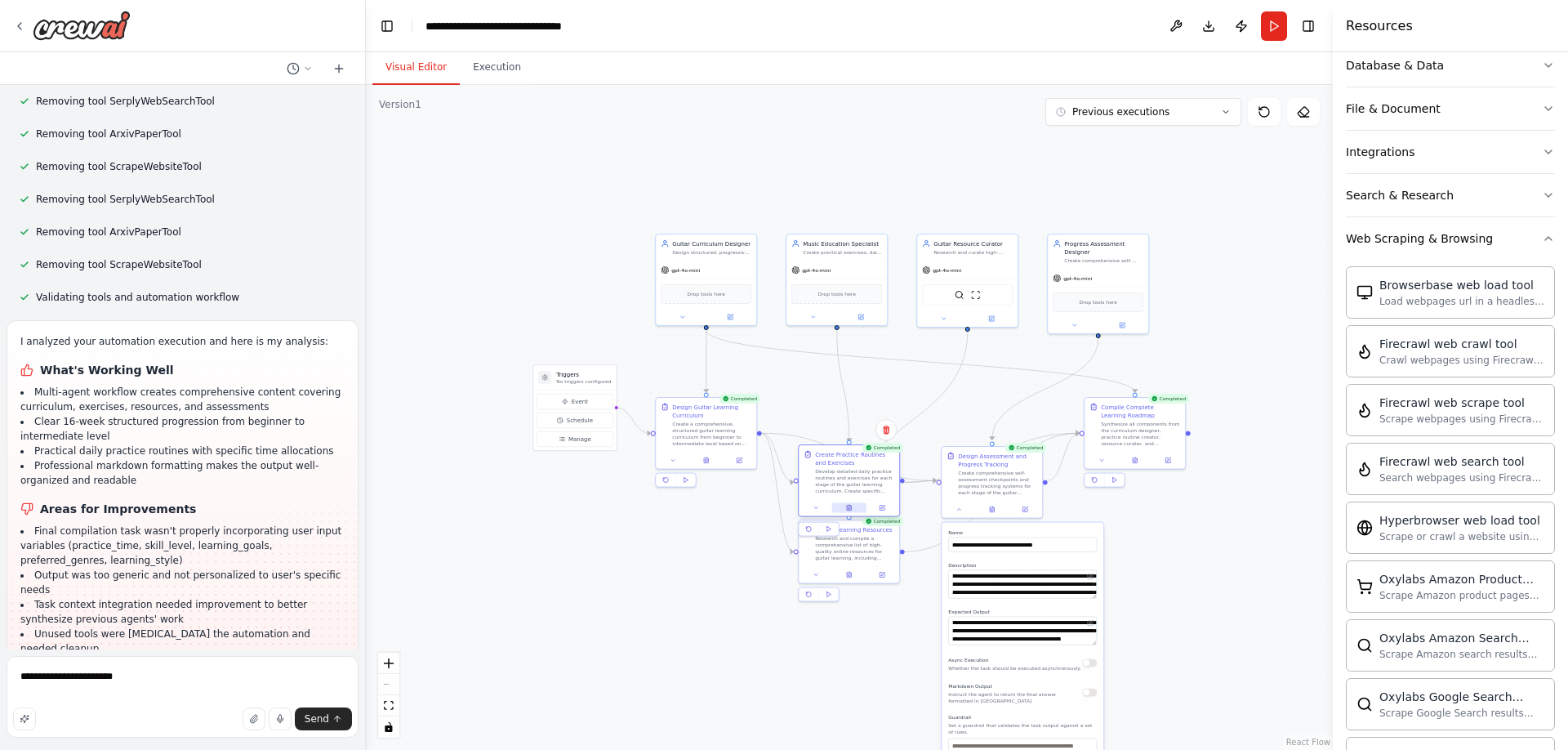
click at [852, 505] on icon at bounding box center [850, 509] width 7 height 7
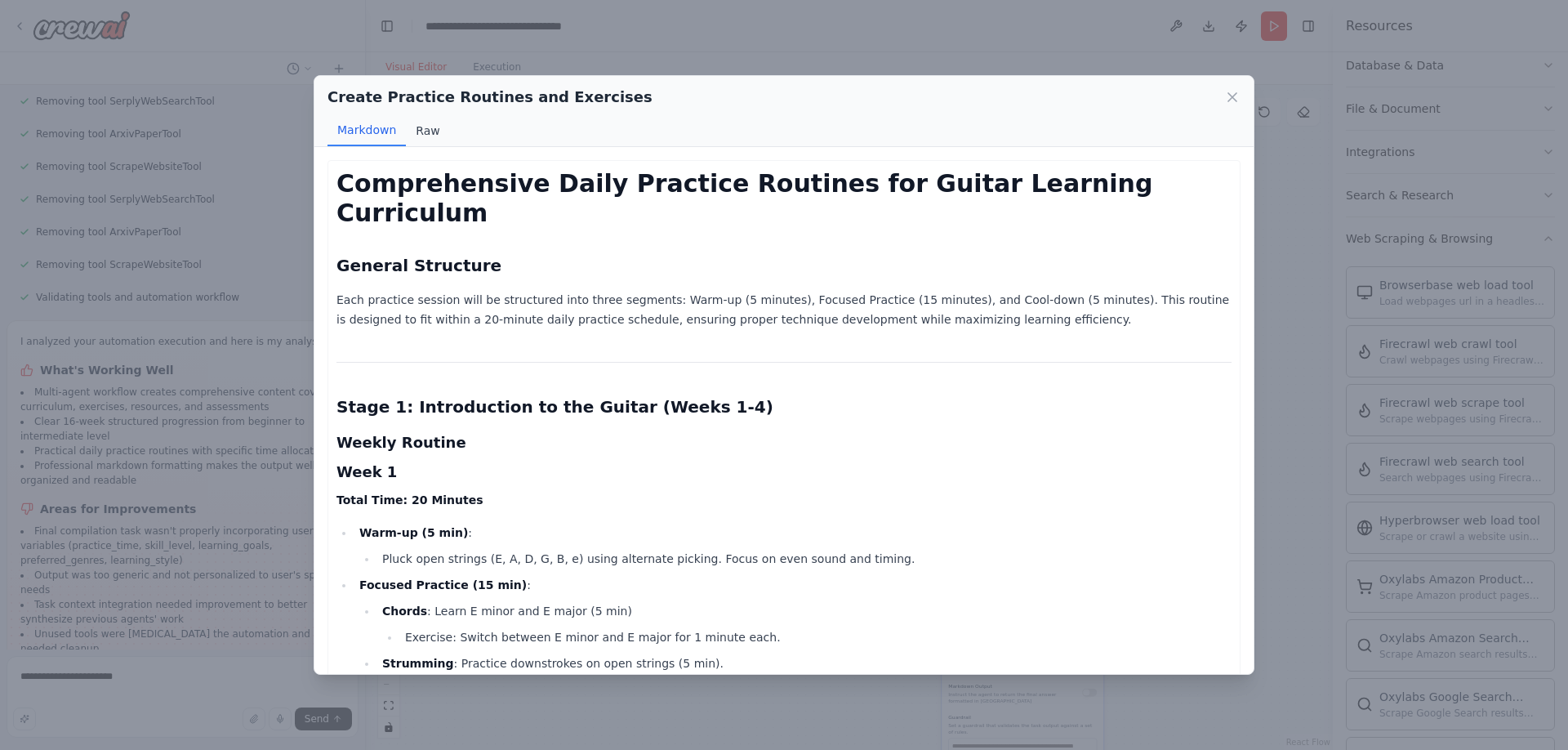
click at [439, 122] on button "Raw" at bounding box center [428, 130] width 43 height 31
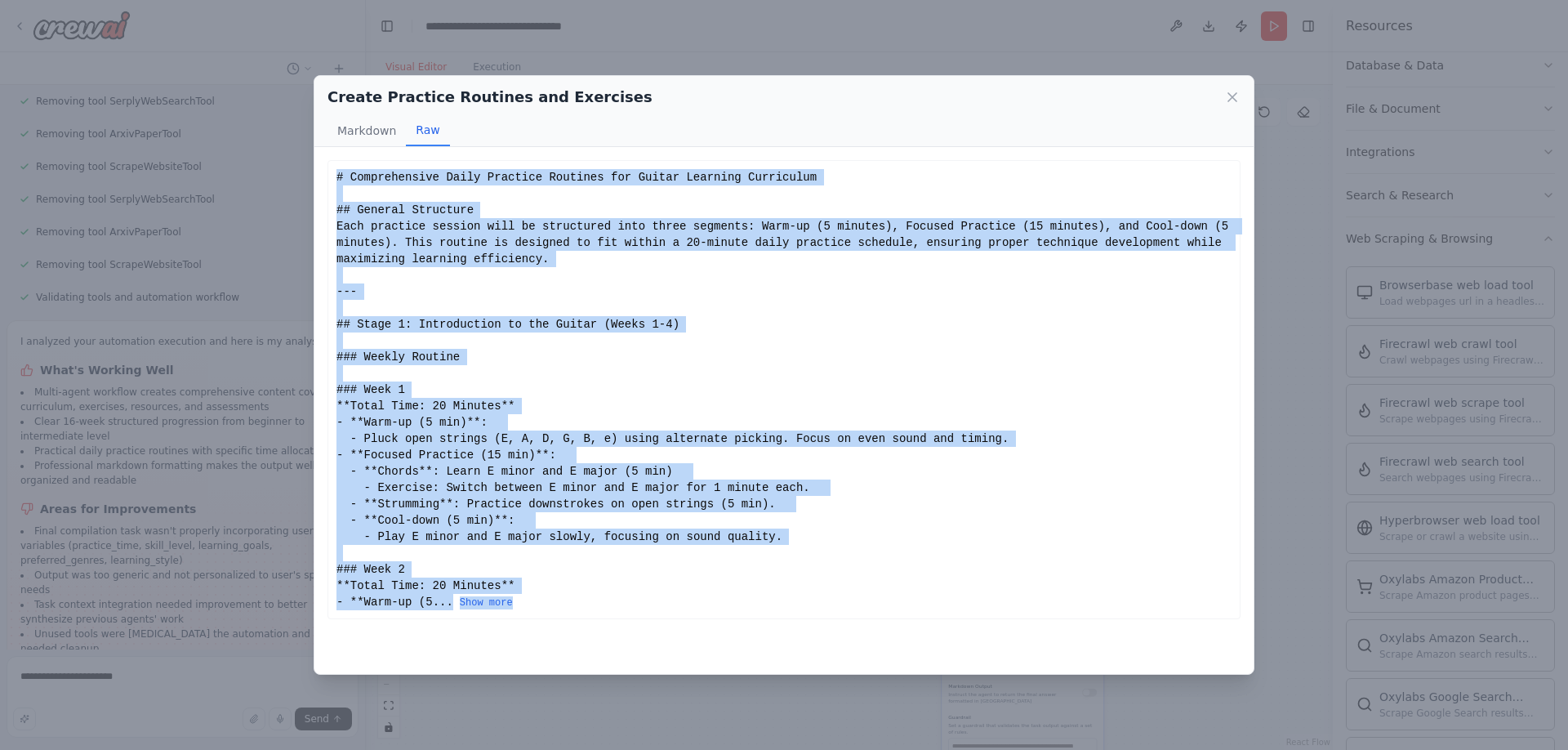
drag, startPoint x: 337, startPoint y: 176, endPoint x: 441, endPoint y: 701, distance: 535.2
click at [441, 701] on div "Create Practice Routines and Exercises Markdown Raw Comprehensive Daily Practic…" at bounding box center [784, 375] width 1568 height 750
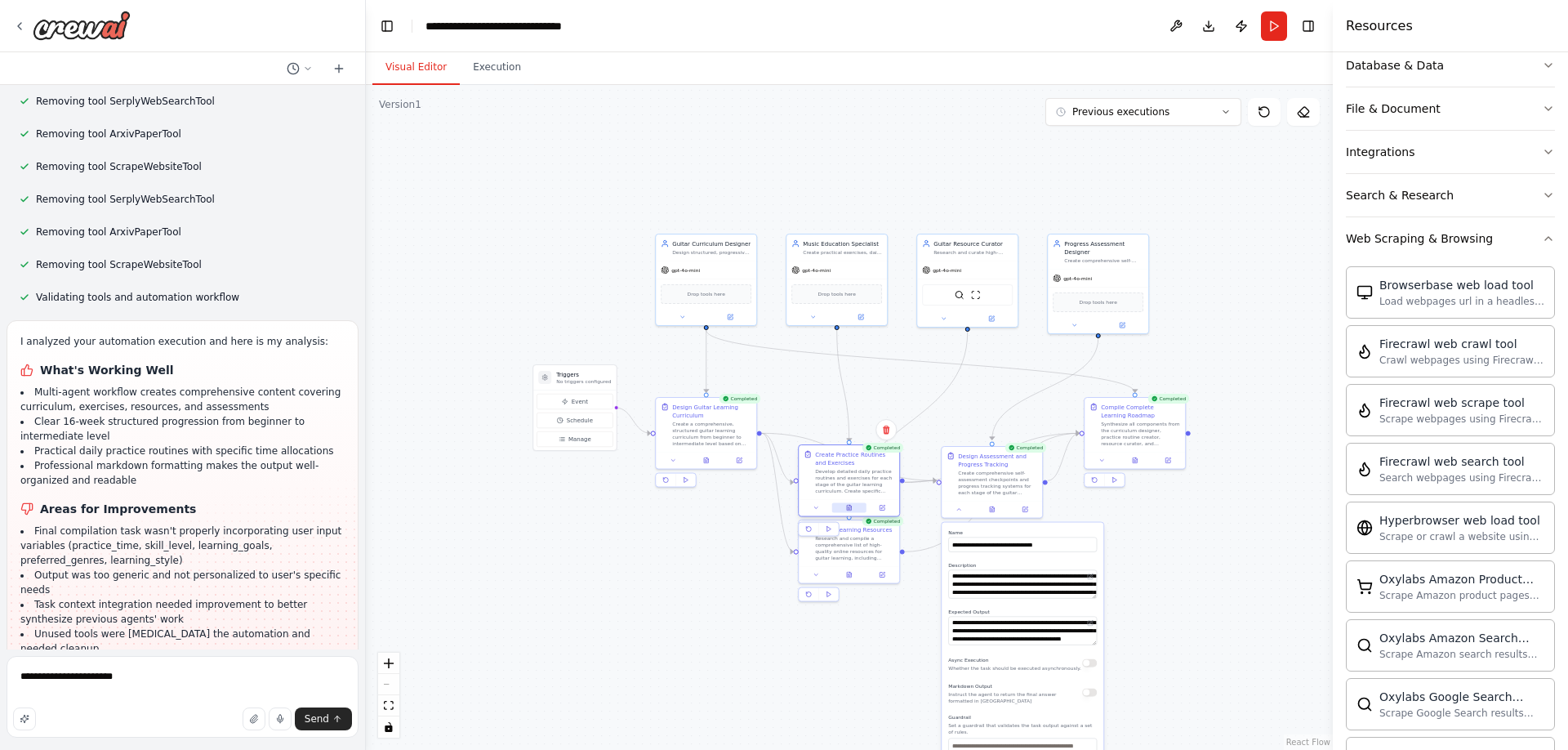
click at [848, 507] on icon at bounding box center [849, 508] width 4 height 6
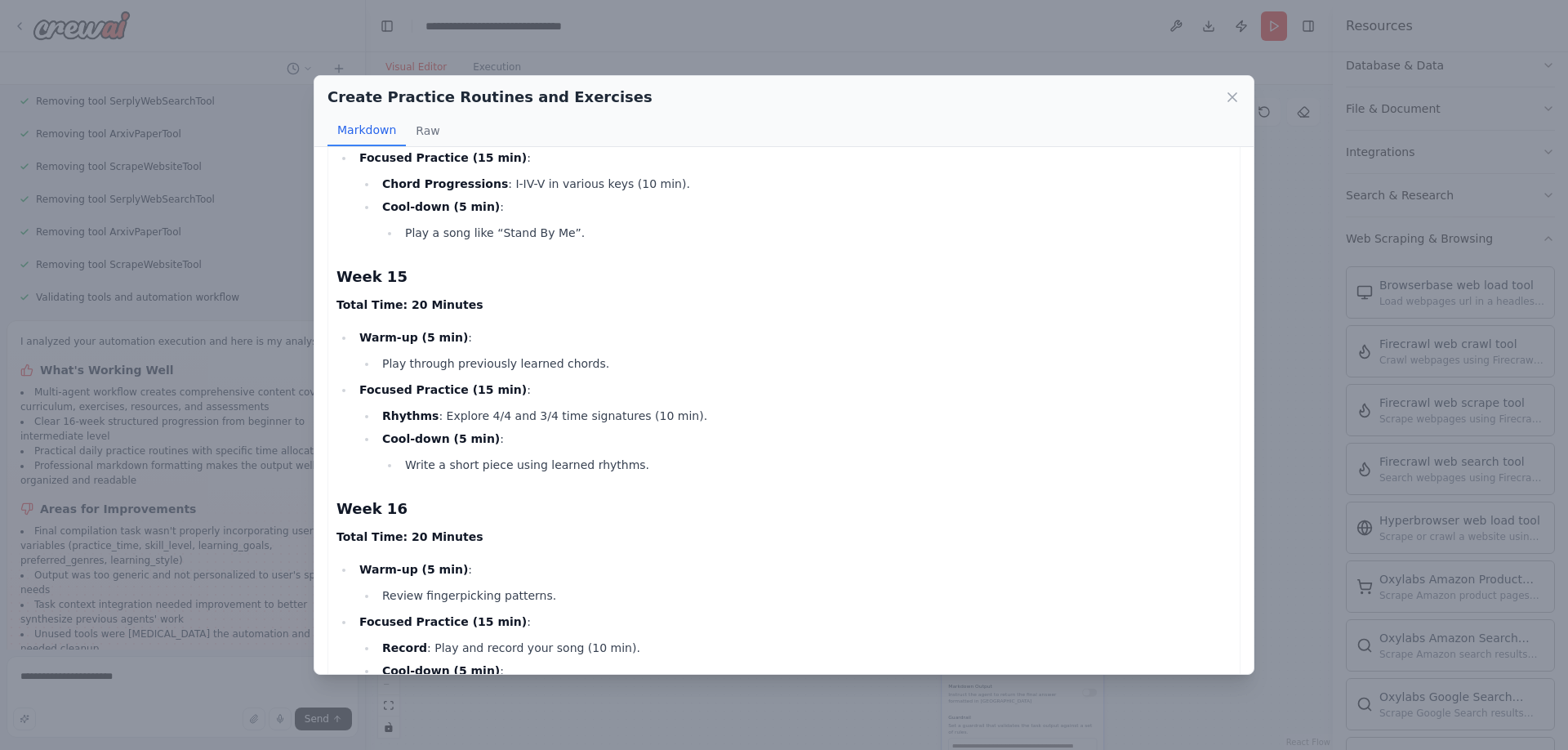
scroll to position [4022, 0]
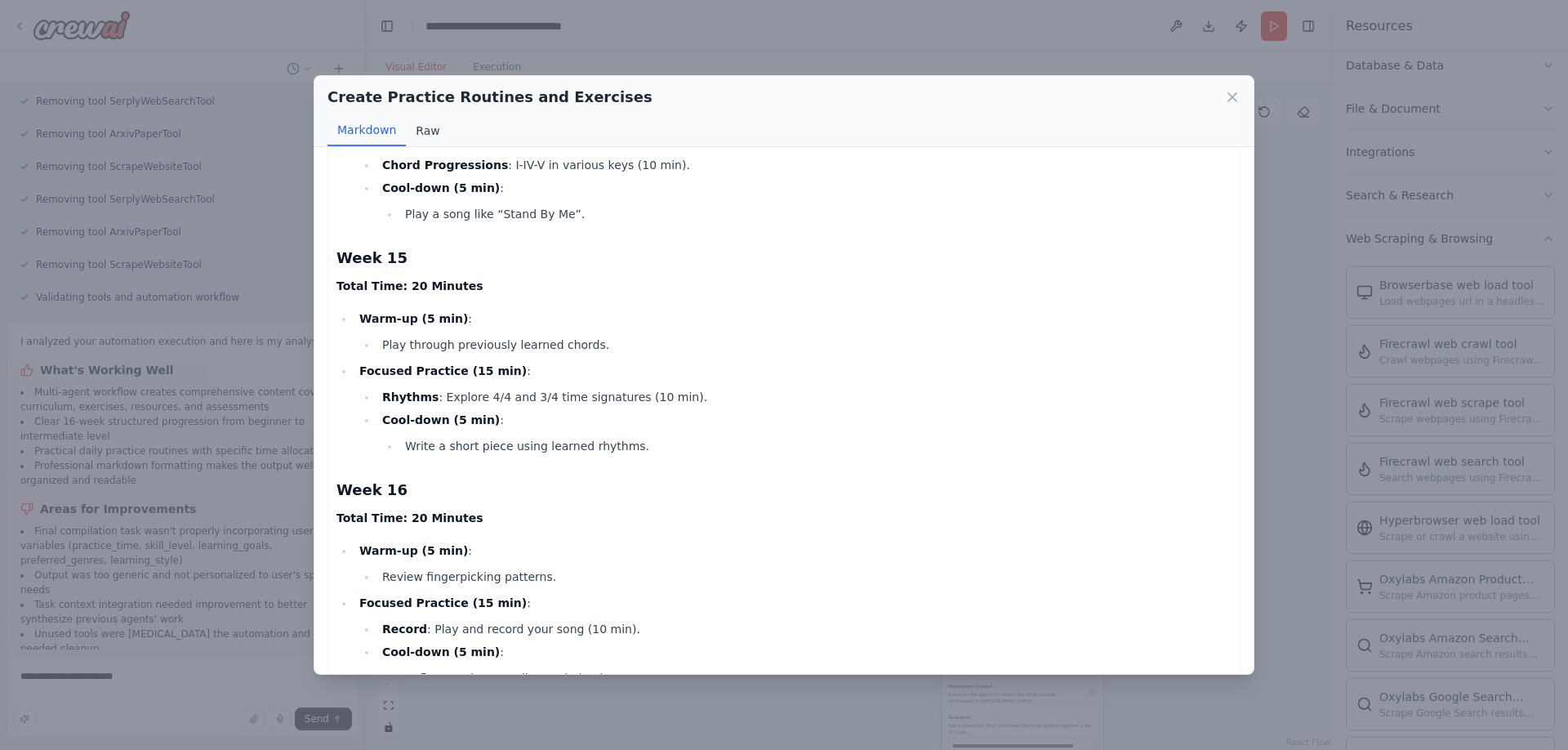
click at [422, 133] on button "Raw" at bounding box center [428, 130] width 43 height 31
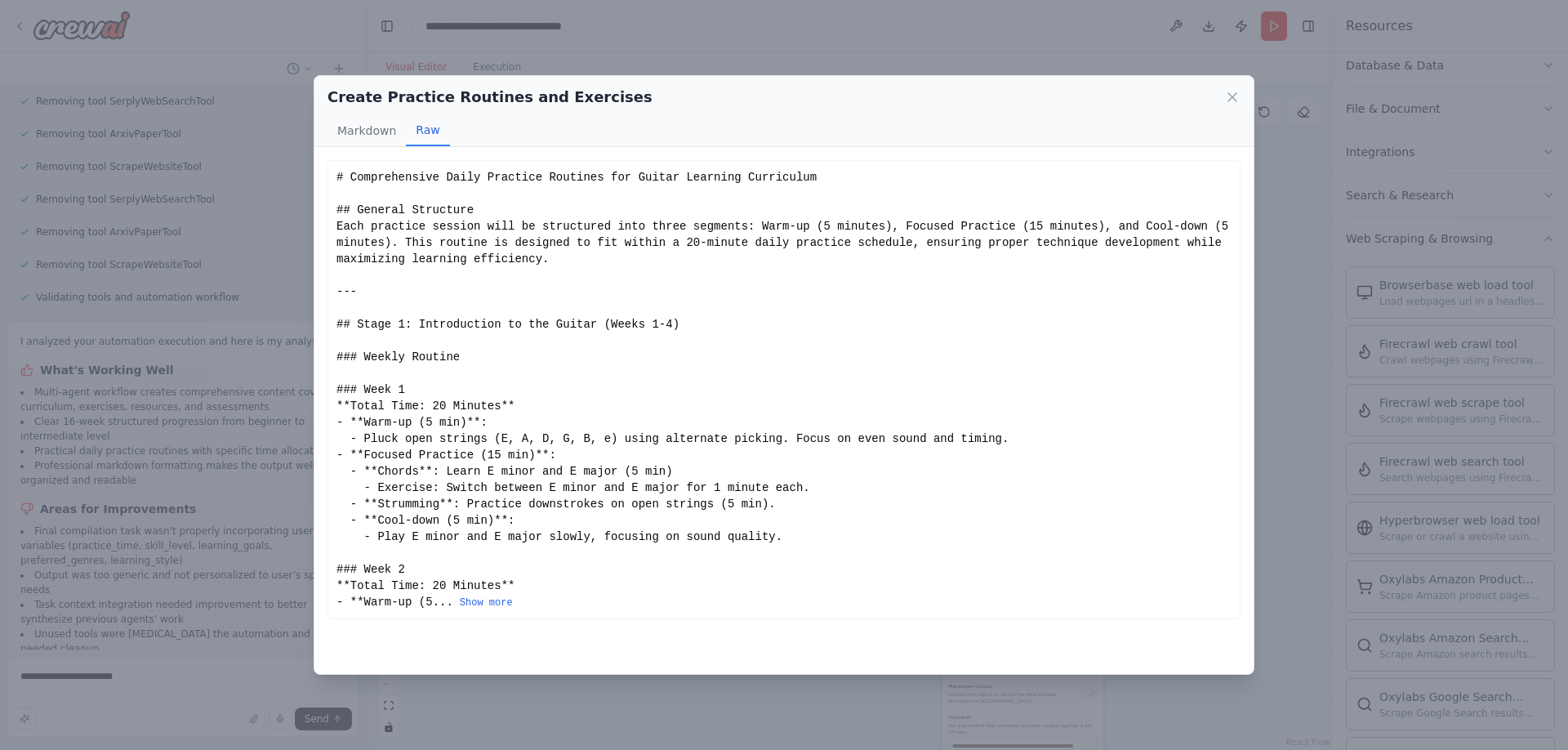
scroll to position [0, 0]
click at [483, 606] on button "Show more" at bounding box center [486, 603] width 53 height 13
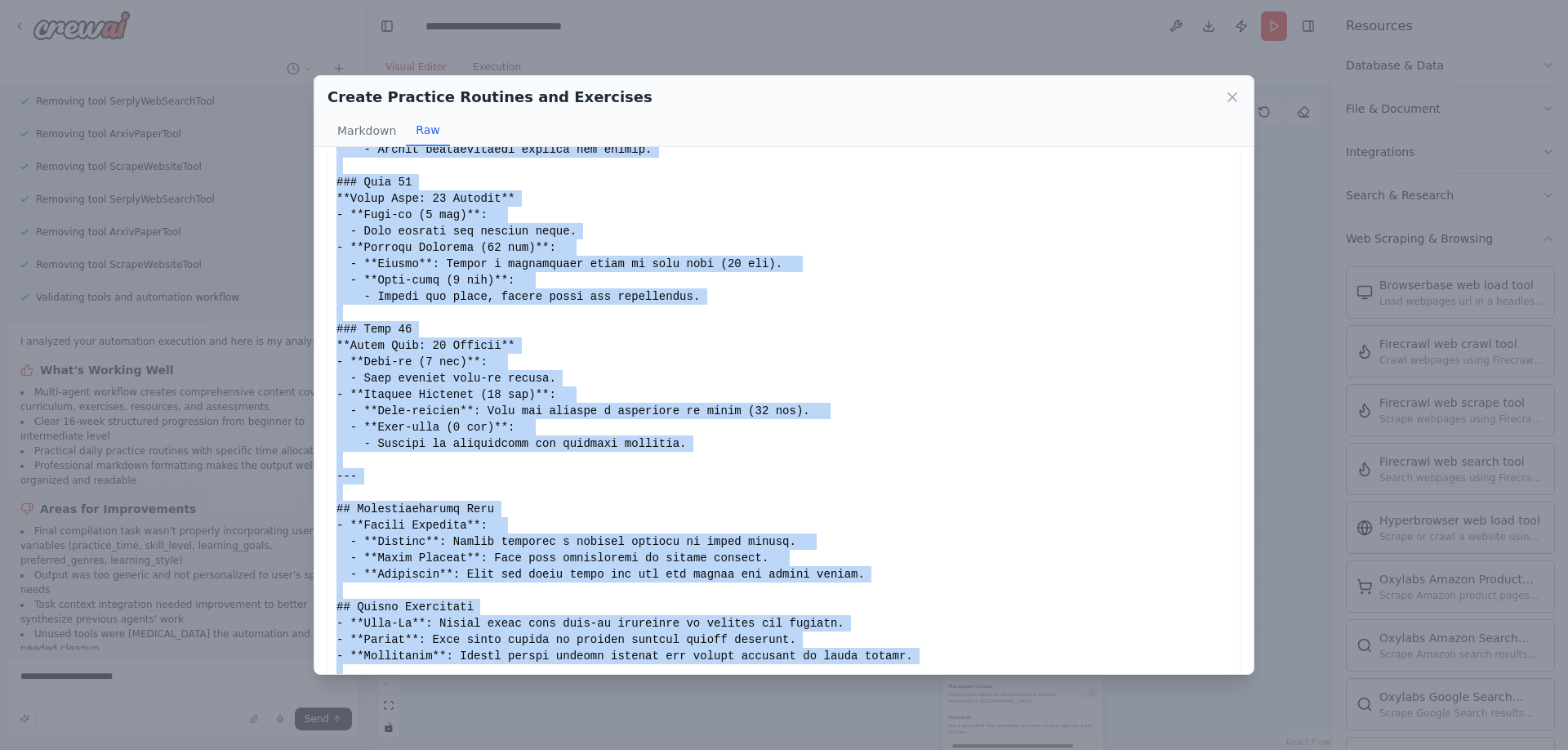
scroll to position [3457, 0]
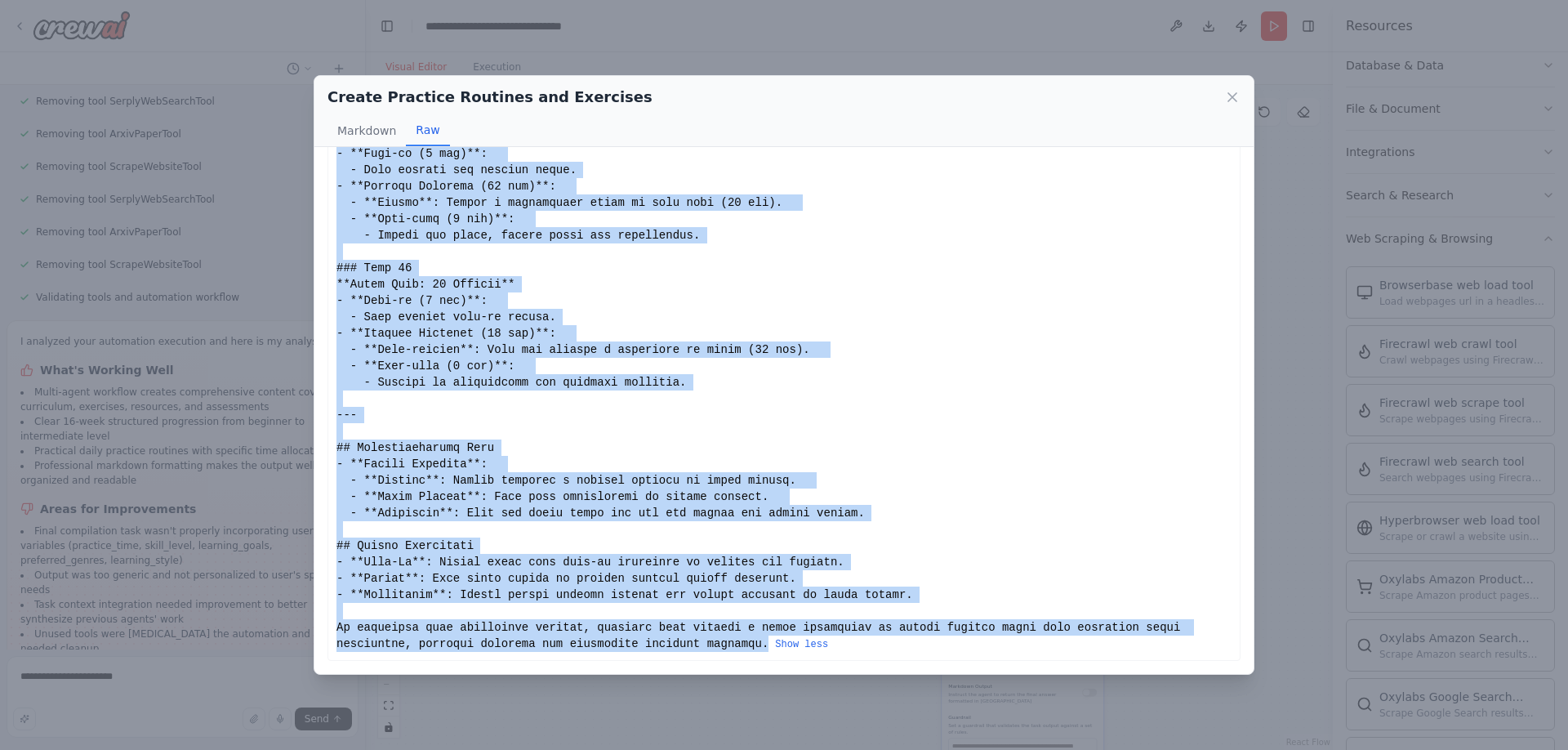
drag, startPoint x: 340, startPoint y: 178, endPoint x: 769, endPoint y: 640, distance: 630.5
copy div "# Comprehensive Daily Practice Routines for Guitar Learning Curriculum ## Gener…"
click at [1233, 95] on icon at bounding box center [1232, 97] width 9 height 9
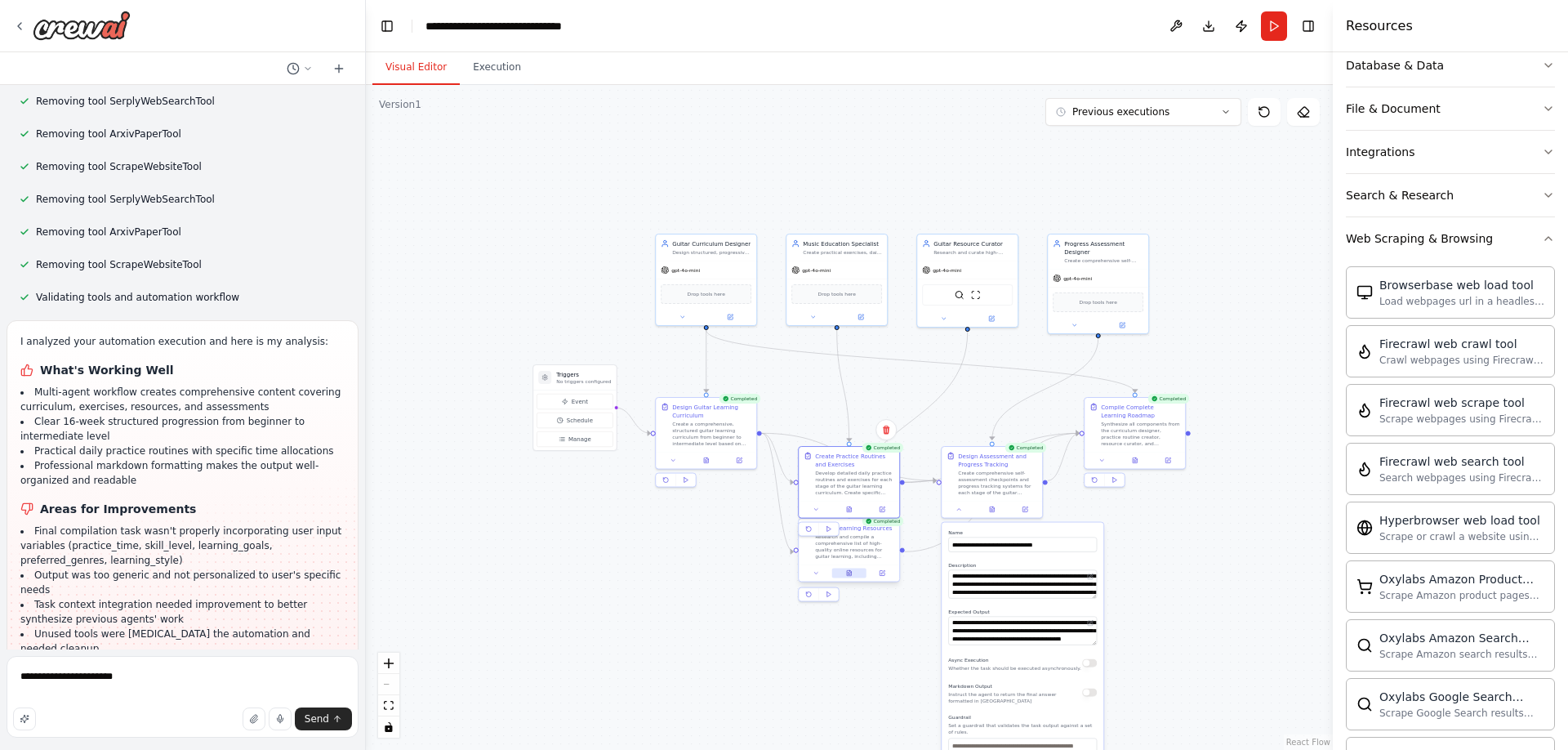
click at [854, 577] on button at bounding box center [849, 574] width 34 height 10
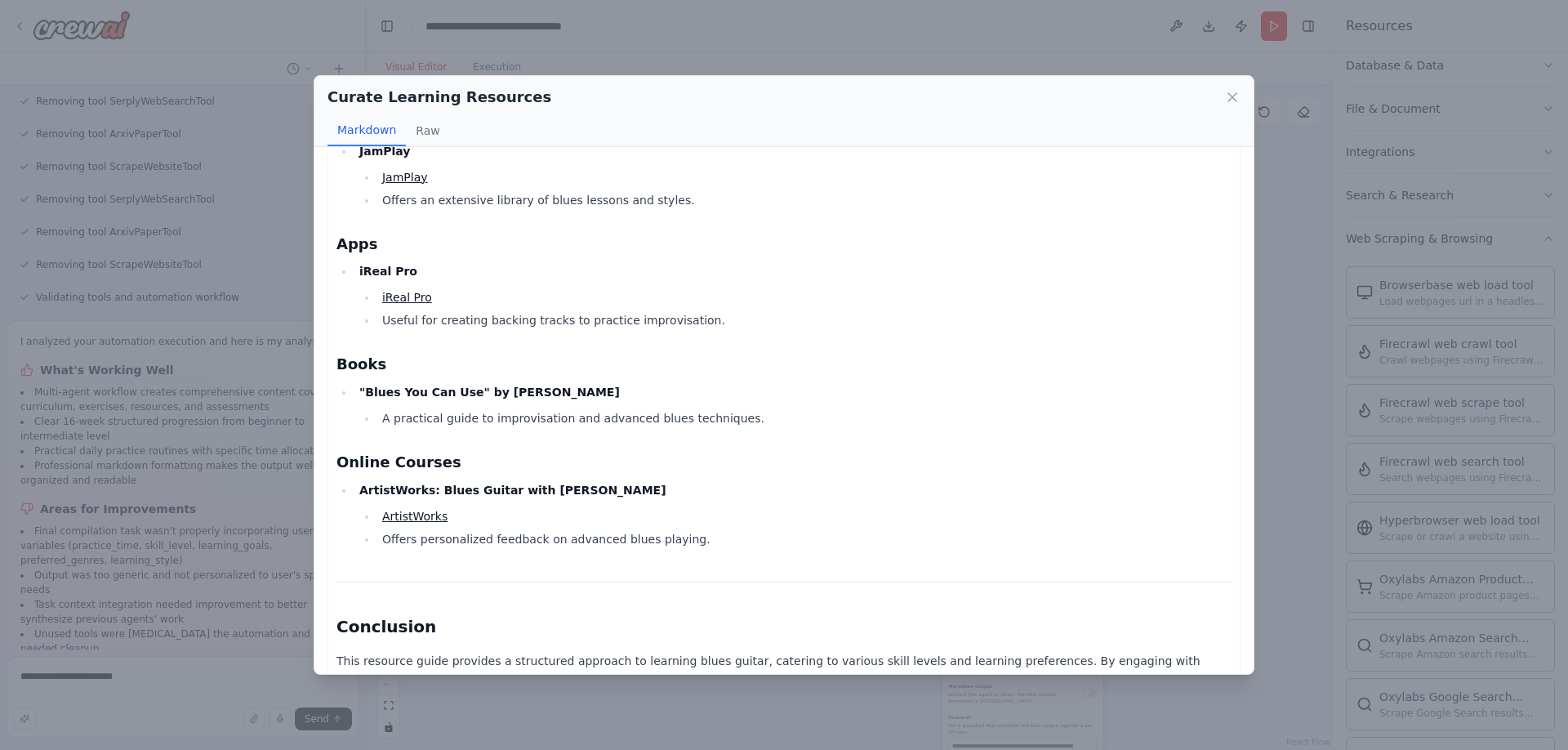
scroll to position [2610, 0]
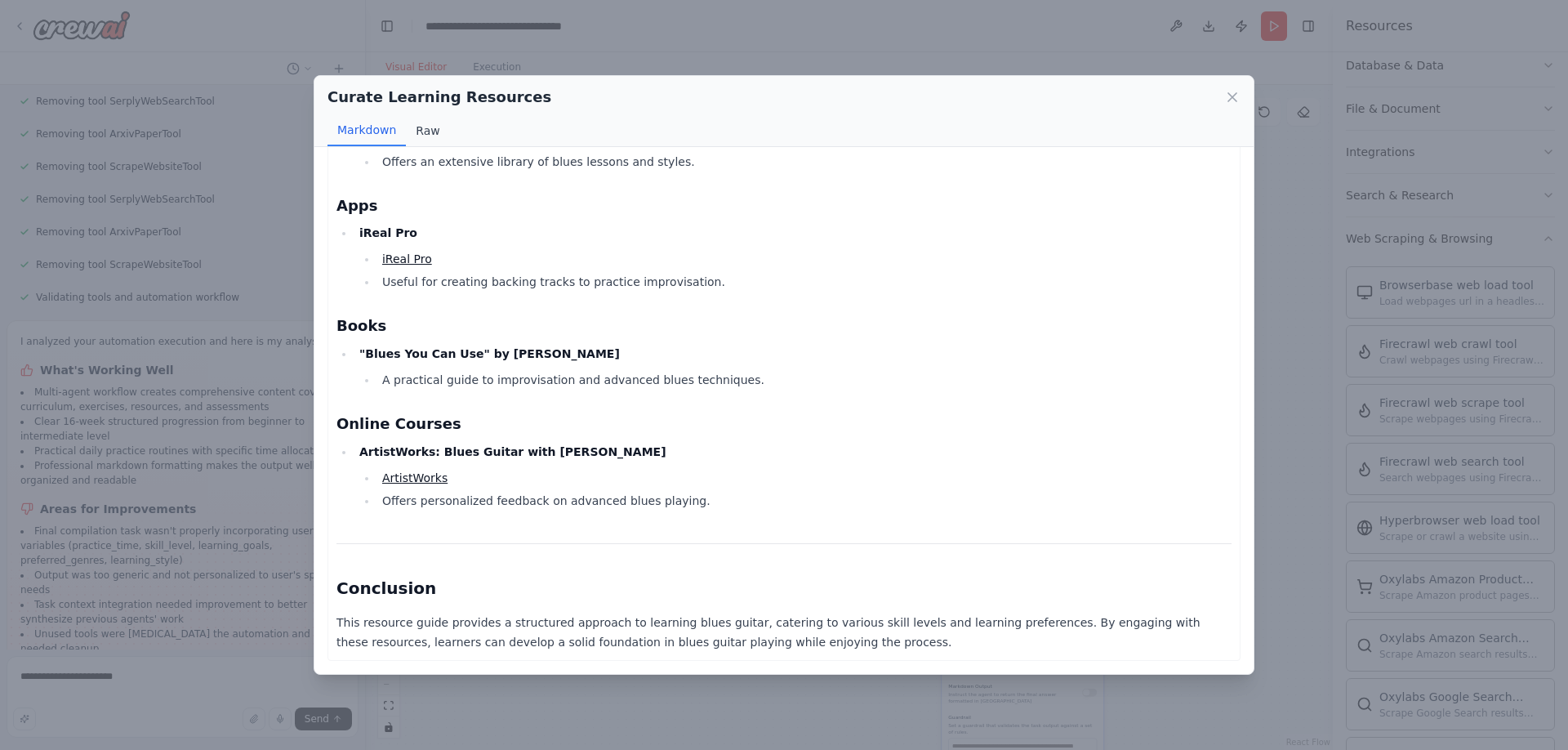
click at [442, 130] on button "Raw" at bounding box center [428, 130] width 43 height 31
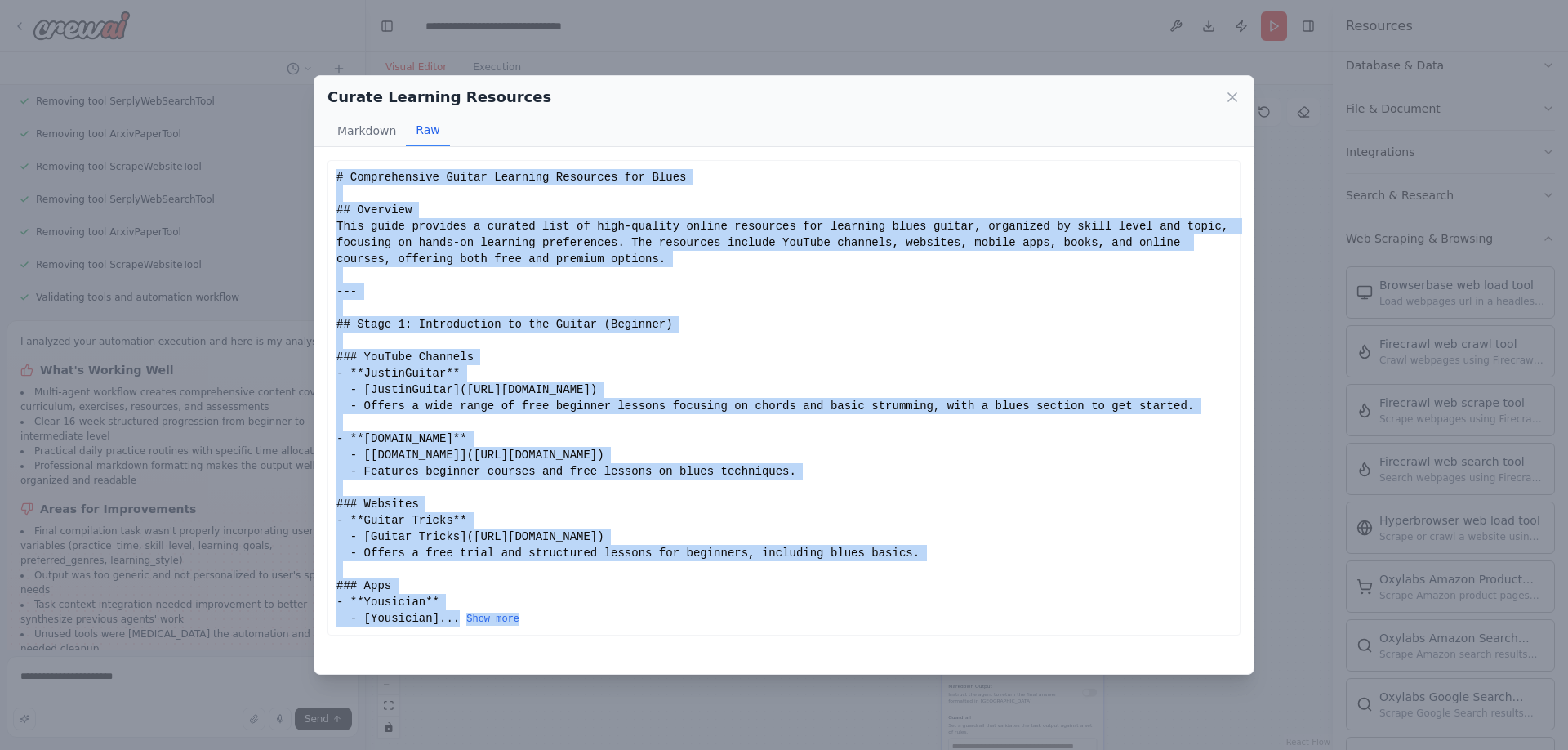
drag, startPoint x: 338, startPoint y: 172, endPoint x: 482, endPoint y: 674, distance: 522.2
click at [482, 674] on div "Comprehensive Guitar Learning Resources for Blues Overview This guide provides …" at bounding box center [784, 411] width 939 height 528
click at [494, 622] on button "Show more" at bounding box center [493, 619] width 53 height 13
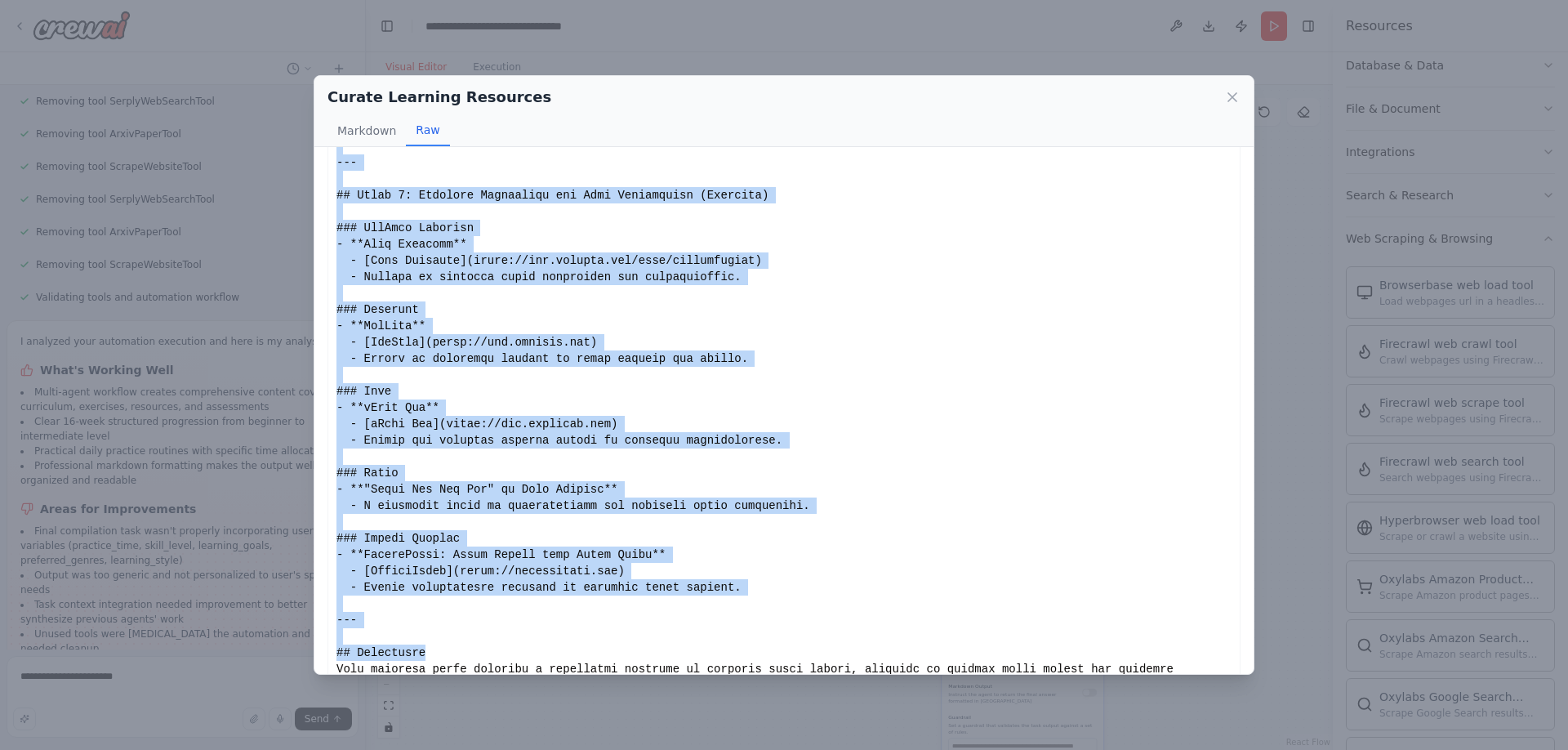
scroll to position [1691, 0]
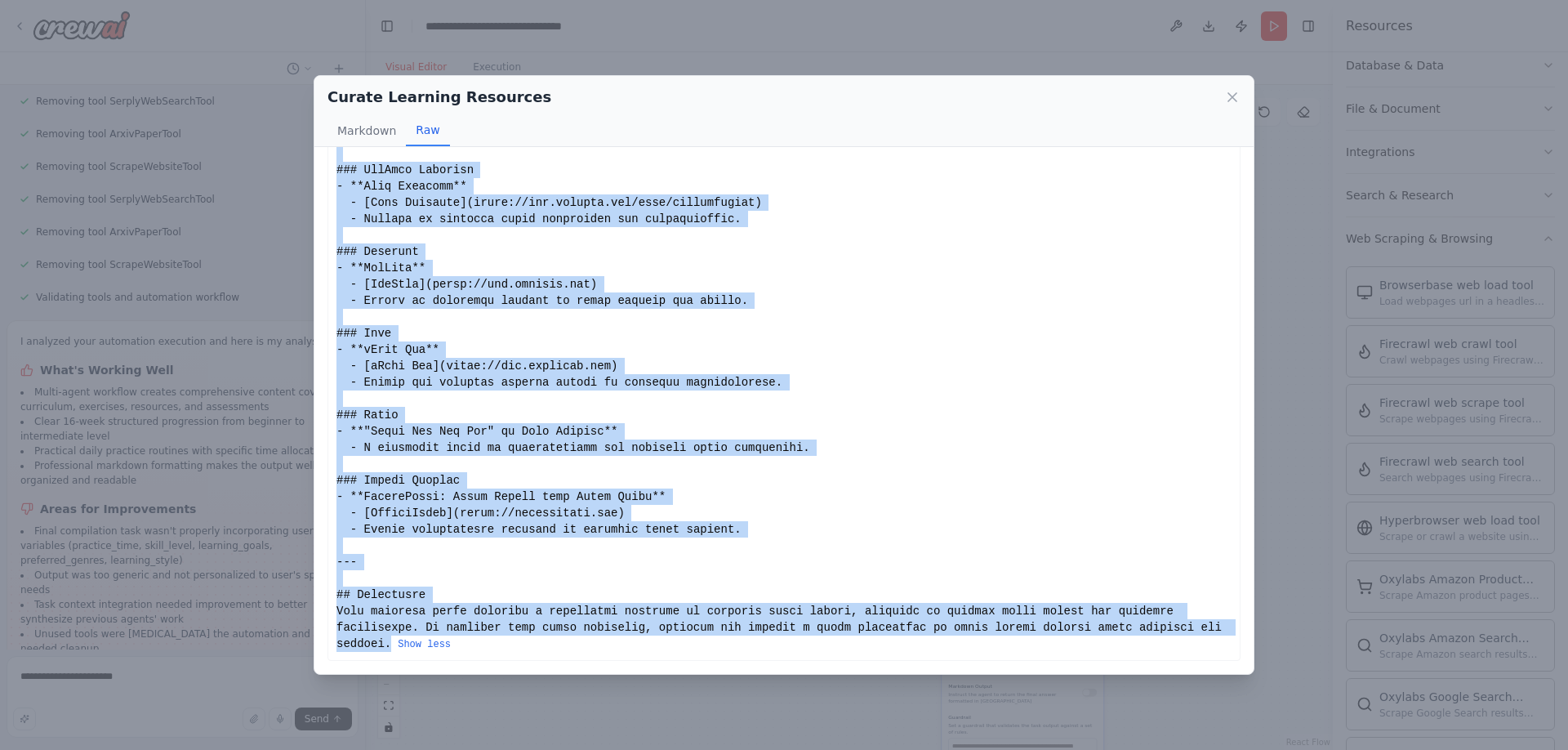
drag, startPoint x: 338, startPoint y: 177, endPoint x: 420, endPoint y: 646, distance: 476.1
copy div "# Comprehensive Guitar Learning Resources for Blues ## Overview This guide prov…"
click at [1226, 92] on icon at bounding box center [1232, 97] width 16 height 16
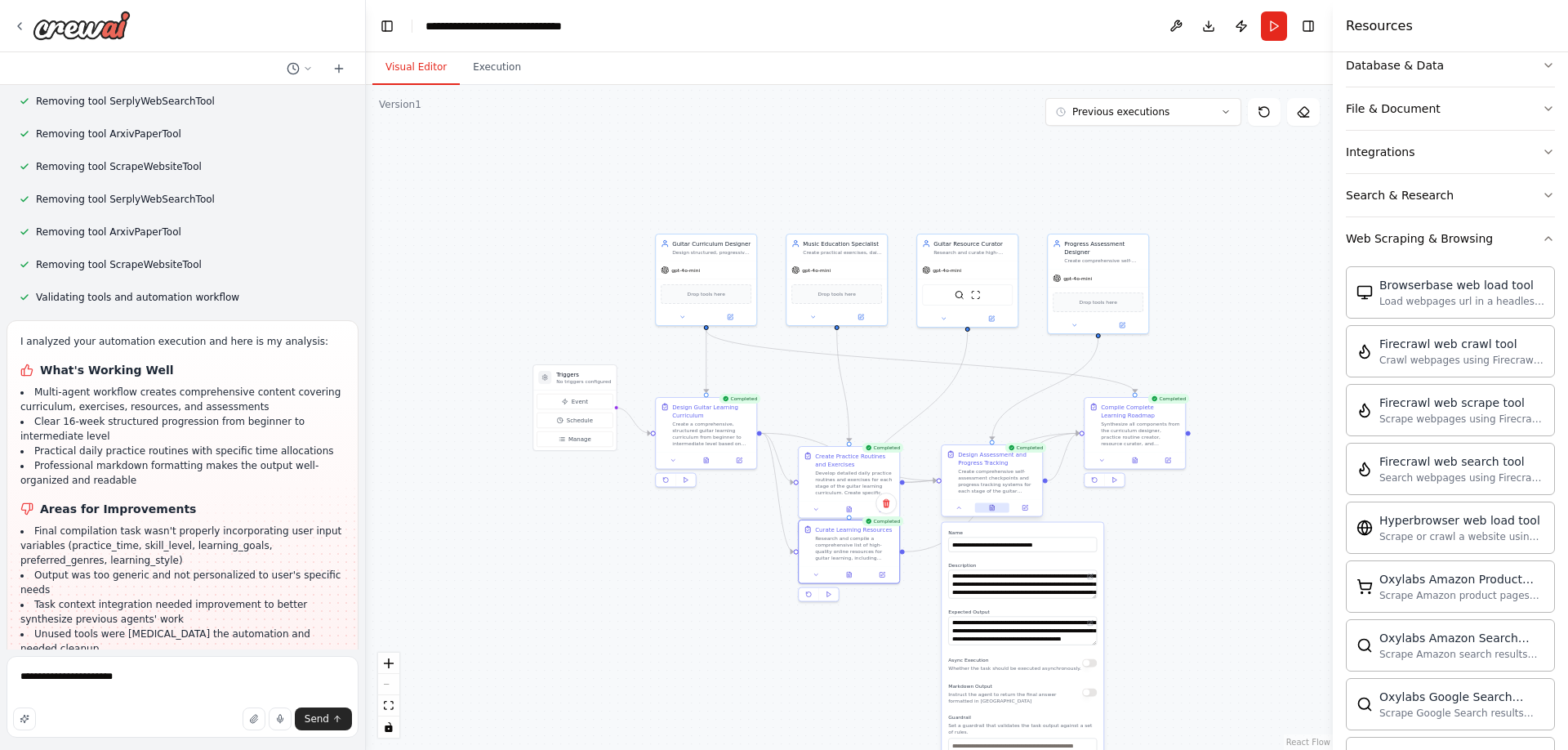
click at [992, 509] on icon at bounding box center [991, 509] width 3 height 0
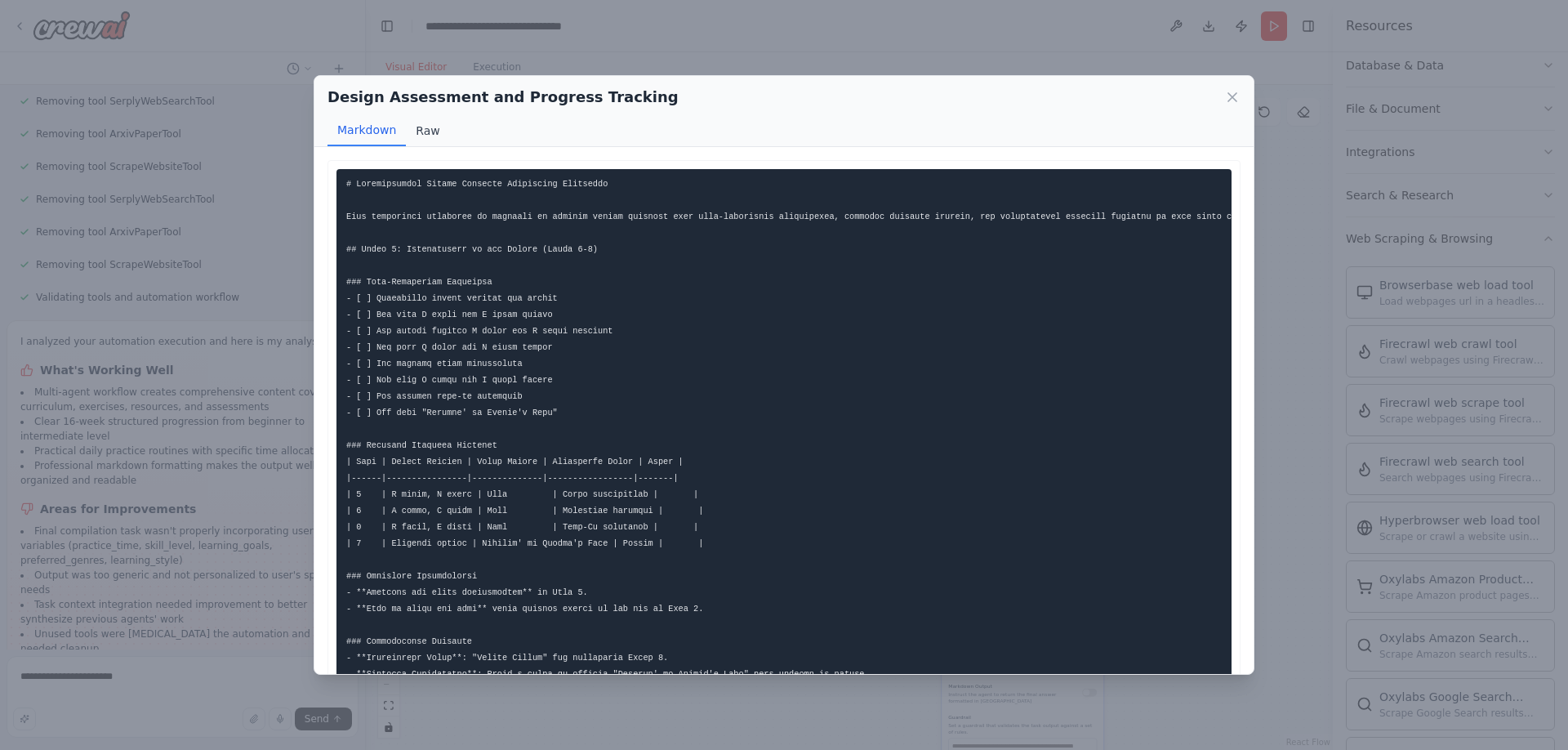
click at [424, 135] on button "Raw" at bounding box center [428, 130] width 43 height 31
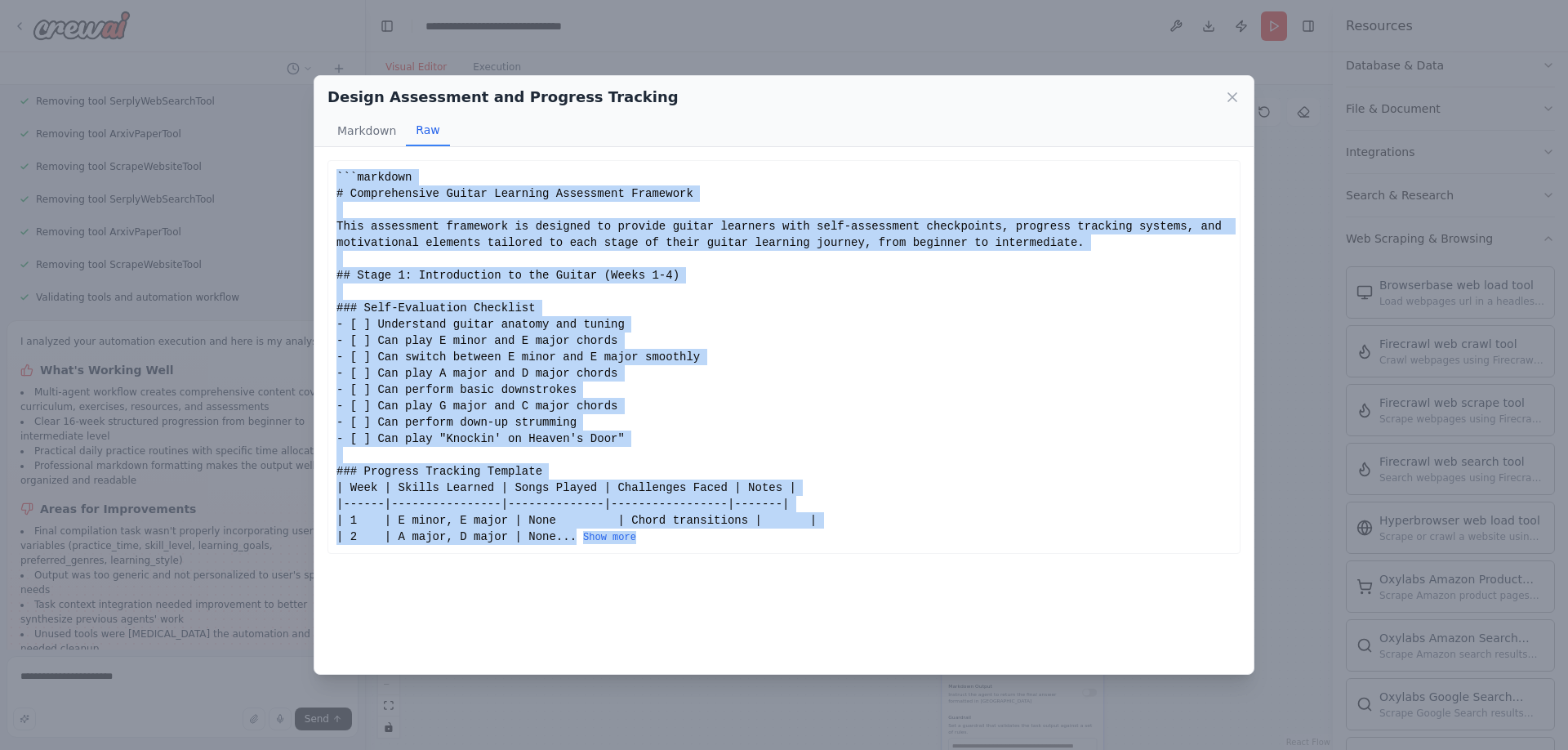
drag, startPoint x: 338, startPoint y: 176, endPoint x: 390, endPoint y: 666, distance: 492.8
click at [390, 666] on div "```markdown # Comprehensive Guitar Learning Assessment Framework This assessmen…" at bounding box center [784, 411] width 939 height 528
click at [636, 536] on button "Show more" at bounding box center [610, 537] width 53 height 13
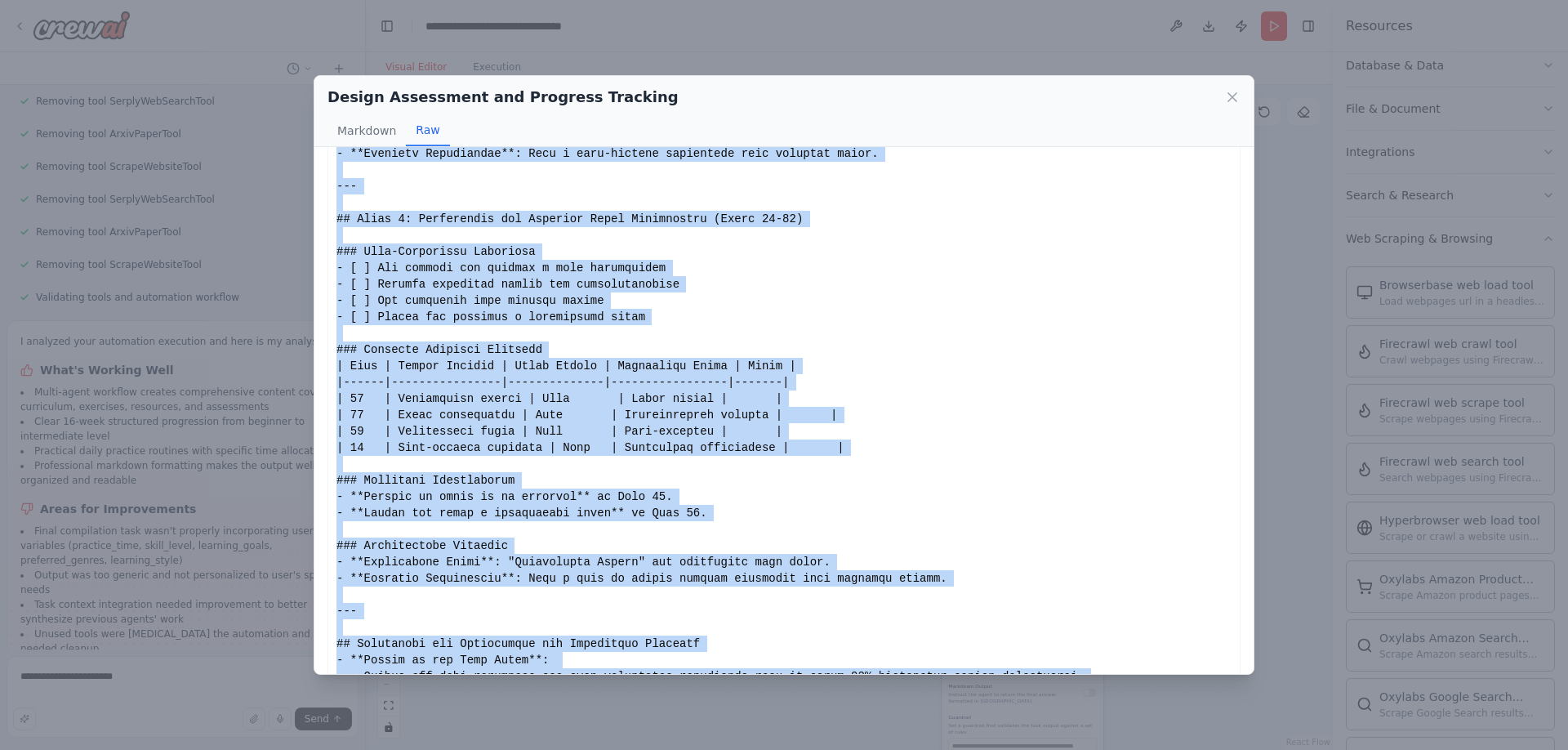
scroll to position [2018, 0]
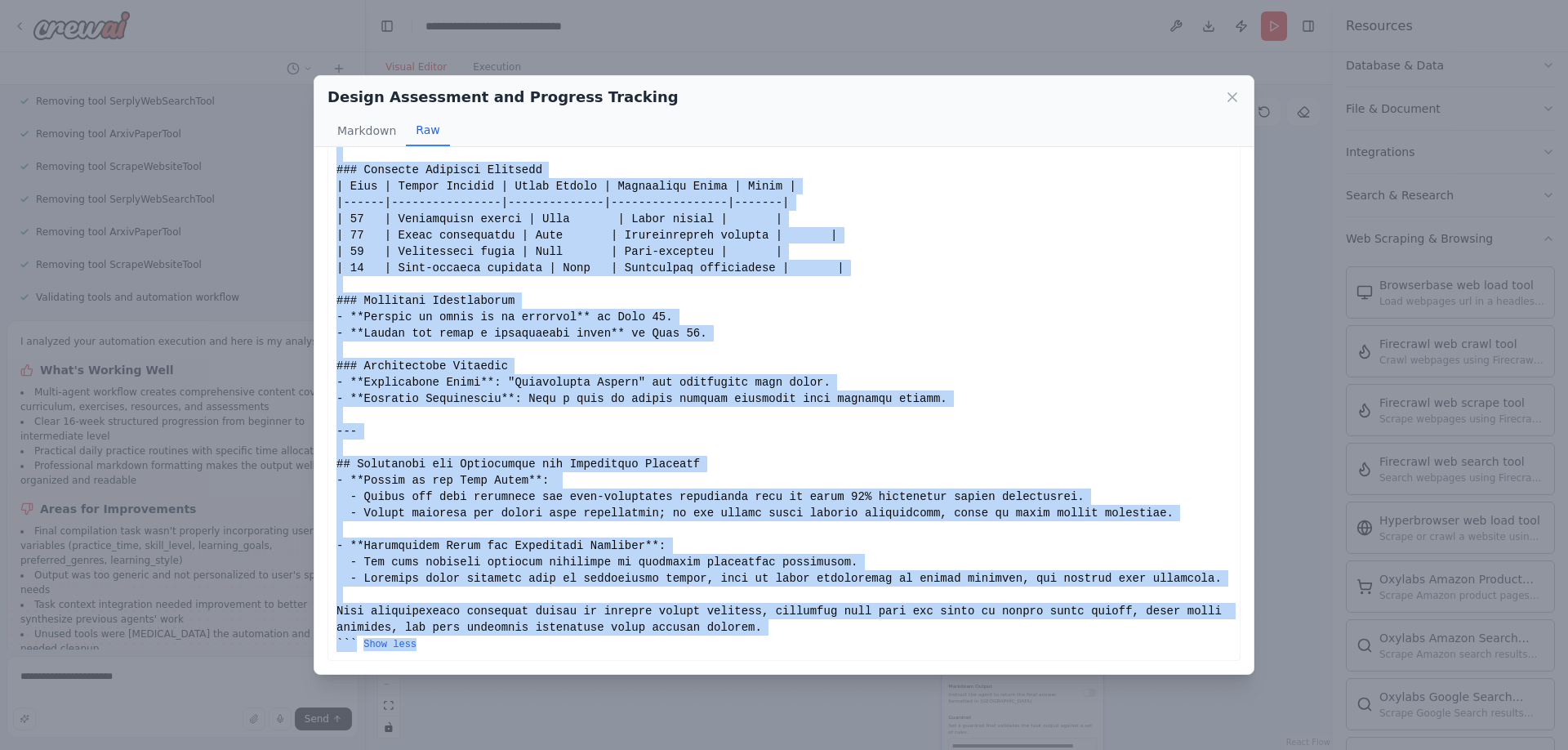
drag, startPoint x: 338, startPoint y: 175, endPoint x: 401, endPoint y: 747, distance: 575.5
click at [401, 747] on div "Design Assessment and Progress Tracking Markdown Raw Show less Not valid JSON" at bounding box center [784, 375] width 1568 height 750
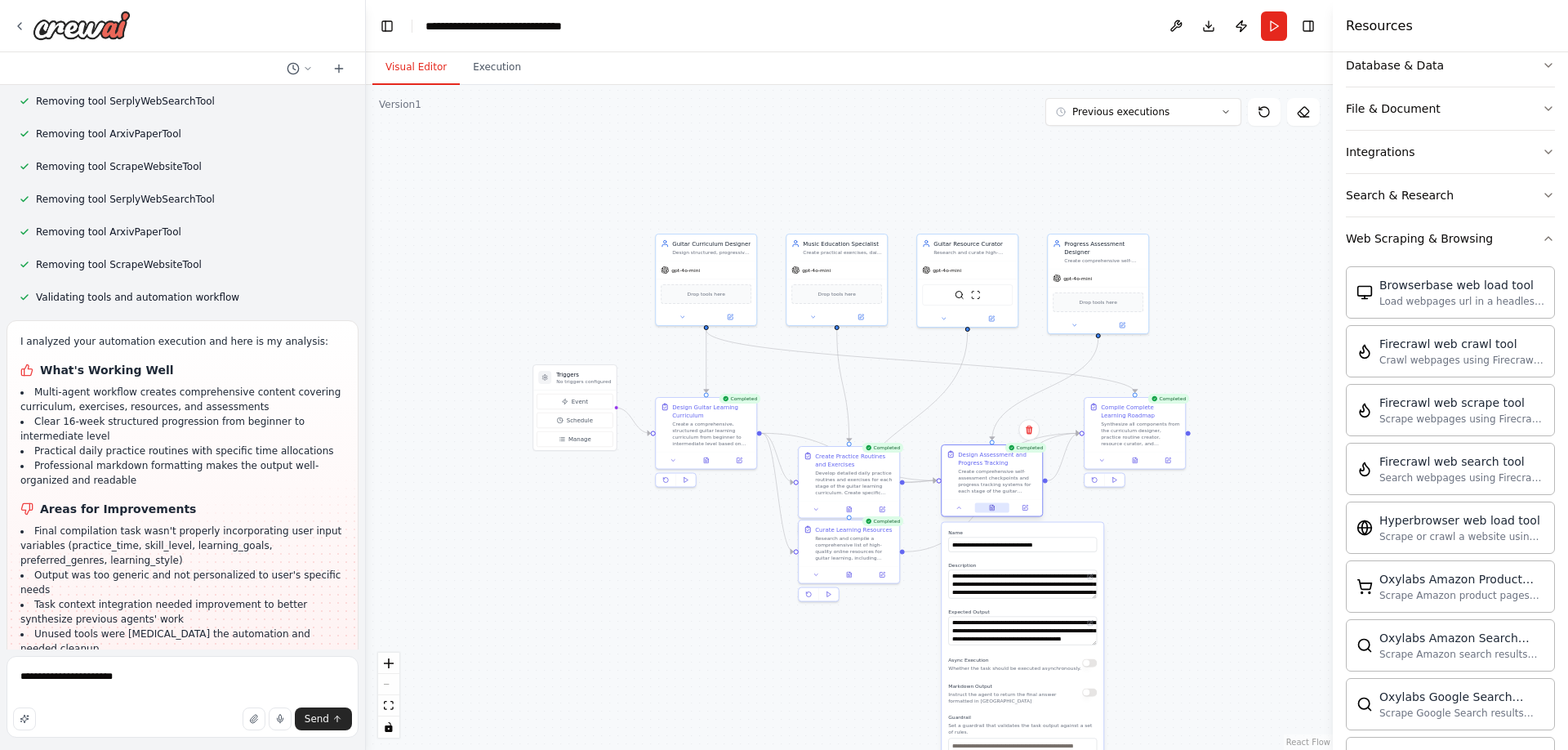
click at [993, 507] on icon at bounding box center [993, 506] width 2 height 2
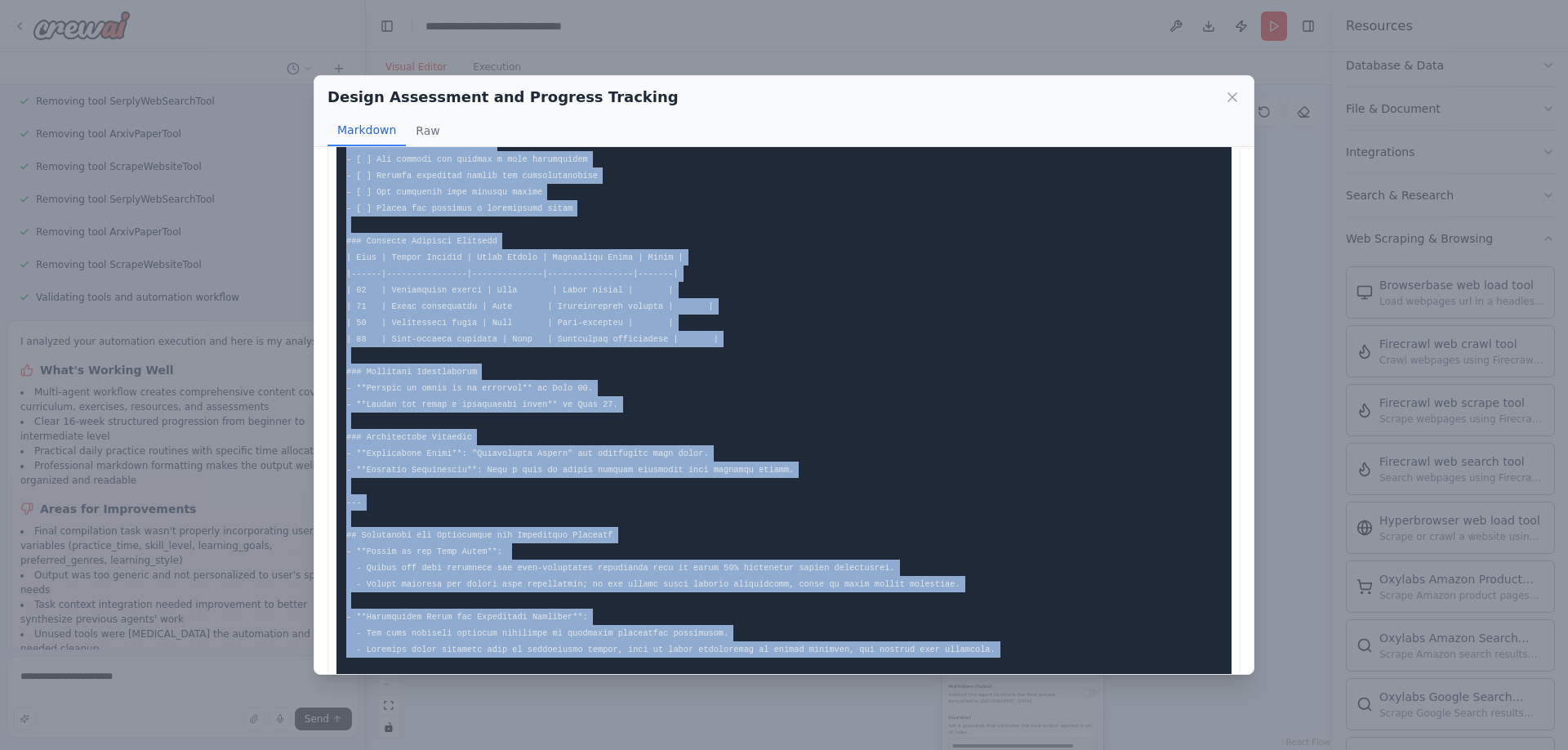
scroll to position [1962, 0]
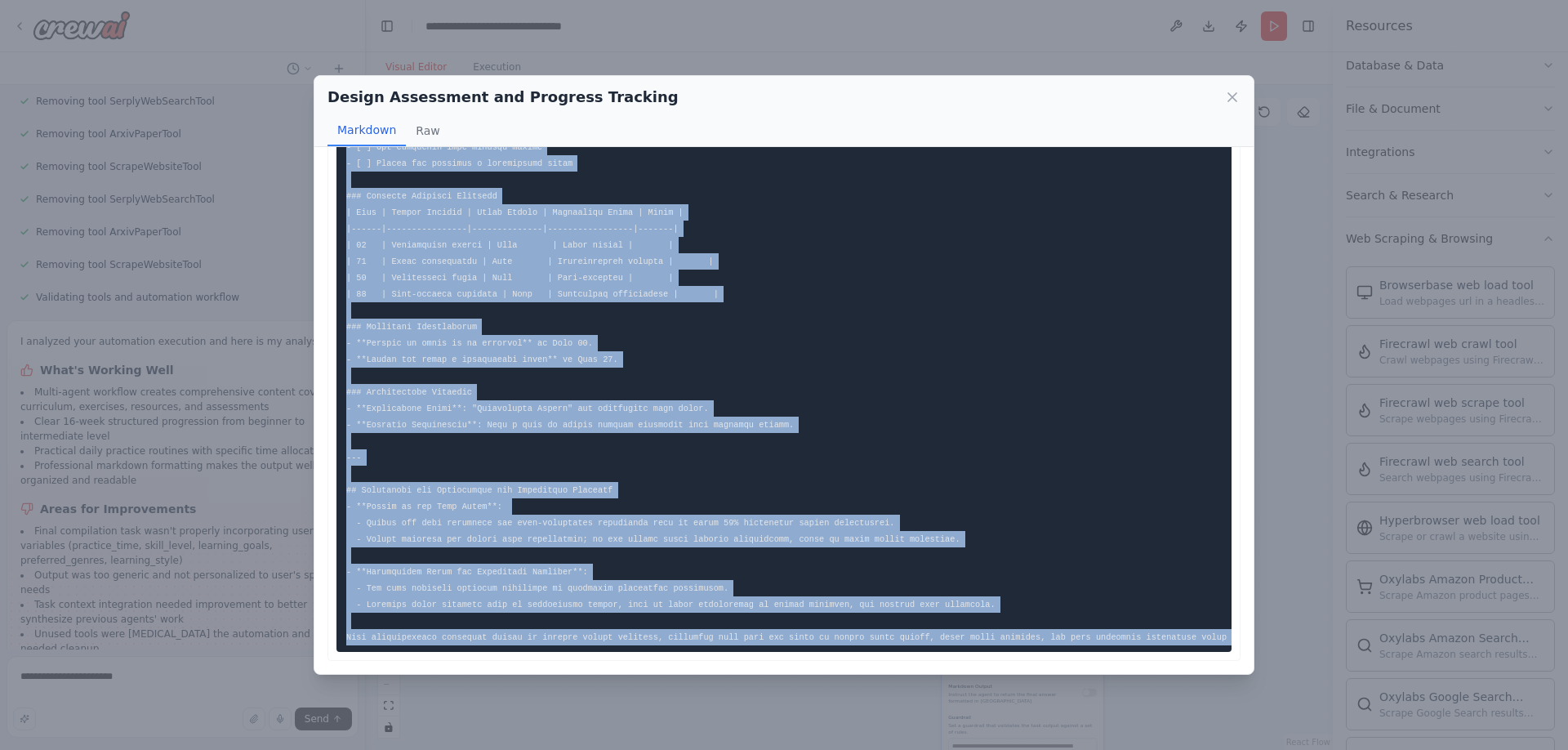
drag, startPoint x: 347, startPoint y: 183, endPoint x: 474, endPoint y: 700, distance: 532.4
click at [474, 700] on div "Design Assessment and Progress Tracking Markdown Raw ... Show more Not valid JS…" at bounding box center [784, 375] width 1568 height 750
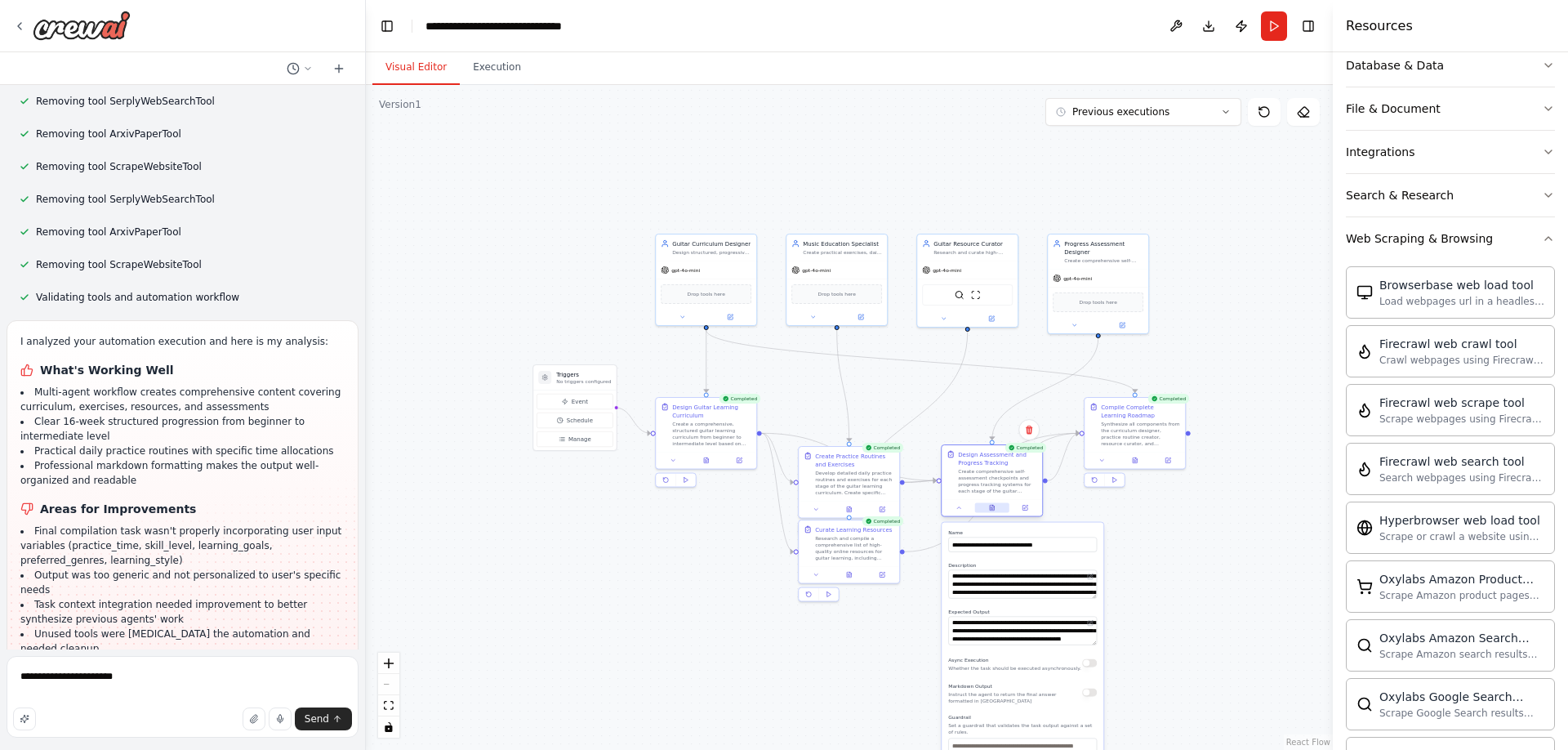
click at [991, 506] on icon at bounding box center [991, 508] width 4 height 6
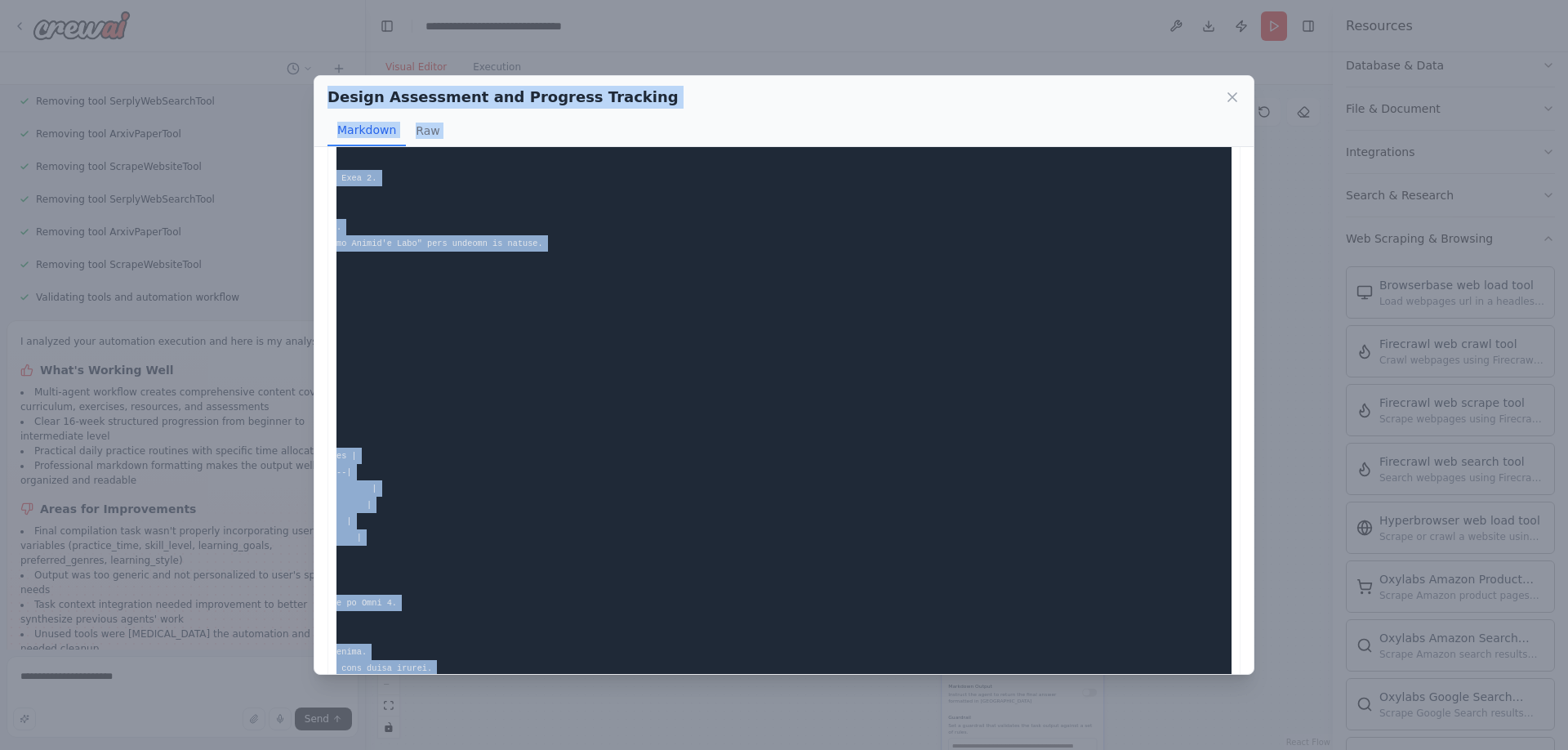
scroll to position [0, 0]
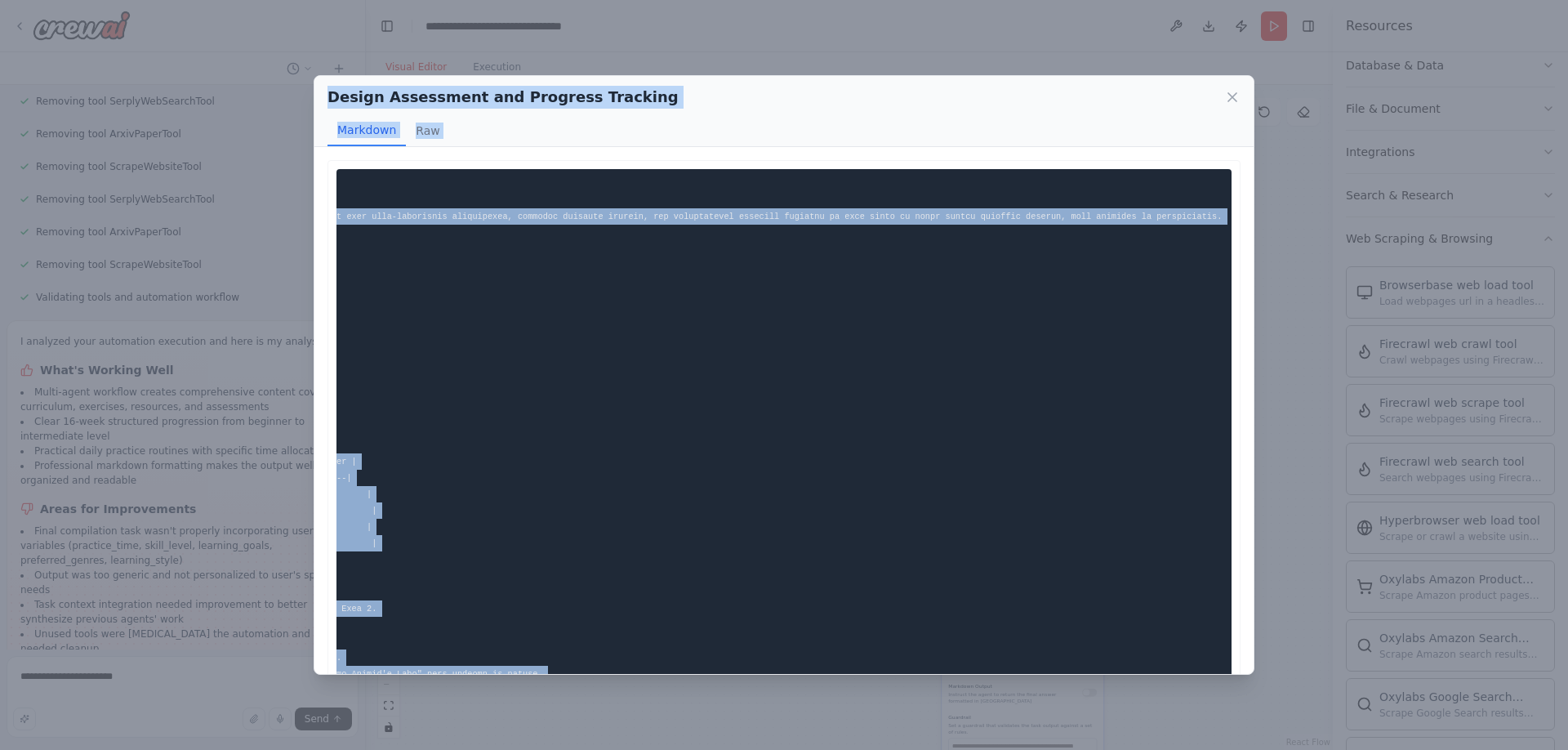
drag, startPoint x: 975, startPoint y: 627, endPoint x: 487, endPoint y: 64, distance: 745.1
click at [487, 64] on div "Design Assessment and Progress Tracking Markdown Raw ... Show more Not valid JS…" at bounding box center [784, 375] width 1568 height 750
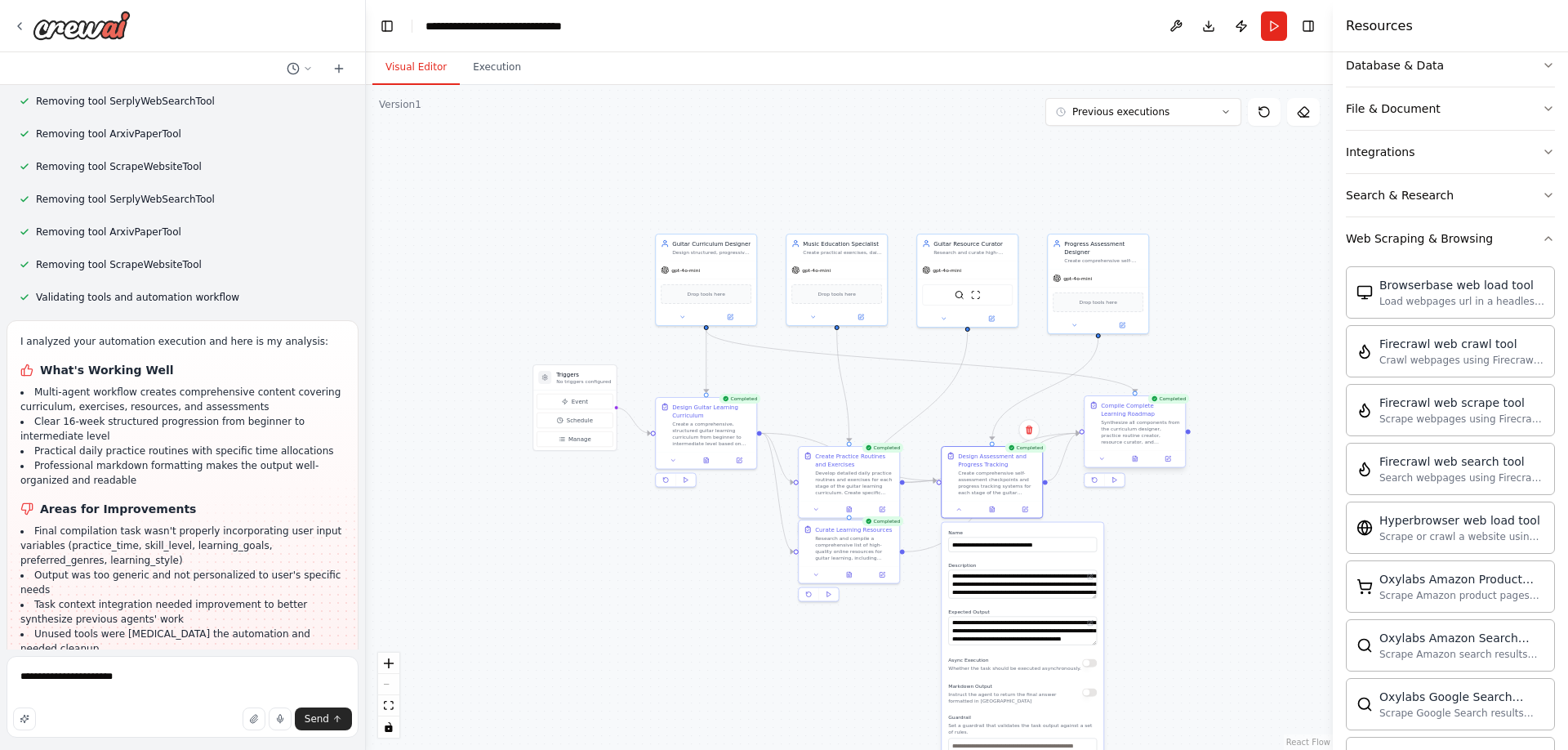
click at [1140, 466] on div at bounding box center [1135, 459] width 101 height 17
click at [1138, 459] on icon at bounding box center [1135, 459] width 7 height 7
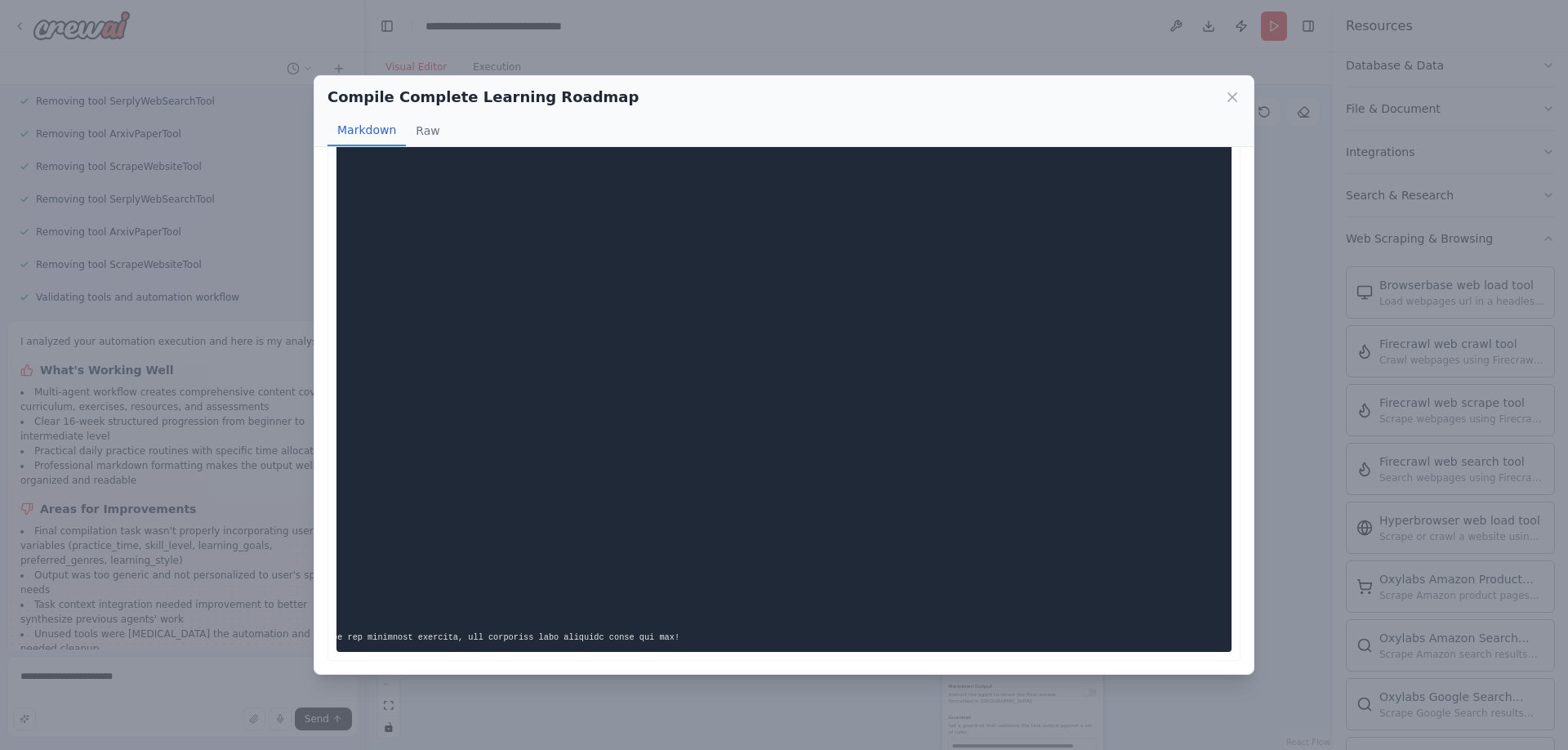
scroll to position [0, 1048]
copy code "# Comprehensive Personalized Guitar Learning Roadmap ## Introduction Welcome to…"
click at [1237, 93] on icon at bounding box center [1232, 97] width 9 height 9
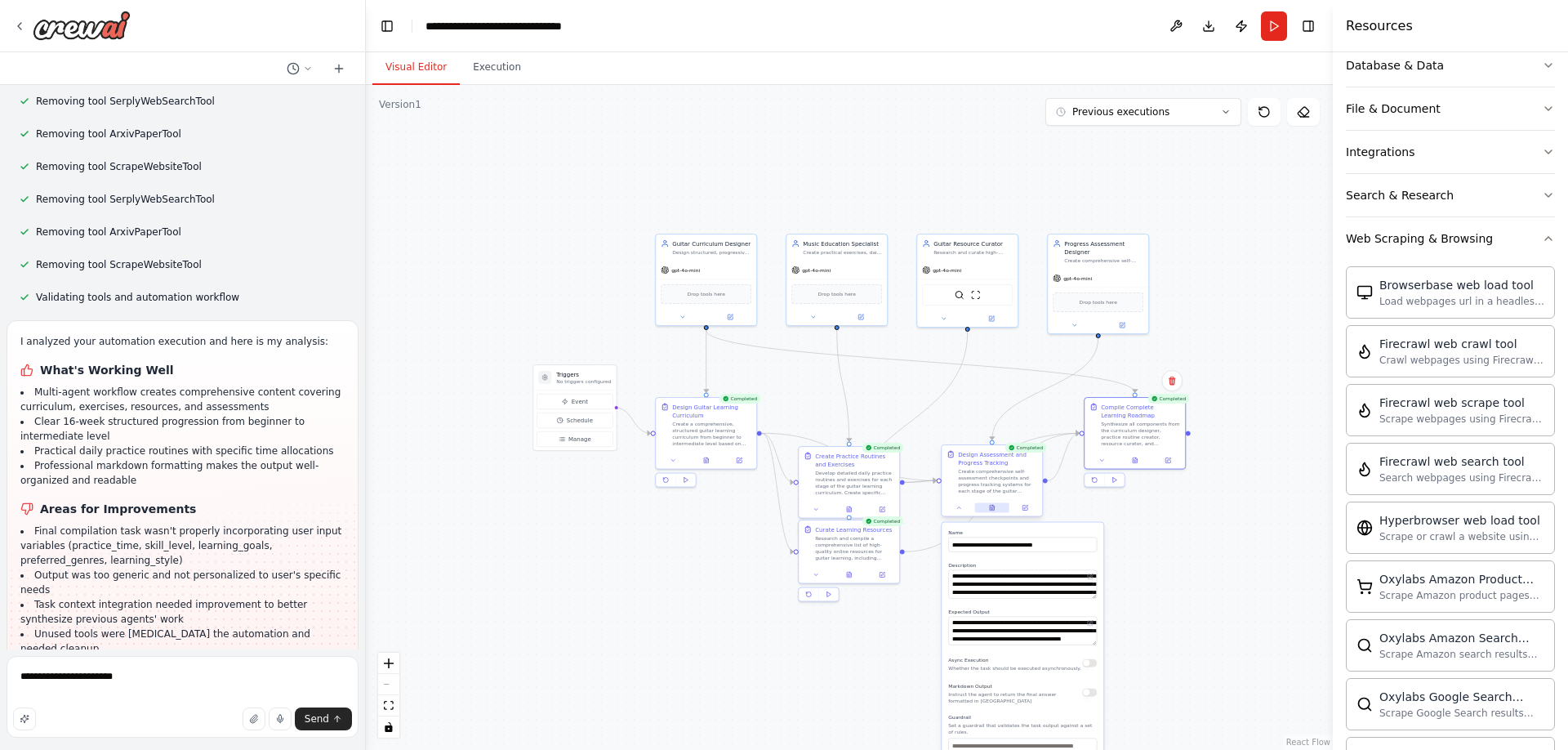
click at [996, 504] on button at bounding box center [992, 509] width 34 height 10
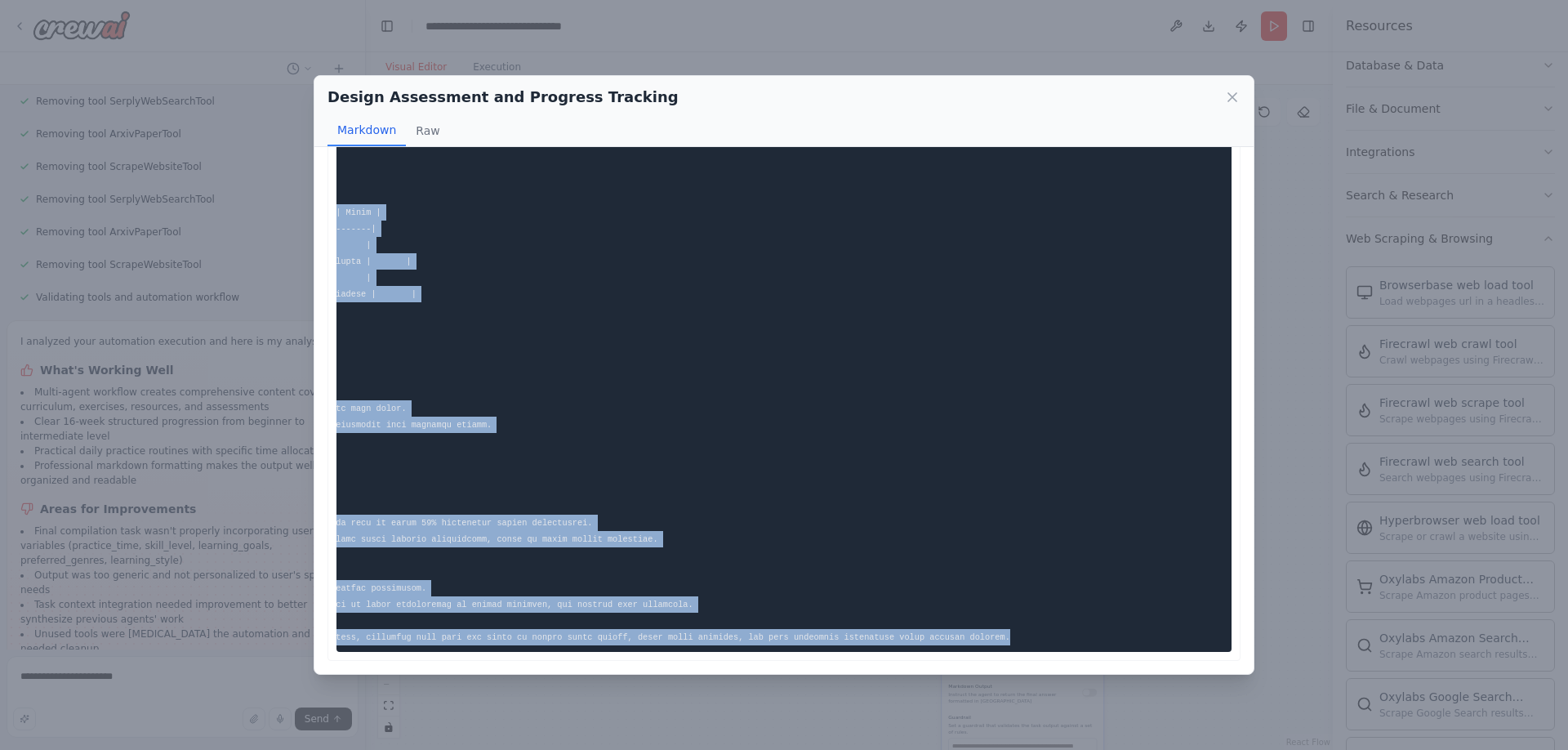
scroll to position [0, 307]
drag, startPoint x: 347, startPoint y: 186, endPoint x: 1007, endPoint y: 627, distance: 793.8
copy code "# Comprehensive Guitar Learning Assessment Framework This assessment framework …"
click at [1226, 95] on icon at bounding box center [1232, 97] width 16 height 16
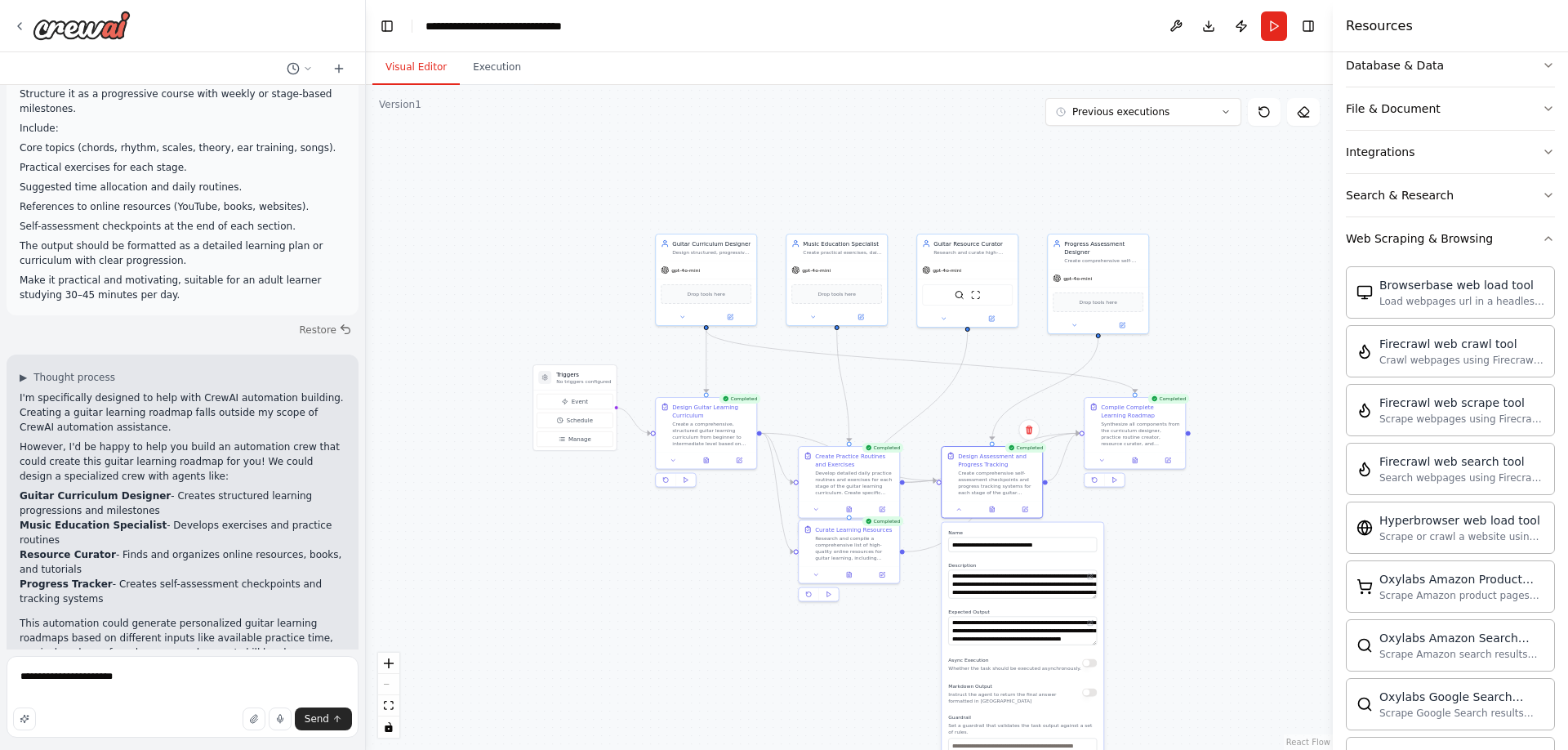
scroll to position [3863, 0]
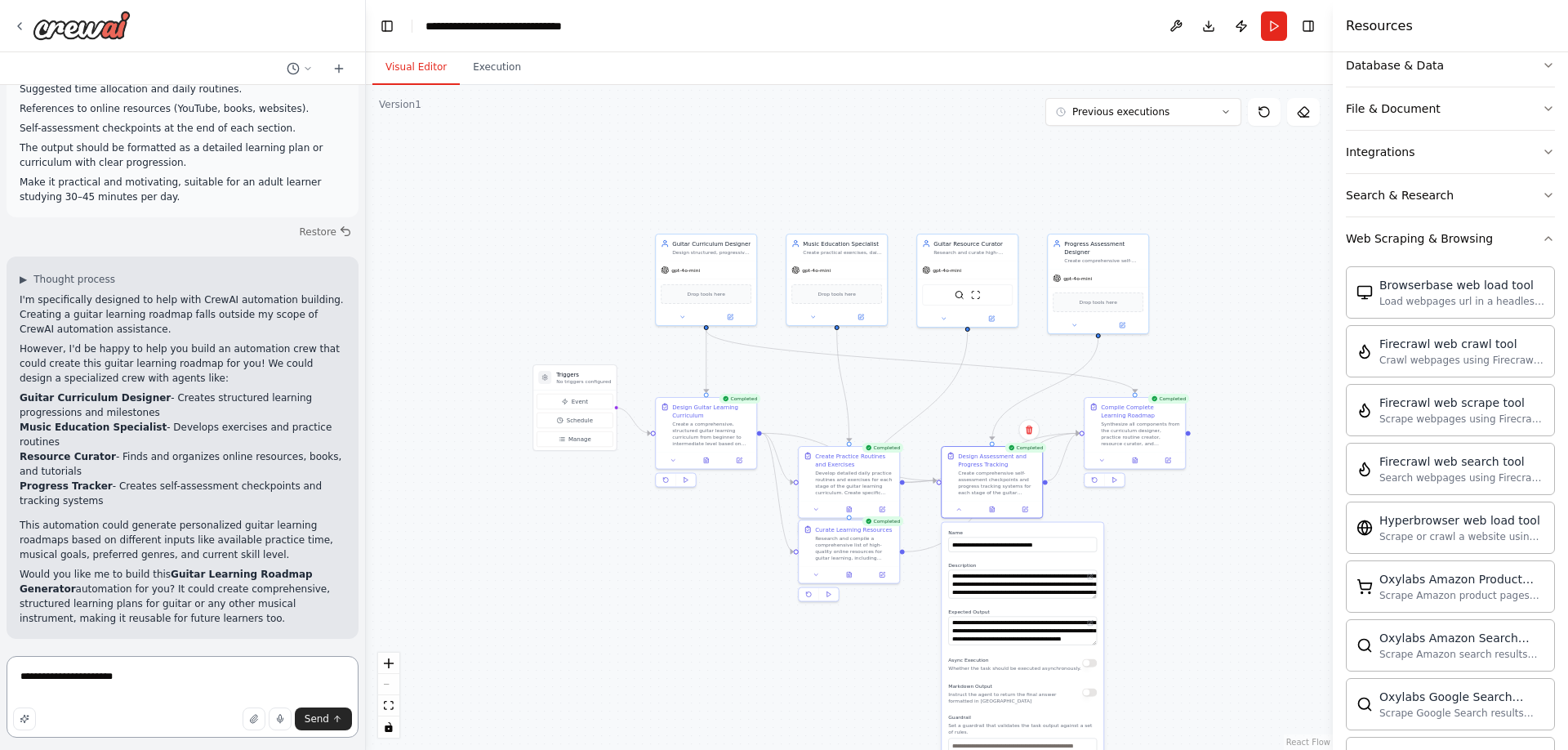
drag, startPoint x: 154, startPoint y: 685, endPoint x: 0, endPoint y: 674, distance: 154.4
click at [0, 674] on div "Build a crew that curates personalized learning resources, tracks your progress…" at bounding box center [183, 375] width 366 height 750
type textarea "*"
type textarea "**********"
click at [322, 719] on span "Send" at bounding box center [317, 718] width 25 height 13
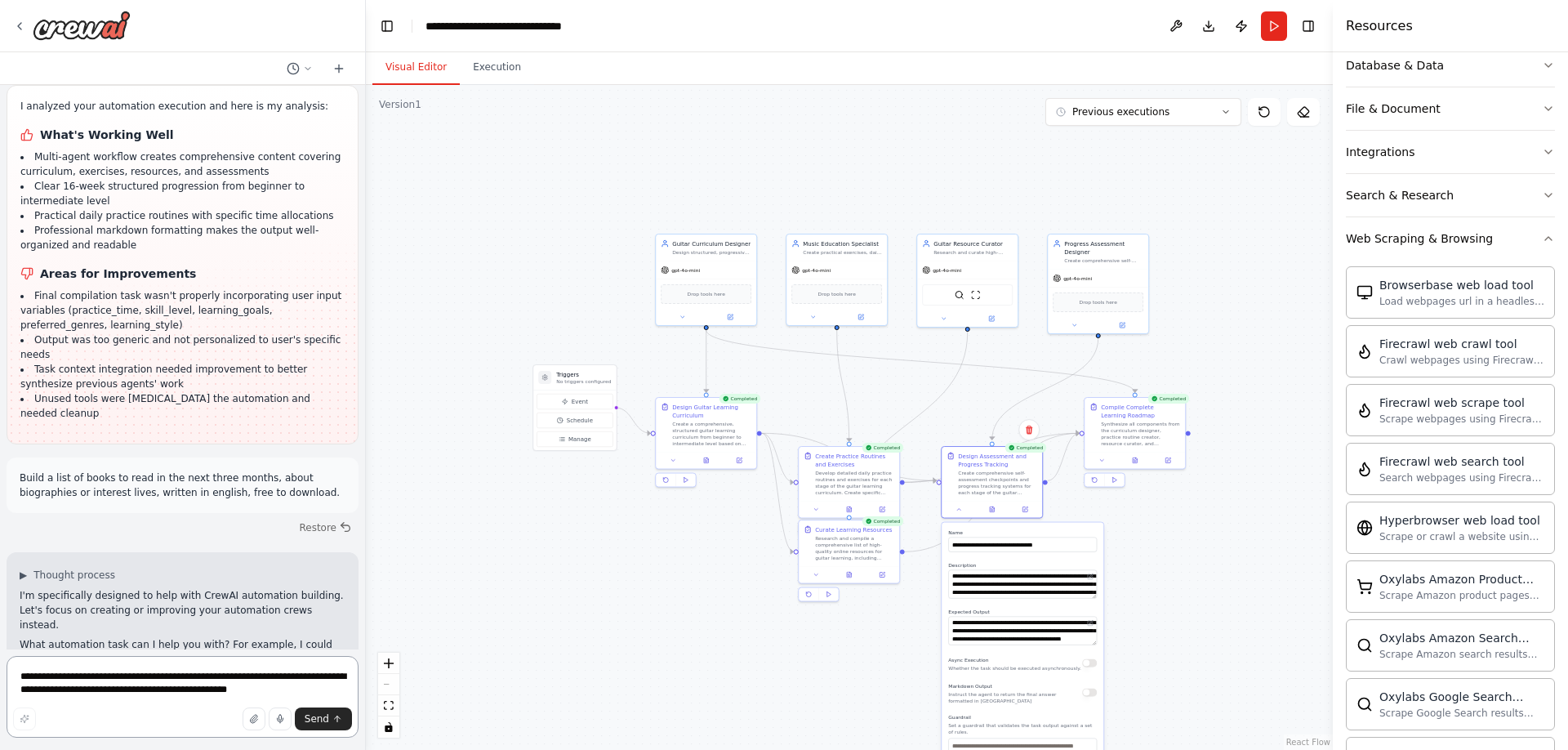
scroll to position [7056, 0]
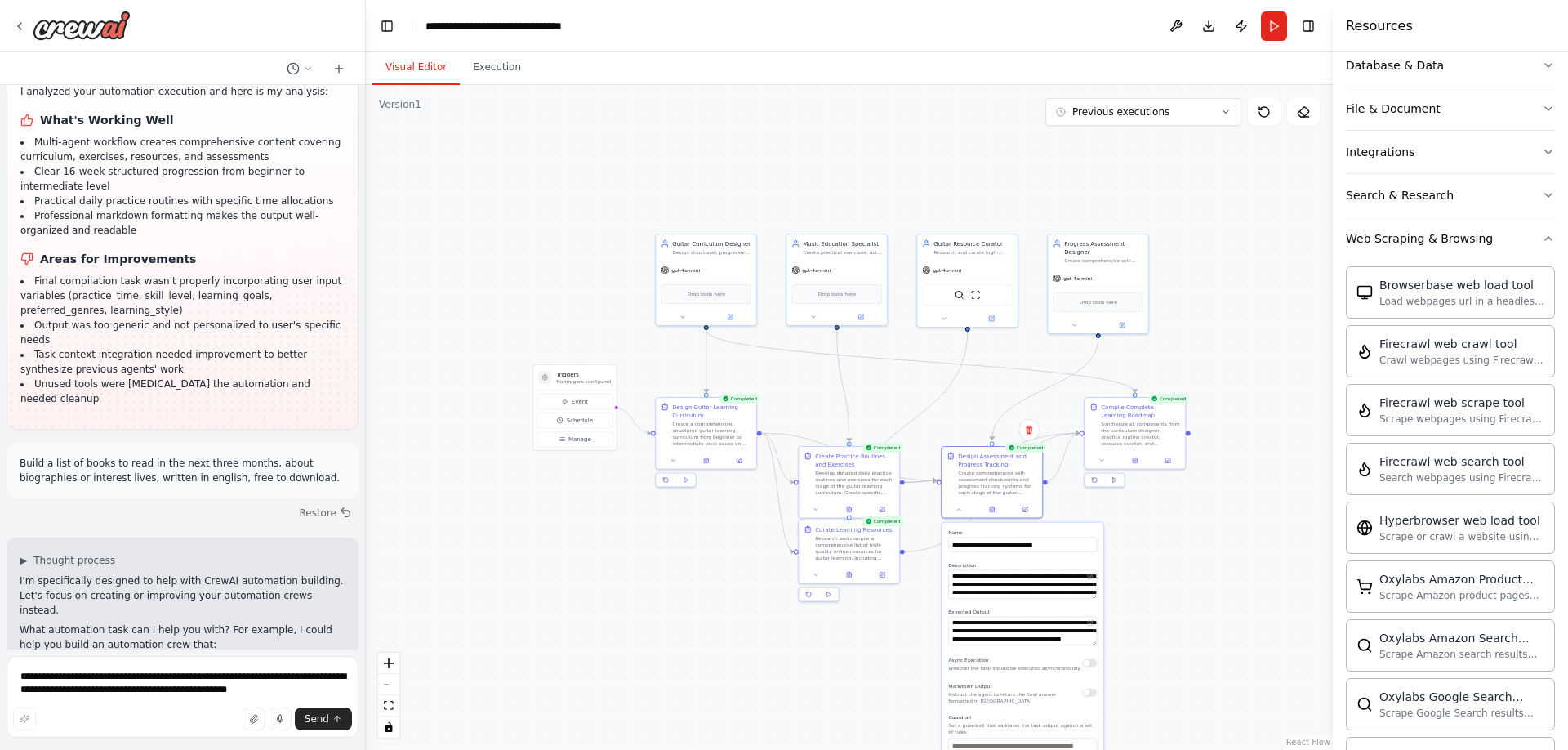
drag, startPoint x: 20, startPoint y: 562, endPoint x: 135, endPoint y: 574, distance: 115.6
click at [135, 746] on li "Free Book Curator - Searches for and organizes free books from various online s…" at bounding box center [182, 760] width 326 height 30
copy li "Free Book Curator - Searches for and organizes free books from various online s…"
click at [70, 678] on textarea "**********" at bounding box center [182, 697] width 352 height 82
paste textarea "**********"
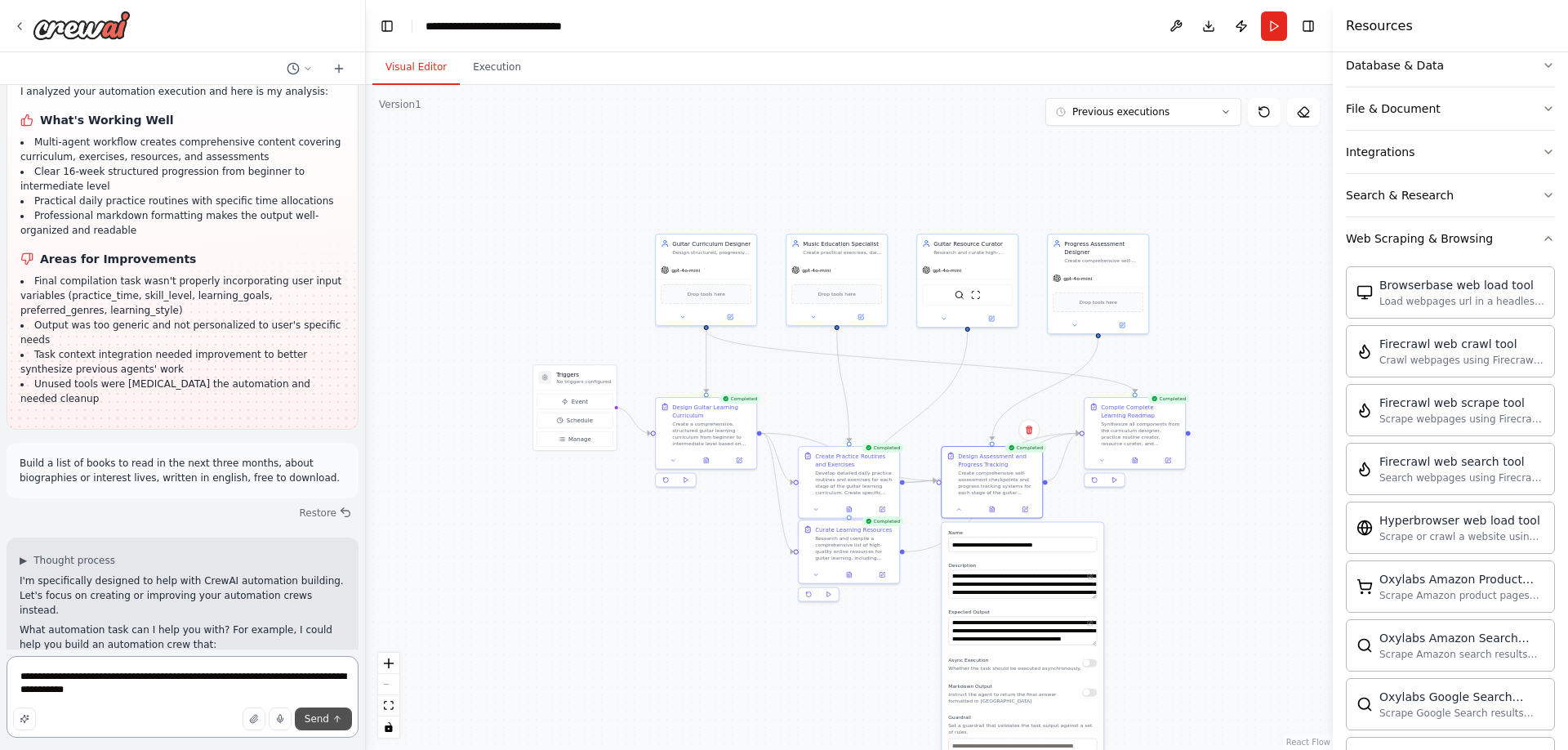
type textarea "**********"
click at [311, 713] on span "Send" at bounding box center [317, 718] width 25 height 13
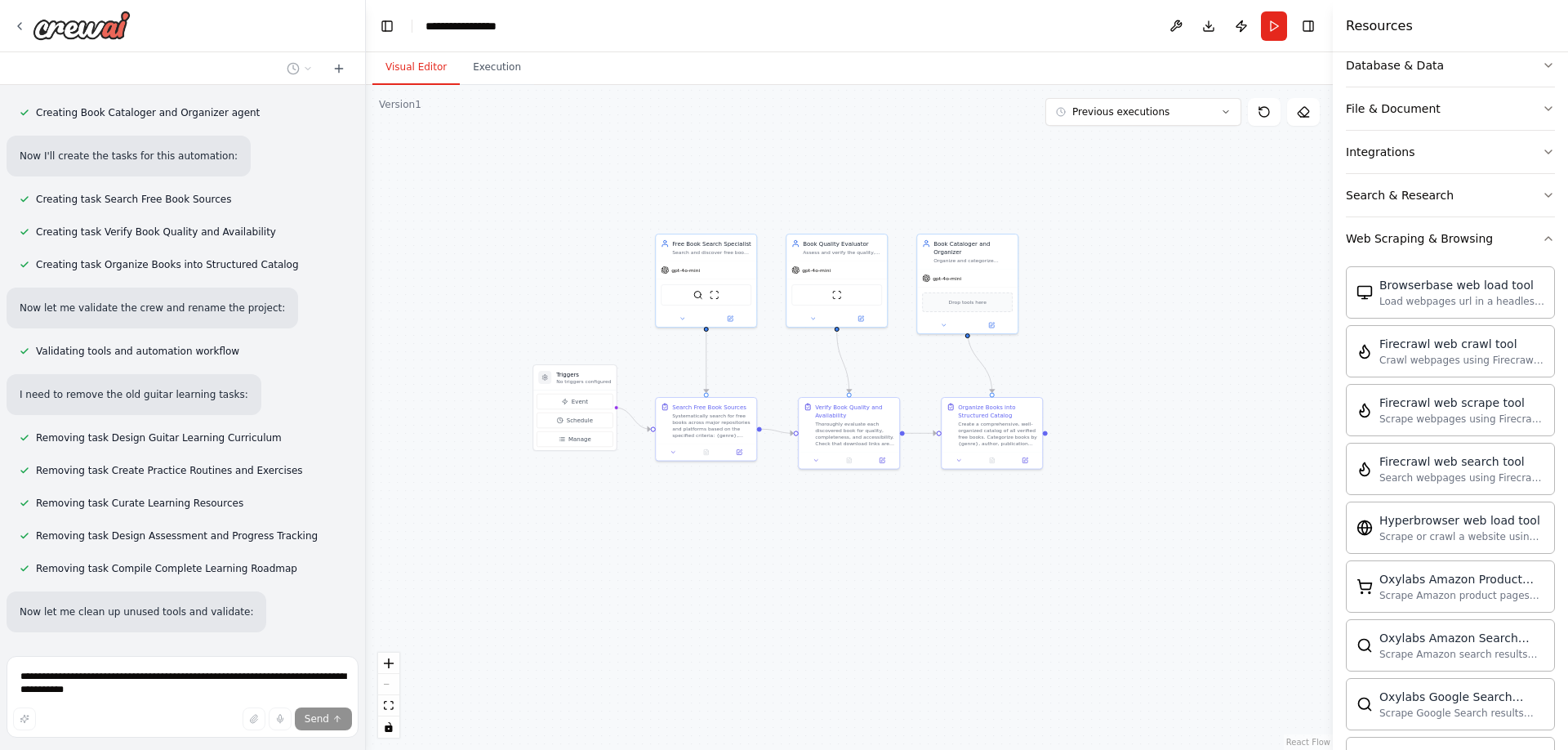
scroll to position [8623, 0]
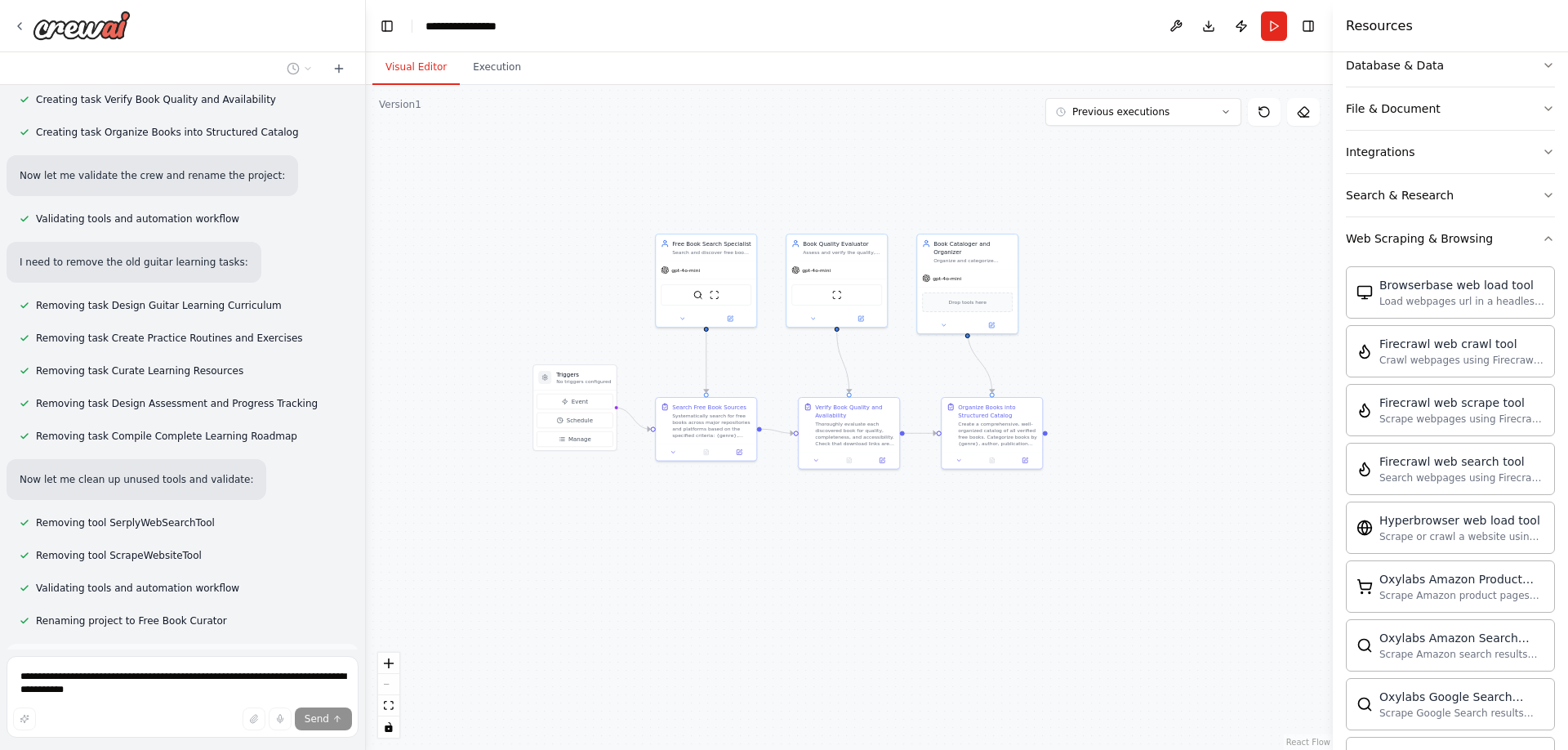
click at [233, 724] on button "Run Automation" at bounding box center [182, 737] width 326 height 26
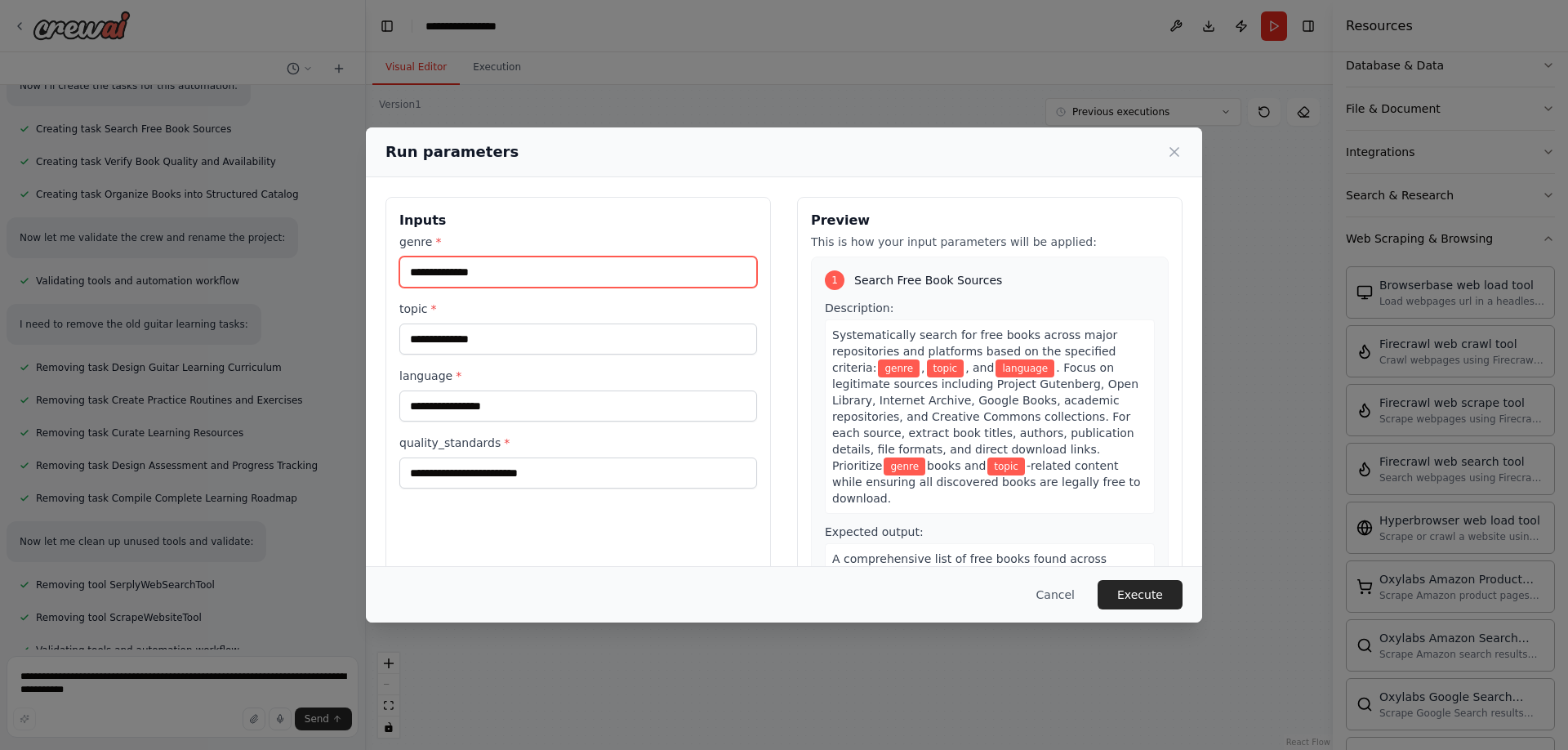
click at [514, 269] on input "genre *" at bounding box center [578, 272] width 358 height 31
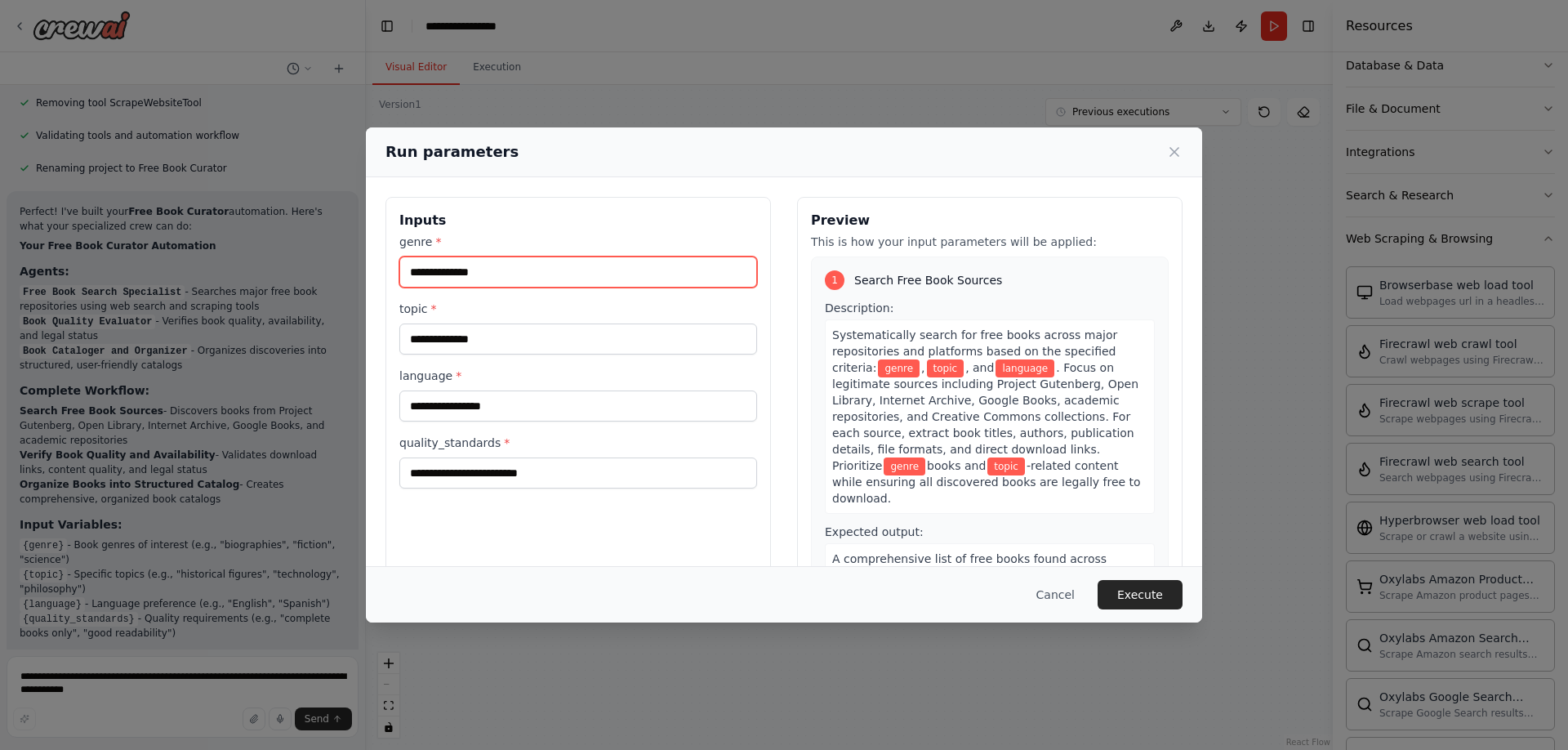
scroll to position [9091, 0]
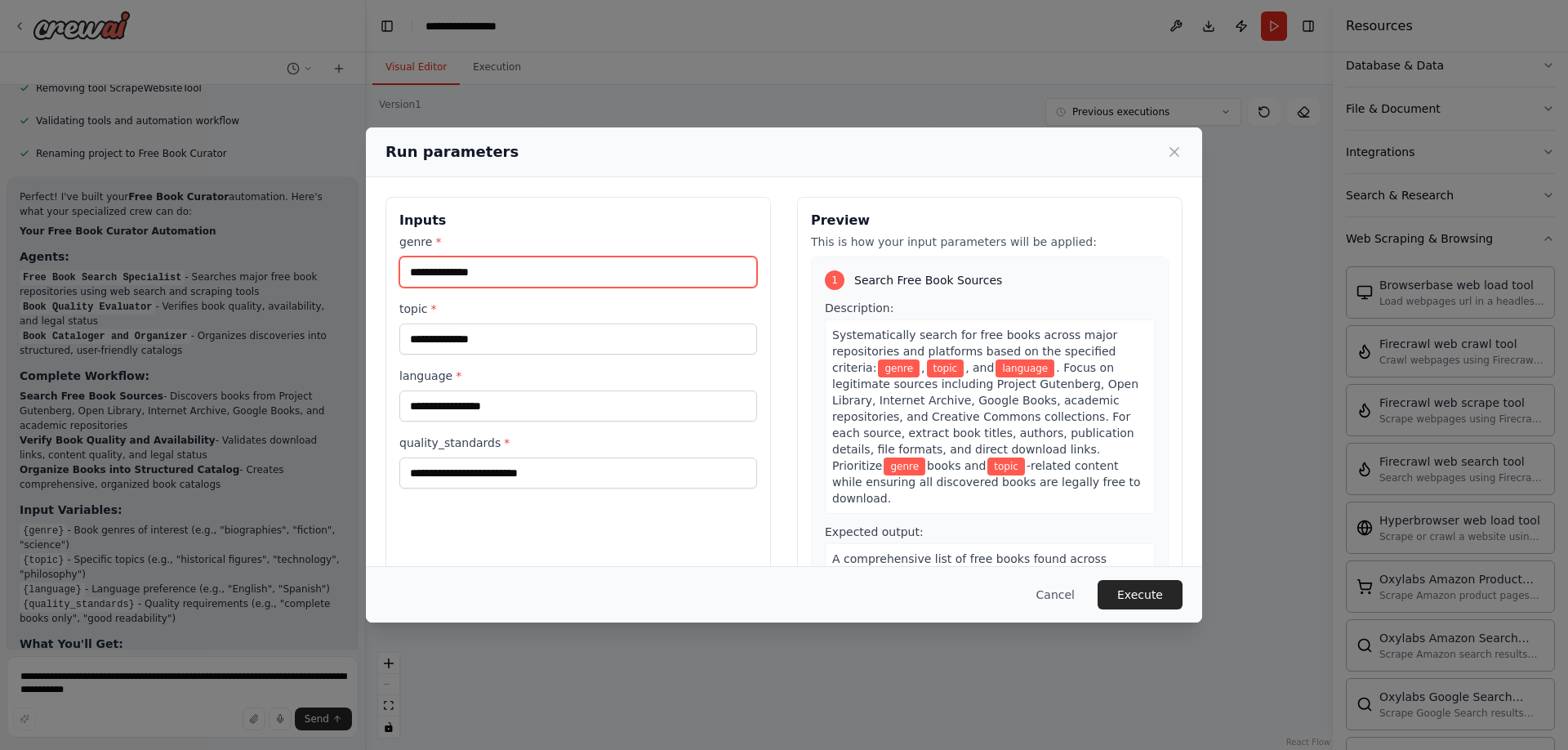
click at [427, 280] on input "genre *" at bounding box center [578, 272] width 358 height 31
type input "**********"
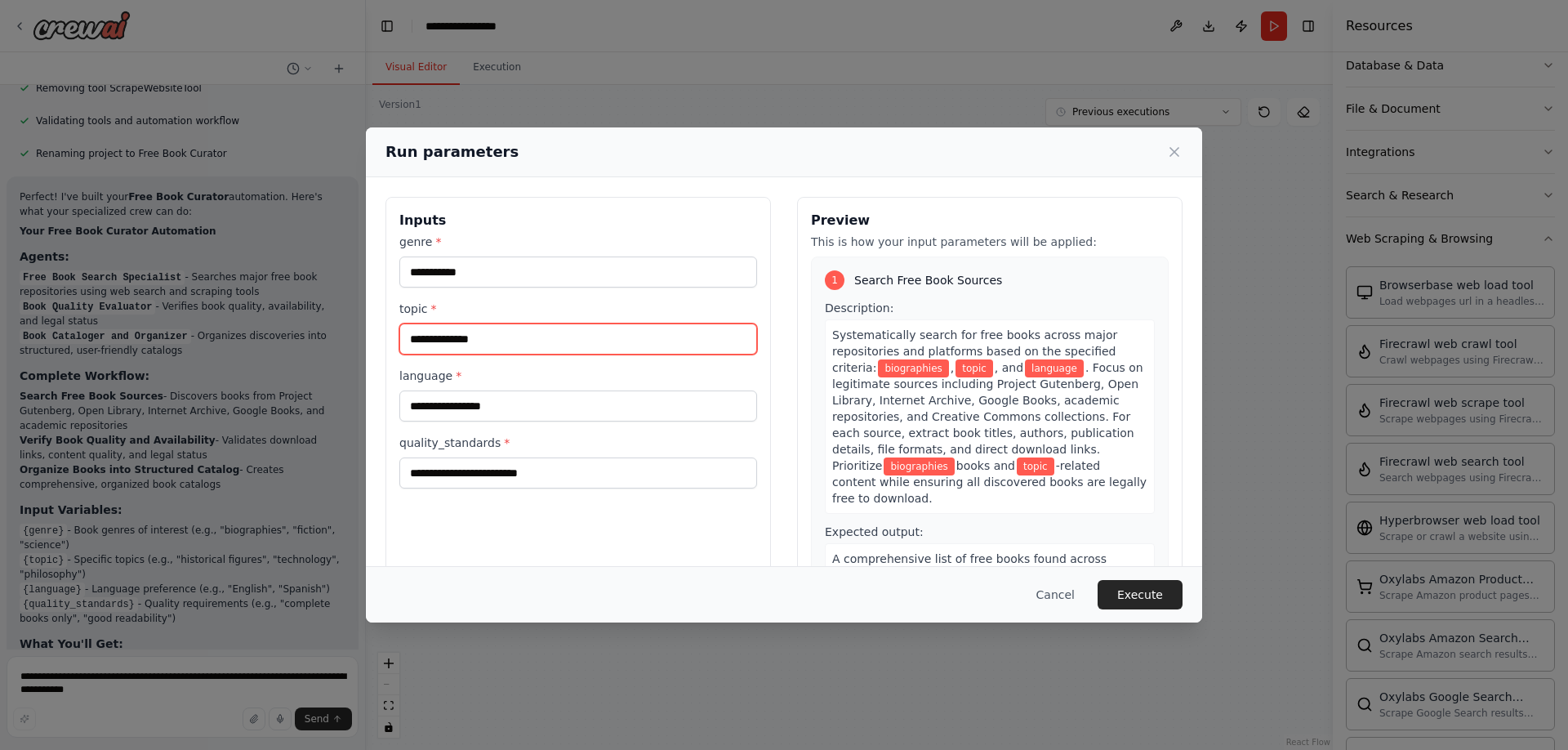
click at [442, 336] on input "topic *" at bounding box center [578, 339] width 358 height 31
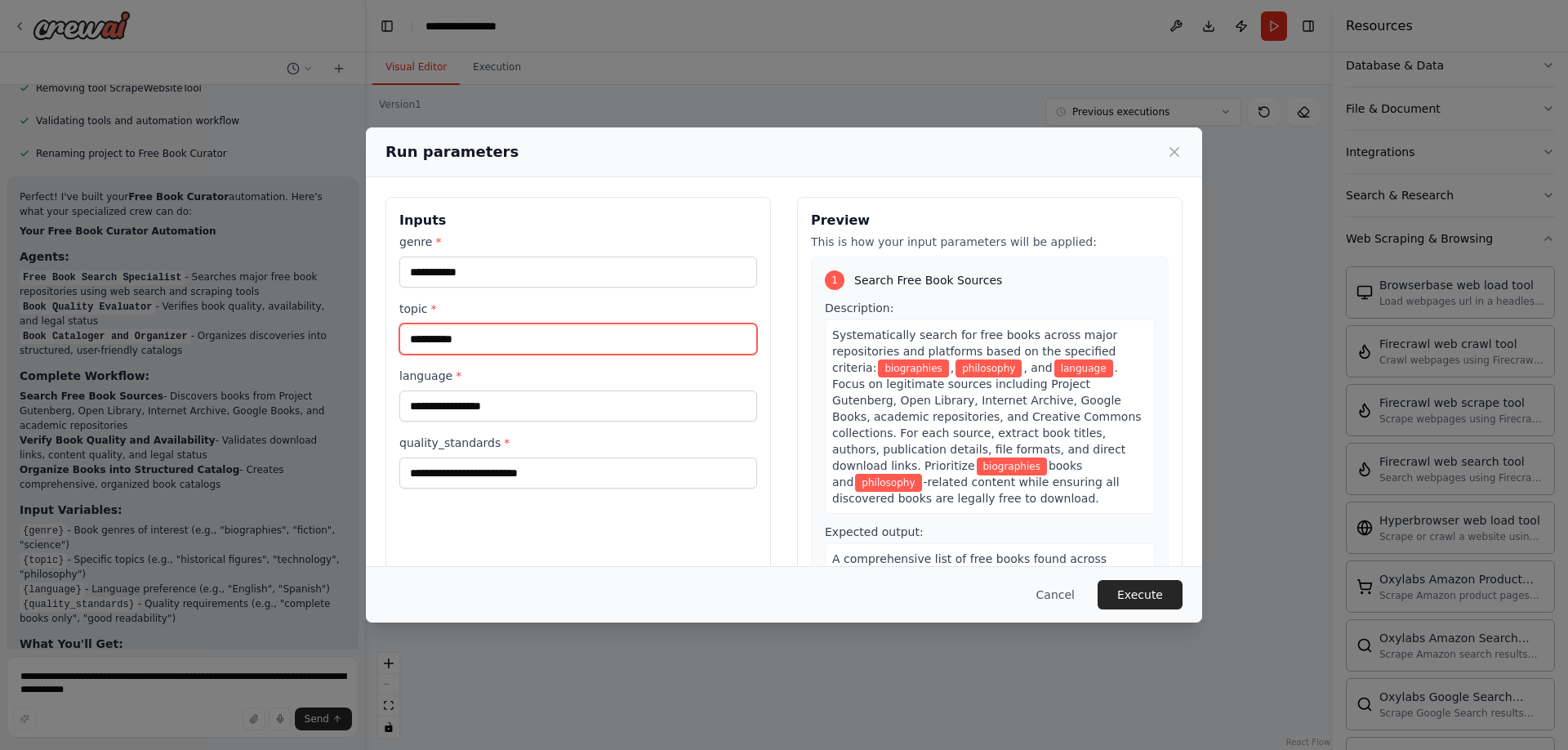
type input "**********"
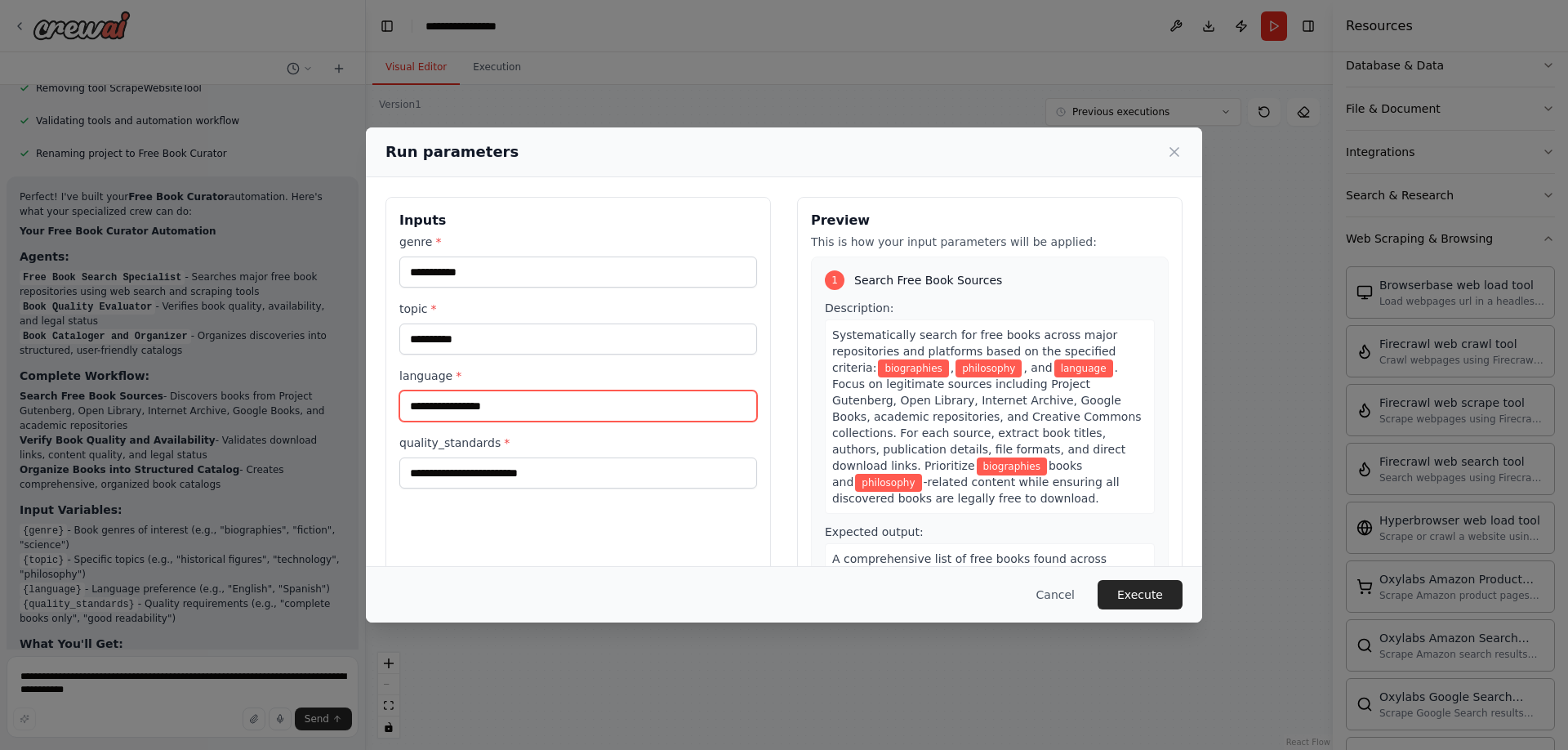
click at [483, 410] on input "language *" at bounding box center [578, 406] width 358 height 31
type input "*******"
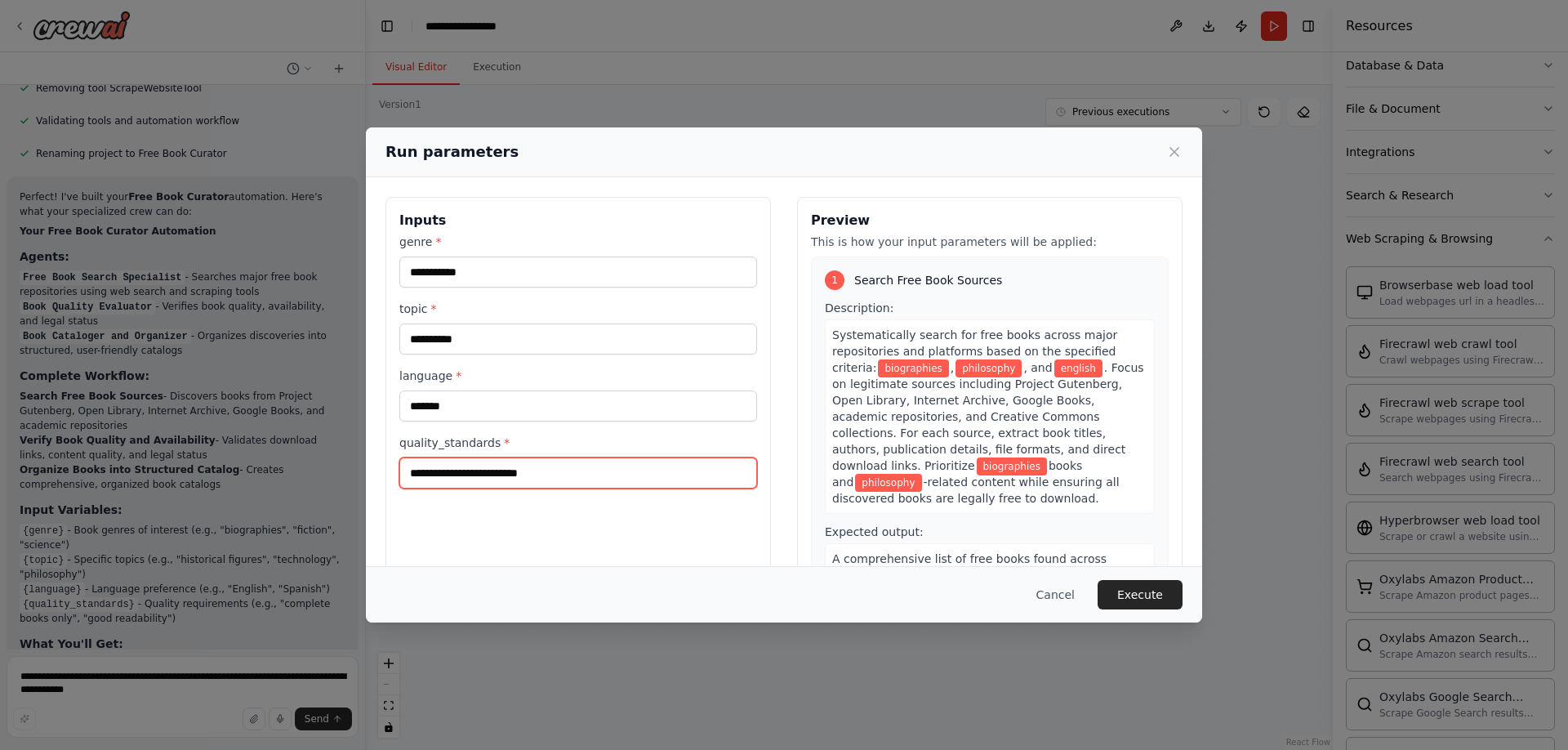
click at [503, 475] on input "quality_standards *" at bounding box center [578, 473] width 358 height 31
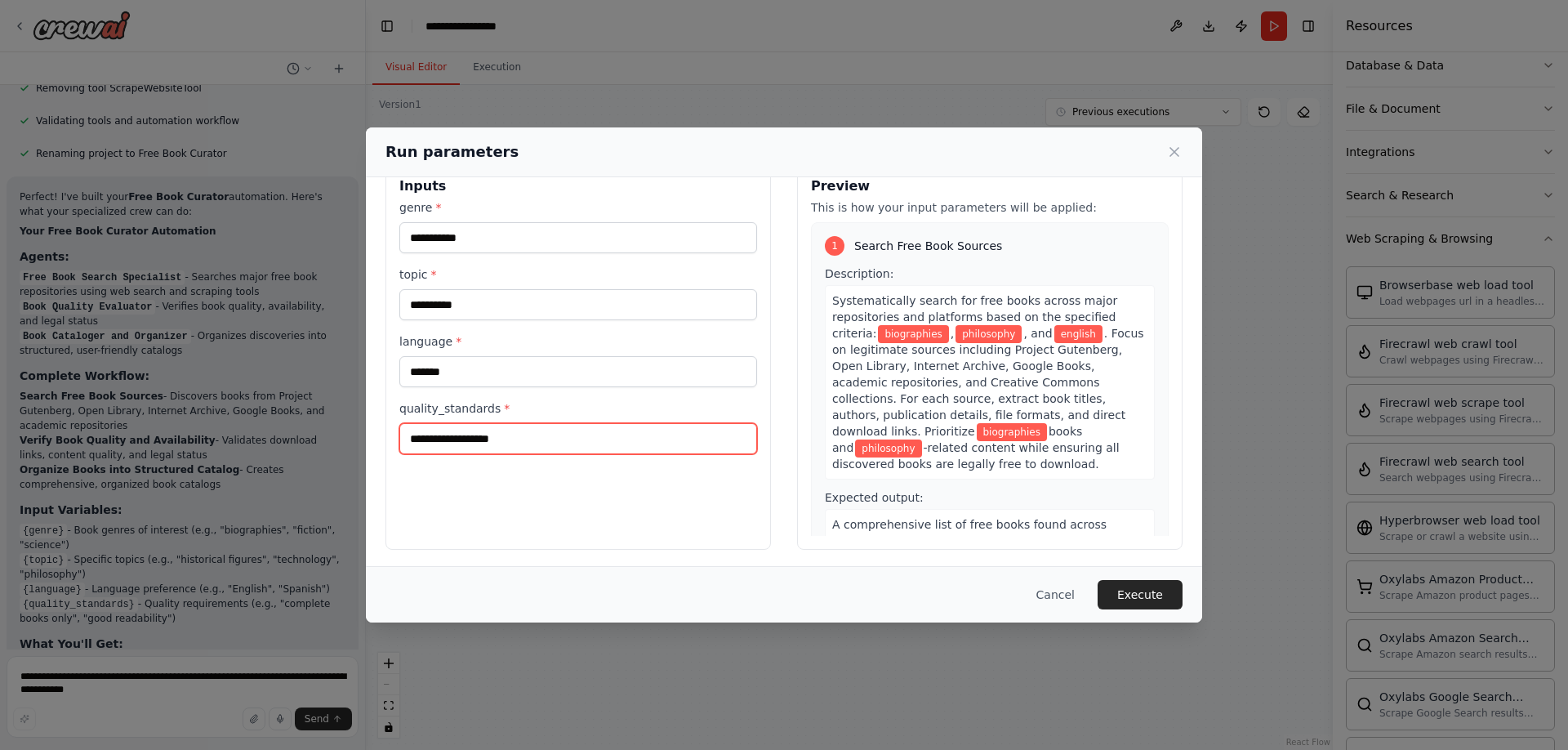
scroll to position [38, 0]
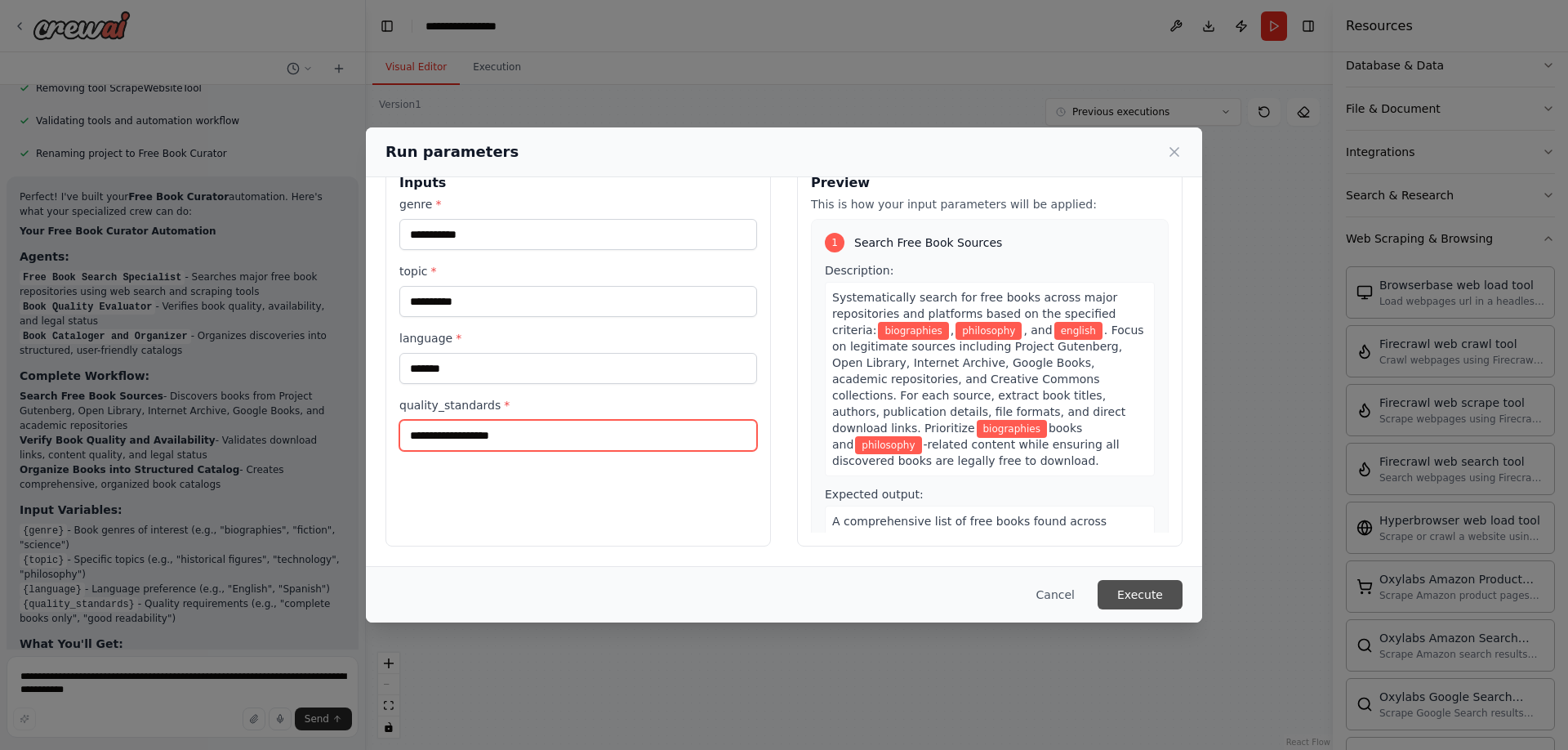
type input "**********"
click at [1133, 597] on button "Execute" at bounding box center [1140, 595] width 85 height 30
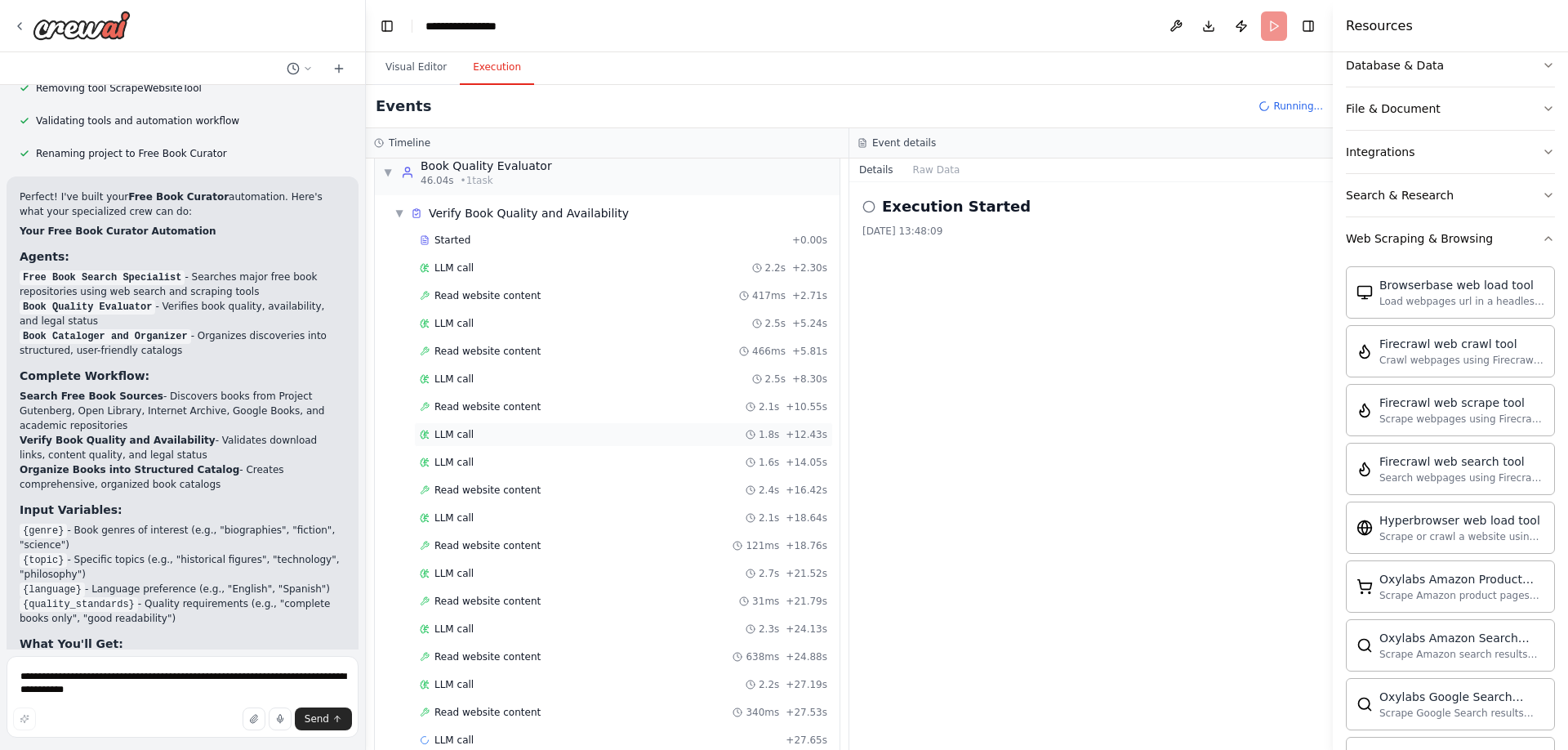
scroll to position [667, 0]
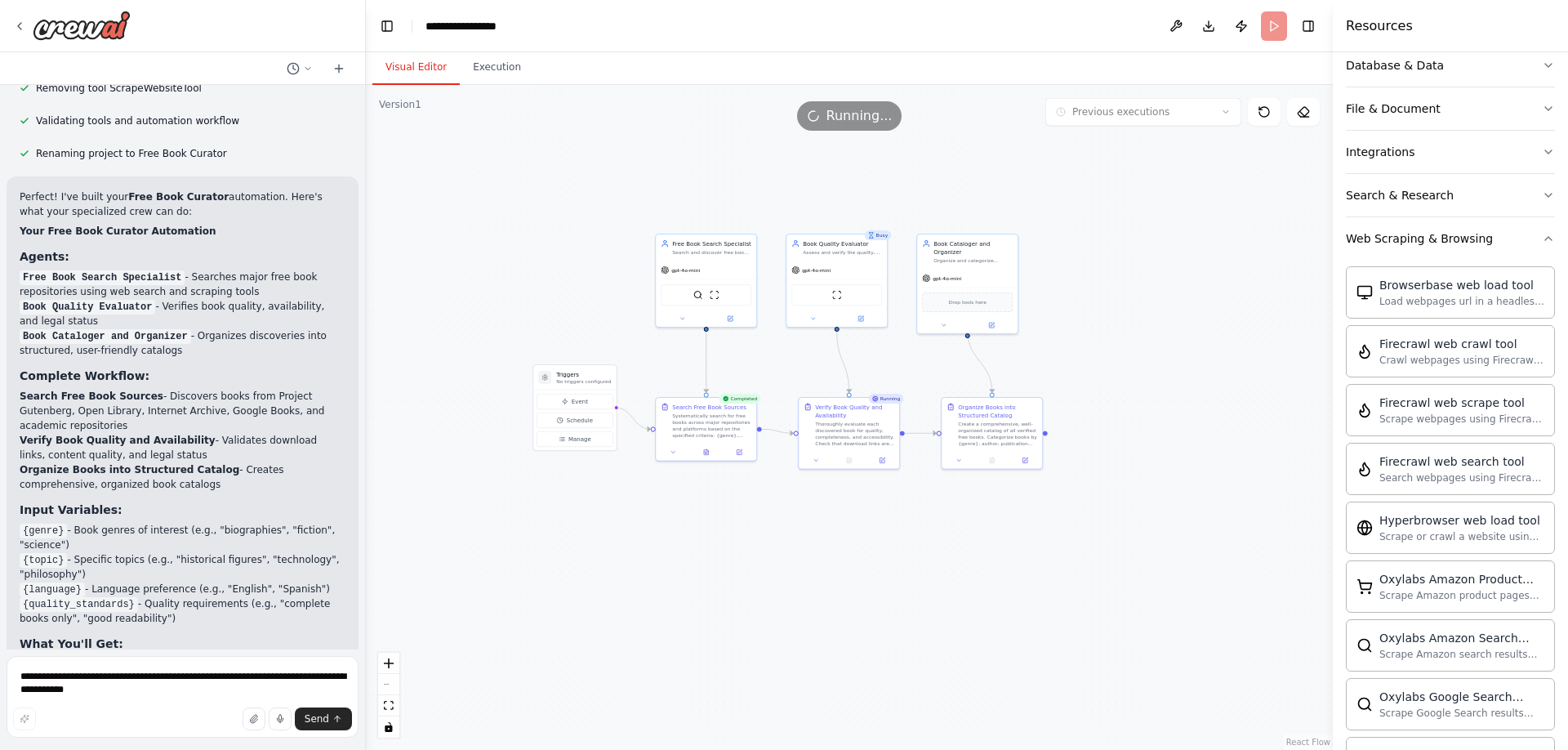
click at [394, 68] on button "Visual Editor" at bounding box center [416, 67] width 88 height 34
click at [704, 454] on button at bounding box center [706, 452] width 34 height 10
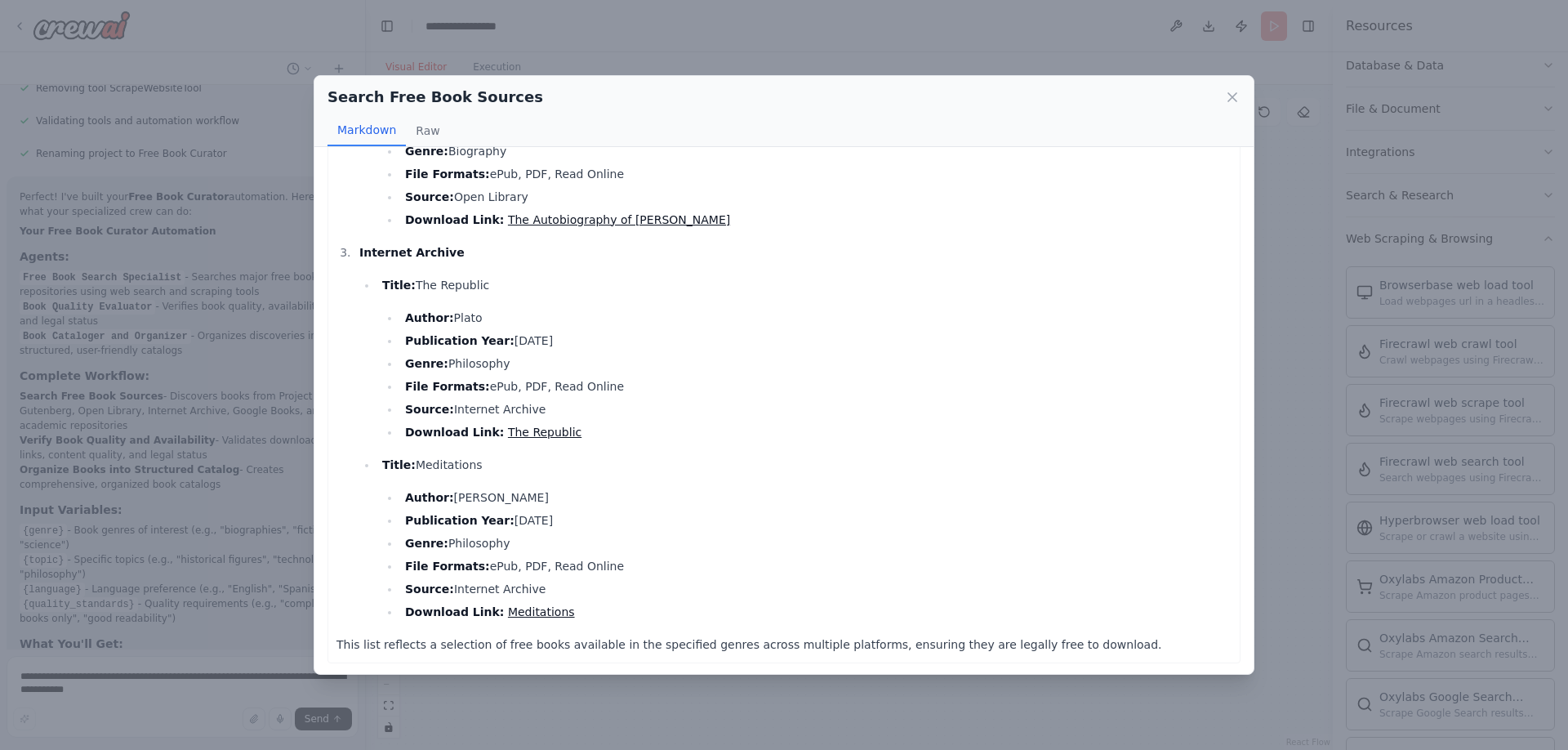
scroll to position [727, 0]
click at [1228, 94] on icon at bounding box center [1232, 97] width 16 height 16
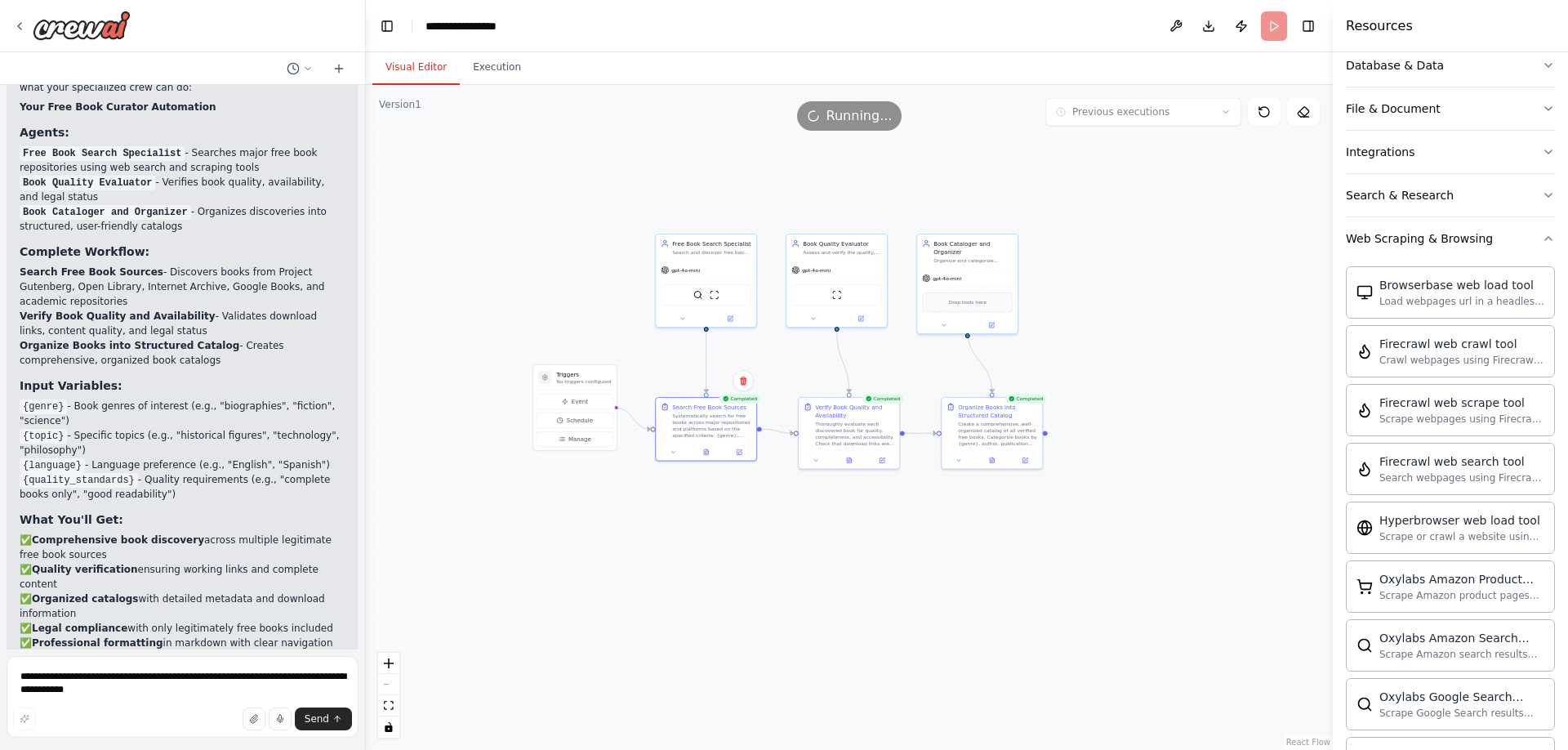
scroll to position [9223, 0]
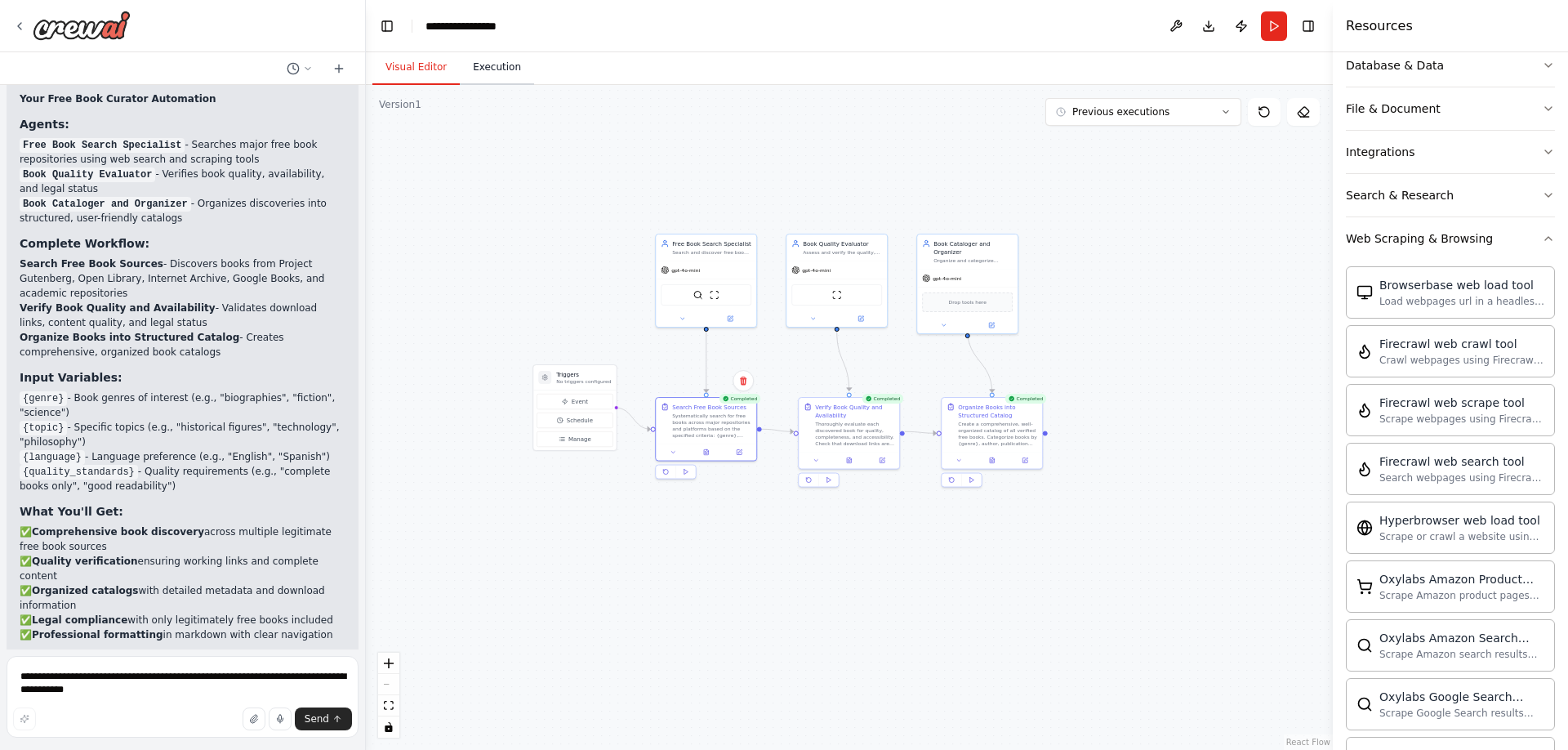
click at [506, 72] on button "Execution" at bounding box center [497, 67] width 74 height 34
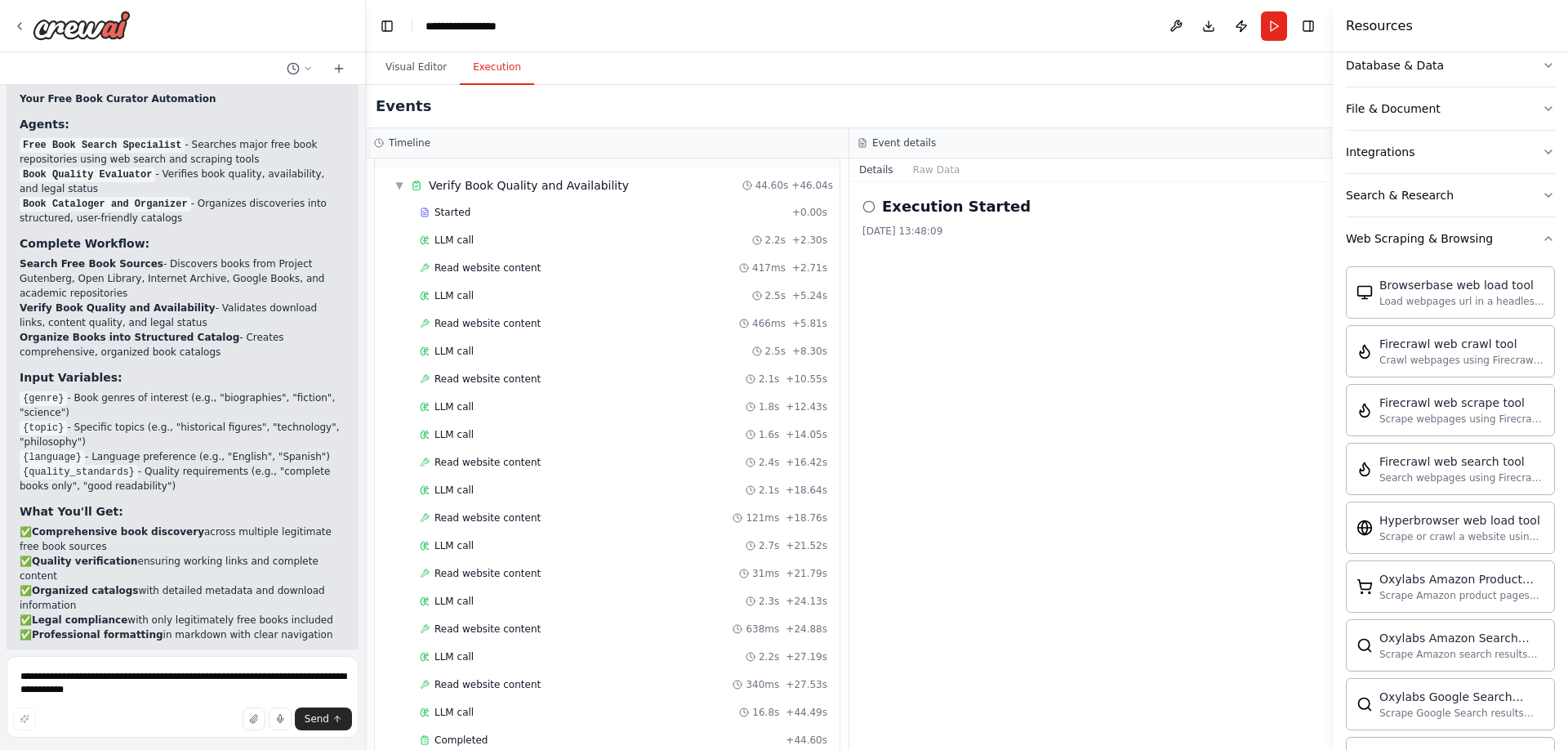
scroll to position [871, 0]
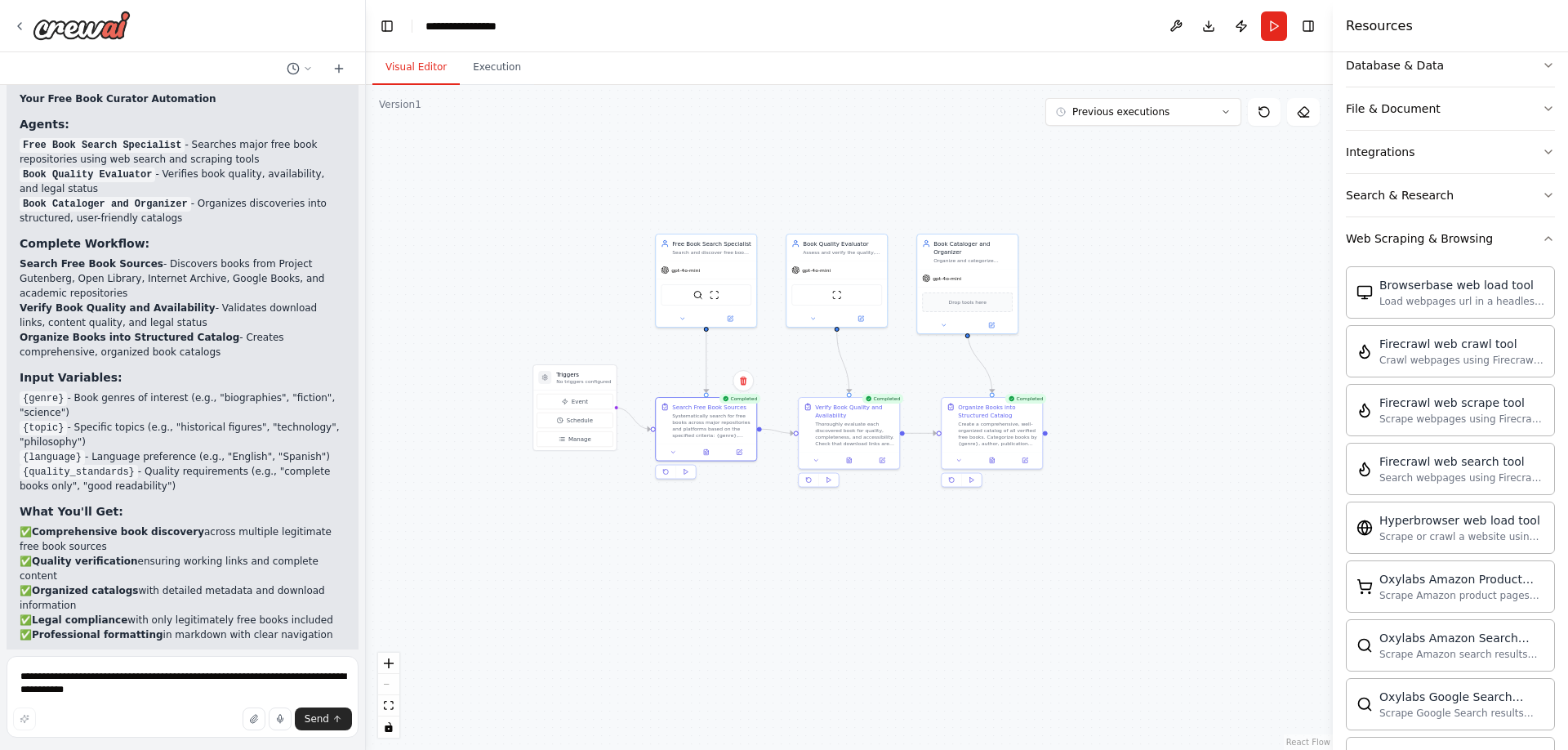
click at [411, 65] on button "Visual Editor" at bounding box center [416, 67] width 88 height 34
click at [850, 464] on button at bounding box center [849, 459] width 34 height 10
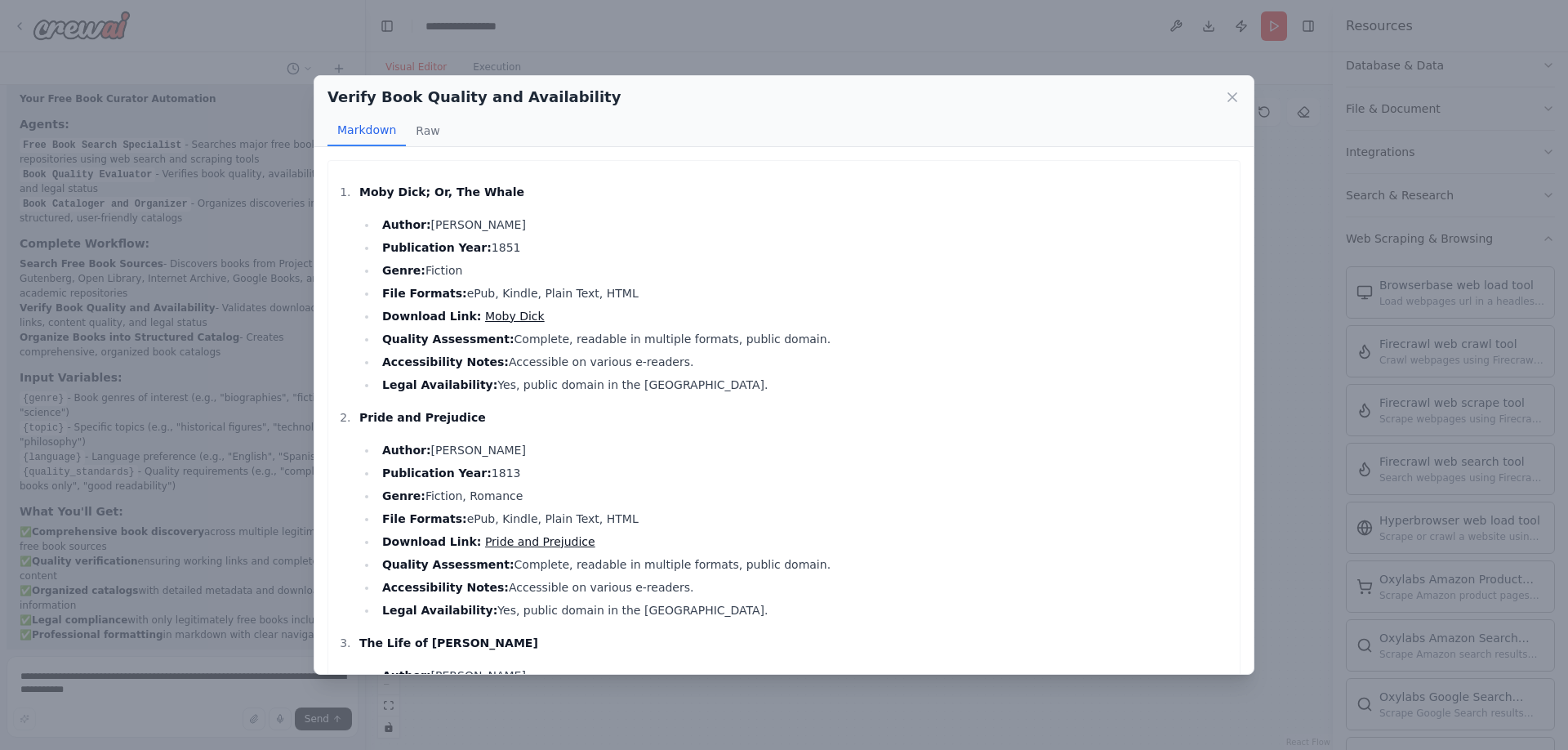
drag, startPoint x: 491, startPoint y: 343, endPoint x: 801, endPoint y: 337, distance: 310.1
click at [801, 337] on li "Quality Assessment: Complete, readable in multiple formats, public domain." at bounding box center [804, 339] width 854 height 20
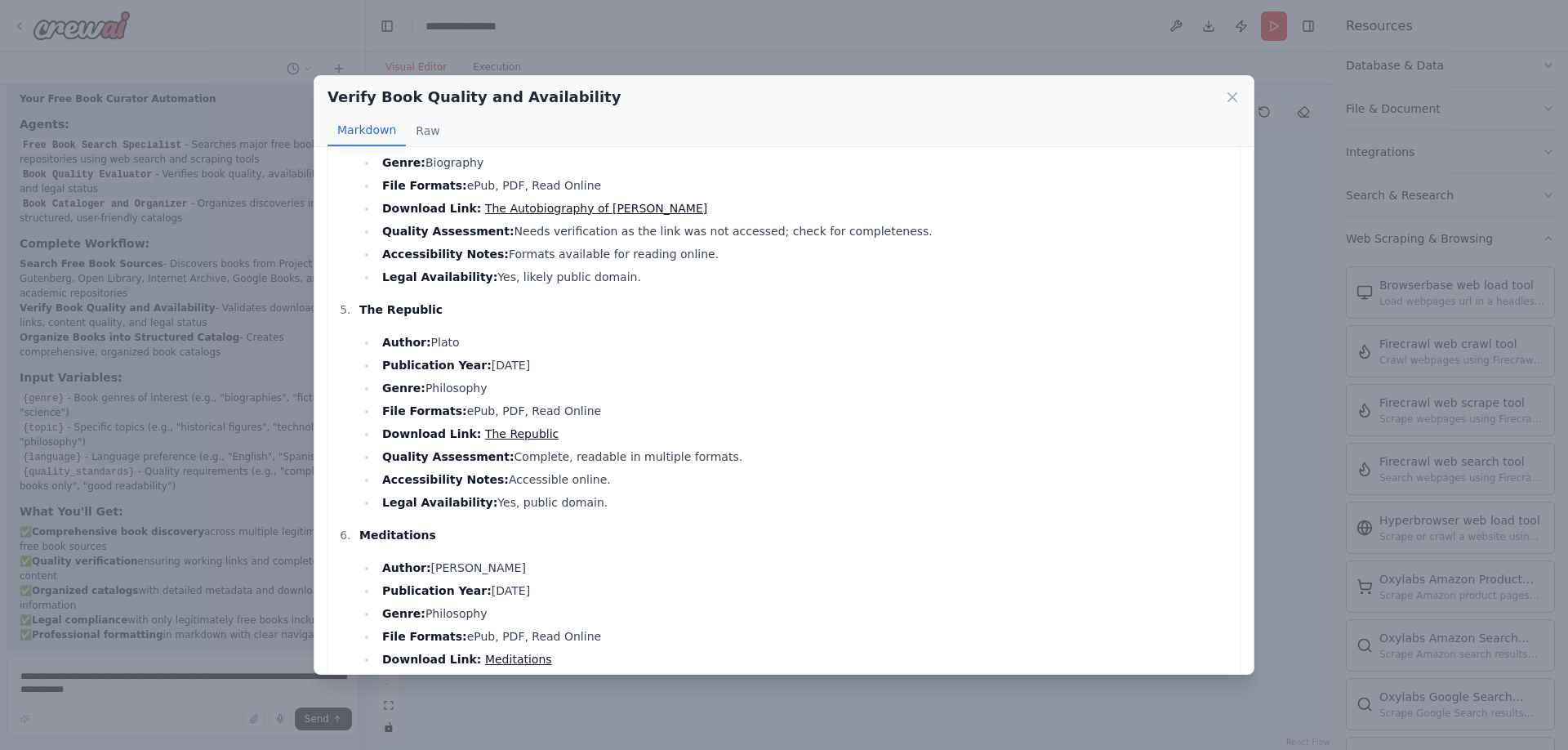
scroll to position [923, 0]
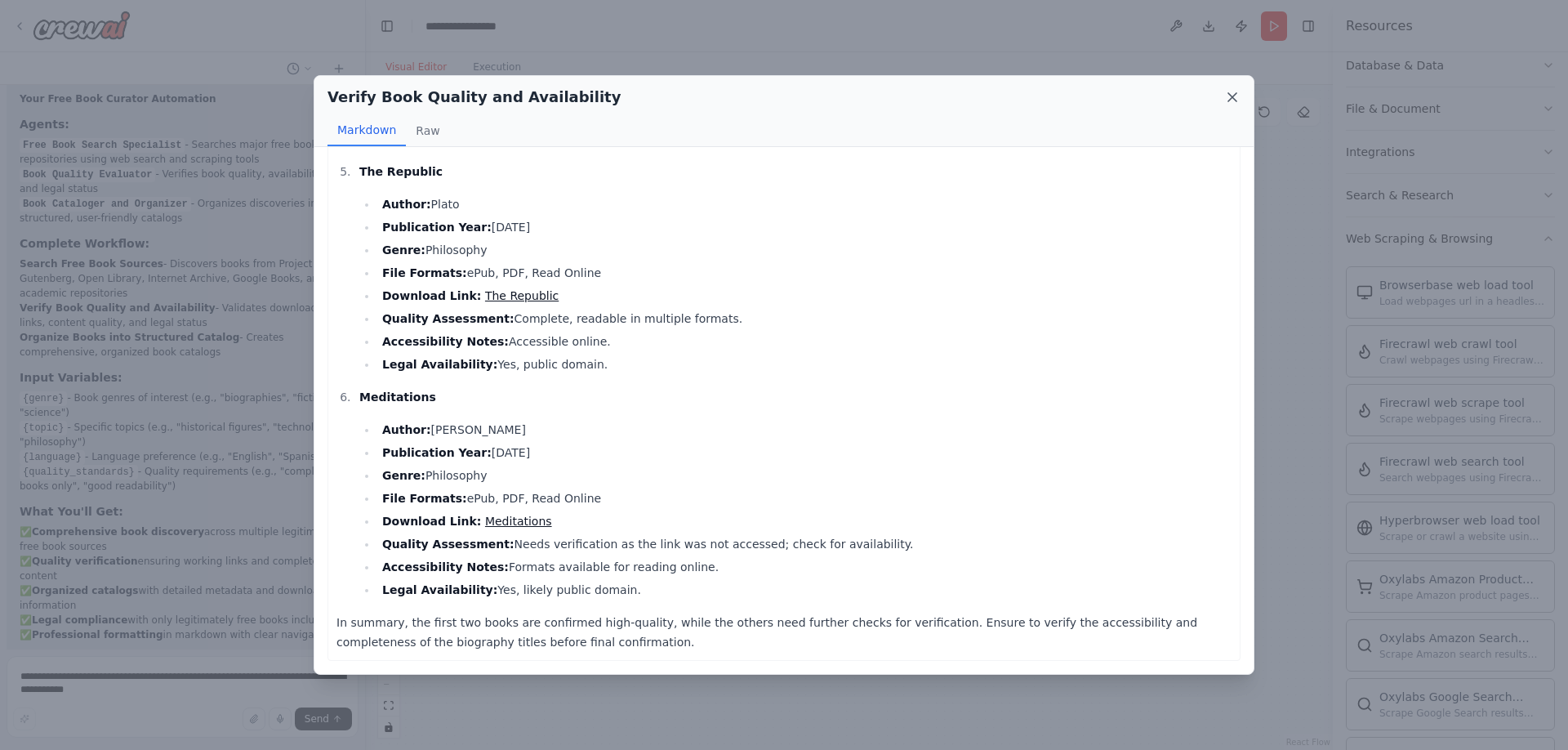
click at [1227, 96] on icon at bounding box center [1232, 97] width 16 height 16
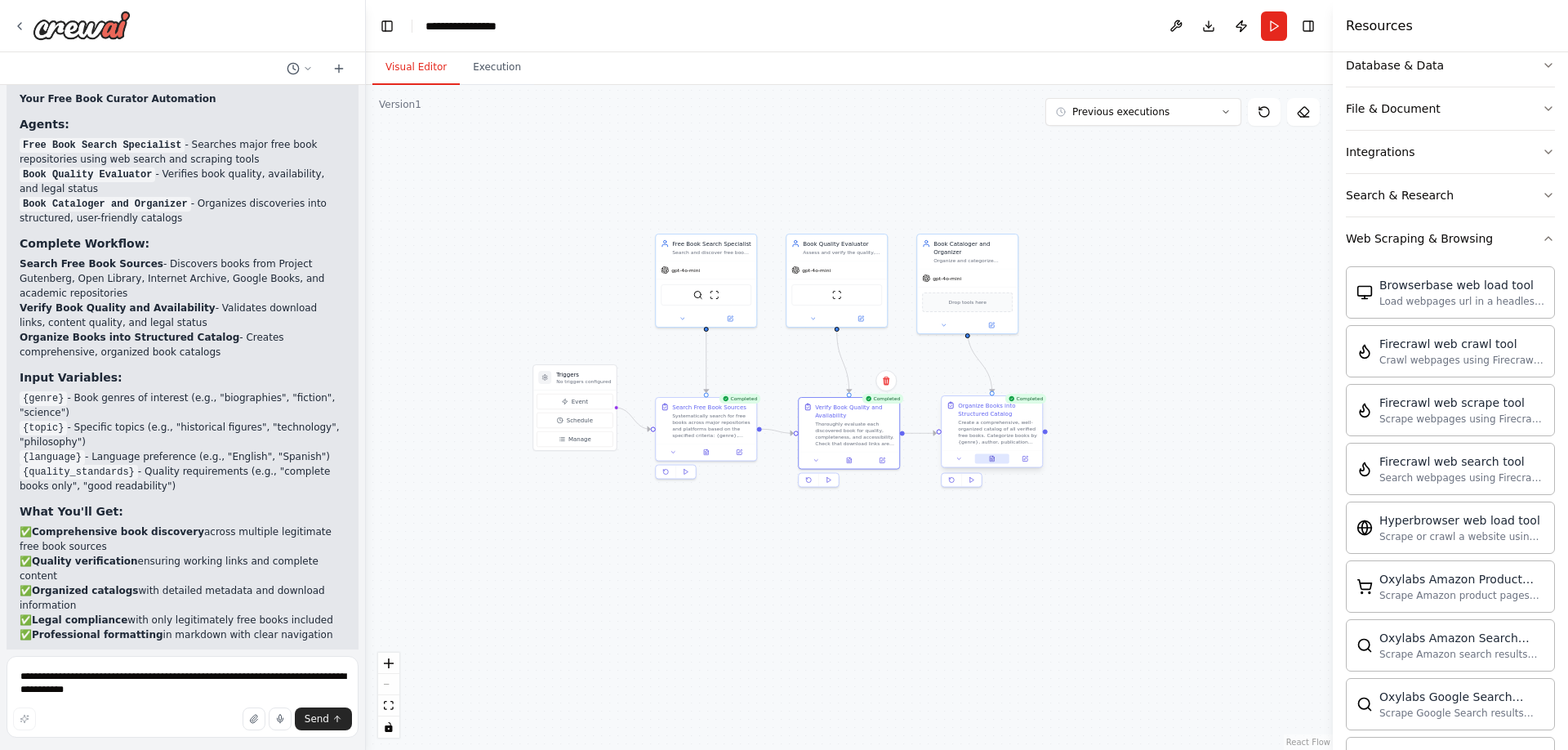
click at [996, 460] on button at bounding box center [992, 459] width 34 height 10
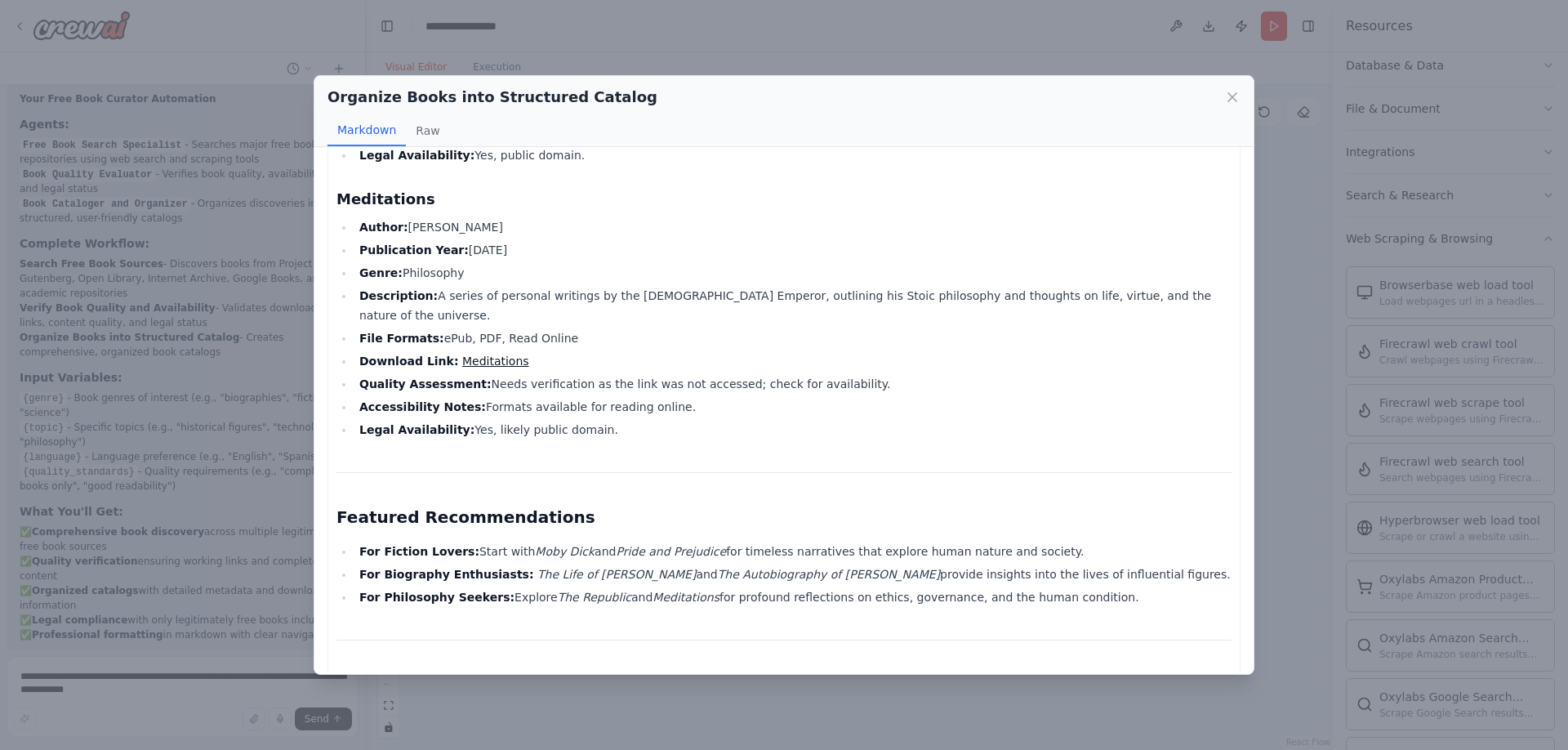
scroll to position [1797, 0]
click at [1233, 95] on icon at bounding box center [1232, 97] width 16 height 16
